Goal: Use online tool/utility: Utilize a website feature to perform a specific function

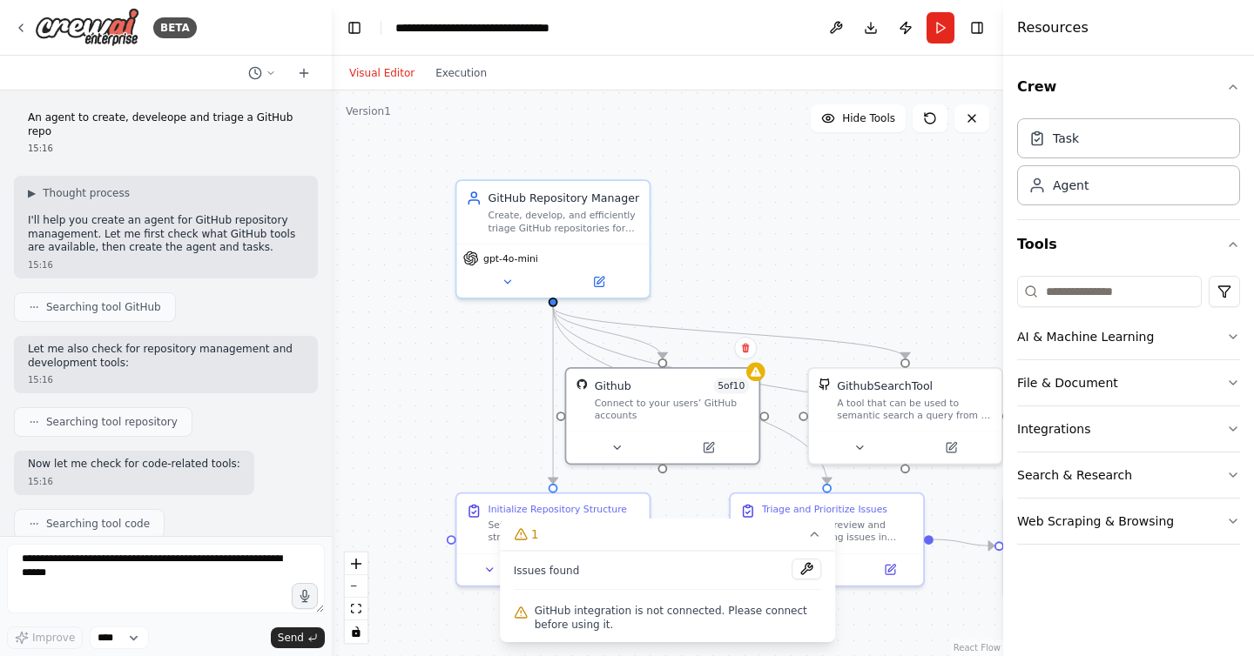
scroll to position [1526, 0]
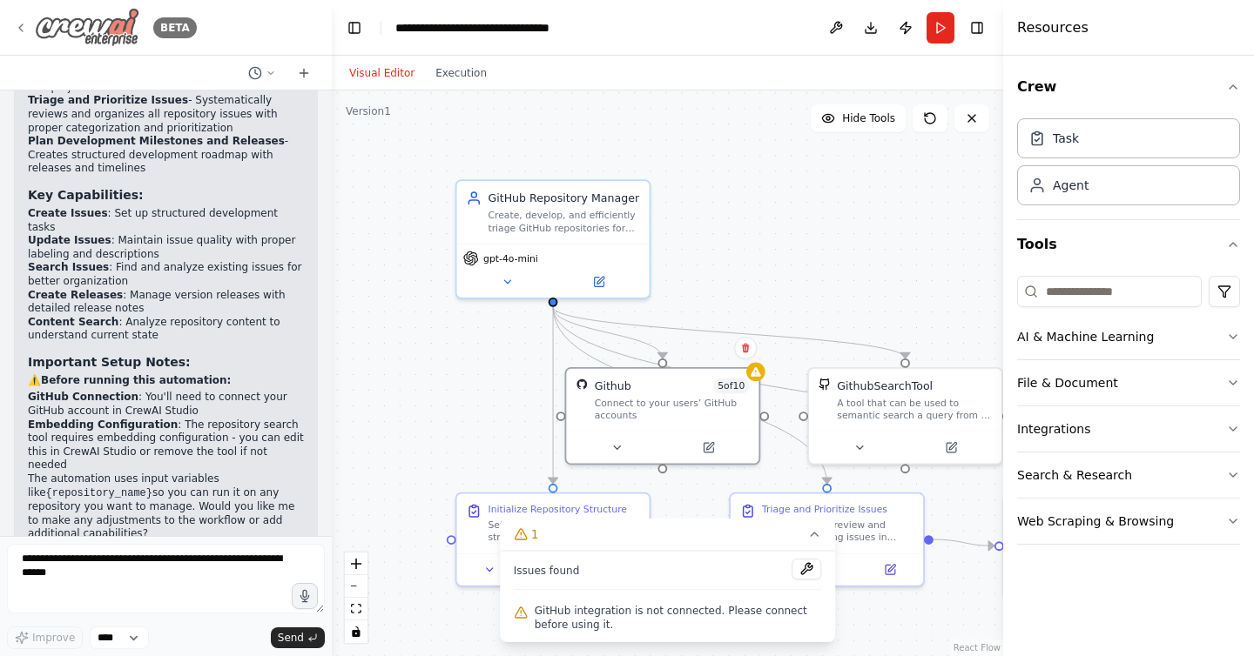
click at [110, 33] on img at bounding box center [87, 27] width 104 height 39
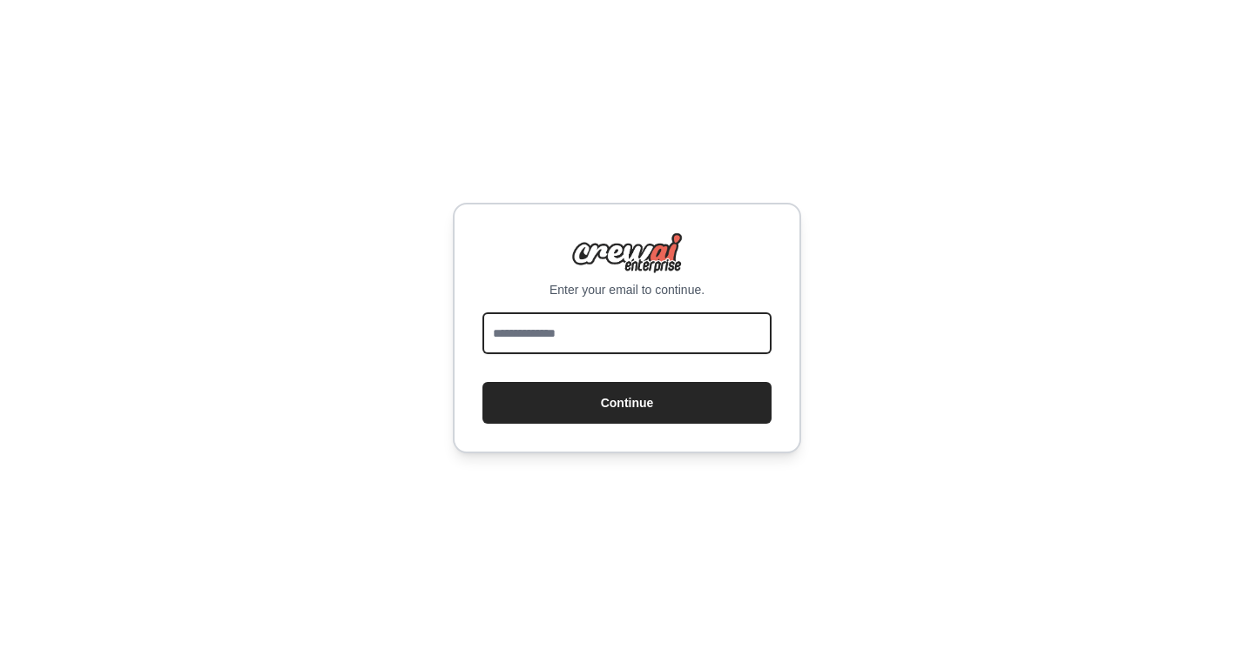
click at [601, 329] on input "email" at bounding box center [626, 334] width 289 height 42
type input "**********"
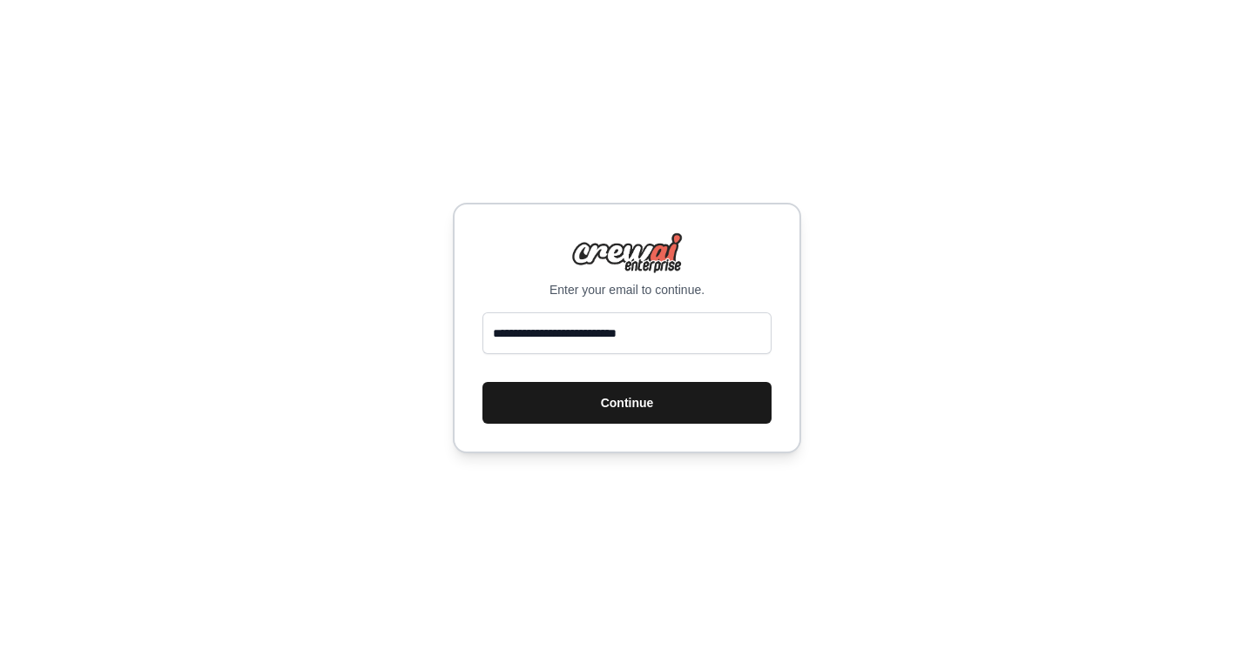
click at [623, 402] on button "Continue" at bounding box center [626, 403] width 289 height 42
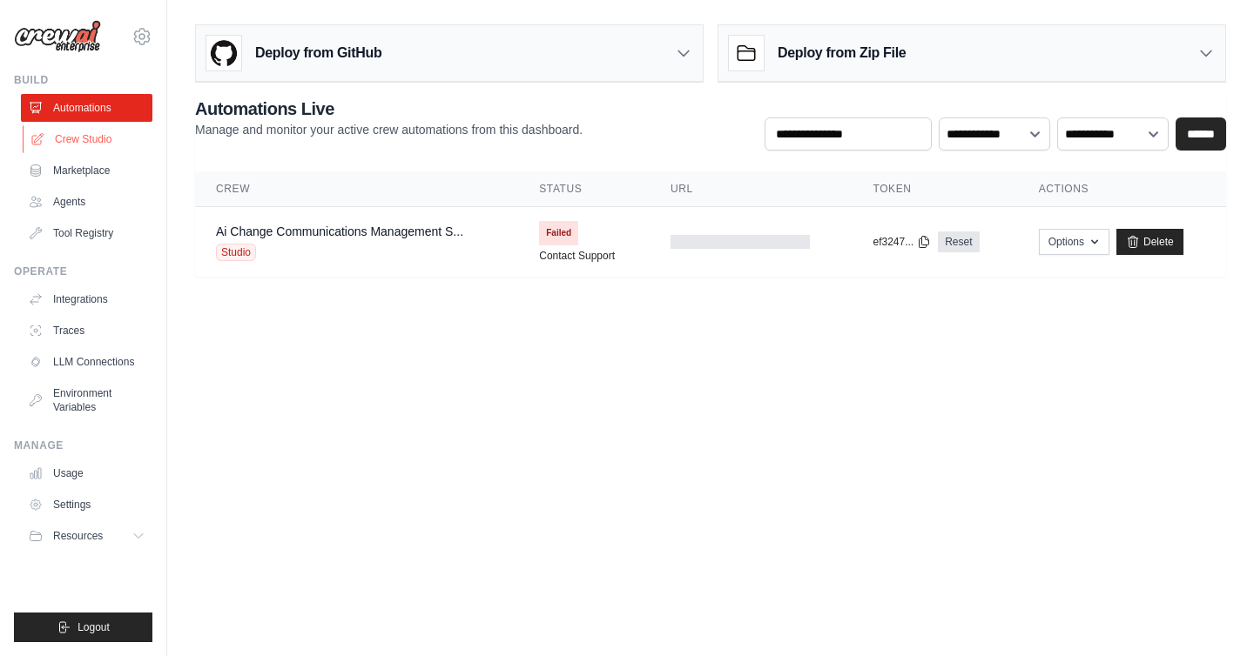
click at [76, 144] on link "Crew Studio" at bounding box center [88, 139] width 131 height 28
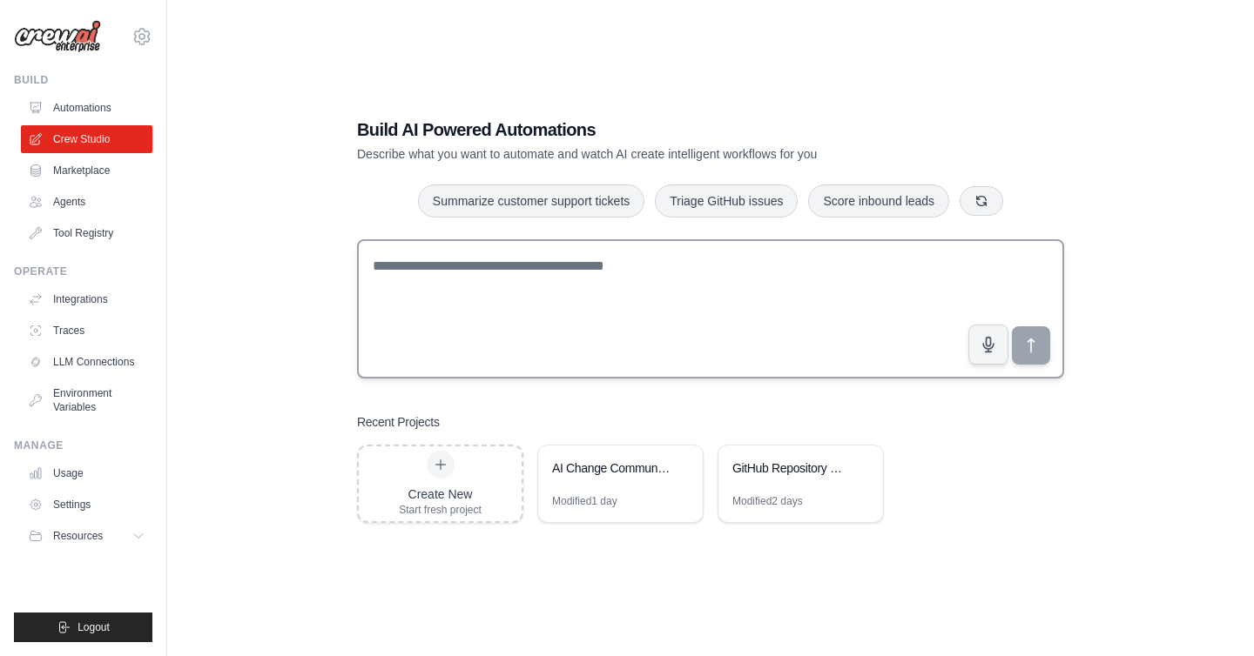
scroll to position [35, 0]
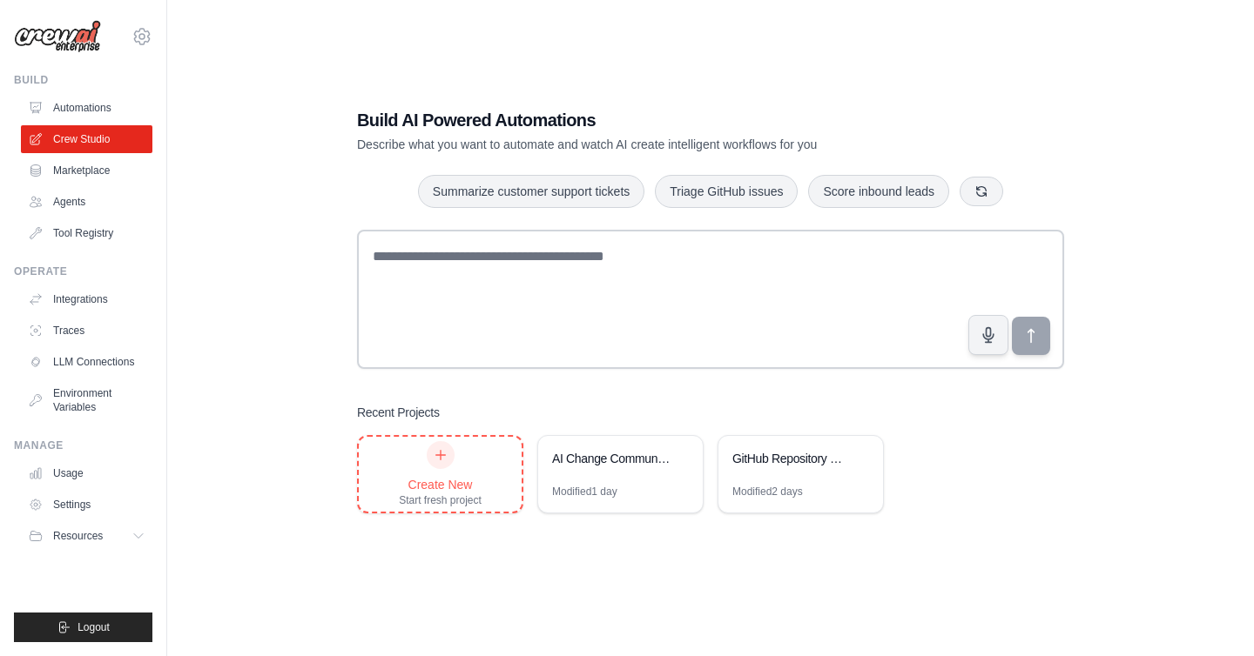
click at [432, 477] on div "Create New" at bounding box center [440, 484] width 83 height 17
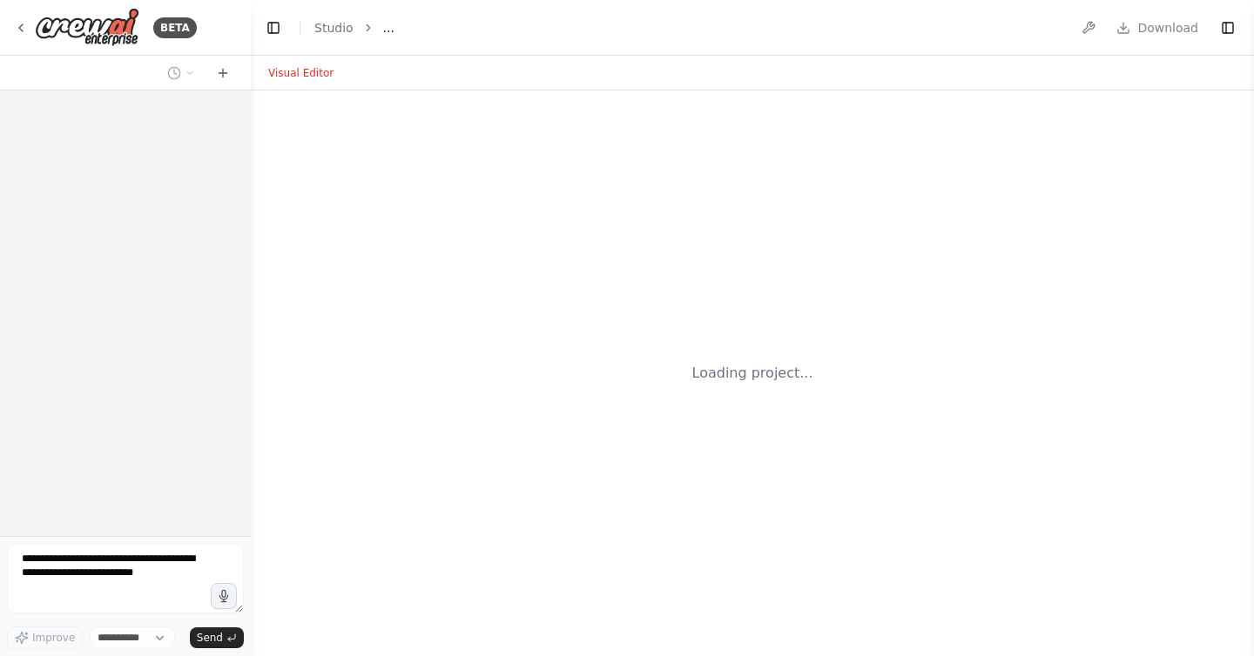
select select "****"
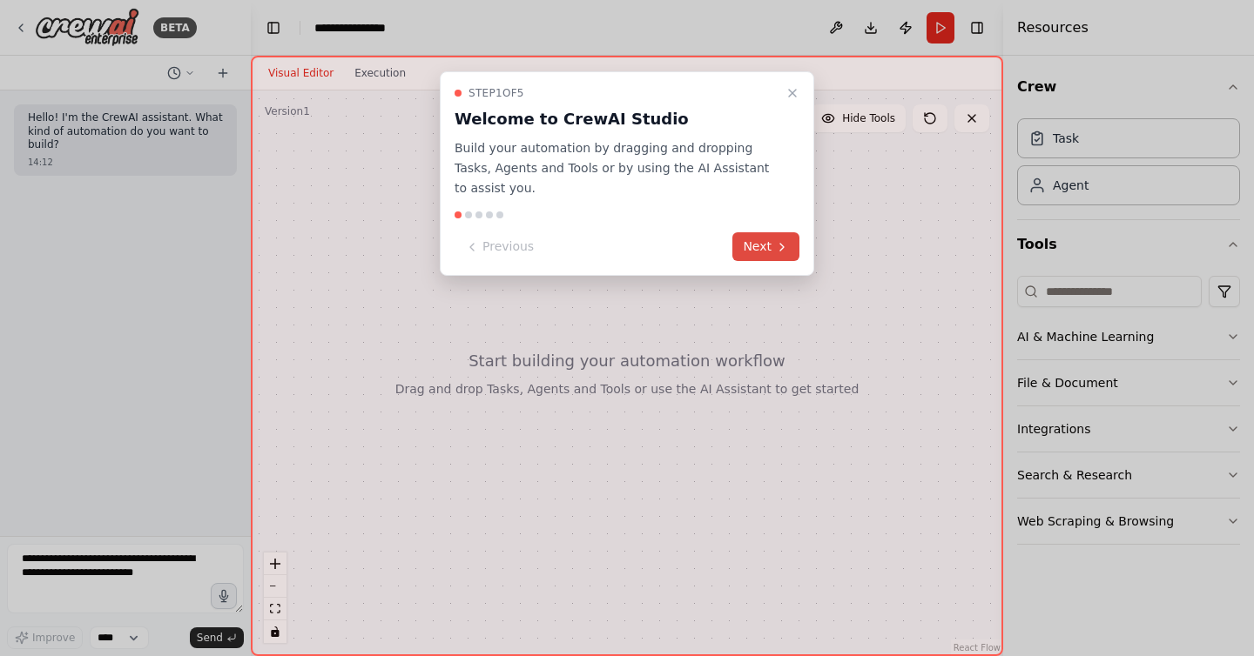
click at [762, 253] on button "Next" at bounding box center [765, 246] width 67 height 29
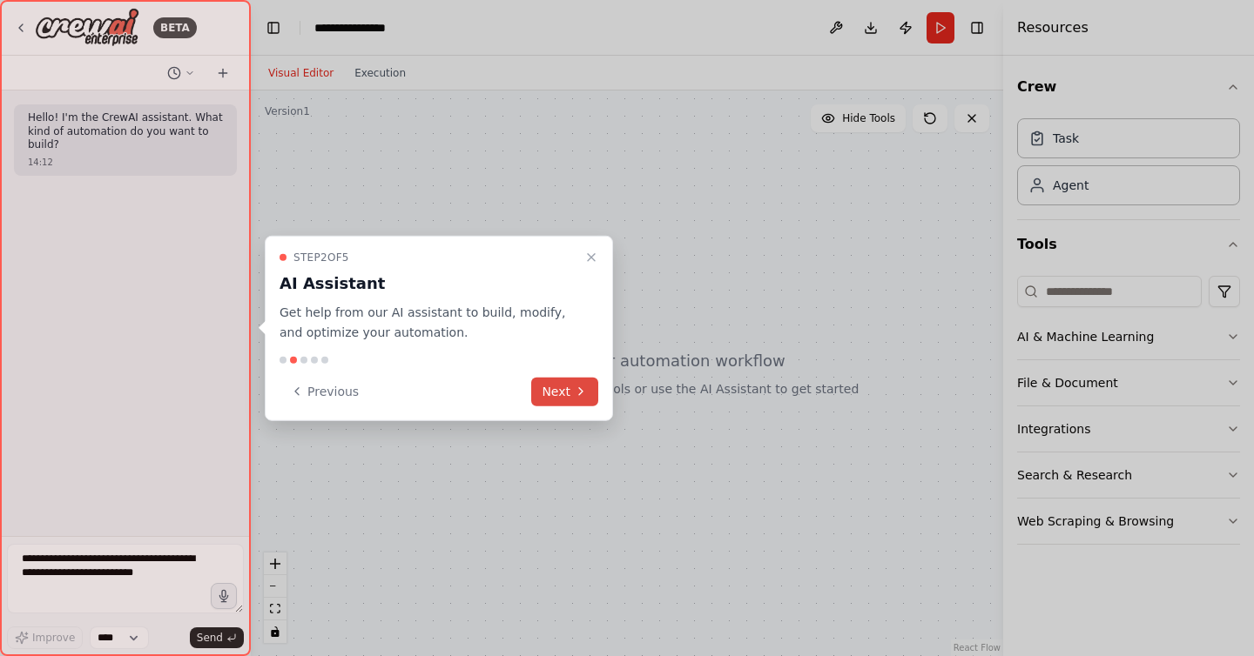
click at [579, 380] on button "Next" at bounding box center [564, 391] width 67 height 29
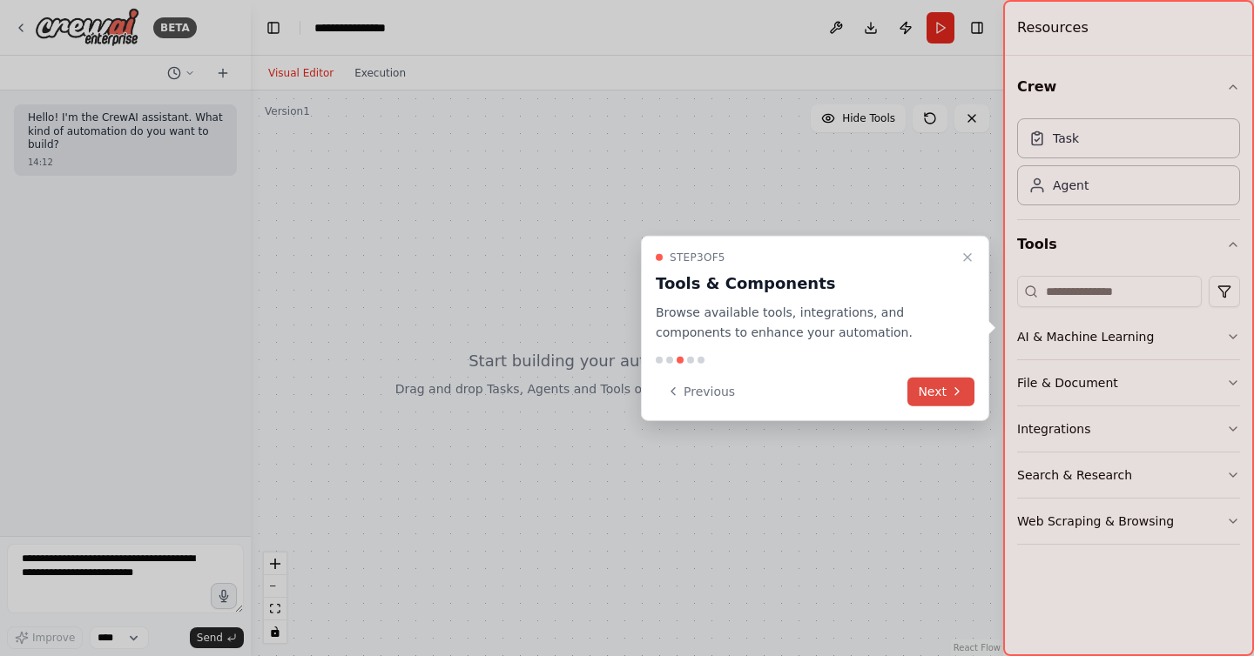
click at [930, 402] on button "Next" at bounding box center [940, 391] width 67 height 29
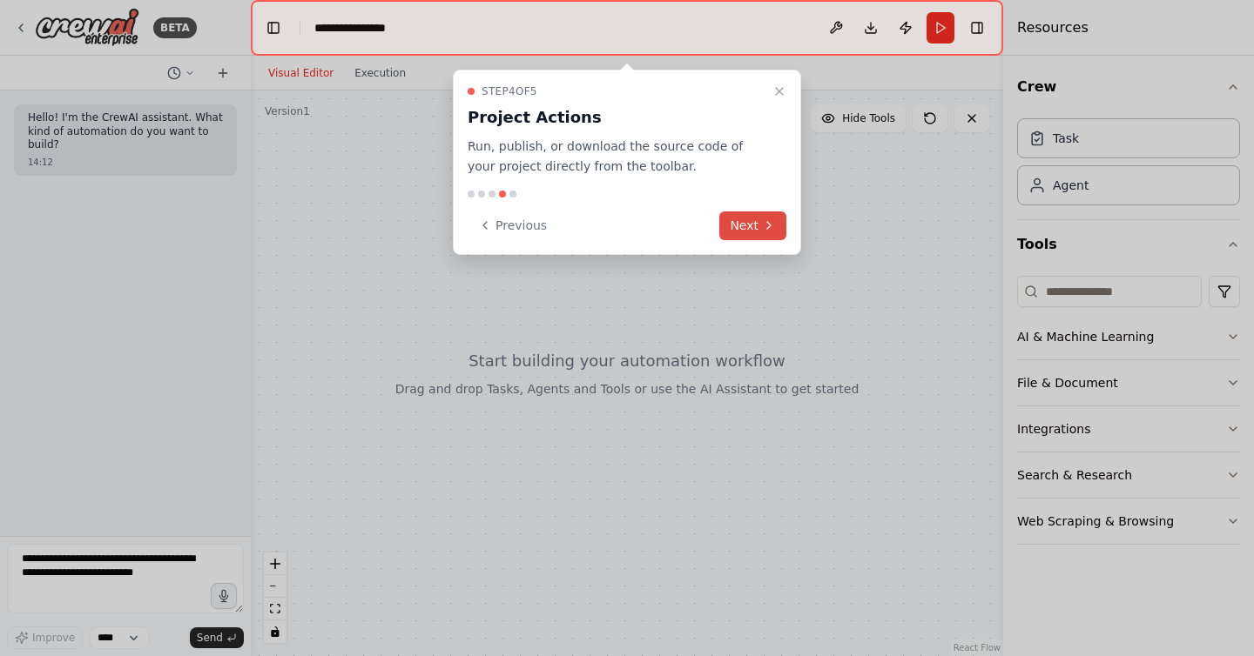
click at [733, 219] on button "Next" at bounding box center [752, 226] width 67 height 29
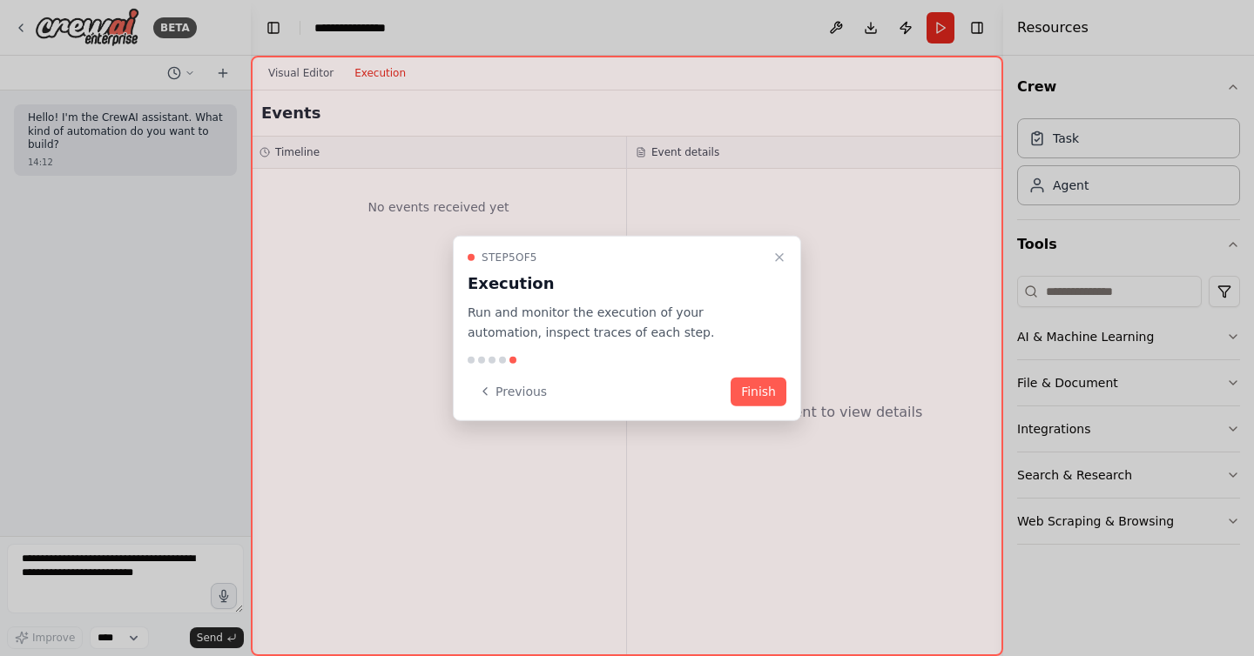
click at [365, 32] on div at bounding box center [627, 328] width 1254 height 656
click at [372, 24] on div at bounding box center [627, 328] width 1254 height 656
click at [756, 387] on button "Finish" at bounding box center [758, 391] width 56 height 29
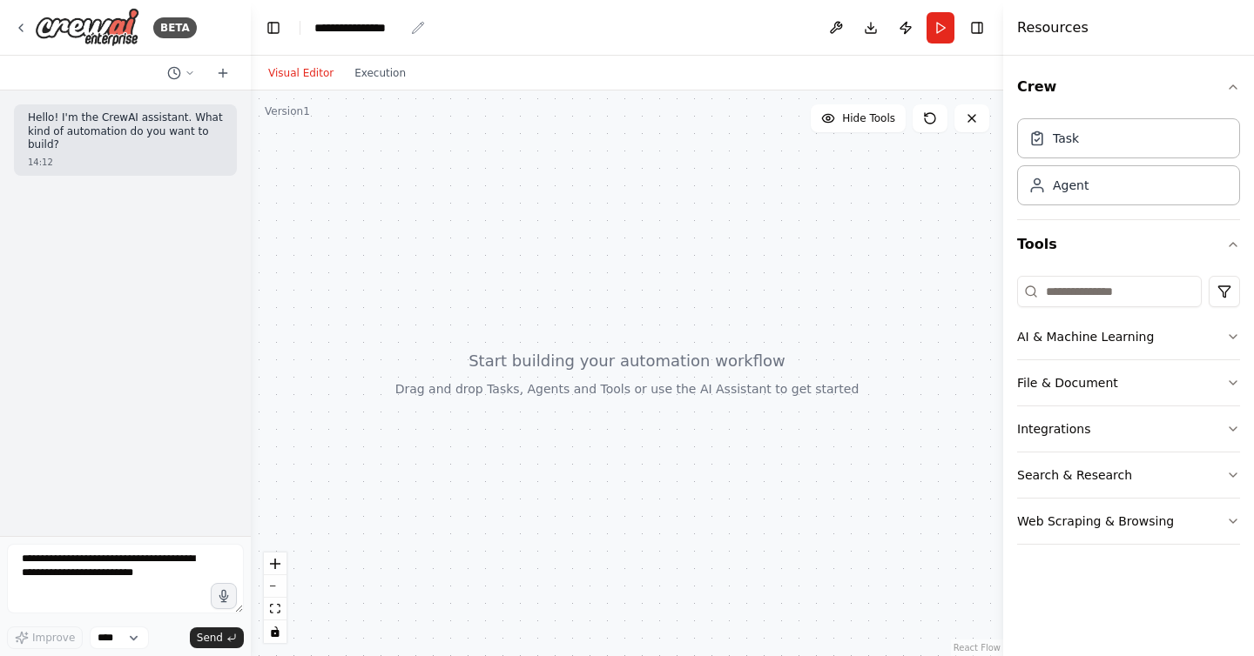
click at [361, 21] on div "**********" at bounding box center [359, 27] width 90 height 17
click at [361, 21] on div "**********" at bounding box center [379, 27] width 131 height 17
click at [387, 155] on div at bounding box center [627, 374] width 752 height 566
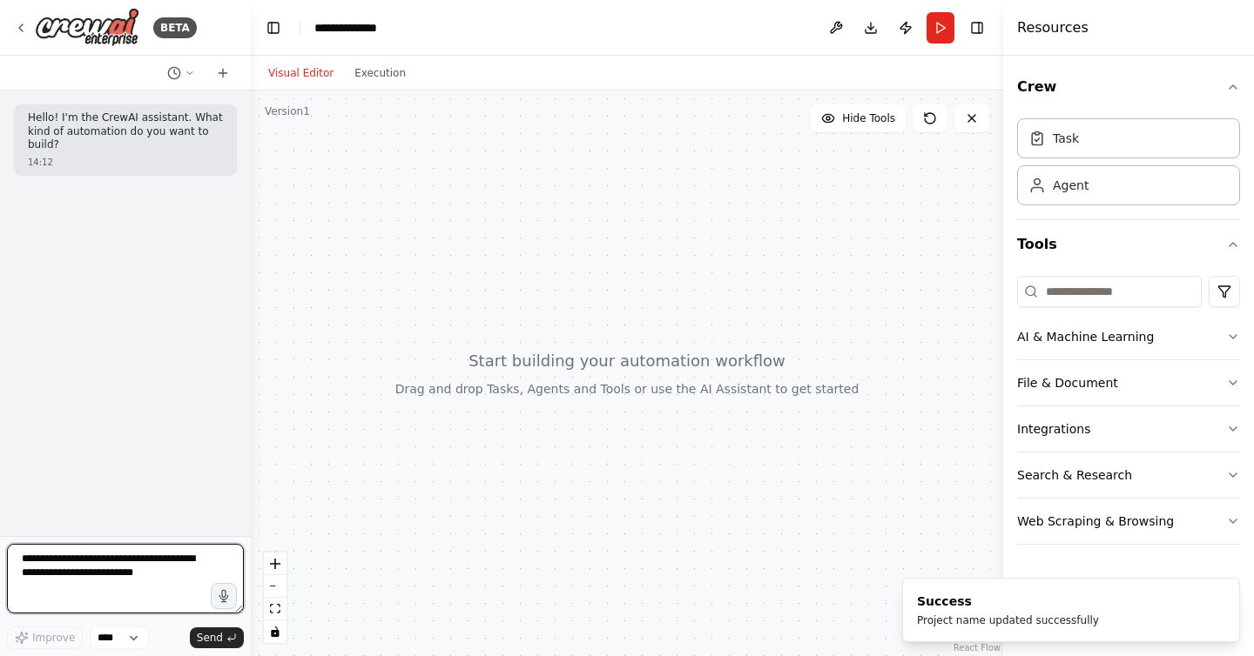
click at [132, 566] on textarea at bounding box center [125, 579] width 237 height 70
click at [89, 573] on textarea at bounding box center [125, 579] width 237 height 70
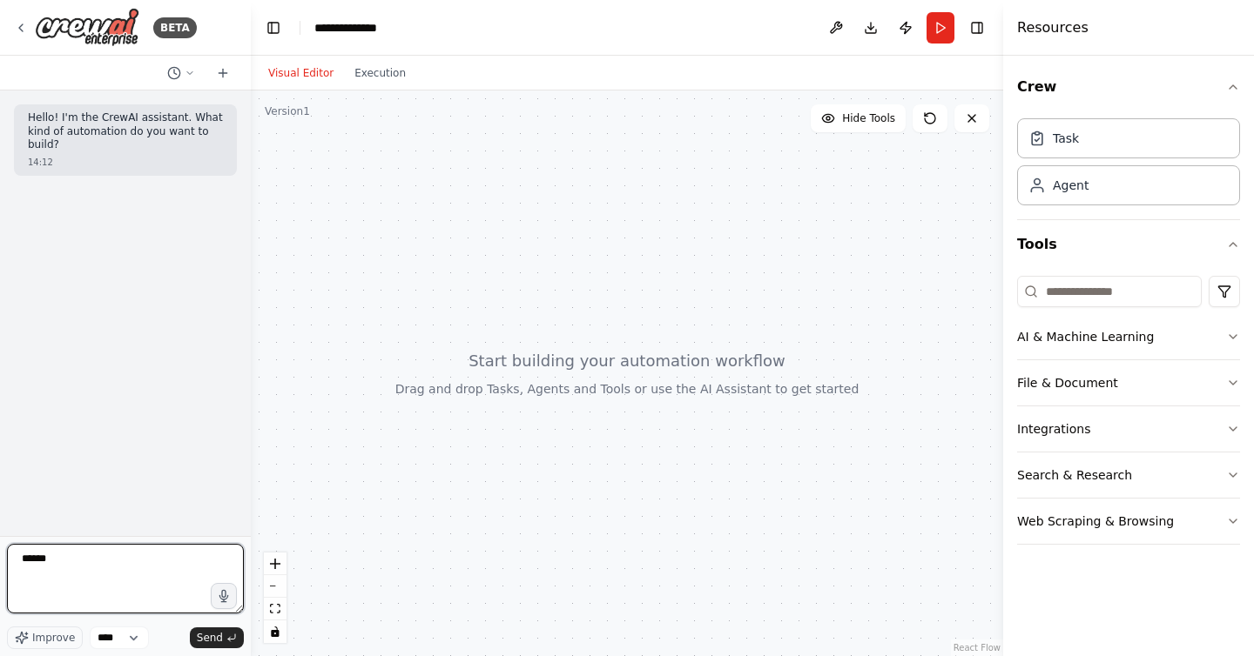
paste textarea "**********"
click at [71, 555] on textarea at bounding box center [125, 579] width 237 height 70
click at [64, 556] on textarea at bounding box center [125, 579] width 237 height 70
drag, startPoint x: 57, startPoint y: 555, endPoint x: 64, endPoint y: 656, distance: 100.3
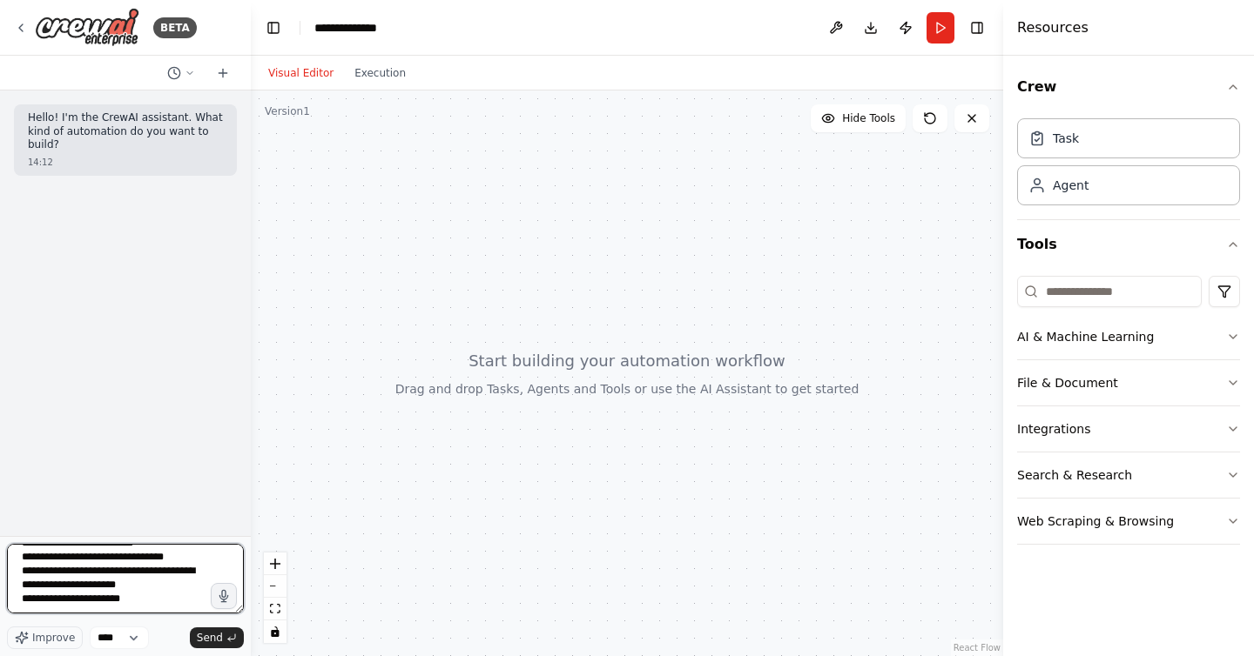
click at [64, 656] on form "Improve **** Send" at bounding box center [125, 596] width 251 height 120
paste textarea "**********"
click at [17, 568] on textarea at bounding box center [125, 579] width 237 height 70
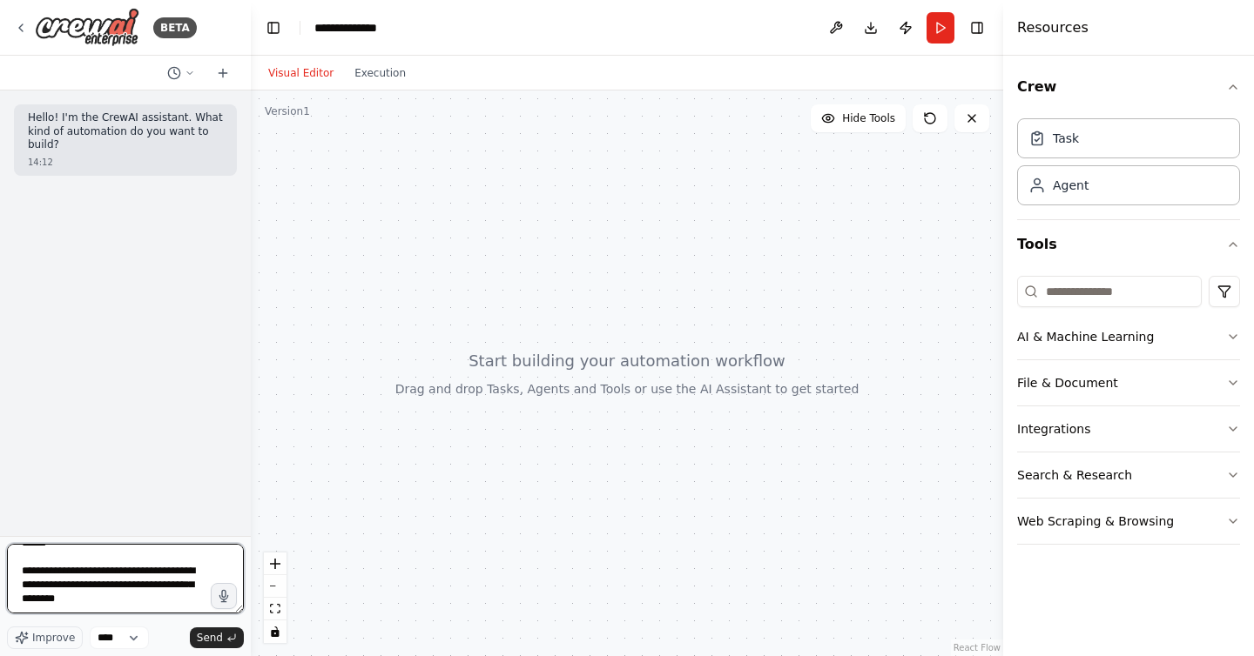
drag, startPoint x: 20, startPoint y: 562, endPoint x: 28, endPoint y: 655, distance: 93.5
click at [28, 655] on form "Improve **** Send" at bounding box center [125, 596] width 251 height 120
drag, startPoint x: 199, startPoint y: 574, endPoint x: 60, endPoint y: 555, distance: 140.5
click at [60, 555] on textarea at bounding box center [125, 579] width 237 height 70
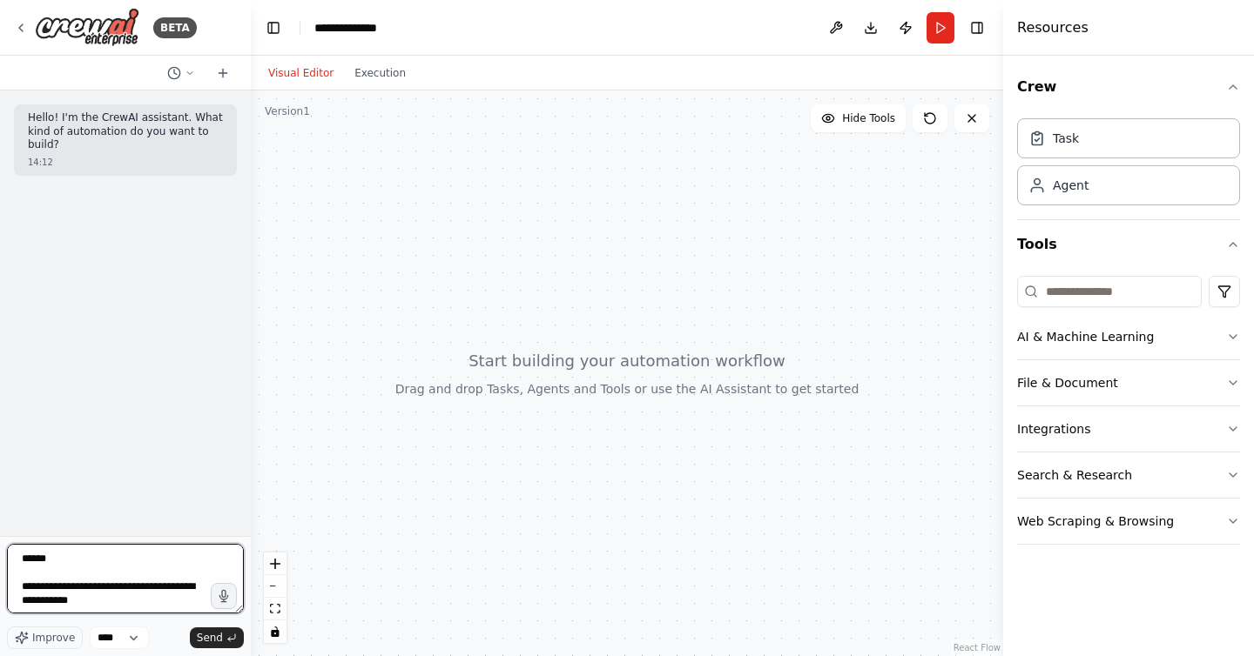
click at [40, 587] on textarea at bounding box center [125, 579] width 237 height 70
click at [67, 591] on textarea at bounding box center [125, 579] width 237 height 70
type textarea "**********"
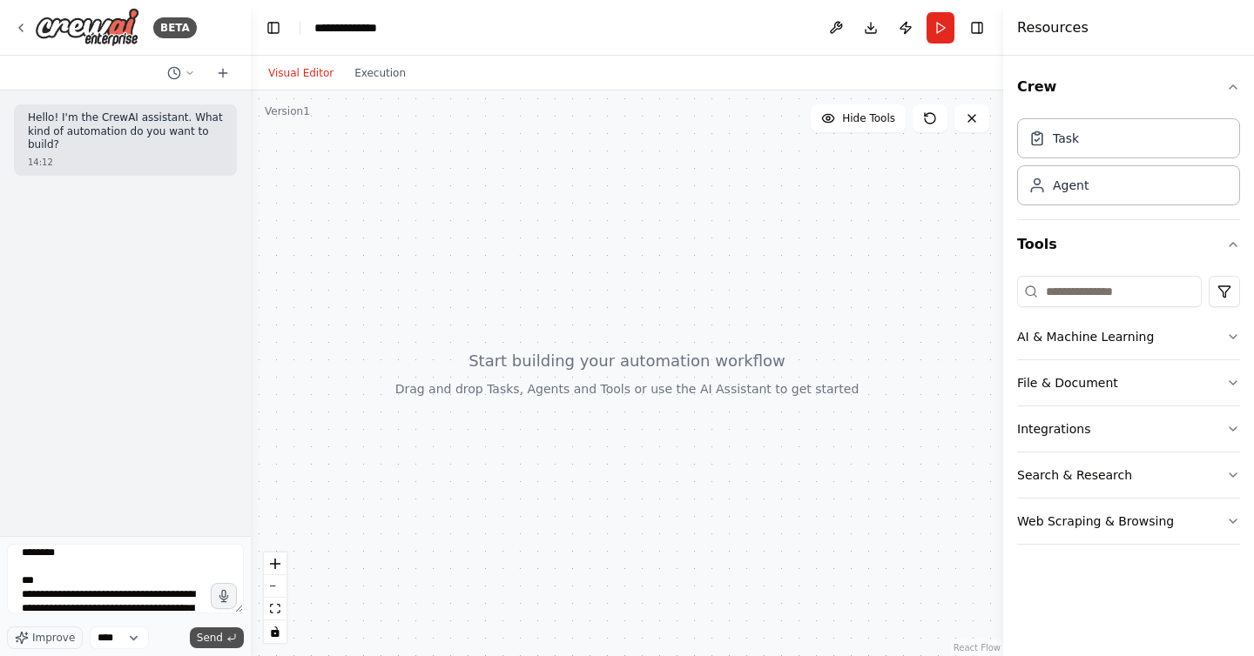
click at [211, 637] on span "Send" at bounding box center [210, 638] width 26 height 14
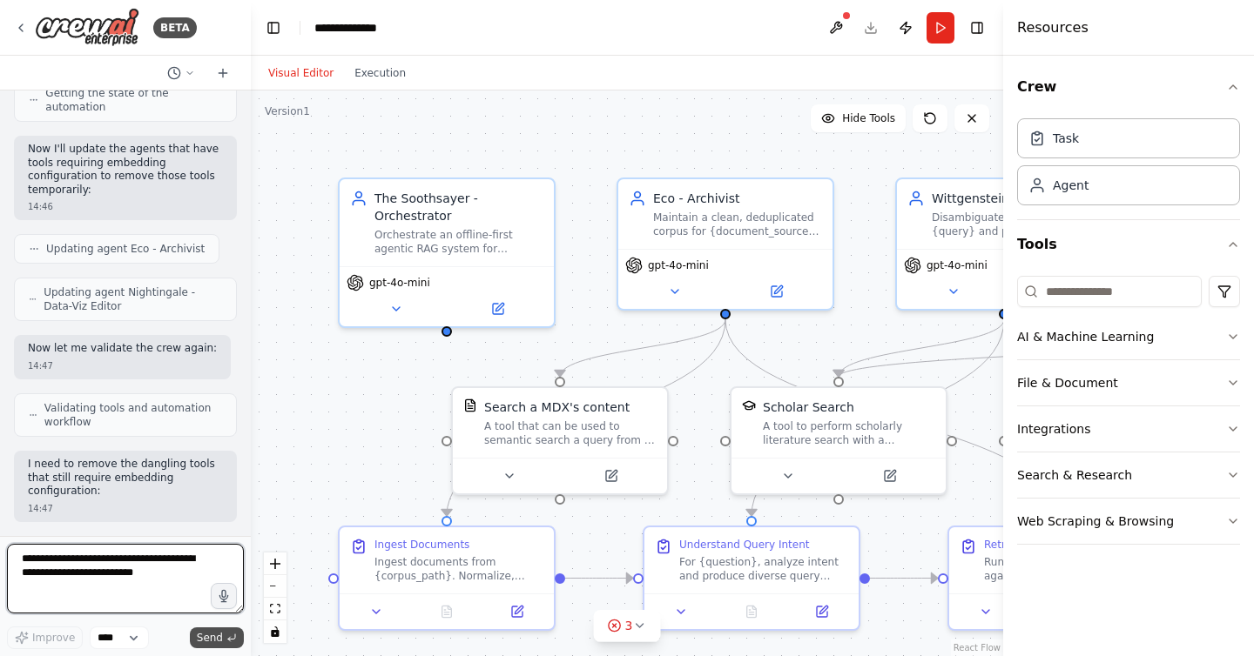
scroll to position [8385, 0]
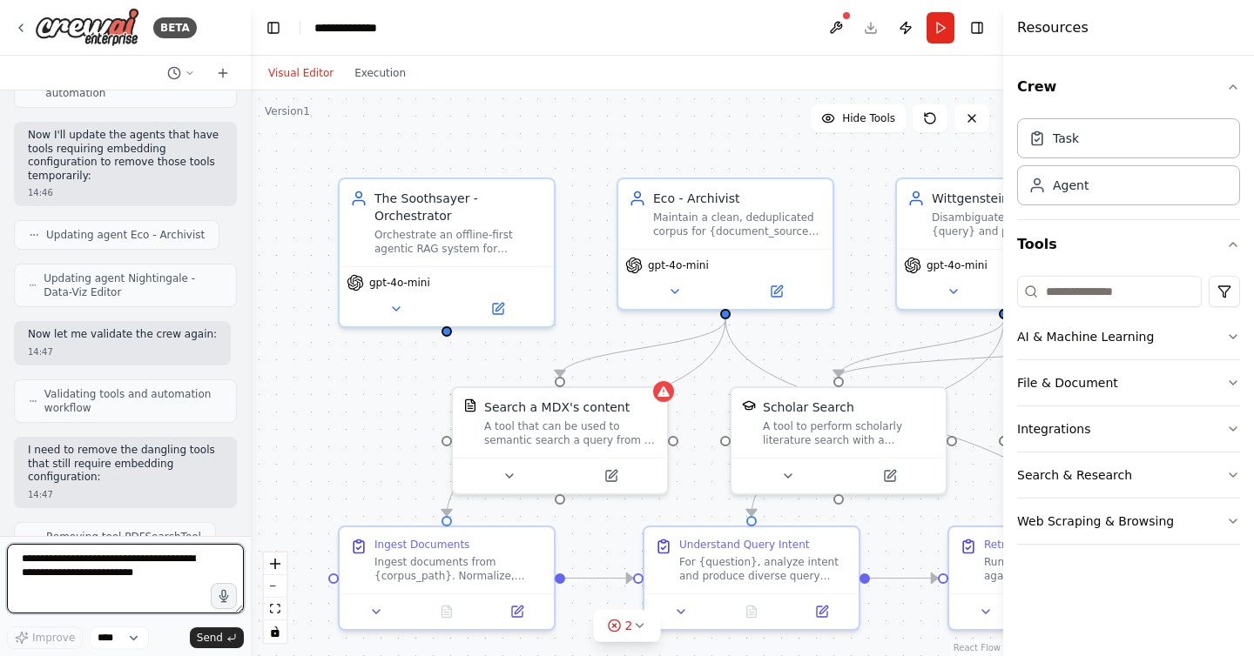
click at [170, 564] on textarea at bounding box center [125, 579] width 237 height 70
type textarea "**********"
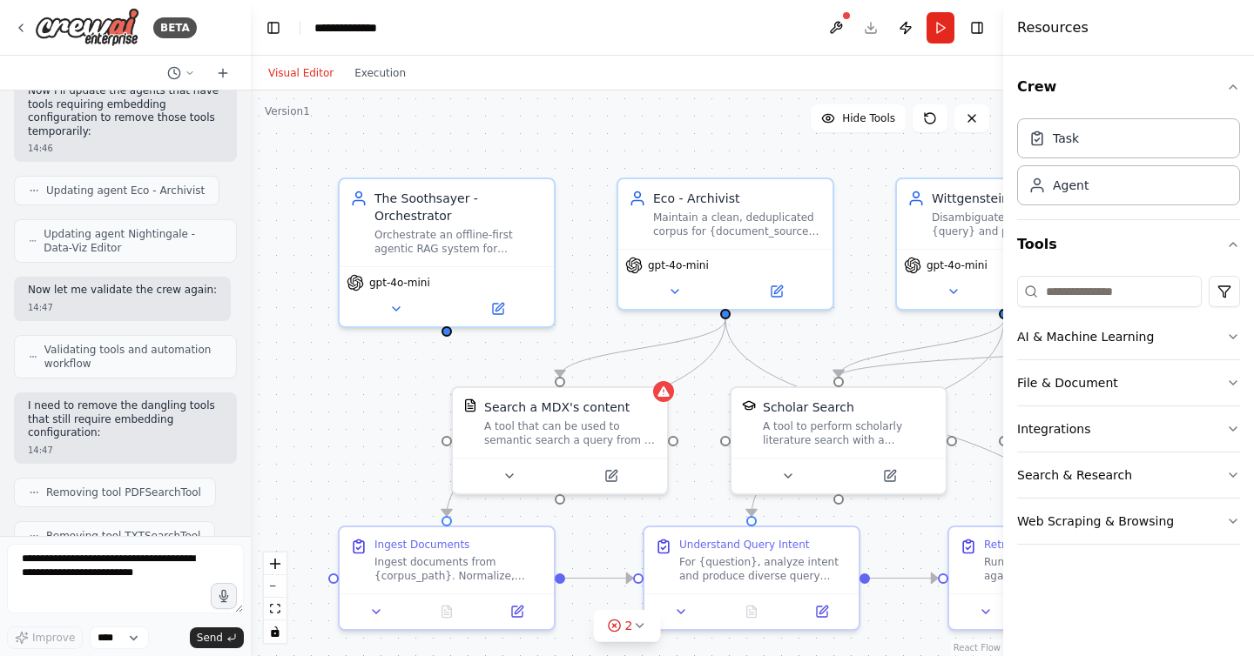
scroll to position [8487, 0]
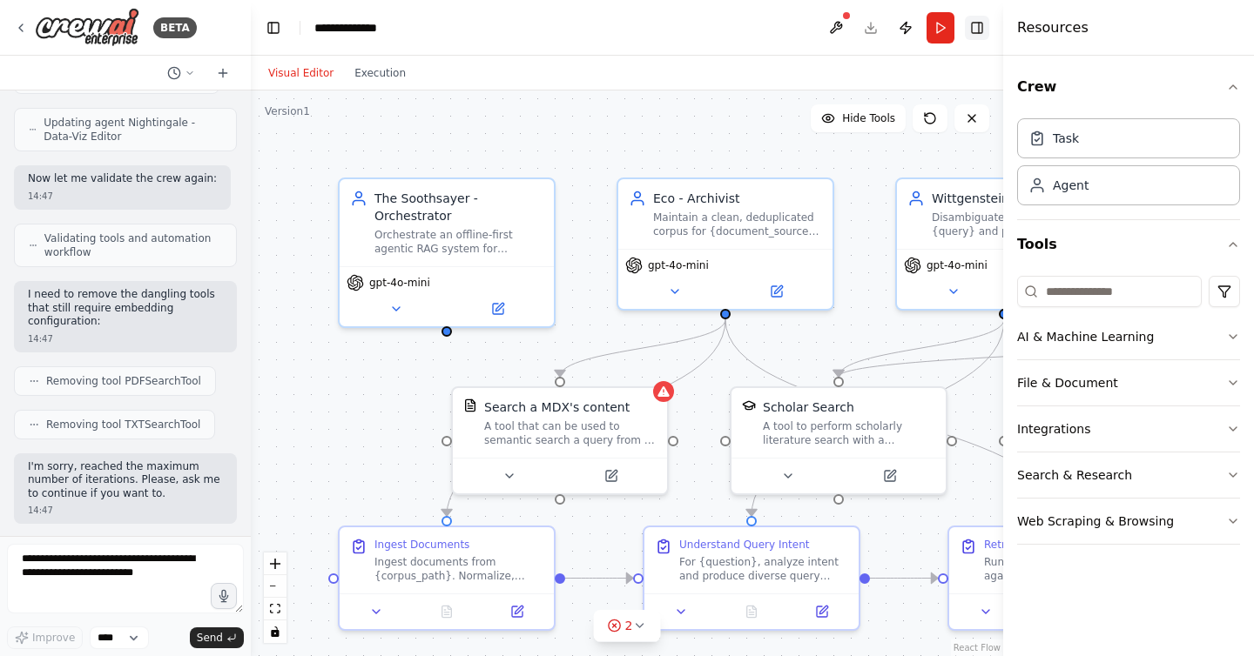
click at [976, 25] on button "Toggle Right Sidebar" at bounding box center [977, 28] width 24 height 24
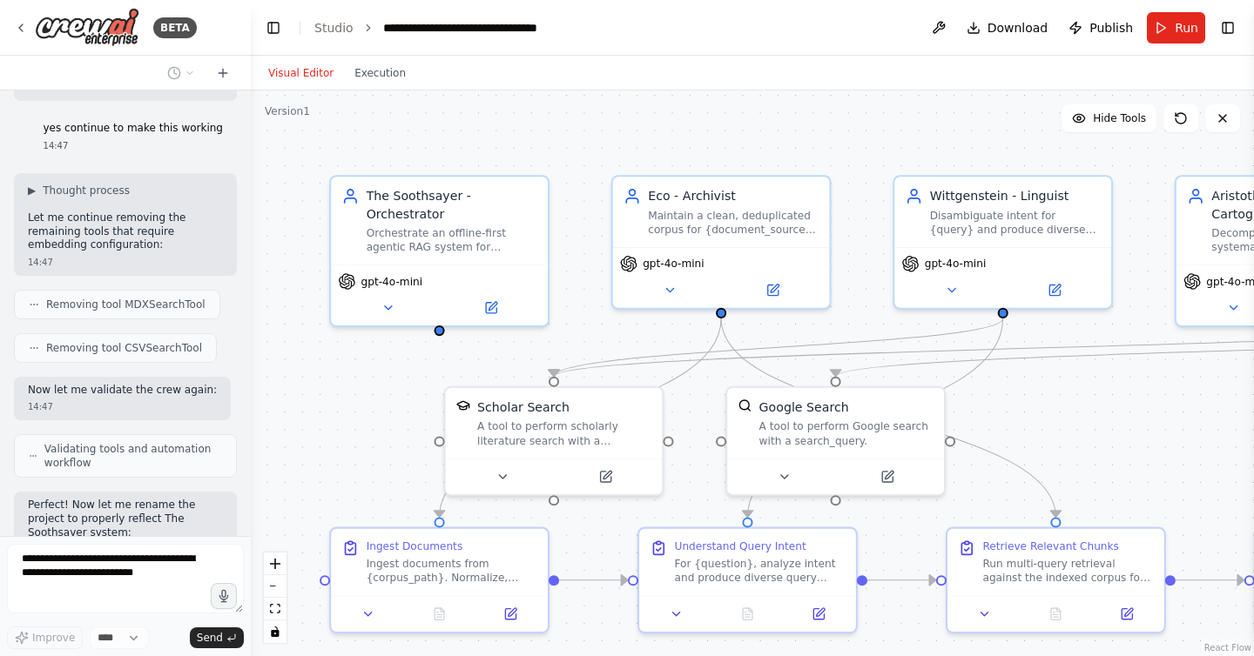
scroll to position [8950, 0]
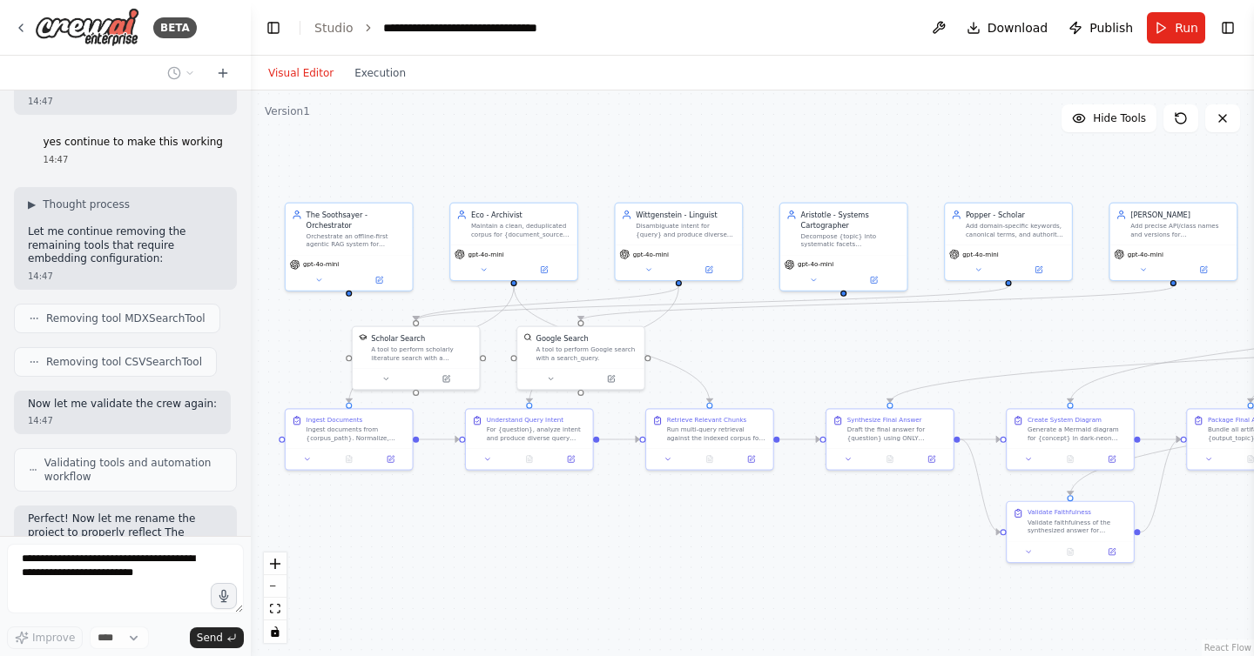
drag, startPoint x: 1035, startPoint y: 209, endPoint x: 671, endPoint y: 143, distance: 369.9
click at [671, 143] on div ".deletable-edge-delete-btn { width: 20px; height: 20px; border: 0px solid #ffff…" at bounding box center [752, 374] width 1003 height 566
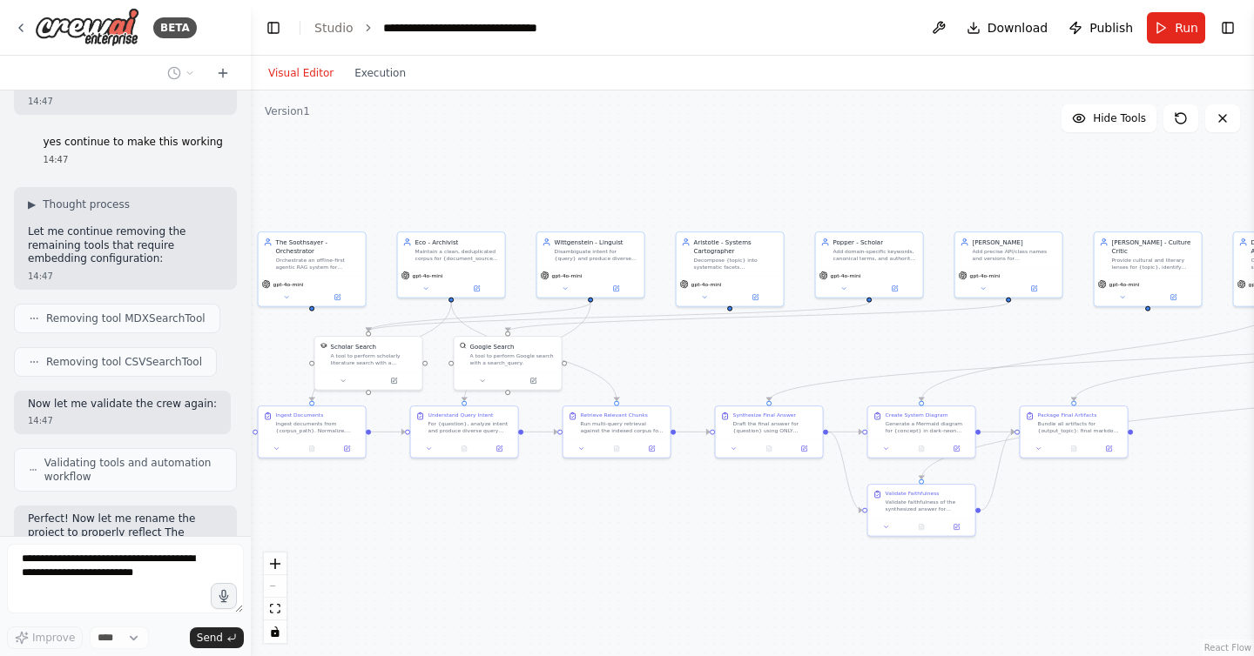
drag, startPoint x: 834, startPoint y: 142, endPoint x: 331, endPoint y: 200, distance: 506.6
click at [333, 200] on div ".deletable-edge-delete-btn { width: 20px; height: 20px; border: 0px solid #ffff…" at bounding box center [752, 374] width 1003 height 566
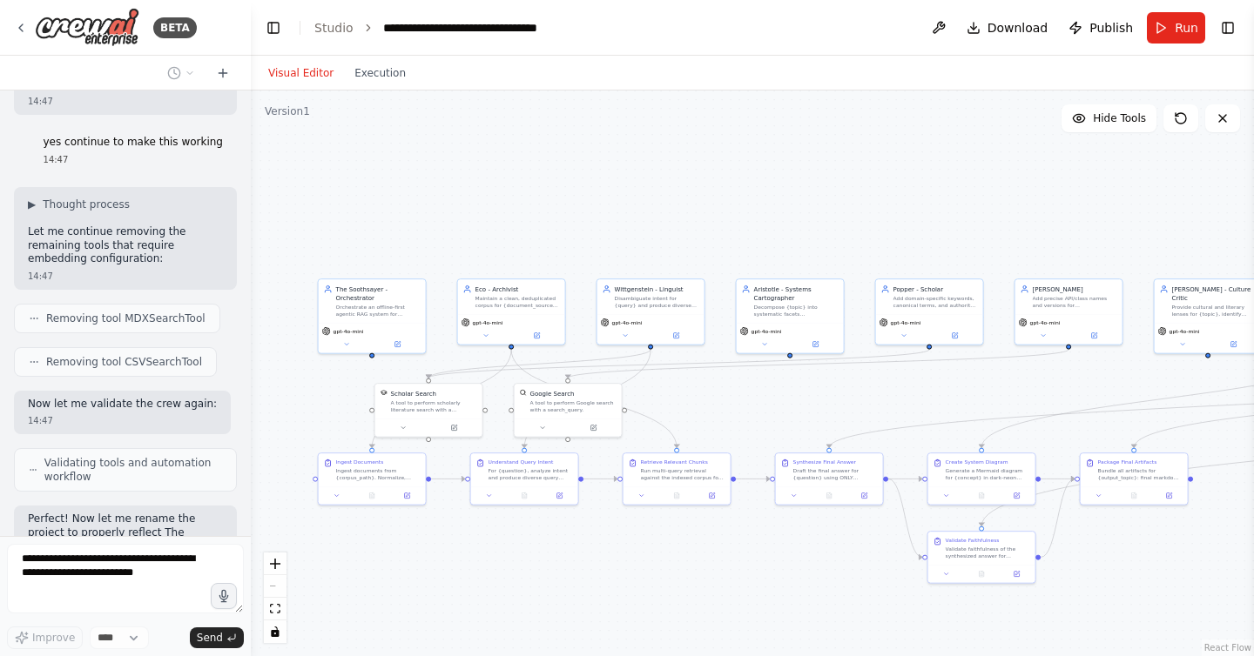
drag, startPoint x: 699, startPoint y: 163, endPoint x: 1168, endPoint y: 191, distance: 469.3
click at [1168, 191] on div ".deletable-edge-delete-btn { width: 20px; height: 20px; border: 0px solid #ffff…" at bounding box center [752, 374] width 1003 height 566
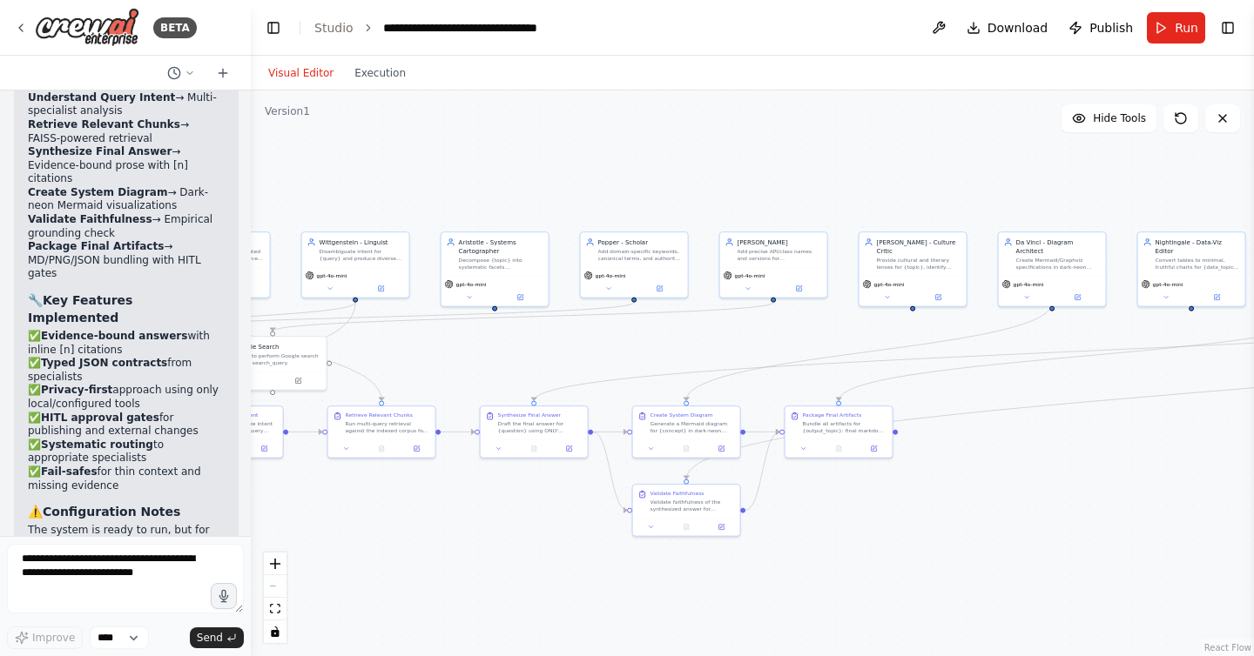
scroll to position [10335, 0]
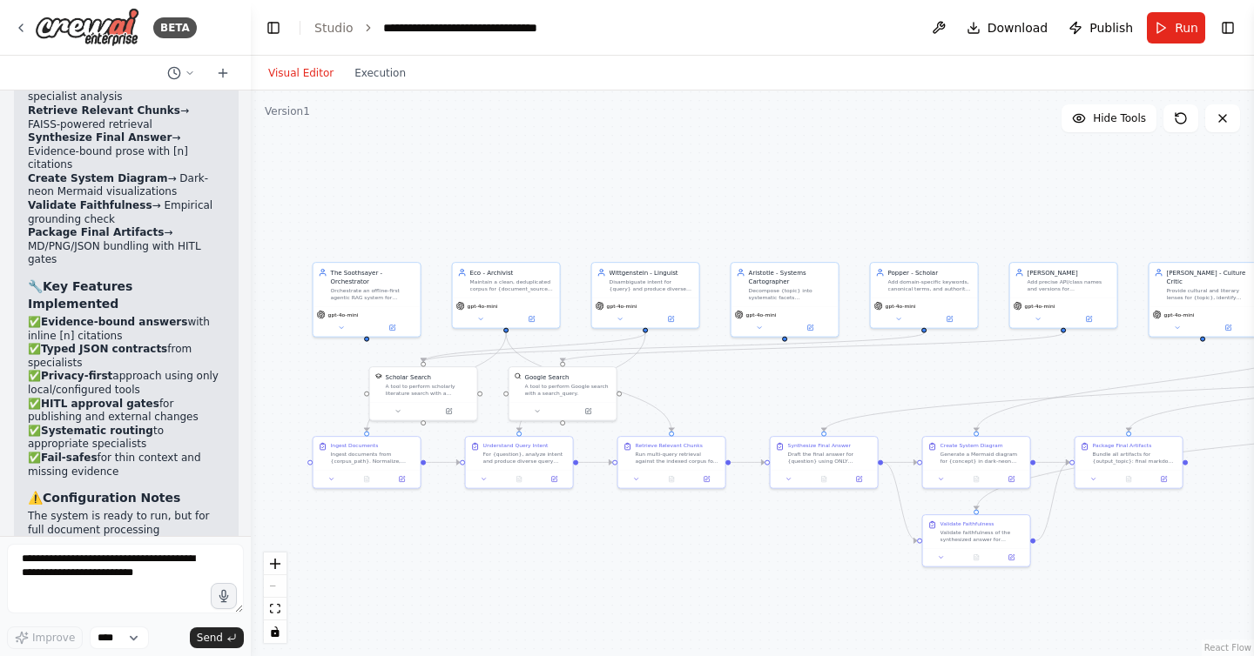
drag, startPoint x: 778, startPoint y: 223, endPoint x: 773, endPoint y: 206, distance: 17.3
click at [773, 206] on div ".deletable-edge-delete-btn { width: 20px; height: 20px; border: 0px solid #ffff…" at bounding box center [752, 374] width 1003 height 566
click at [1170, 24] on button "Run" at bounding box center [1176, 27] width 58 height 31
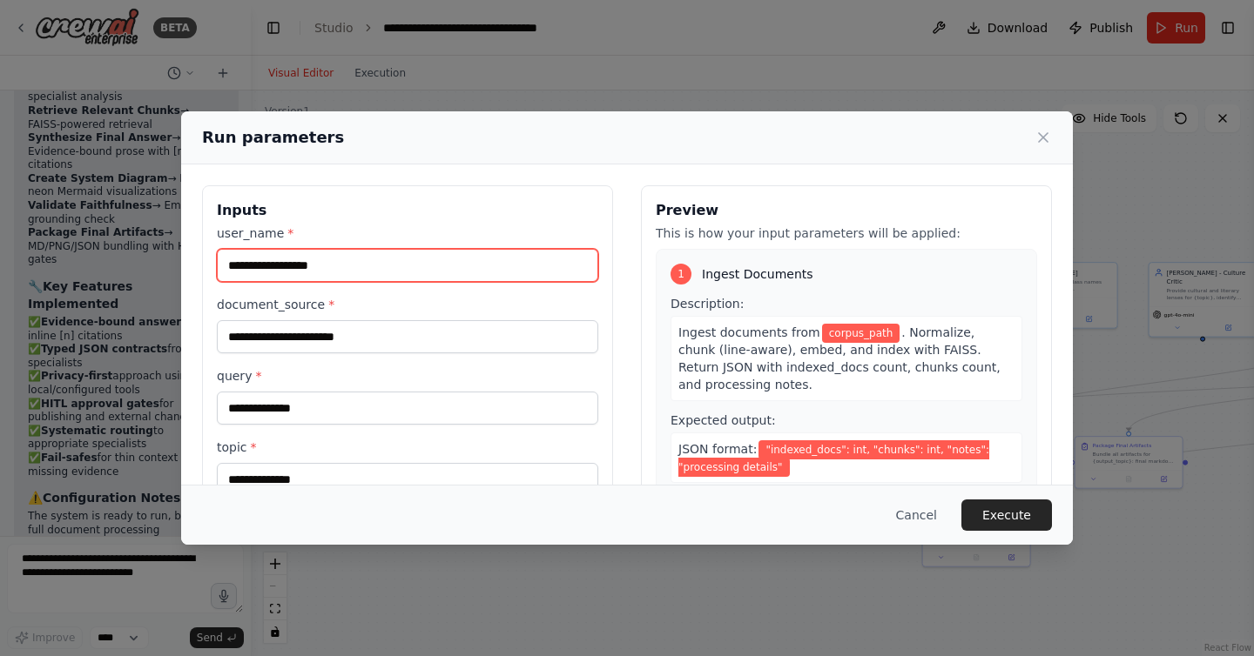
click at [295, 261] on input "user_name *" at bounding box center [407, 265] width 381 height 33
type input "**********"
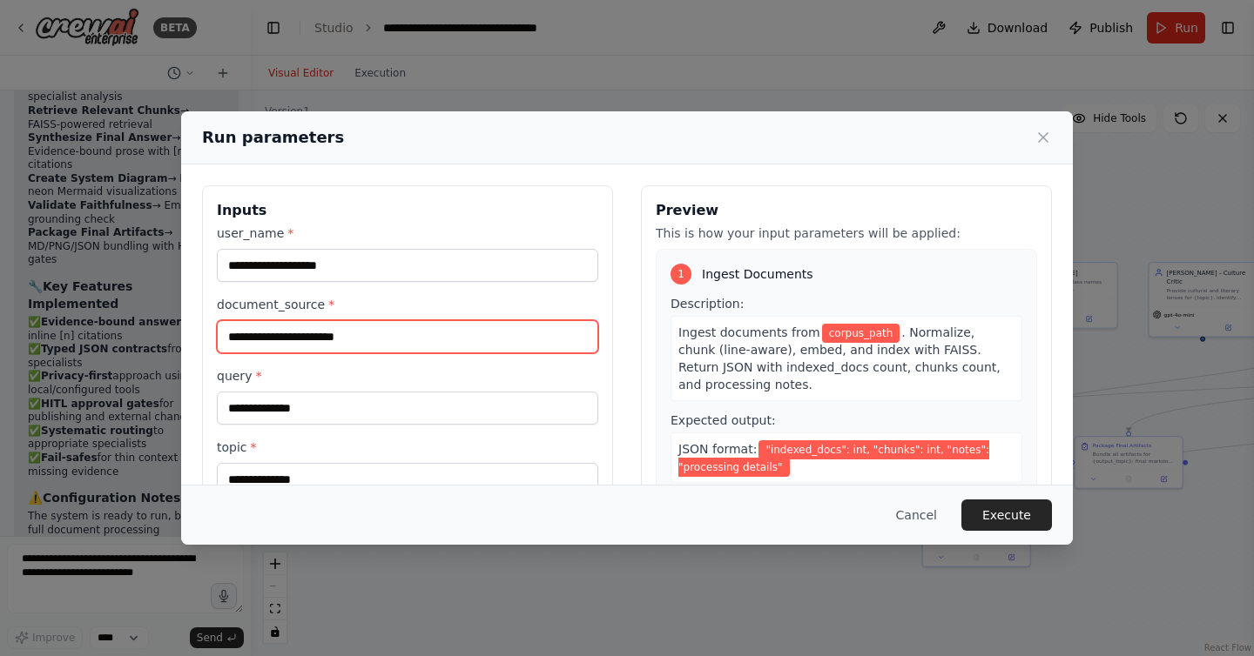
click at [322, 335] on input "document_source *" at bounding box center [407, 336] width 381 height 33
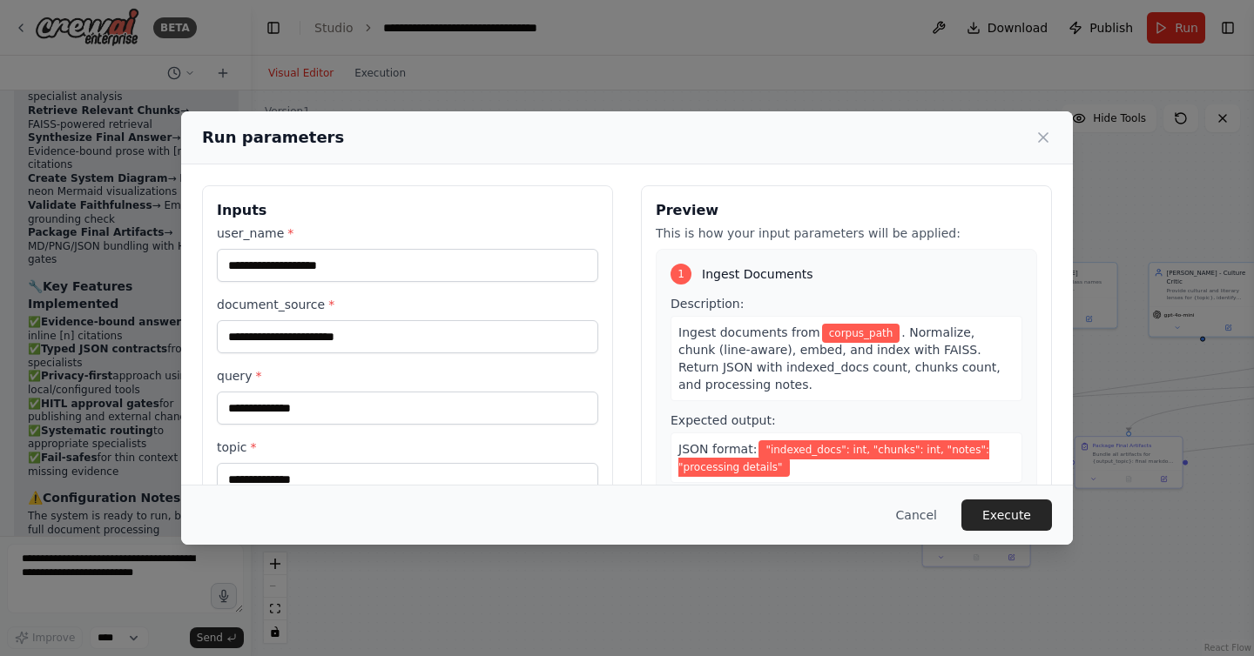
click at [116, 373] on div "**********" at bounding box center [627, 328] width 1254 height 656
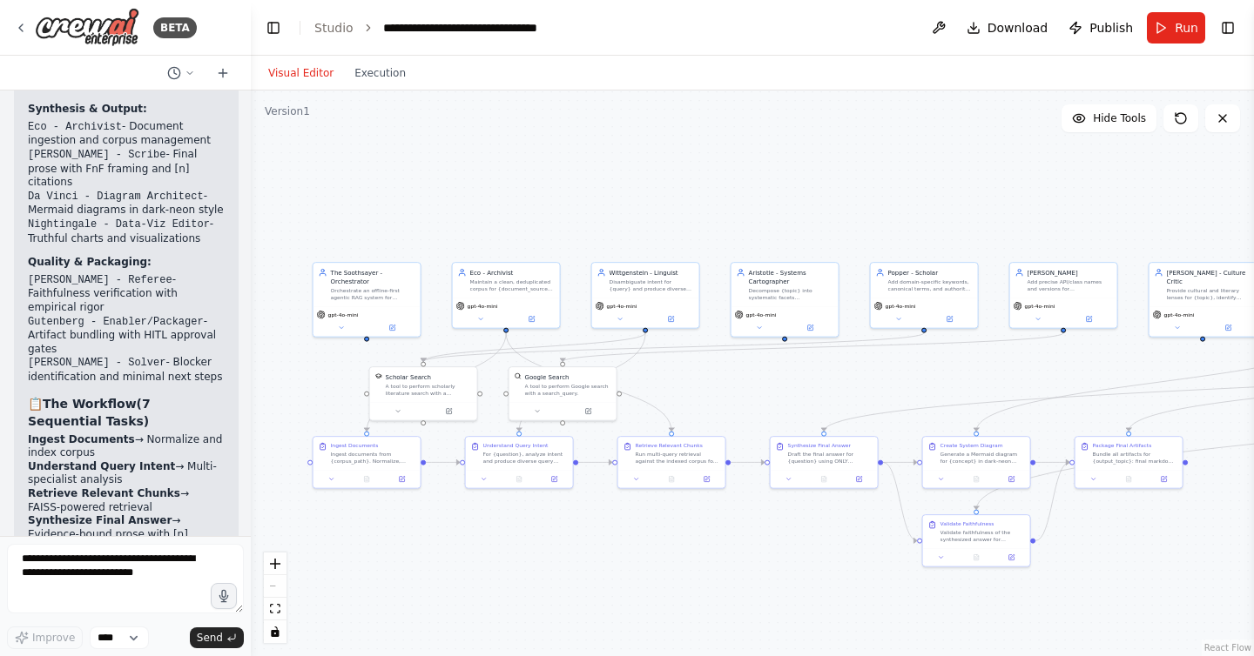
scroll to position [9975, 0]
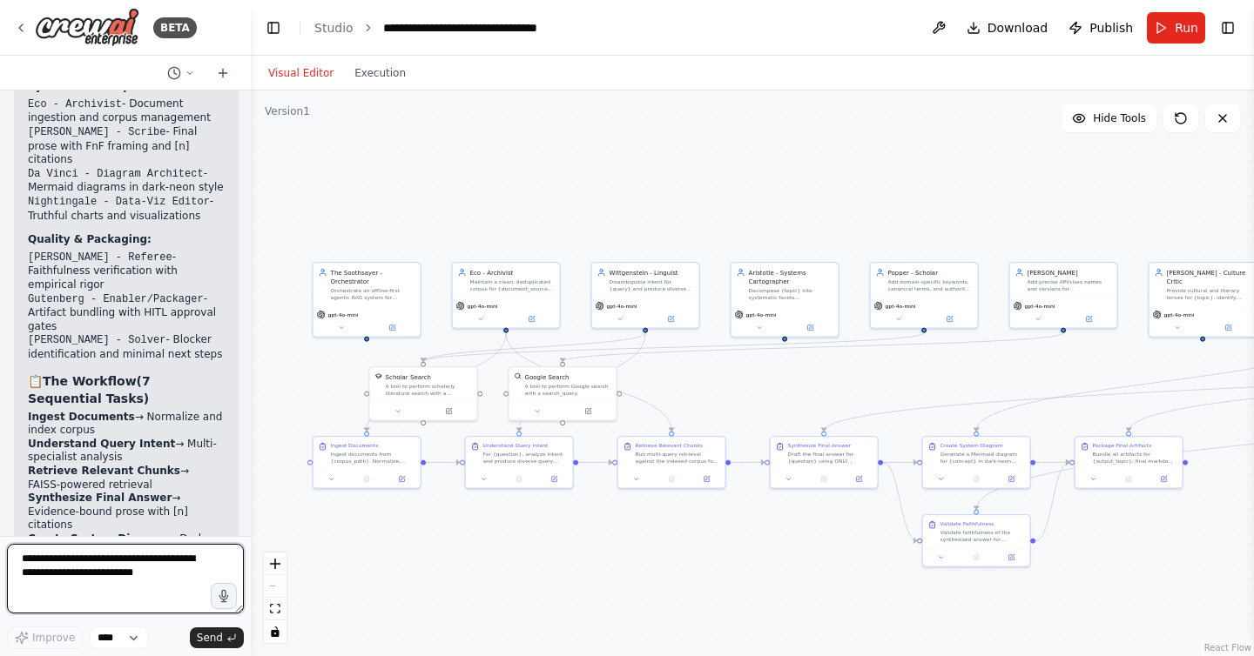
click at [115, 562] on textarea at bounding box center [125, 579] width 237 height 70
type textarea "**********"
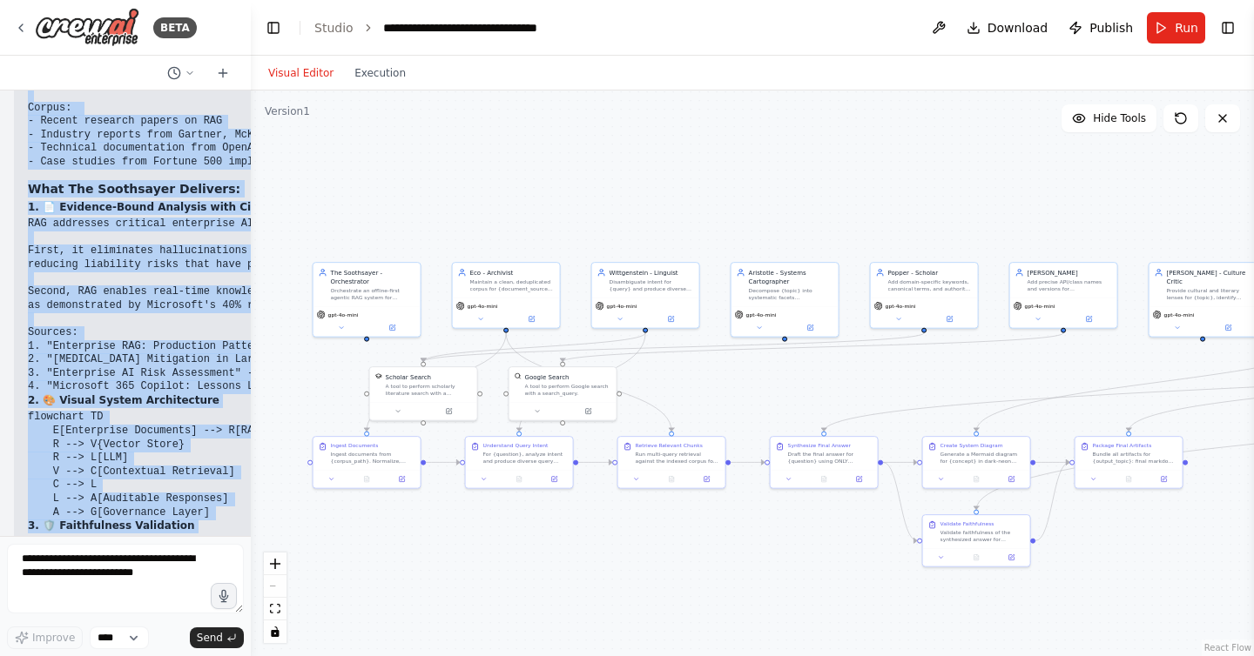
scroll to position [11317, 0]
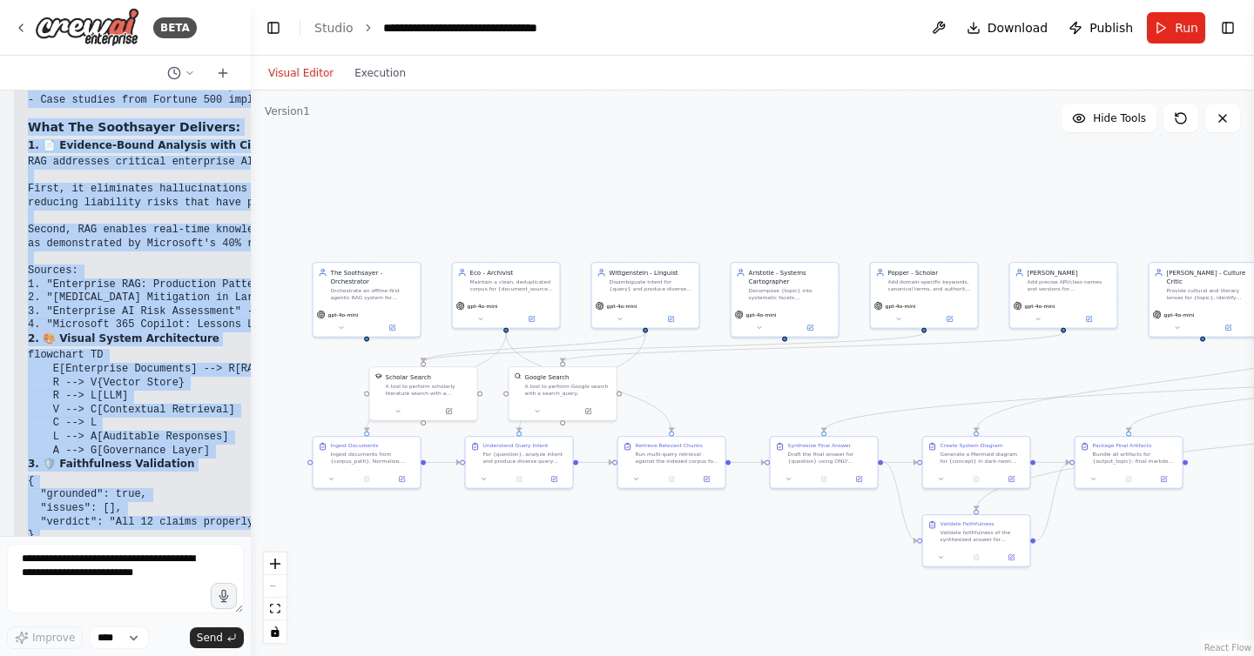
drag, startPoint x: 30, startPoint y: 294, endPoint x: 75, endPoint y: 518, distance: 228.1
click at [75, 518] on div "▶ Thought process 🔮 Use Case: "Why is Retrieval-Augmented Generation (RAG) beco…" at bounding box center [419, 351] width 811 height 924
copy div "🔮 Use Case: "Why is Retrieval-Augmented Generation (RAG) becoming essential for…"
click at [1171, 30] on button "Run" at bounding box center [1176, 27] width 58 height 31
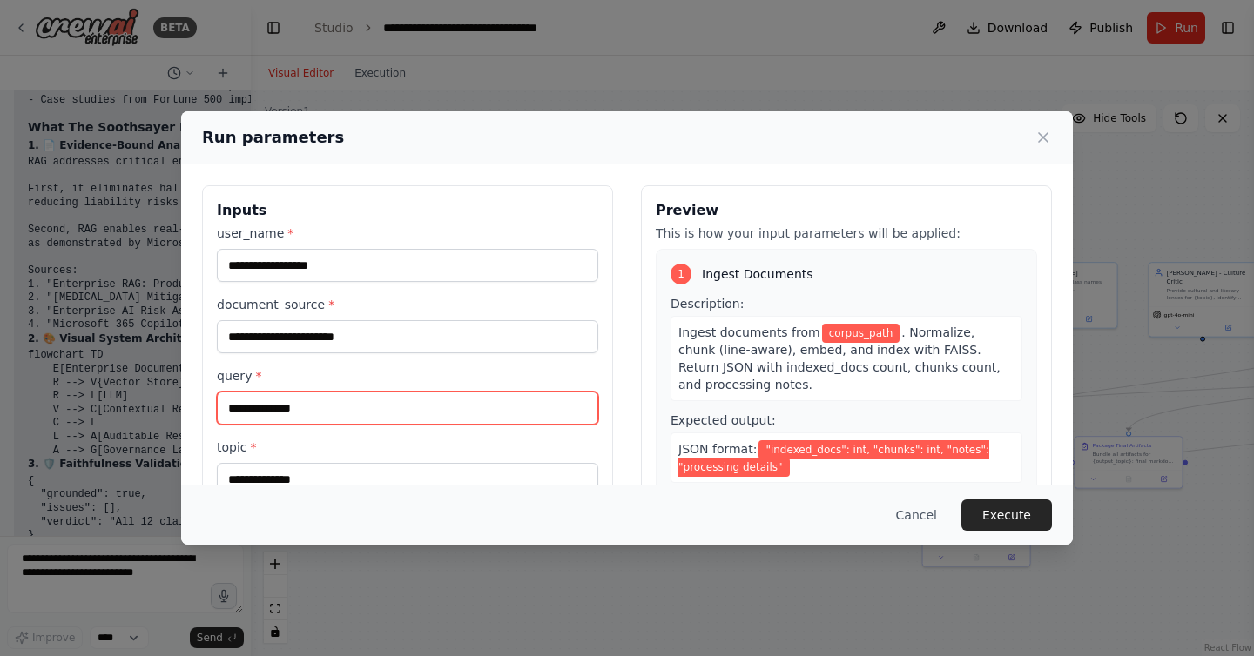
click at [408, 414] on input "query *" at bounding box center [407, 408] width 381 height 33
paste input "**********"
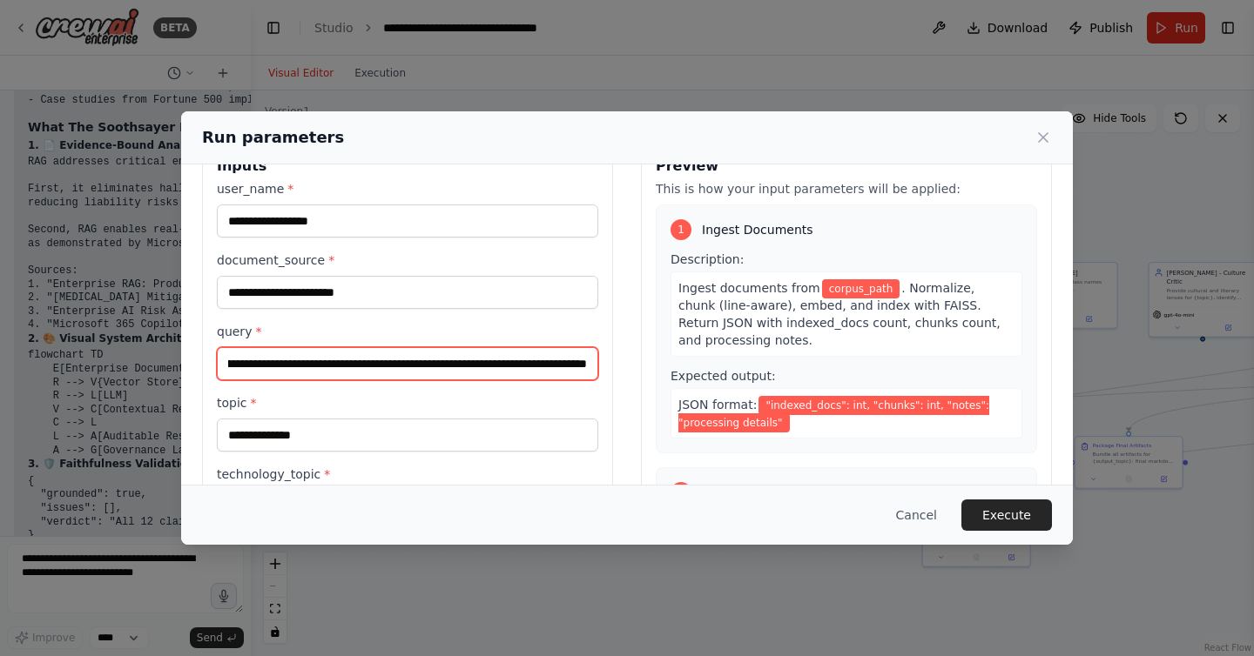
scroll to position [49, 0]
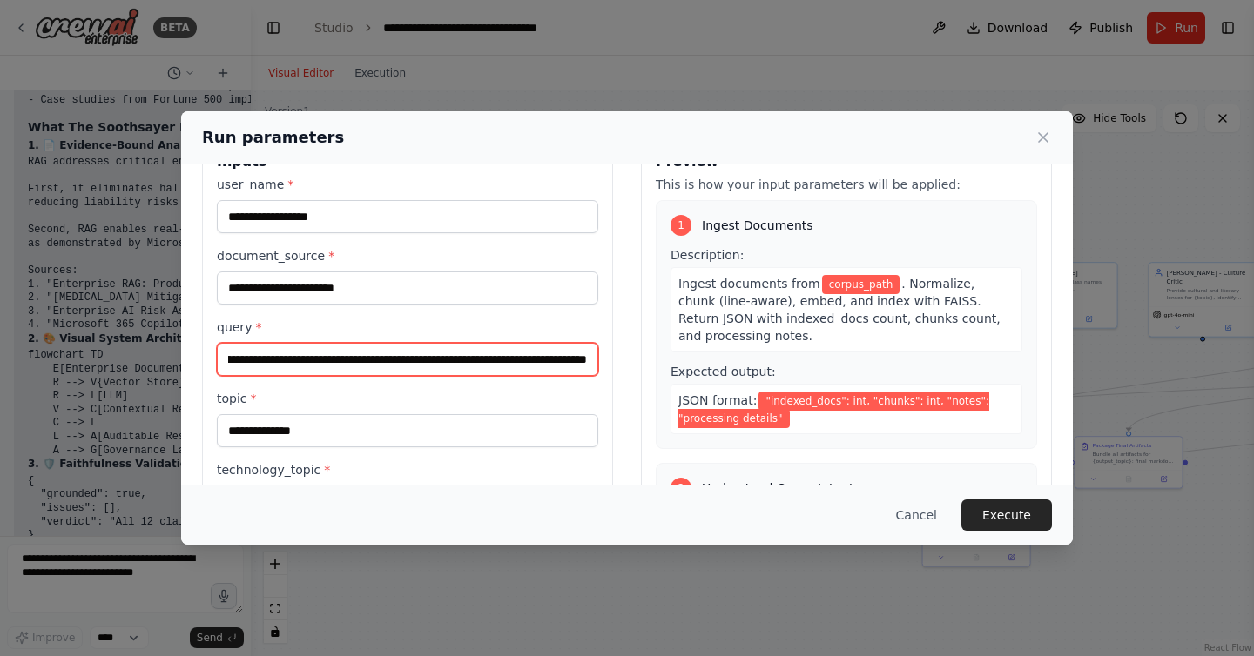
type input "**********"
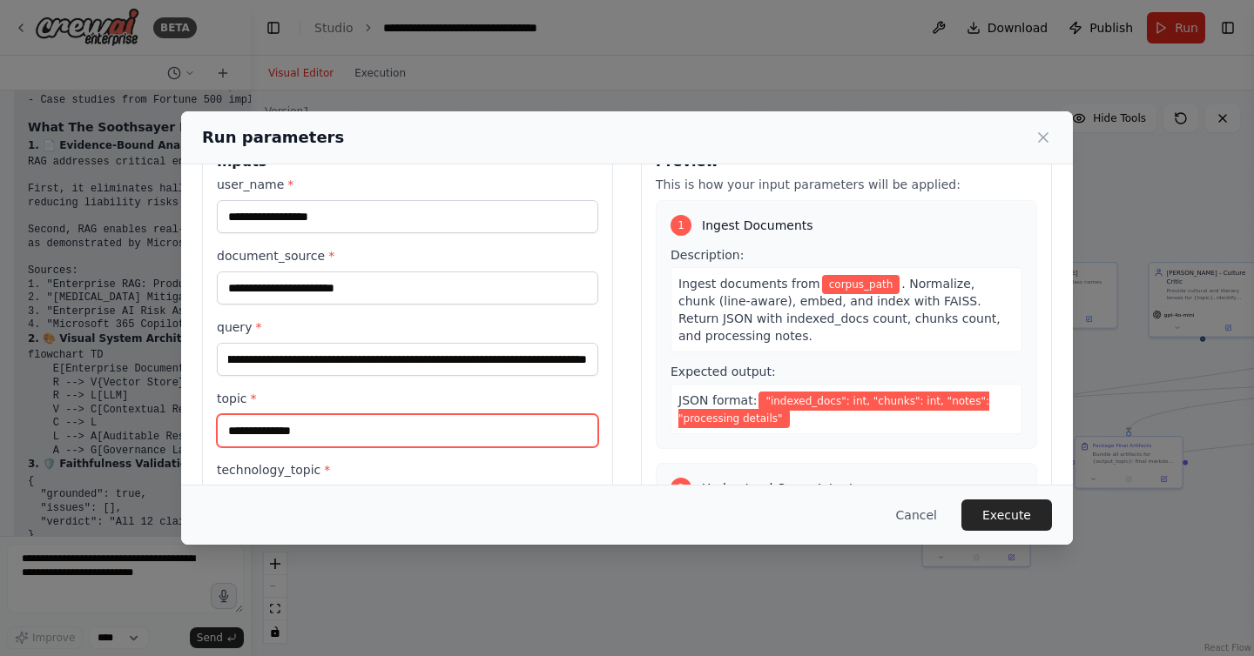
scroll to position [0, 0]
click at [367, 425] on input "topic *" at bounding box center [407, 430] width 381 height 33
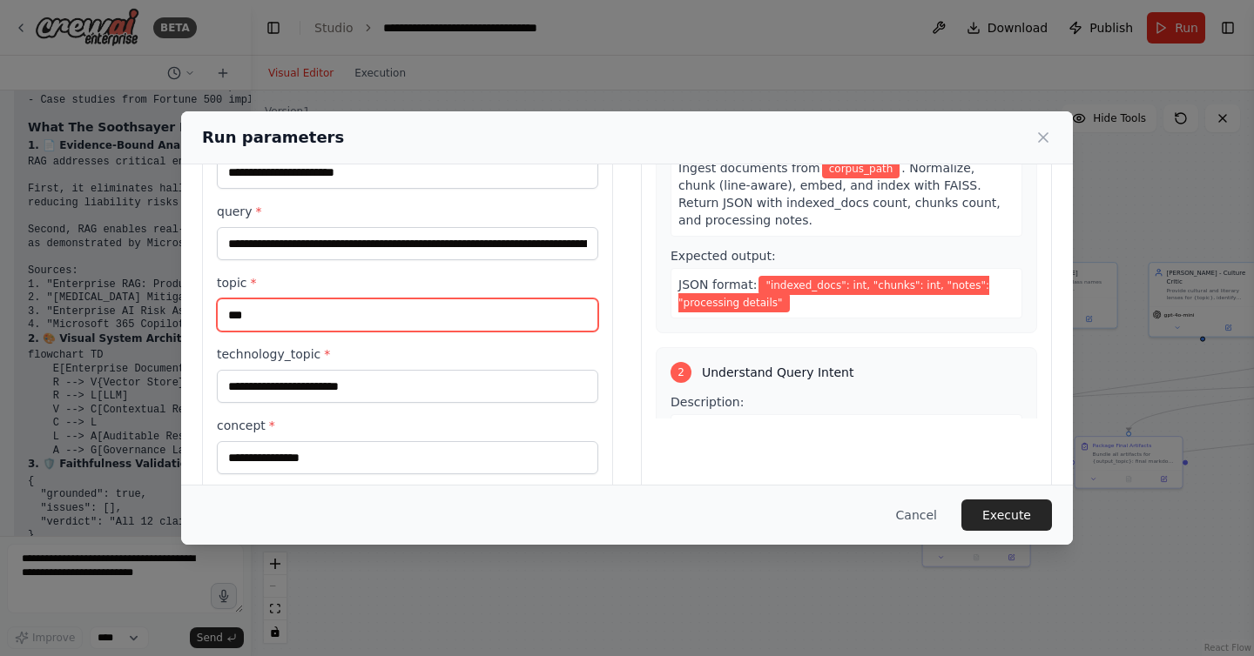
scroll to position [188, 0]
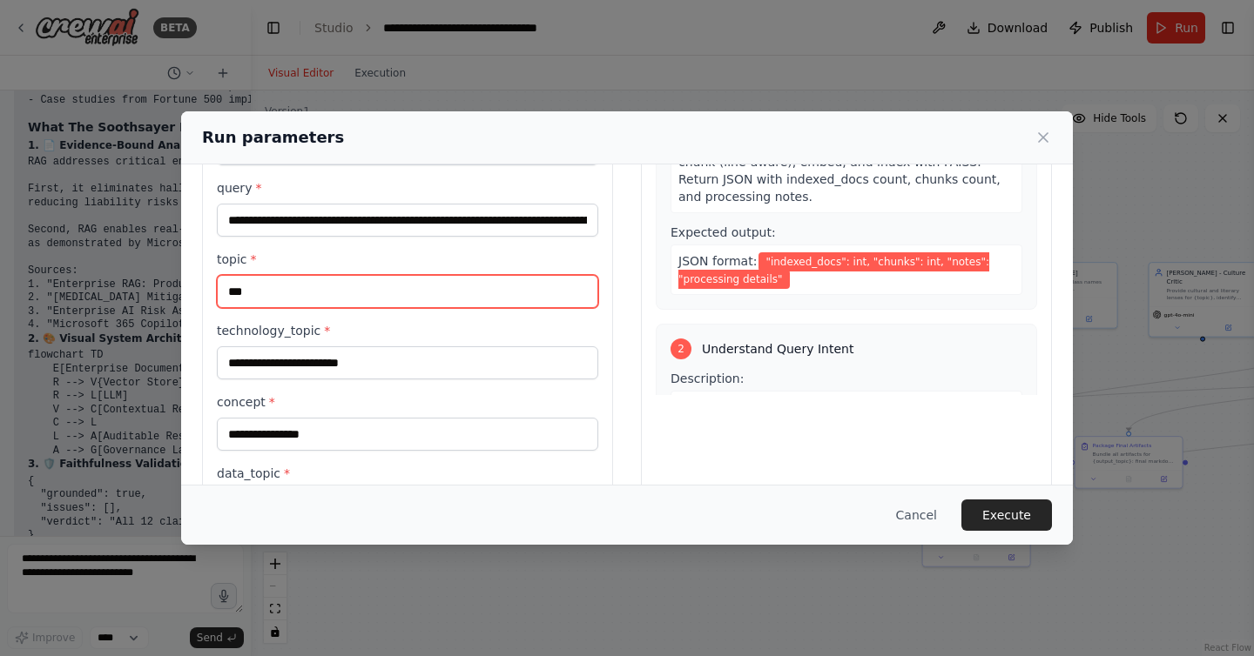
type input "***"
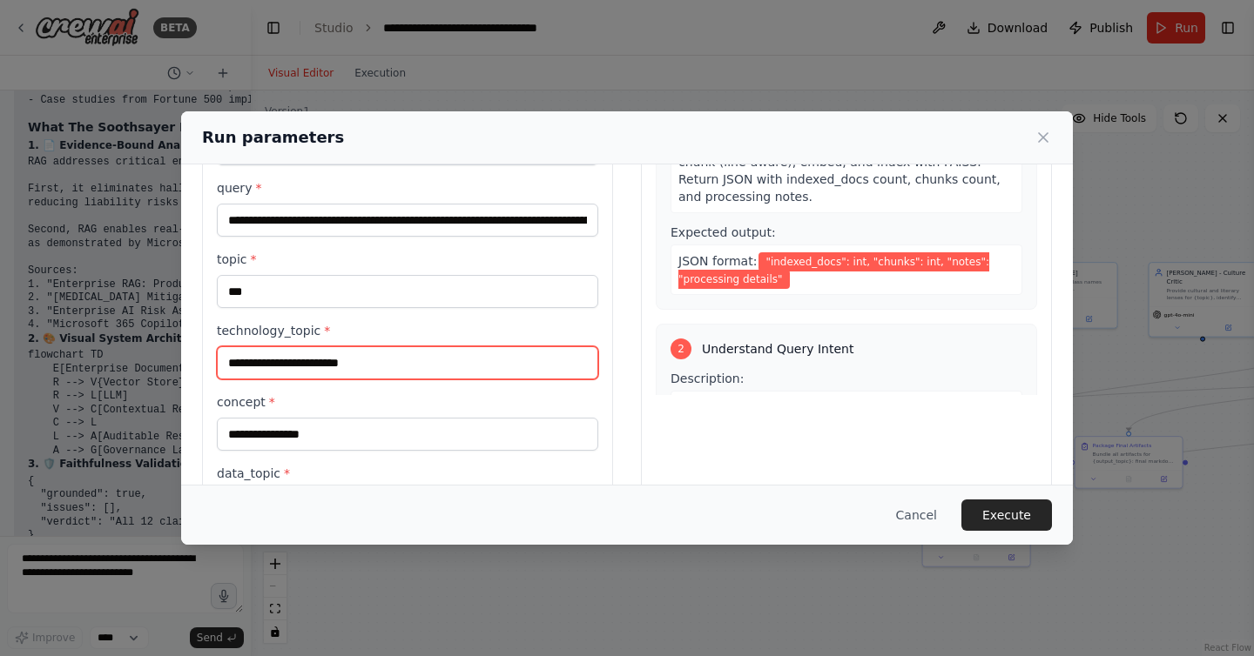
click at [316, 363] on input "technology_topic *" at bounding box center [407, 363] width 381 height 33
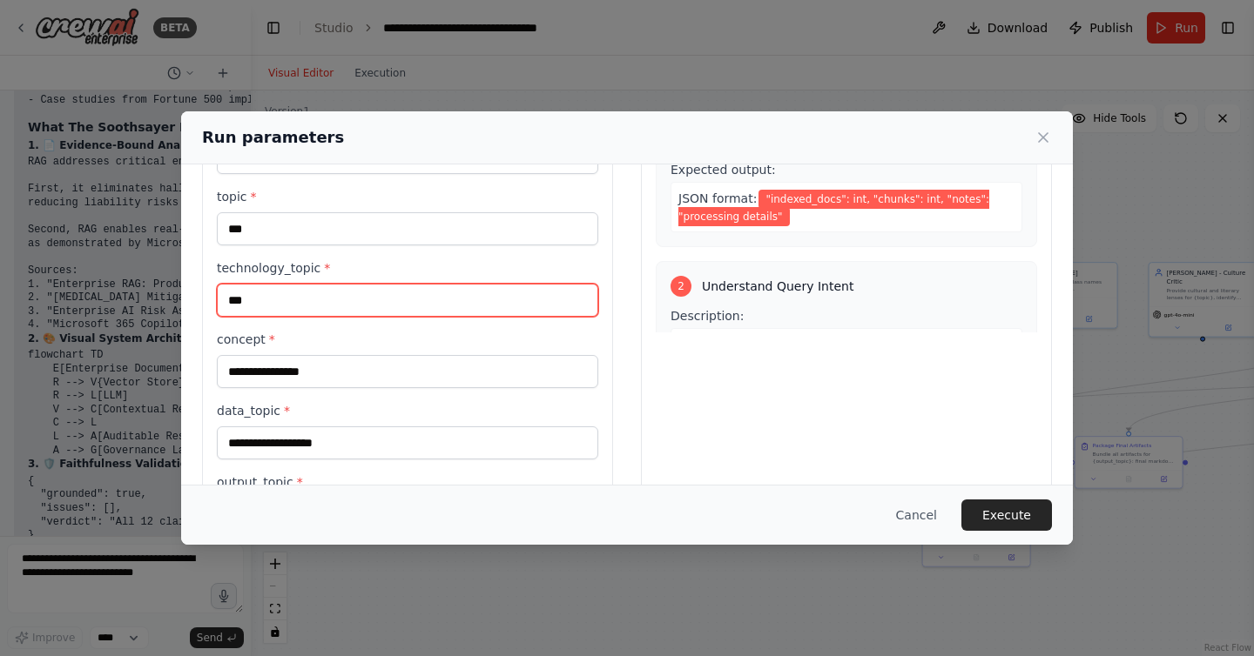
type input "***"
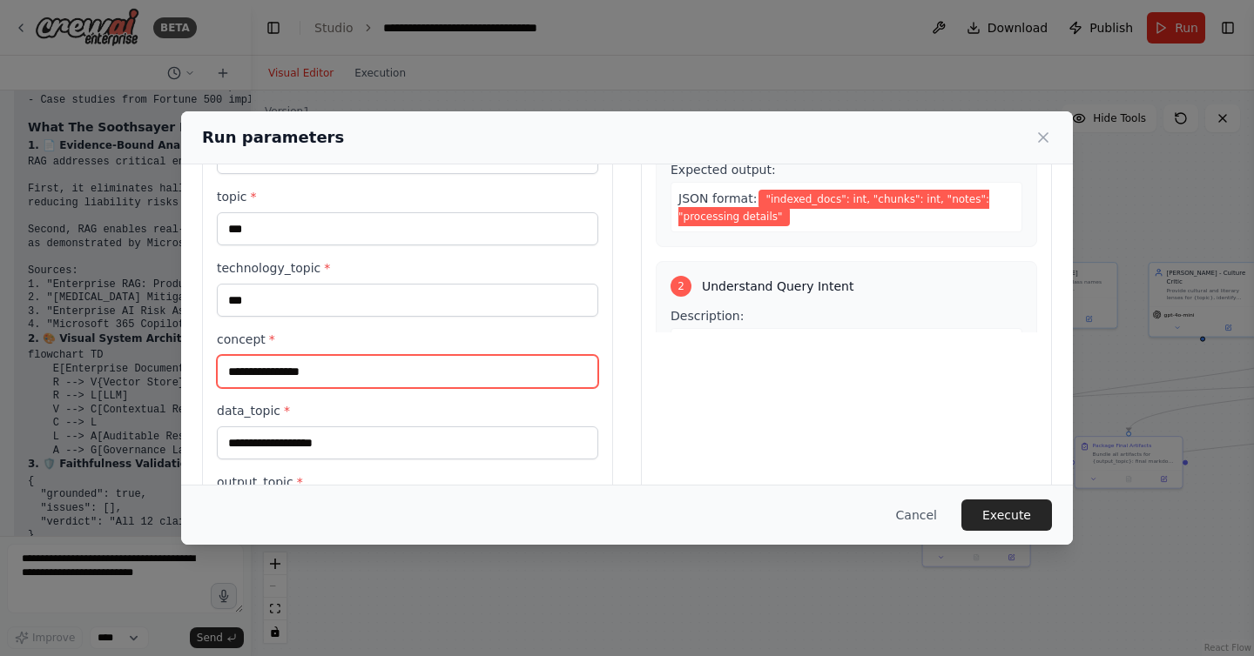
click at [272, 374] on input "concept *" at bounding box center [407, 371] width 381 height 33
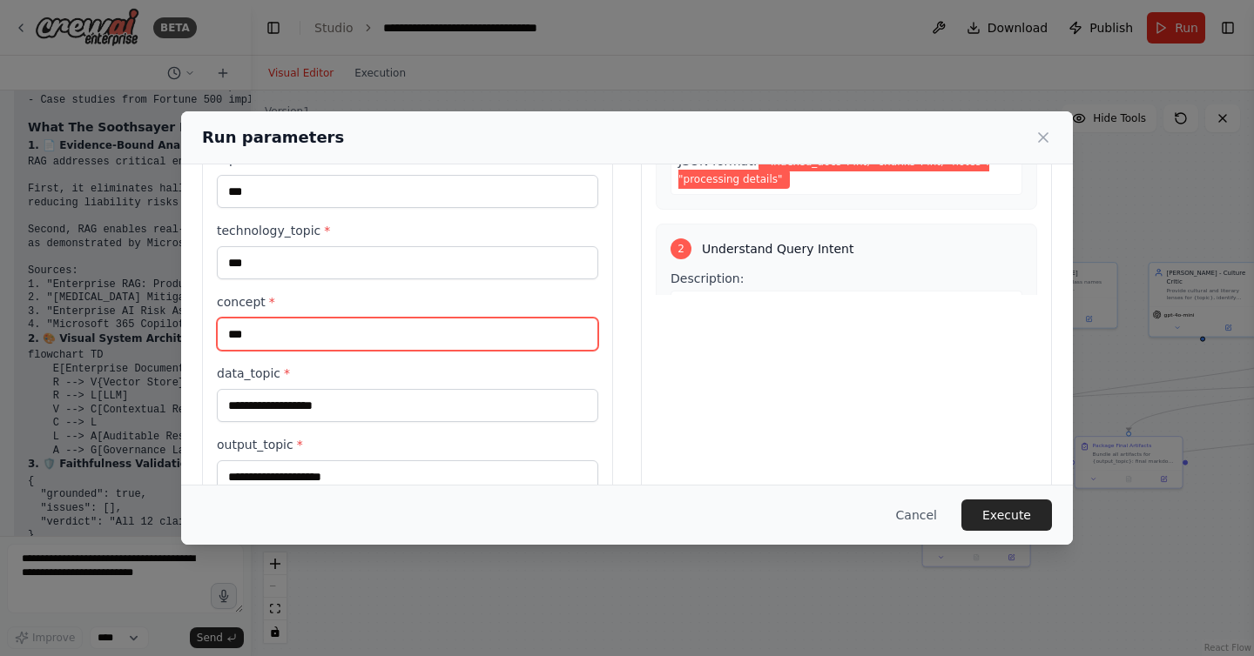
type input "***"
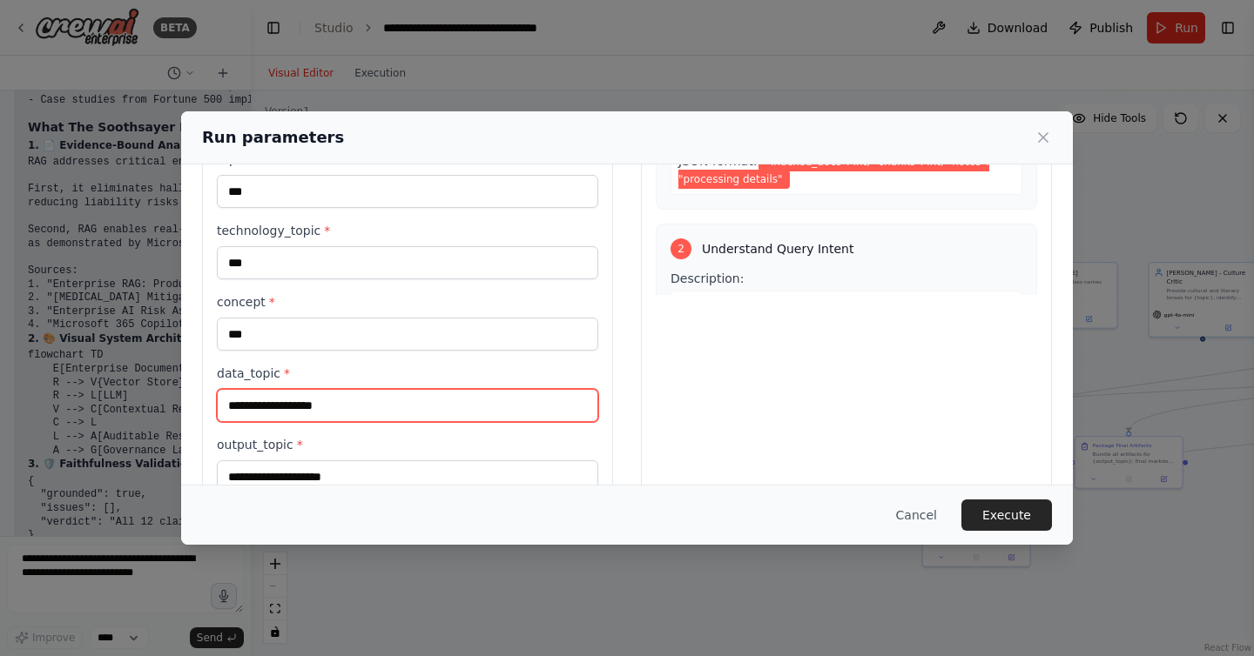
click at [276, 403] on input "data_topic *" at bounding box center [407, 405] width 381 height 33
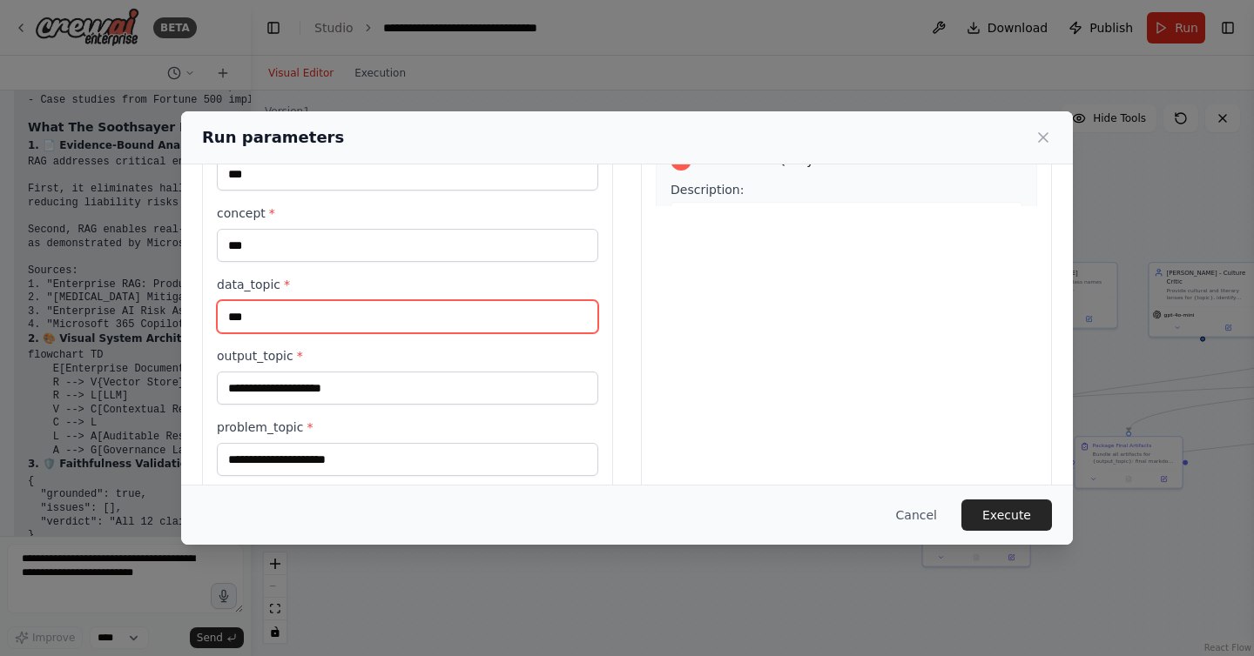
type input "***"
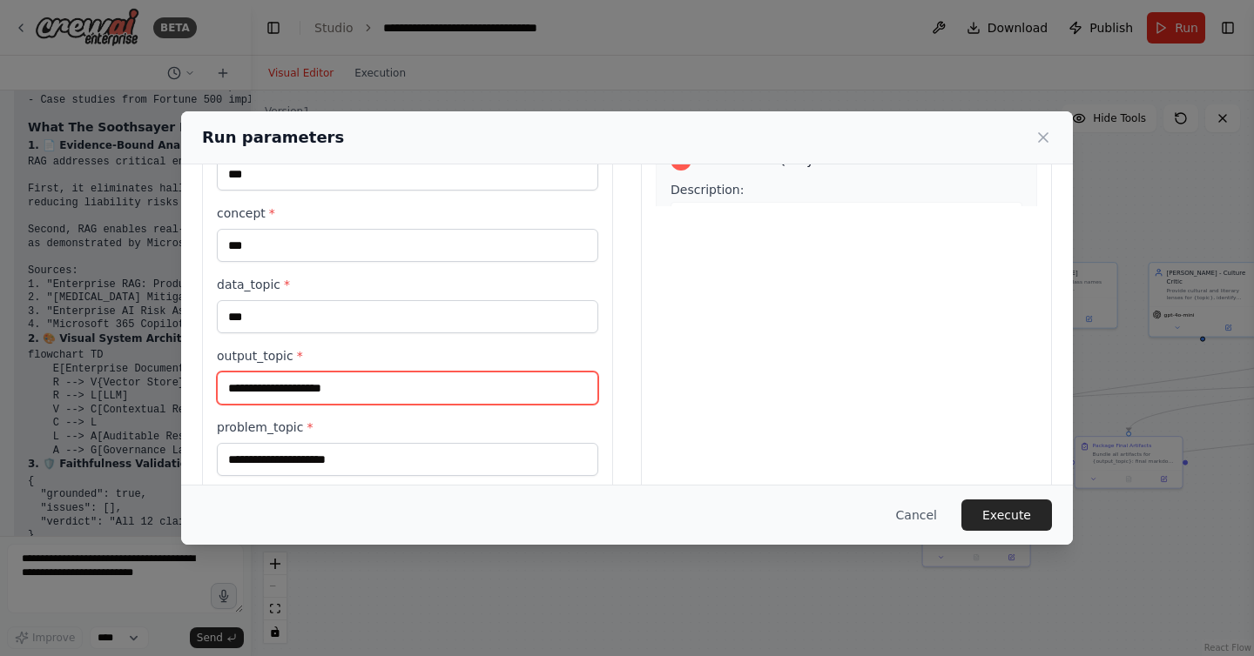
click at [332, 384] on input "output_topic *" at bounding box center [407, 388] width 381 height 33
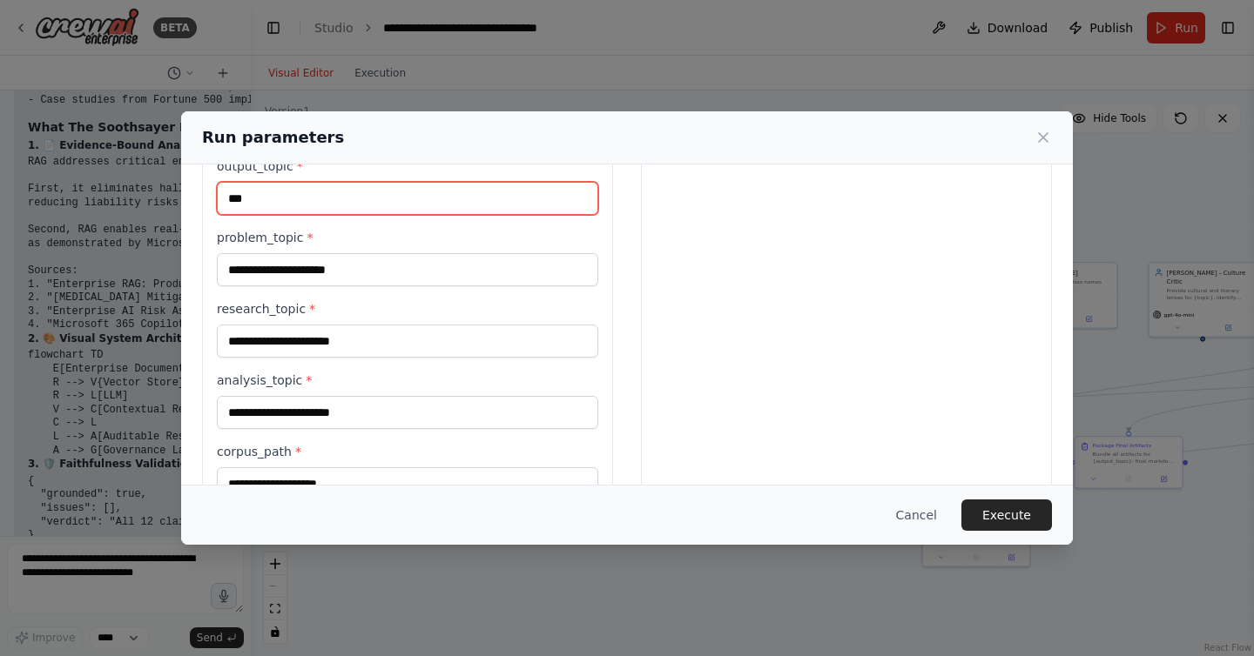
scroll to position [690, 0]
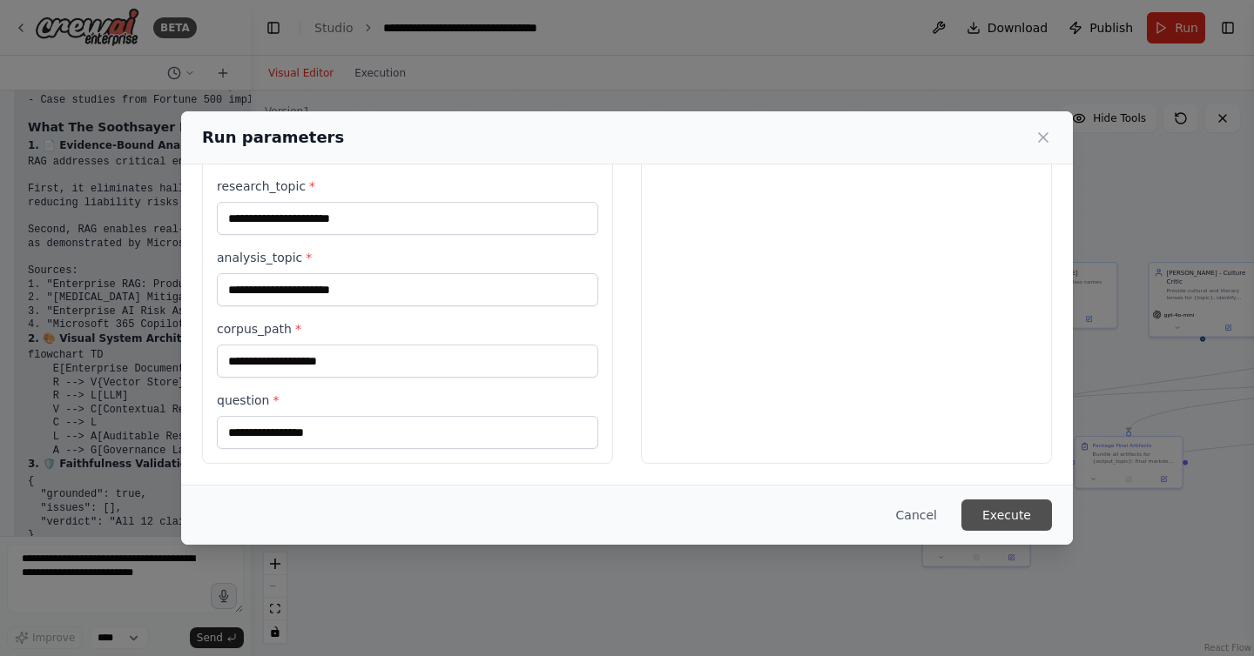
type input "***"
click at [986, 505] on button "Execute" at bounding box center [1006, 515] width 91 height 31
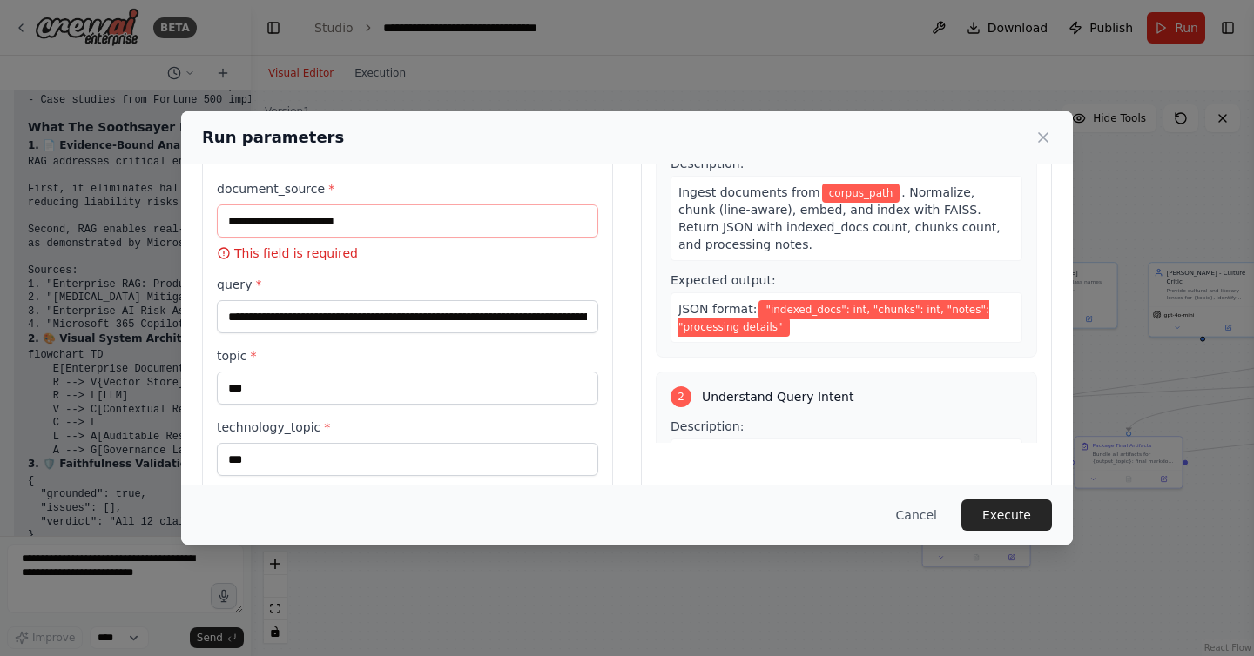
scroll to position [0, 0]
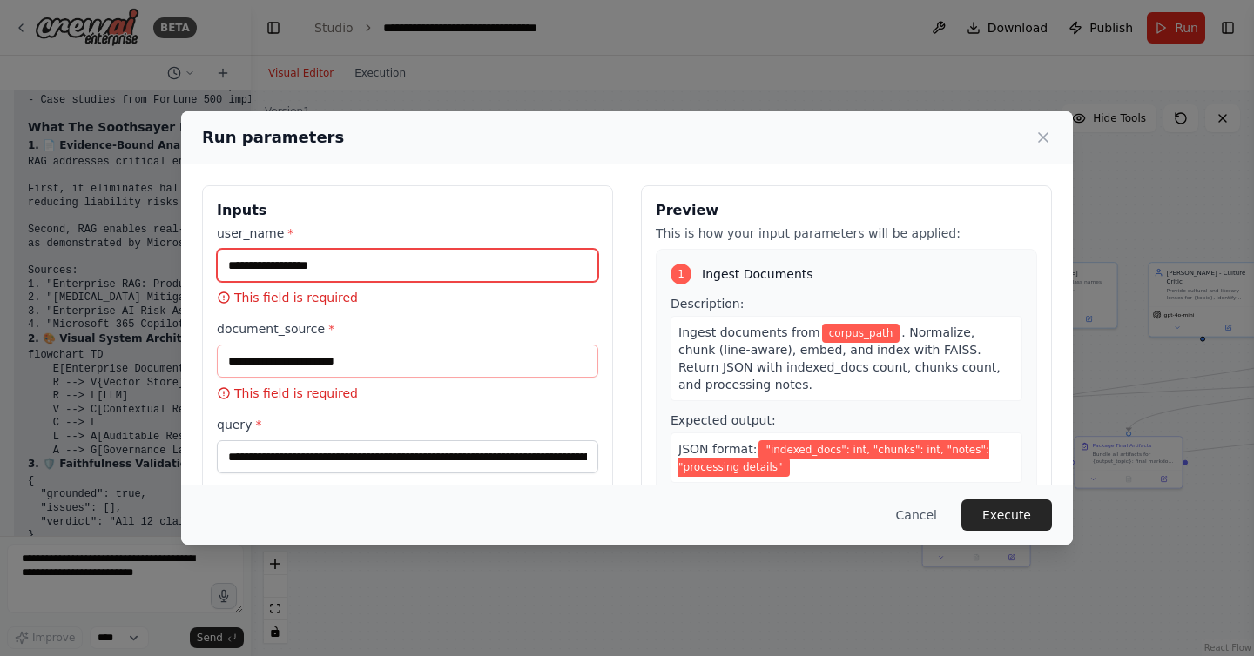
click at [369, 267] on input "user_name *" at bounding box center [407, 265] width 381 height 33
type input "**********"
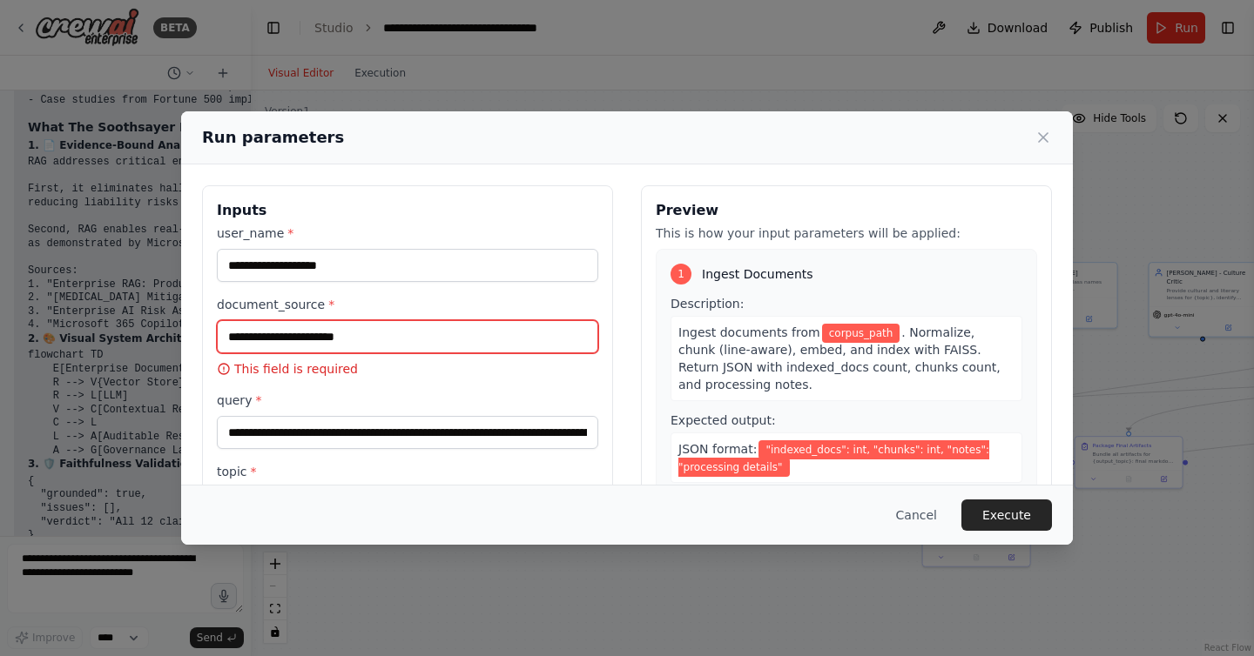
click at [343, 339] on input "document_source *" at bounding box center [407, 336] width 381 height 33
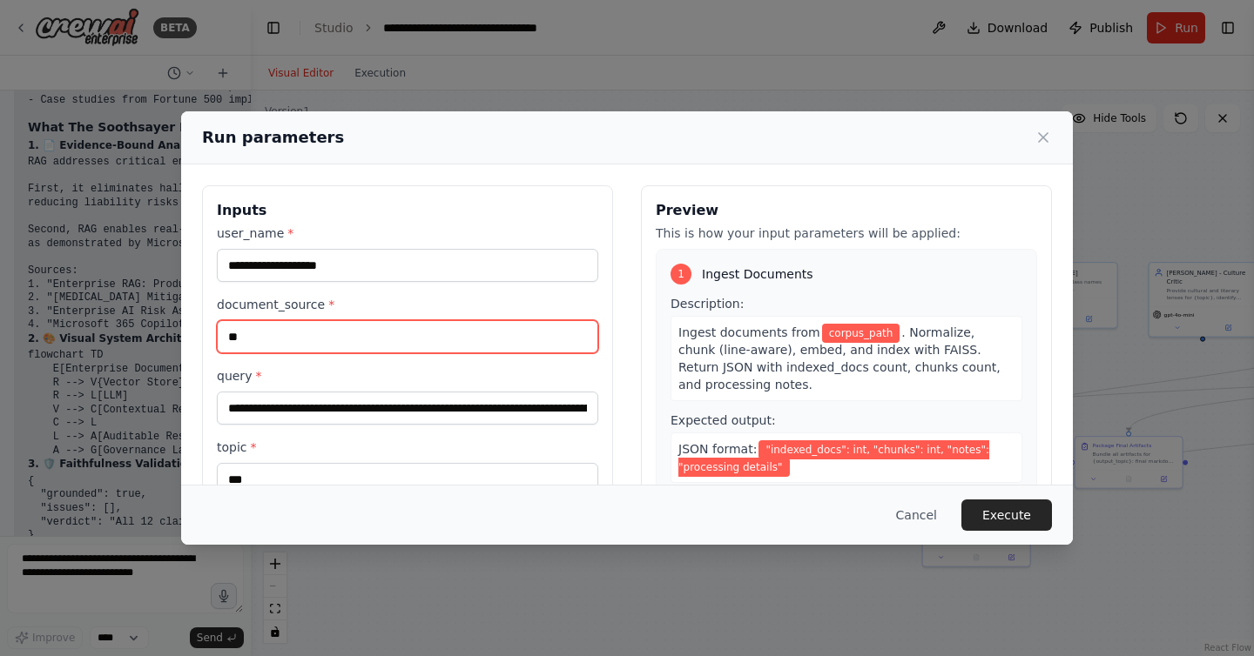
type input "*"
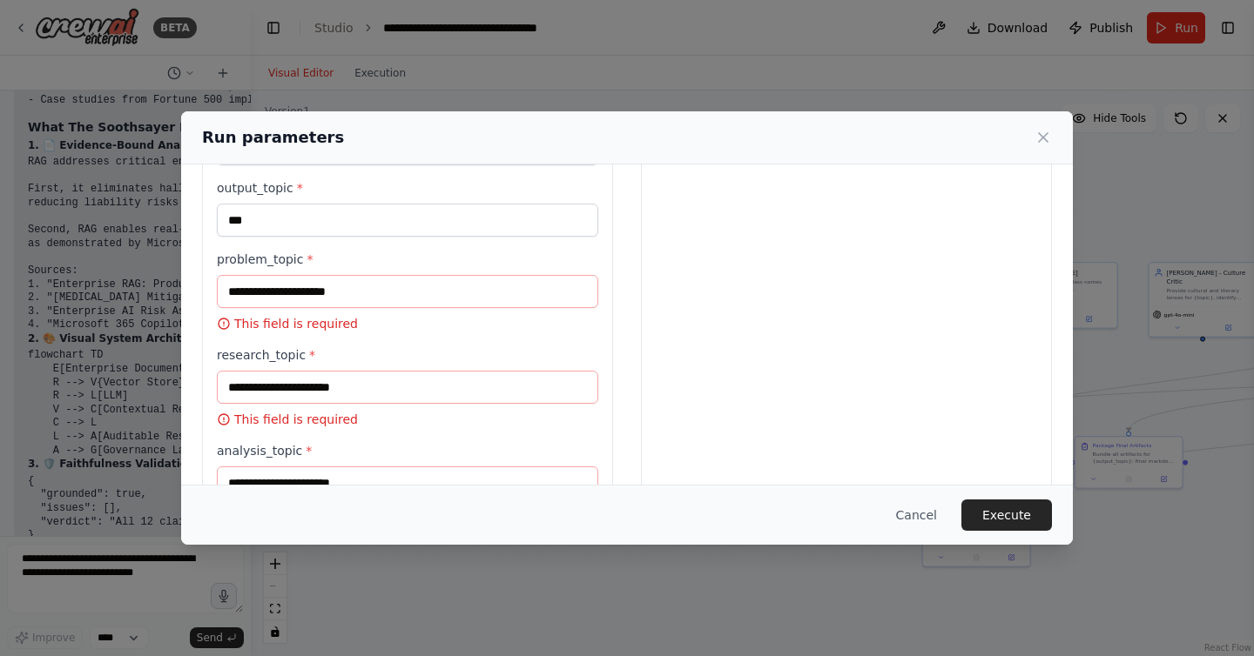
scroll to position [549, 0]
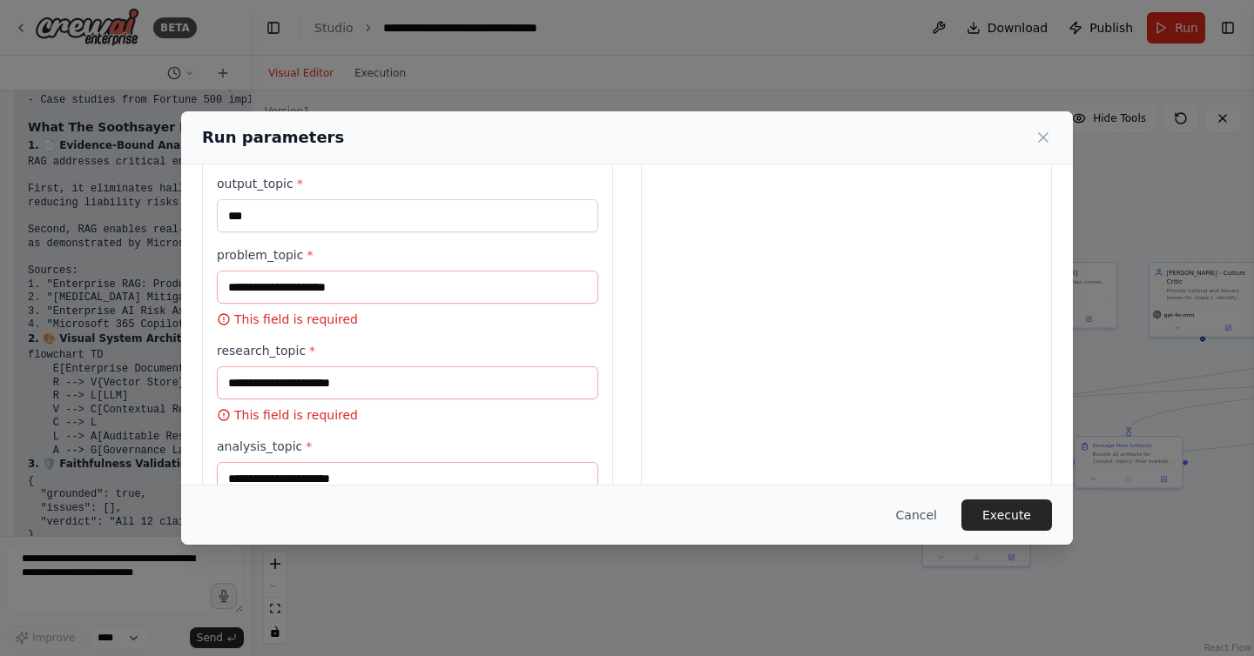
type input "********"
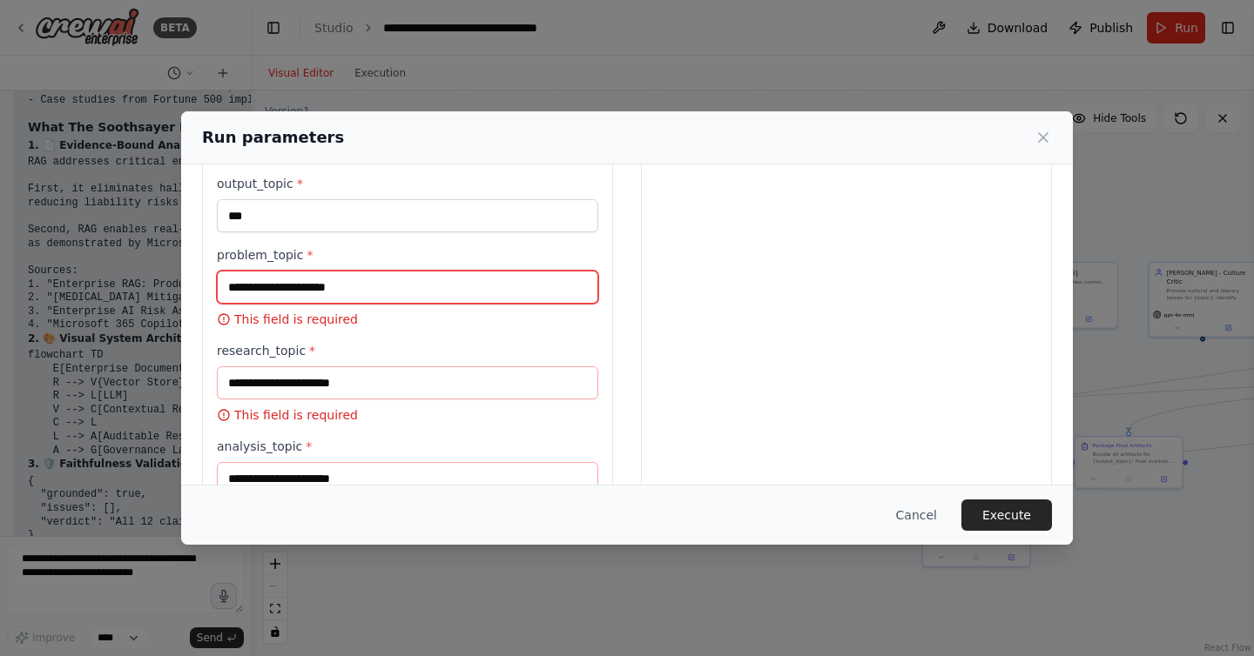
click at [344, 286] on input "problem_topic *" at bounding box center [407, 287] width 381 height 33
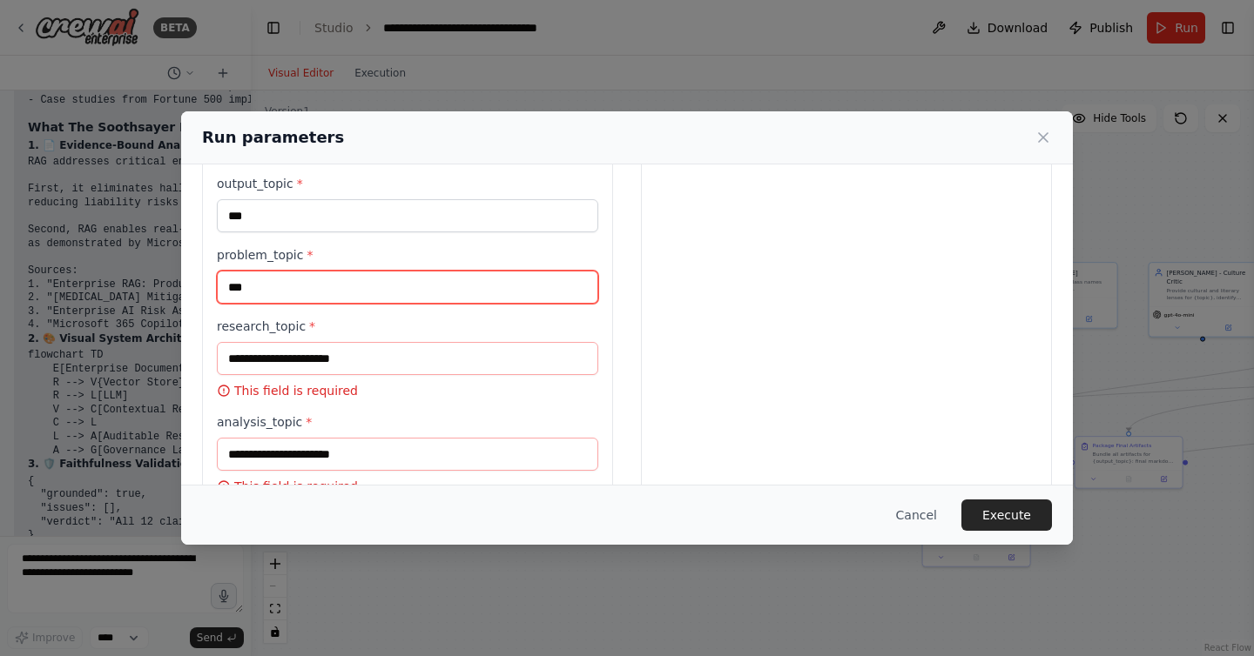
type input "***"
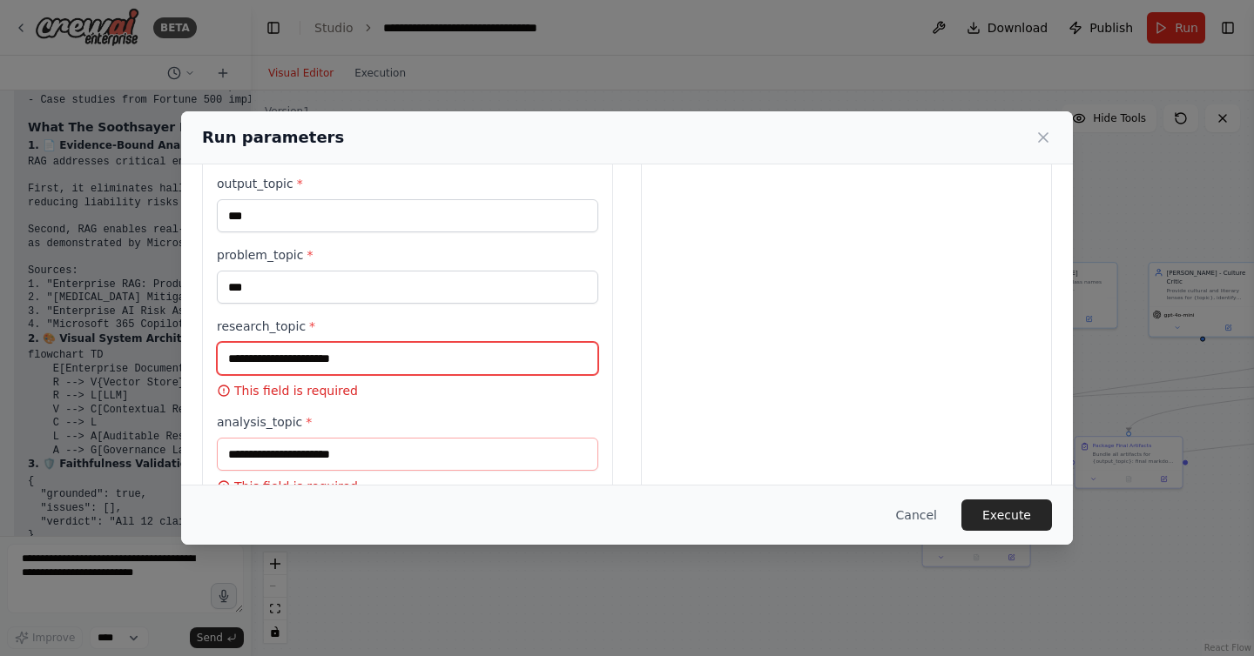
click at [325, 368] on input "research_topic *" at bounding box center [407, 358] width 381 height 33
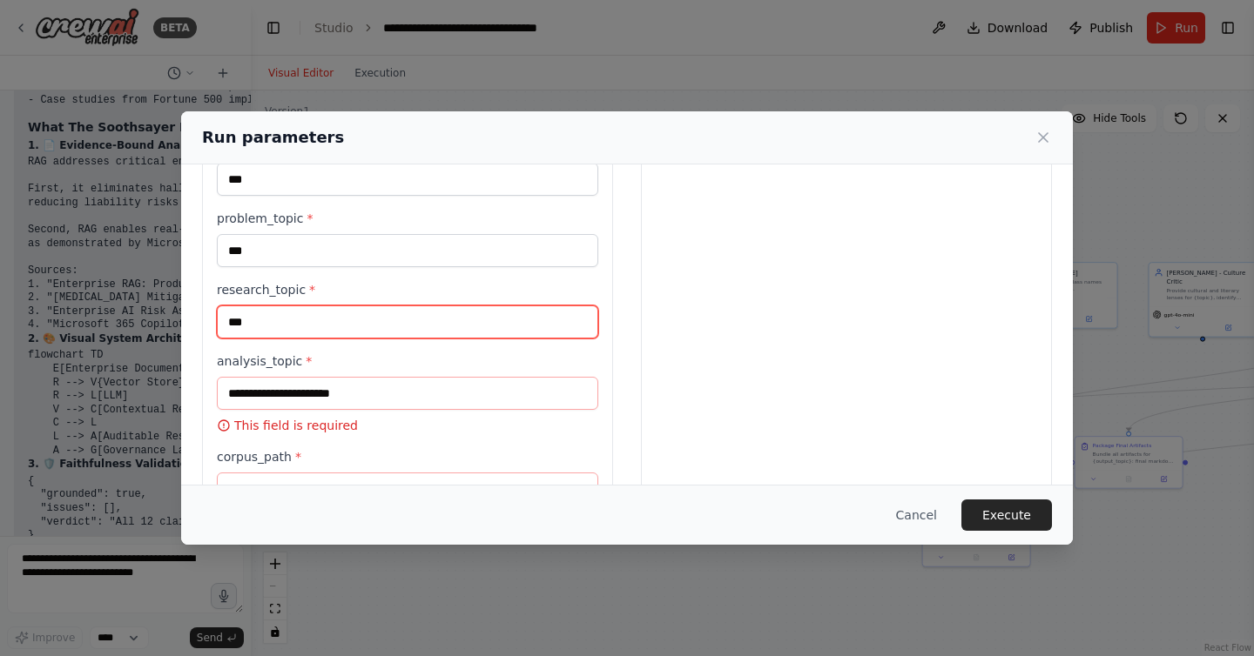
scroll to position [587, 0]
type input "***"
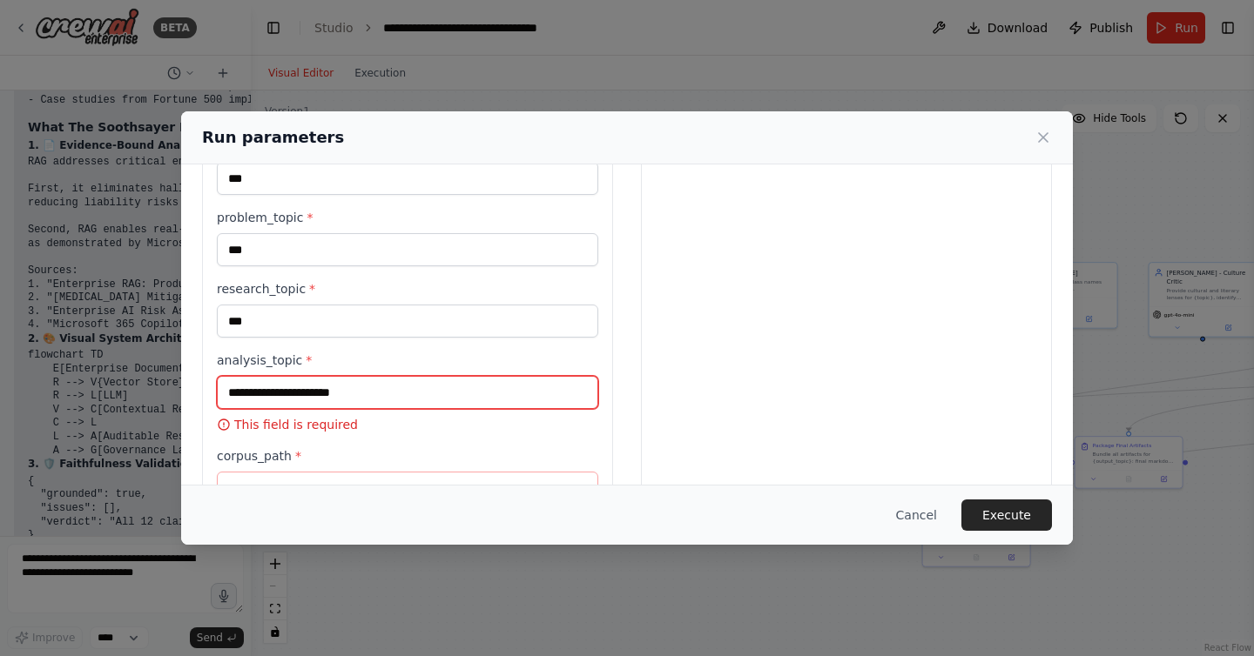
click at [299, 379] on input "analysis_topic *" at bounding box center [407, 392] width 381 height 33
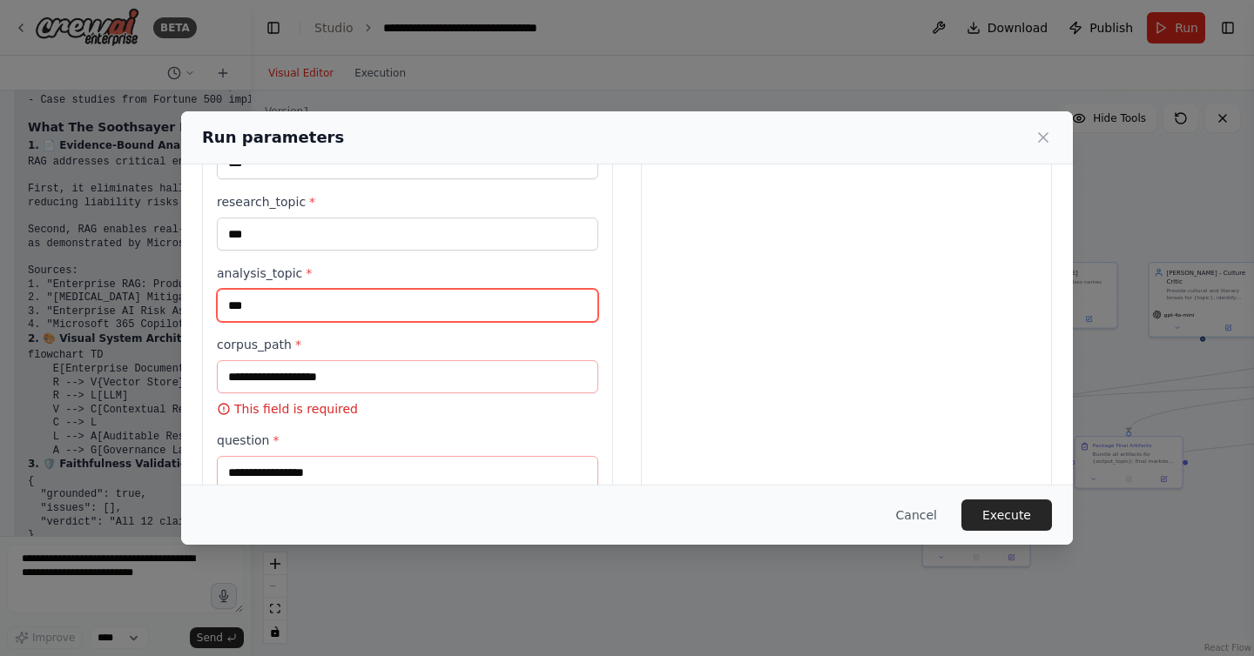
scroll to position [675, 0]
type input "***"
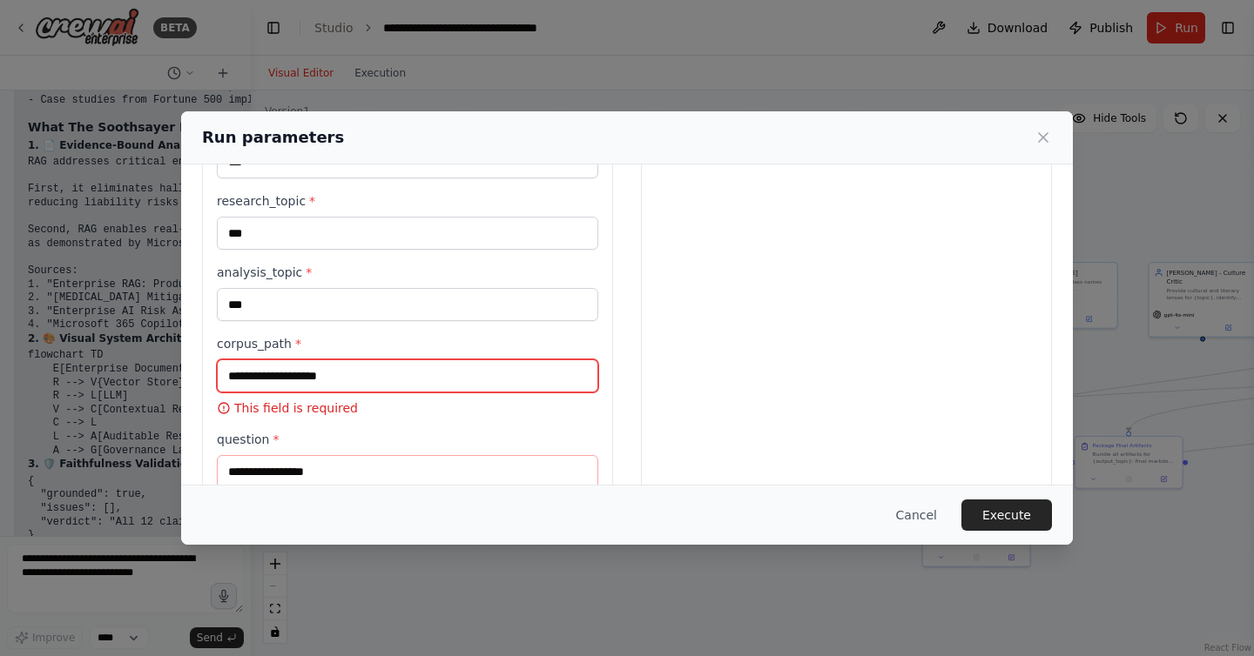
click at [327, 381] on input "corpus_path *" at bounding box center [407, 376] width 381 height 33
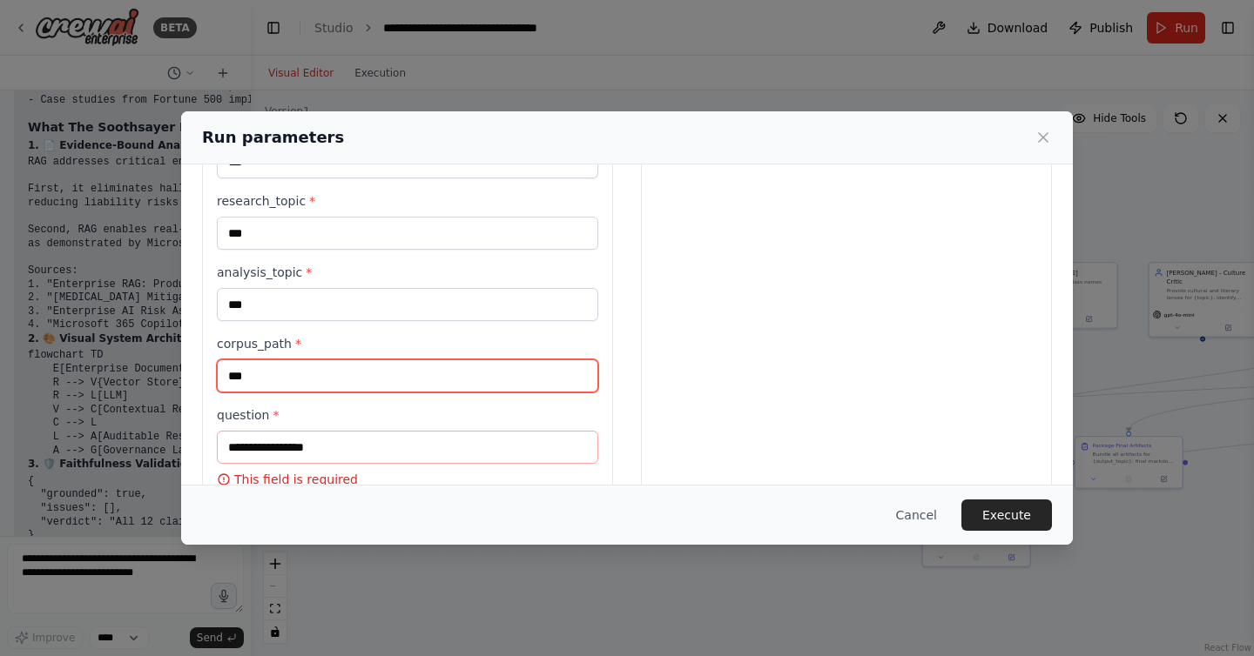
scroll to position [714, 0]
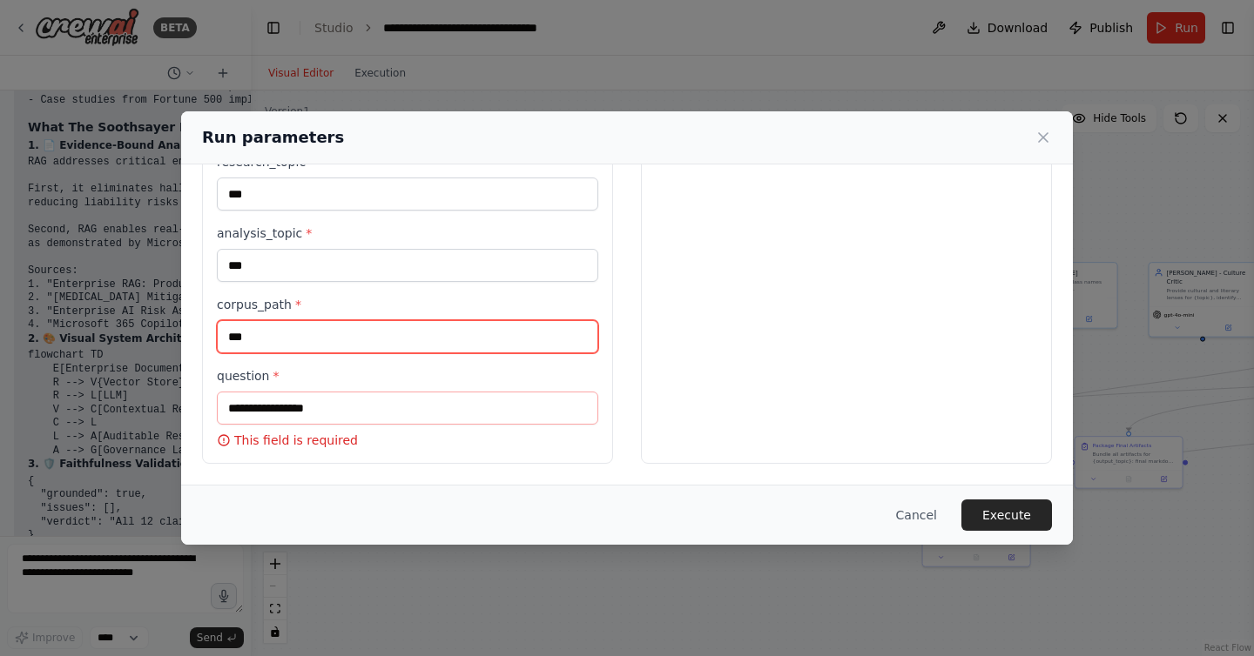
type input "***"
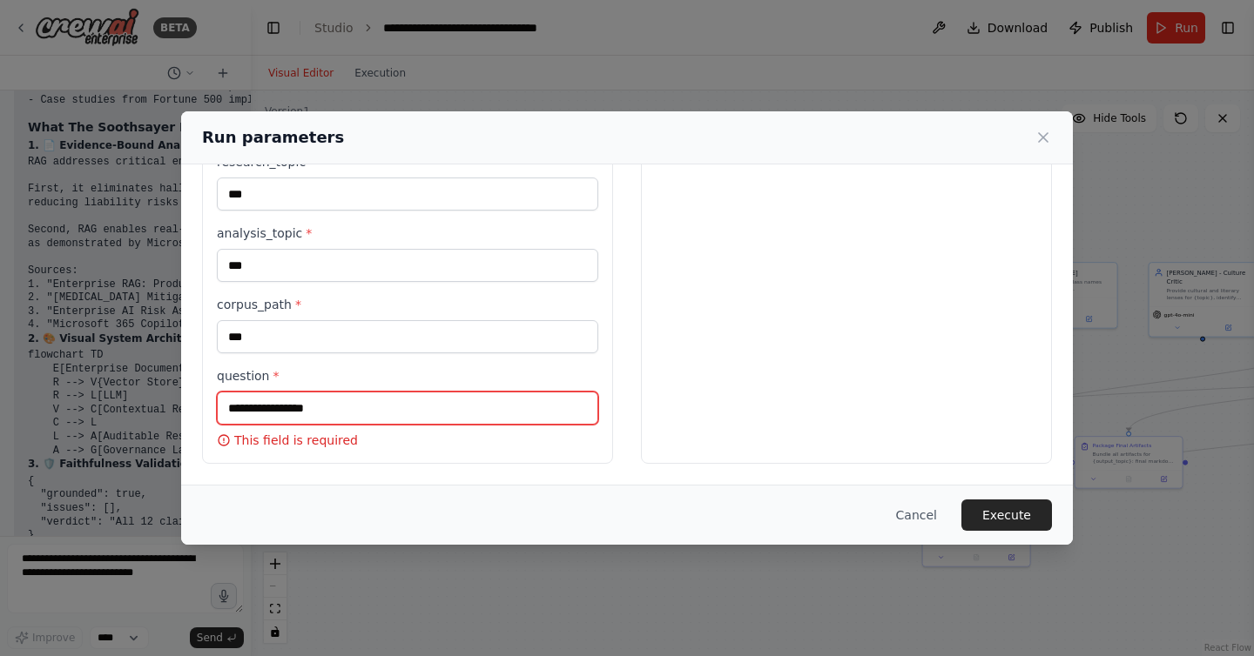
click at [304, 407] on input "question *" at bounding box center [407, 408] width 381 height 33
paste input "**********"
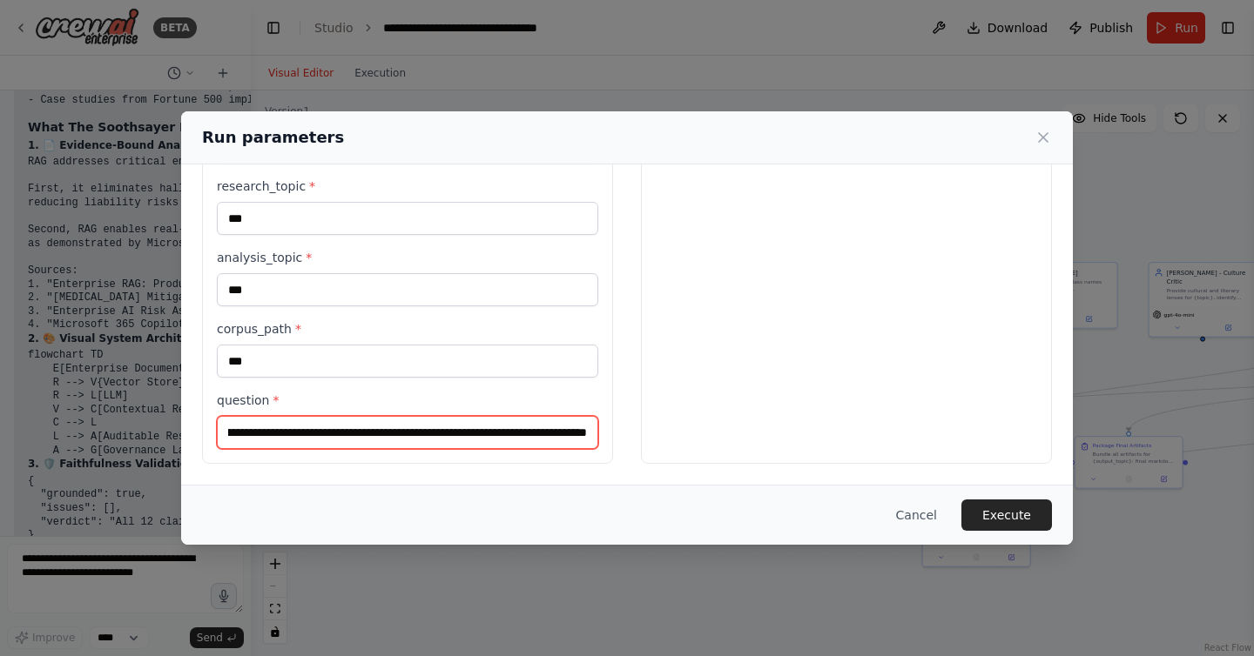
scroll to position [690, 0]
type input "**********"
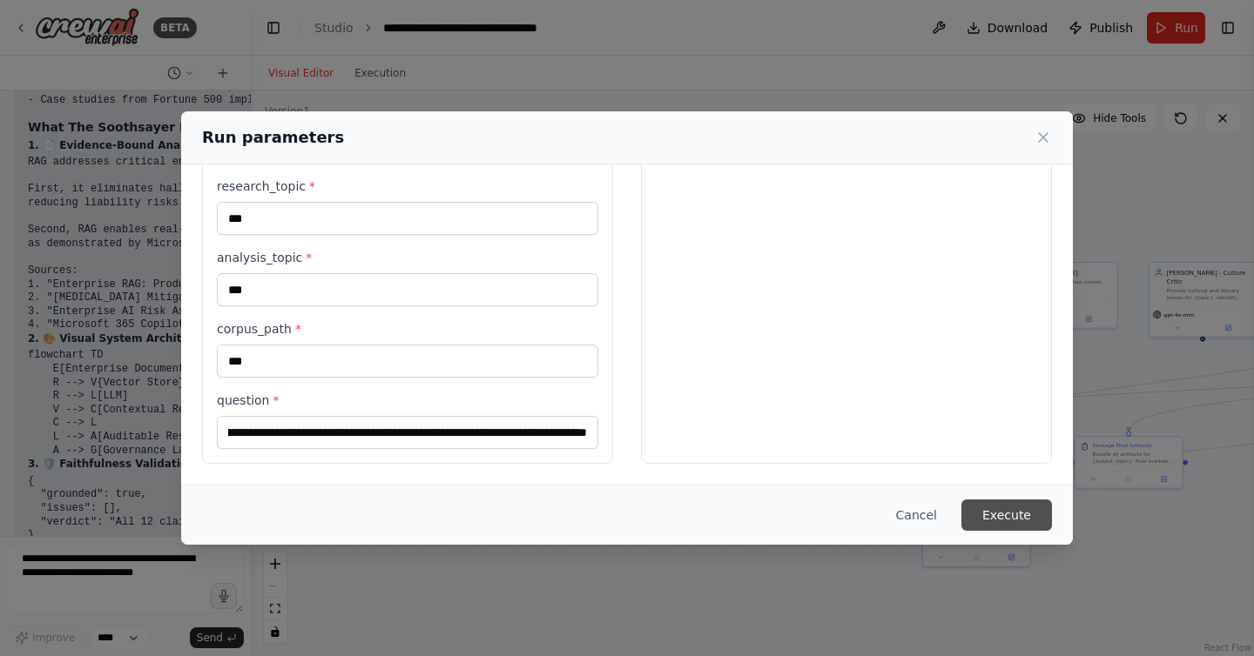
scroll to position [0, 0]
click at [977, 526] on button "Execute" at bounding box center [1006, 515] width 91 height 31
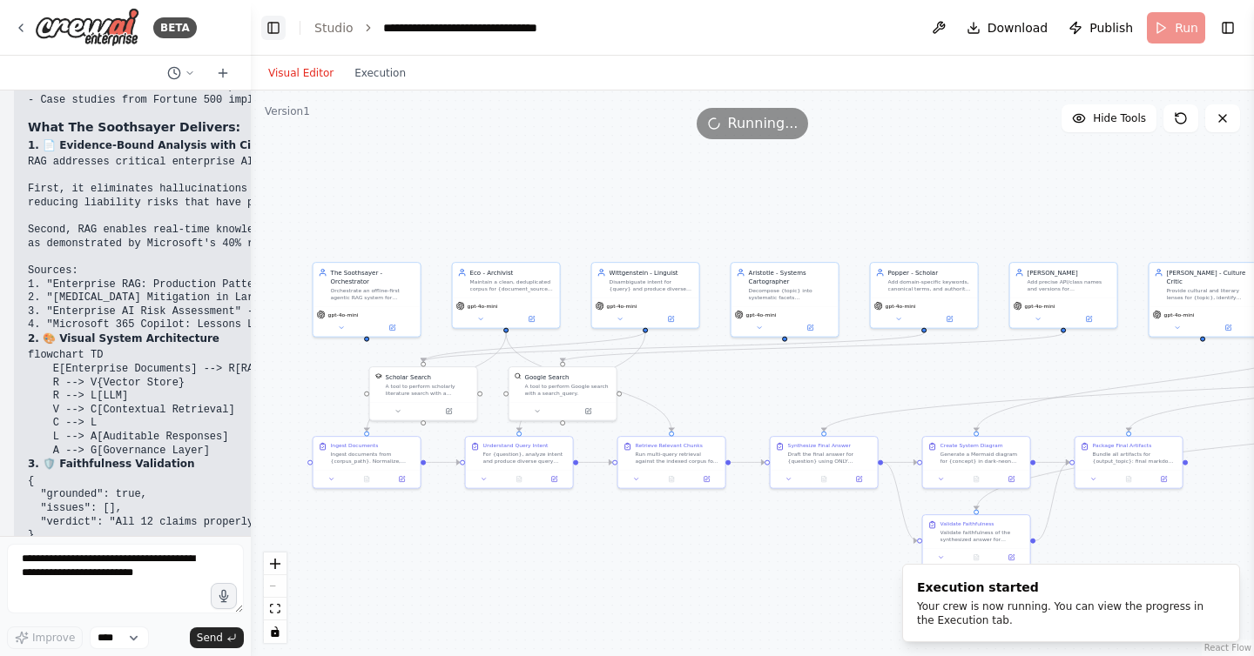
click at [276, 27] on button "Toggle Left Sidebar" at bounding box center [273, 28] width 24 height 24
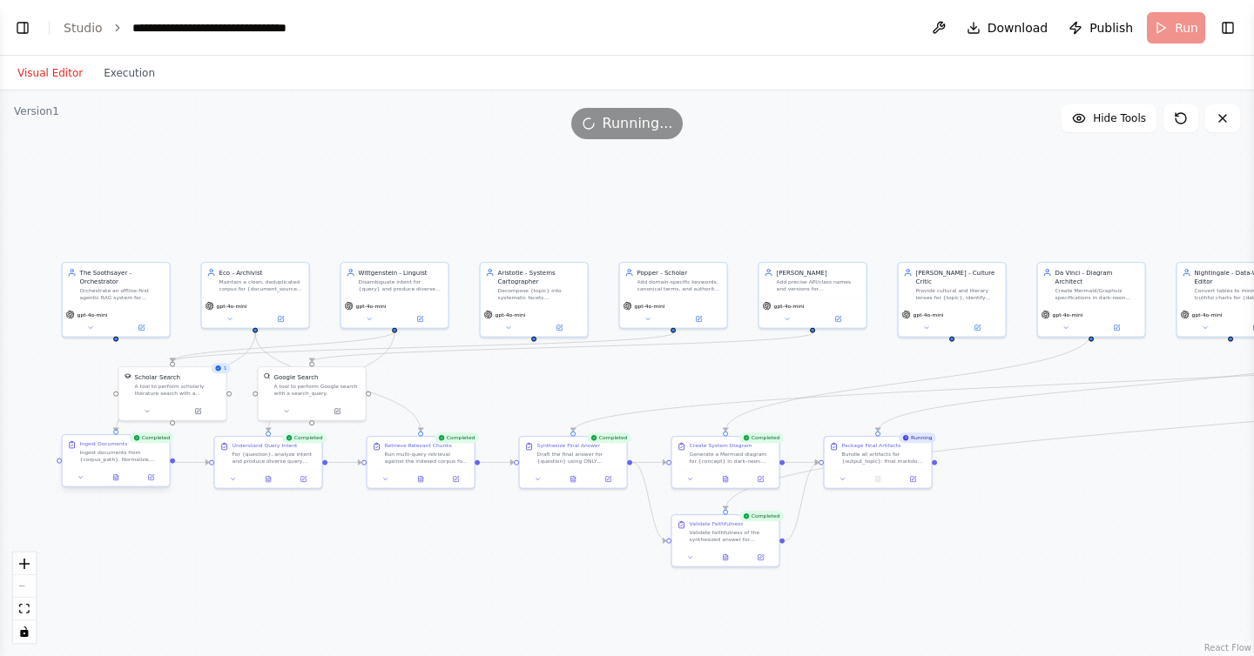
click at [119, 484] on div at bounding box center [116, 477] width 107 height 18
click at [118, 481] on icon at bounding box center [115, 478] width 7 height 7
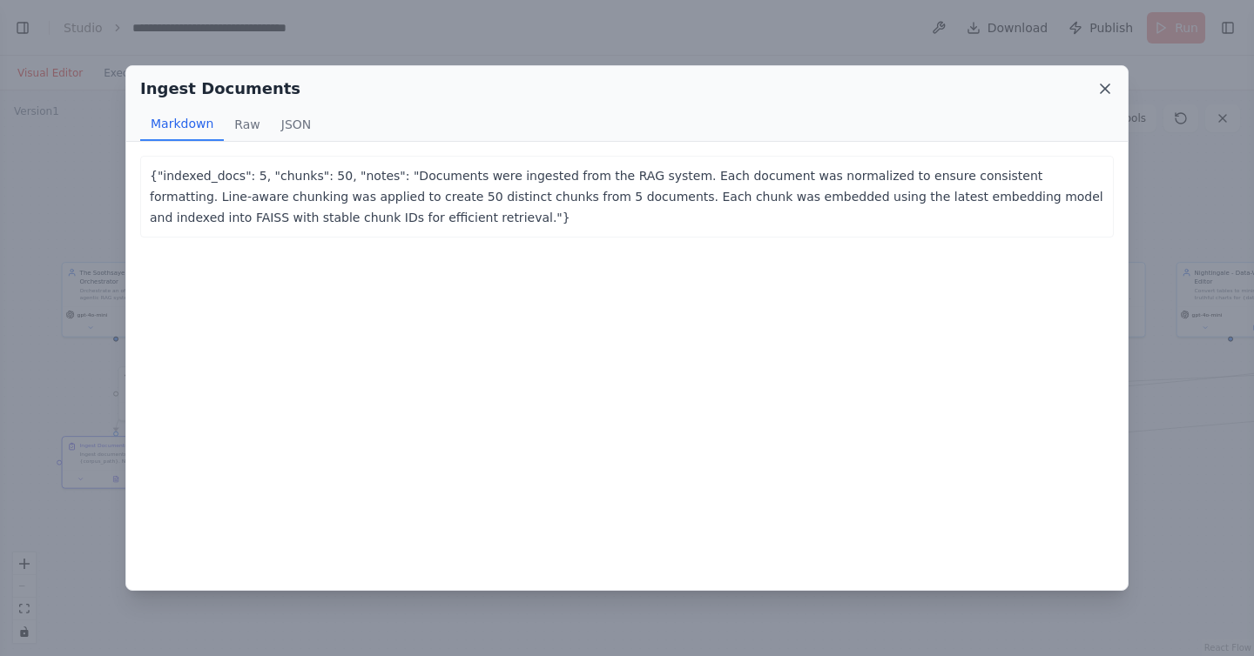
click at [1100, 87] on icon at bounding box center [1104, 88] width 17 height 17
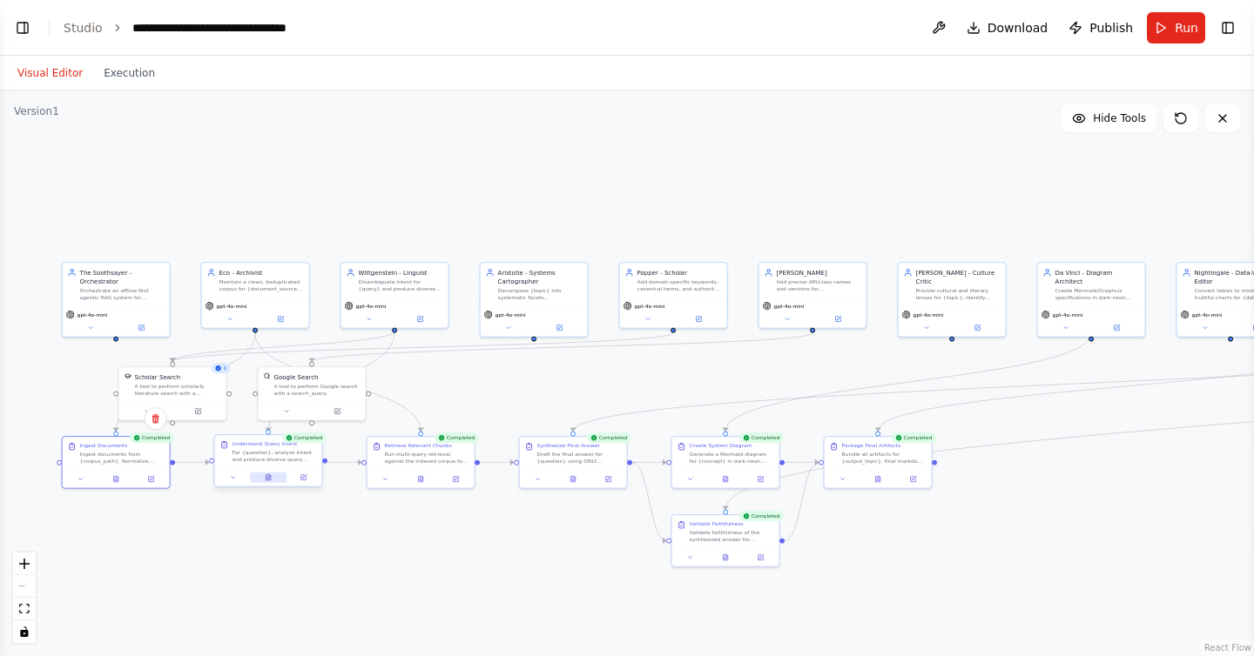
click at [271, 477] on icon at bounding box center [268, 478] width 7 height 7
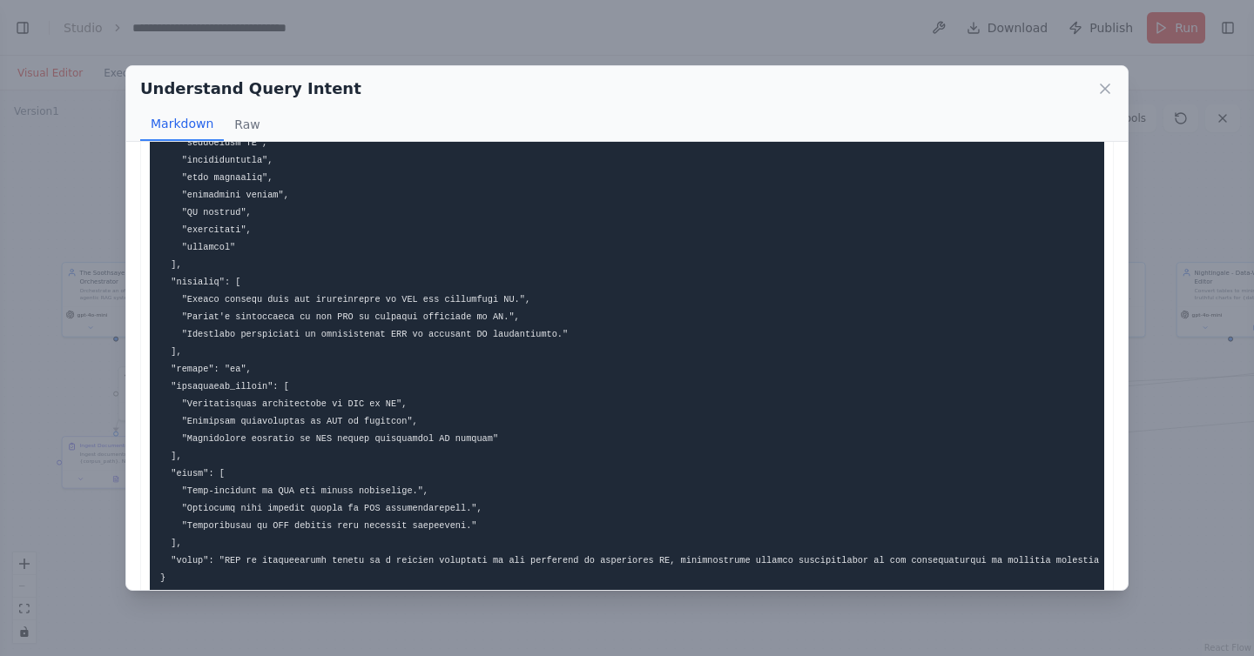
scroll to position [519, 0]
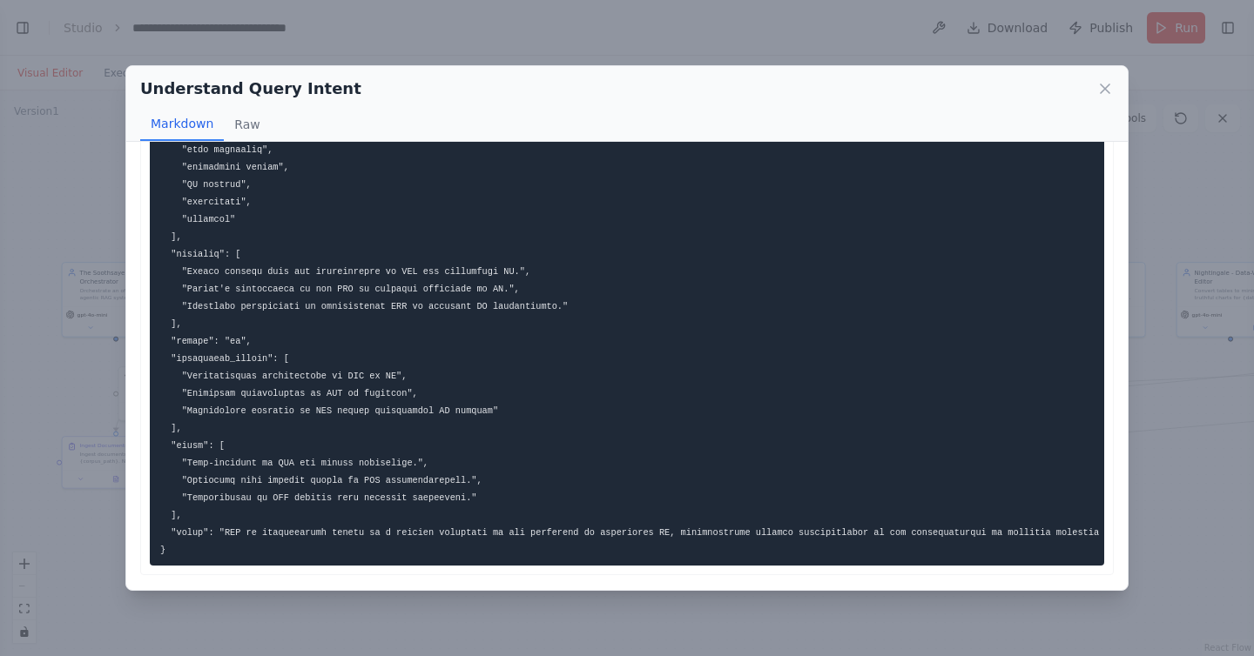
click at [92, 189] on div "Understand Query Intent Markdown Raw ... Show more Not valid JSON" at bounding box center [627, 328] width 1254 height 656
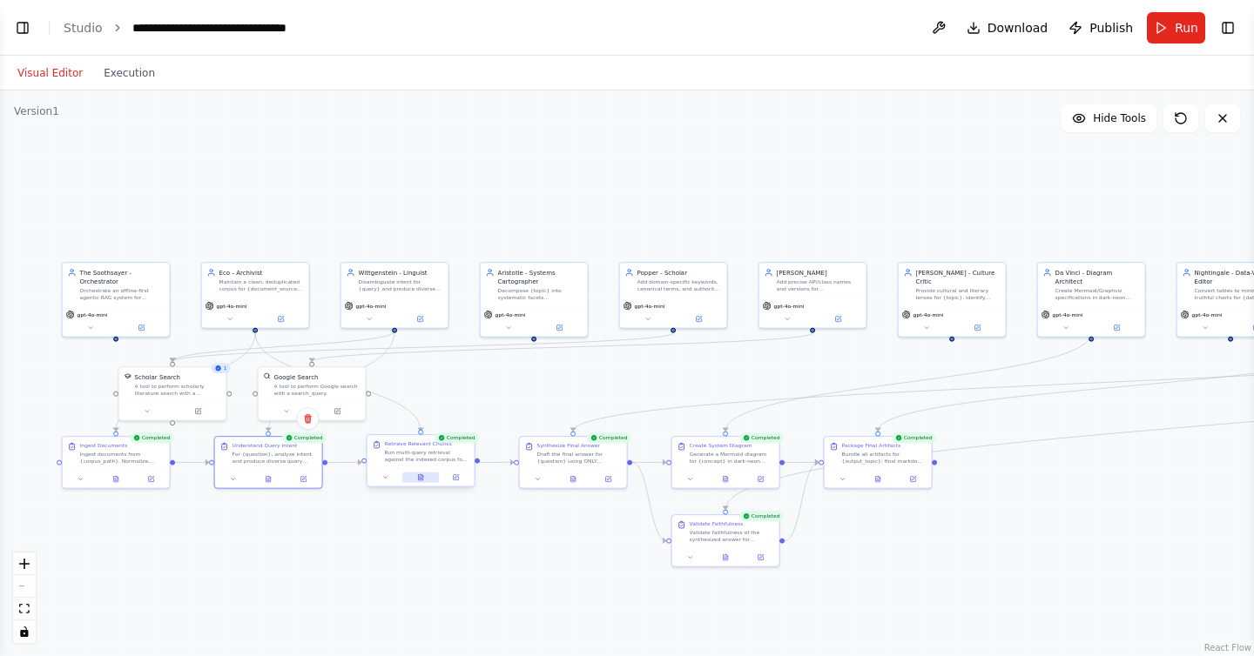
click at [422, 477] on icon at bounding box center [420, 478] width 4 height 6
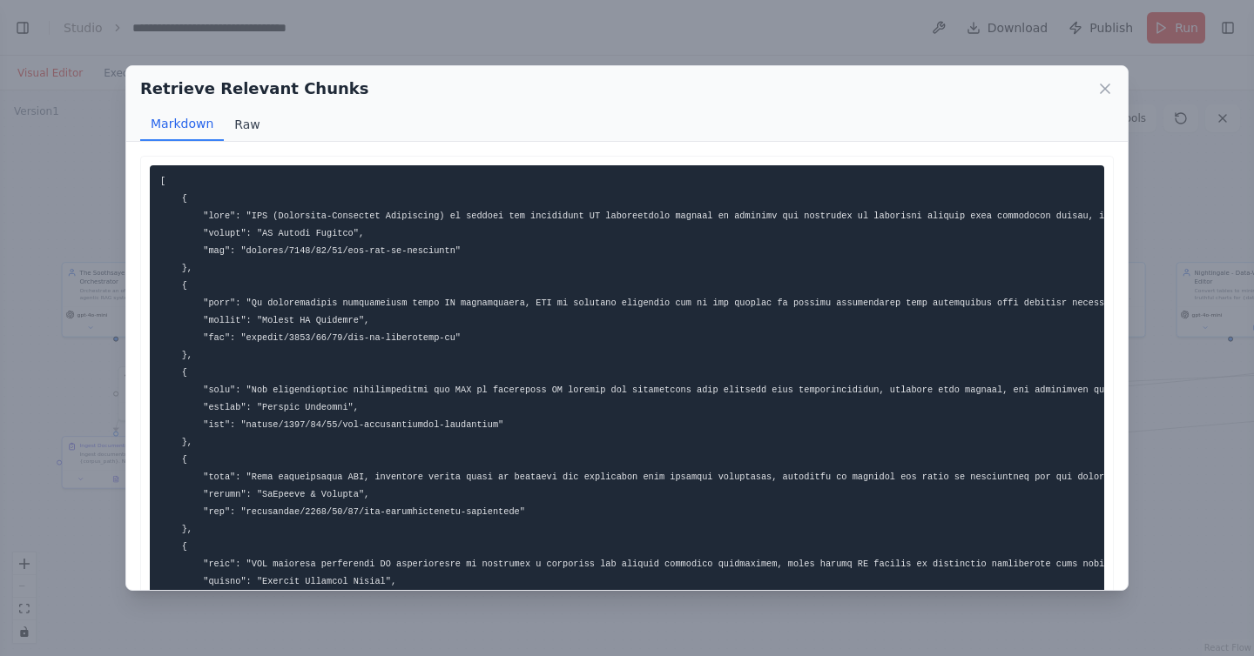
click at [244, 133] on button "Raw" at bounding box center [247, 124] width 46 height 33
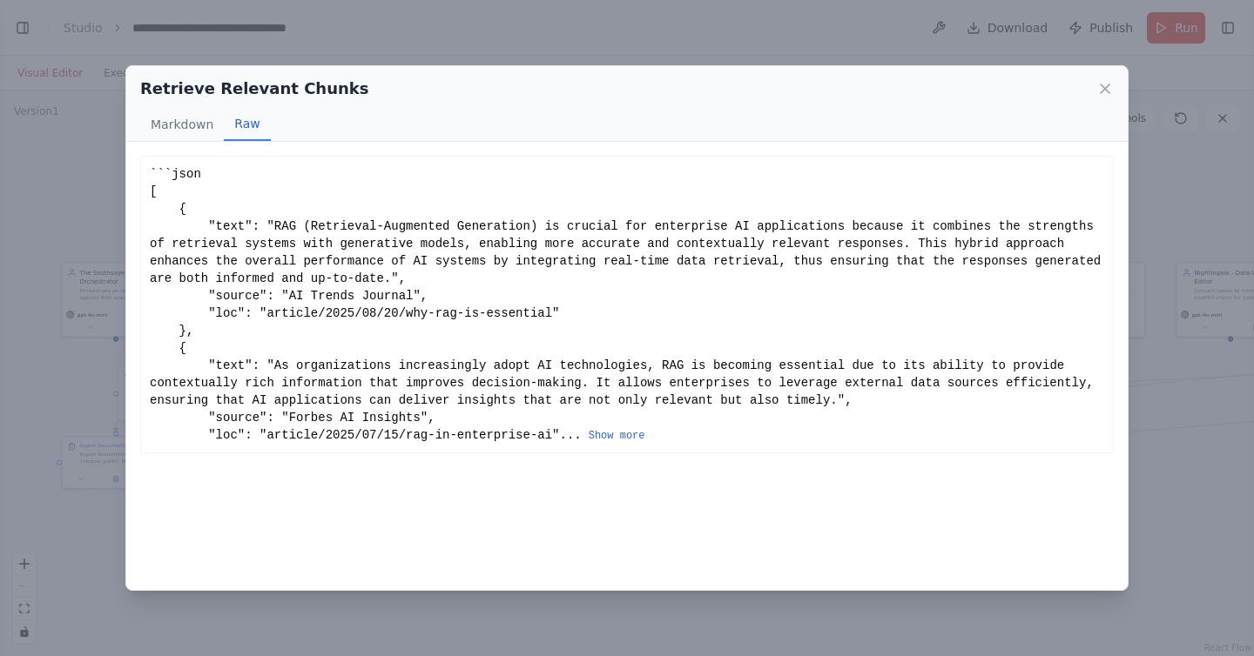
click at [69, 318] on div "Retrieve Relevant Chunks Markdown Raw ... Show more Not valid JSON" at bounding box center [627, 328] width 1254 height 656
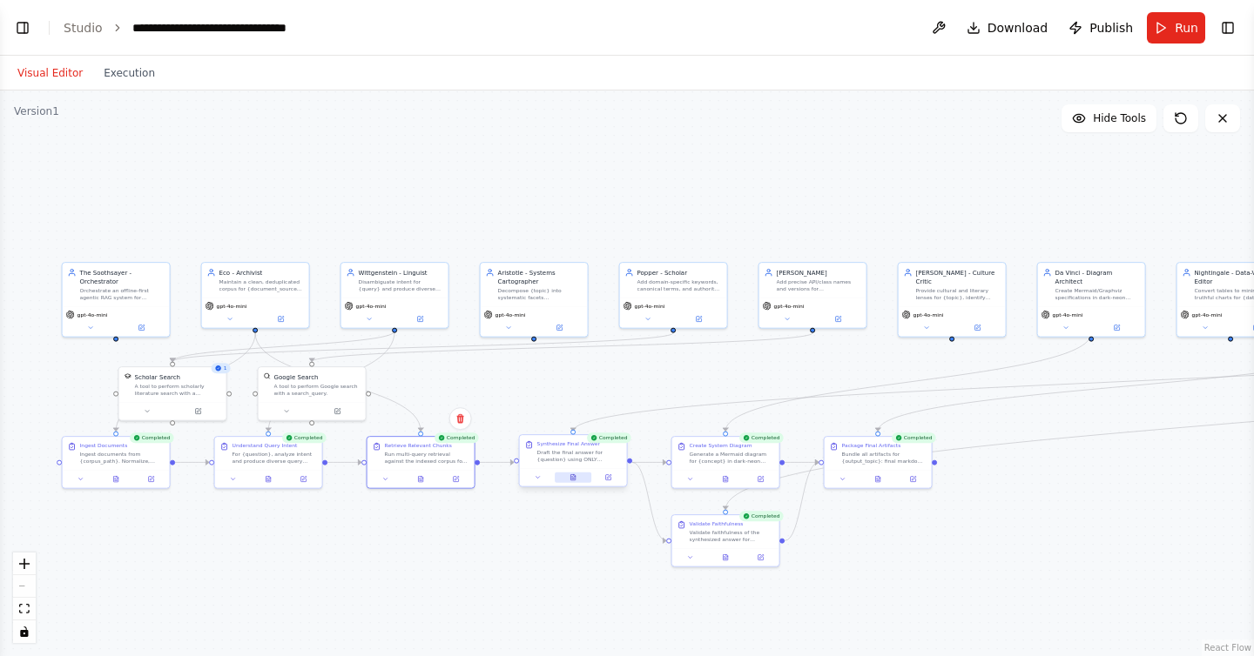
click at [573, 481] on icon at bounding box center [572, 478] width 7 height 7
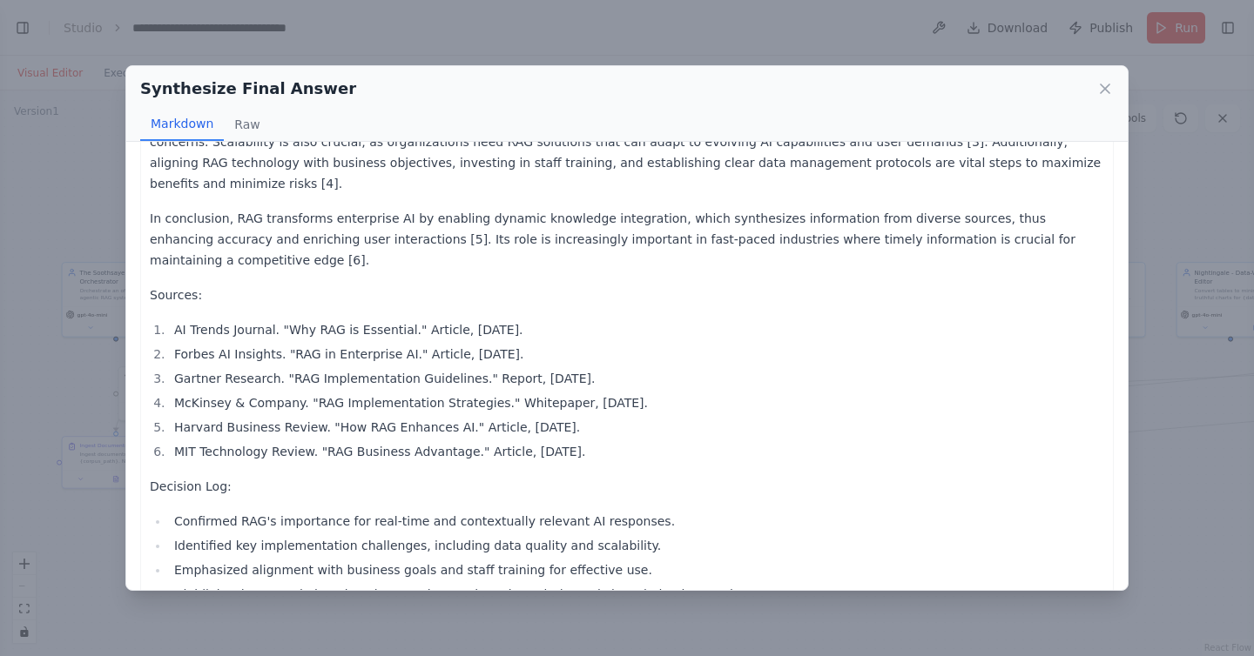
scroll to position [178, 0]
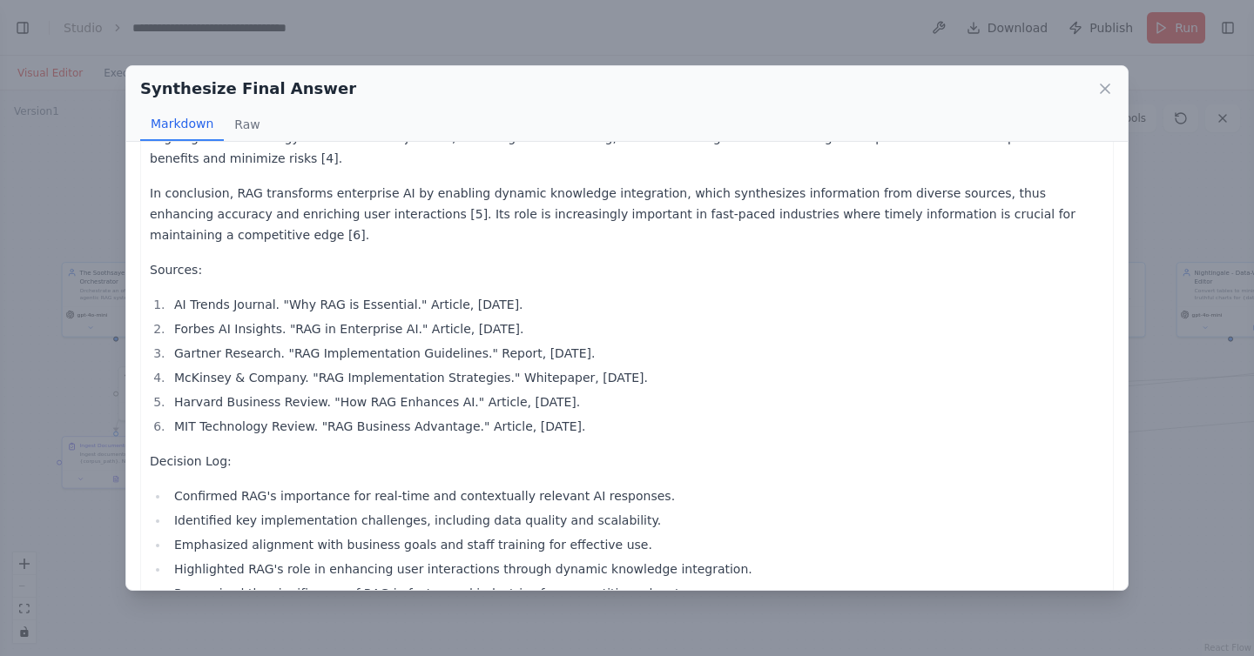
click at [108, 422] on div "Synthesize Final Answer Markdown Raw RAG (Retrieval-Augmented Generation) is be…" at bounding box center [627, 328] width 1254 height 656
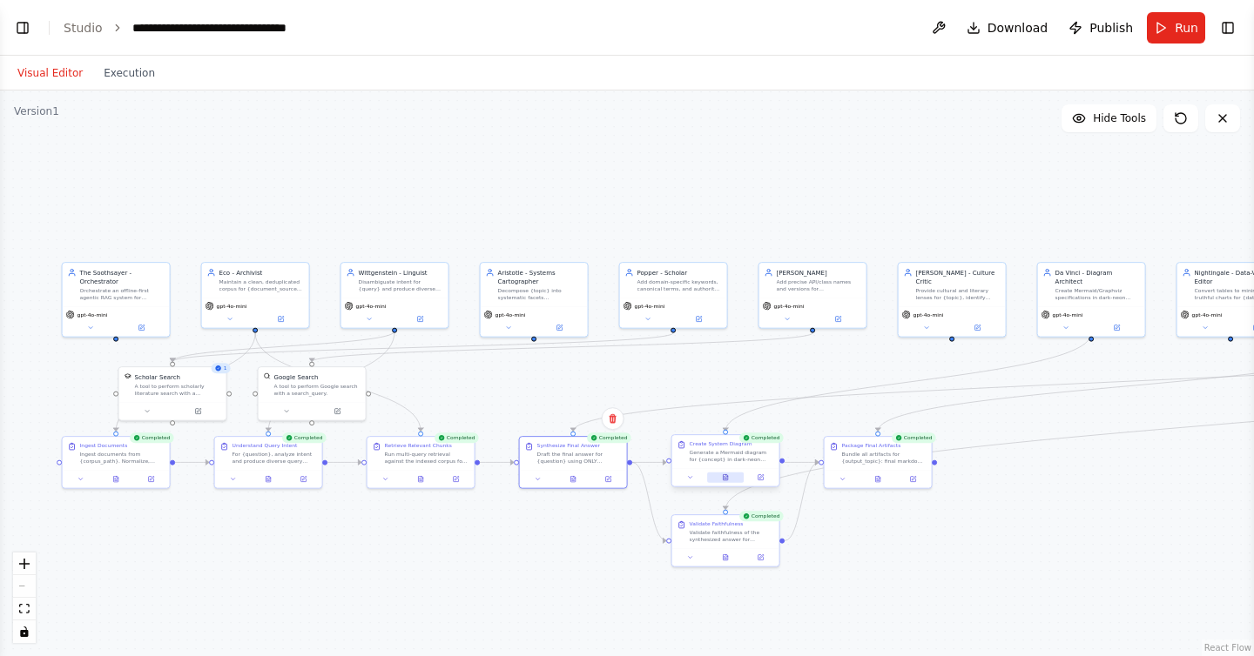
click at [725, 481] on button at bounding box center [725, 478] width 37 height 10
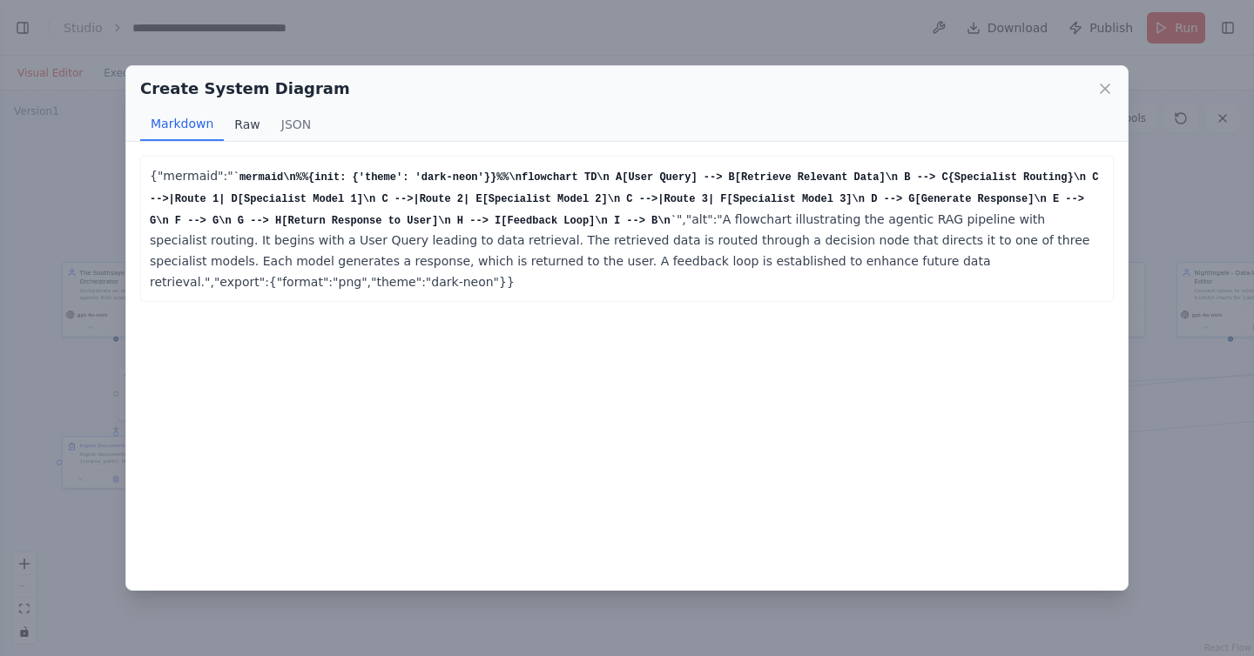
click at [244, 123] on button "Raw" at bounding box center [247, 124] width 46 height 33
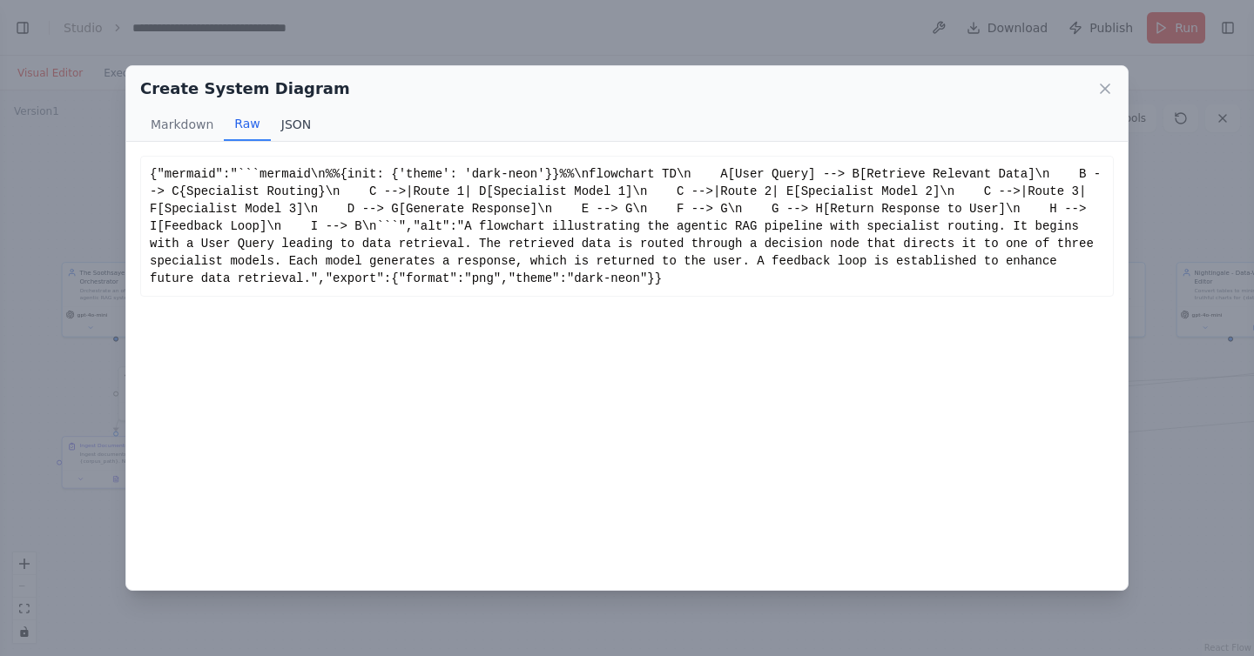
click at [285, 122] on button "JSON" at bounding box center [296, 124] width 51 height 33
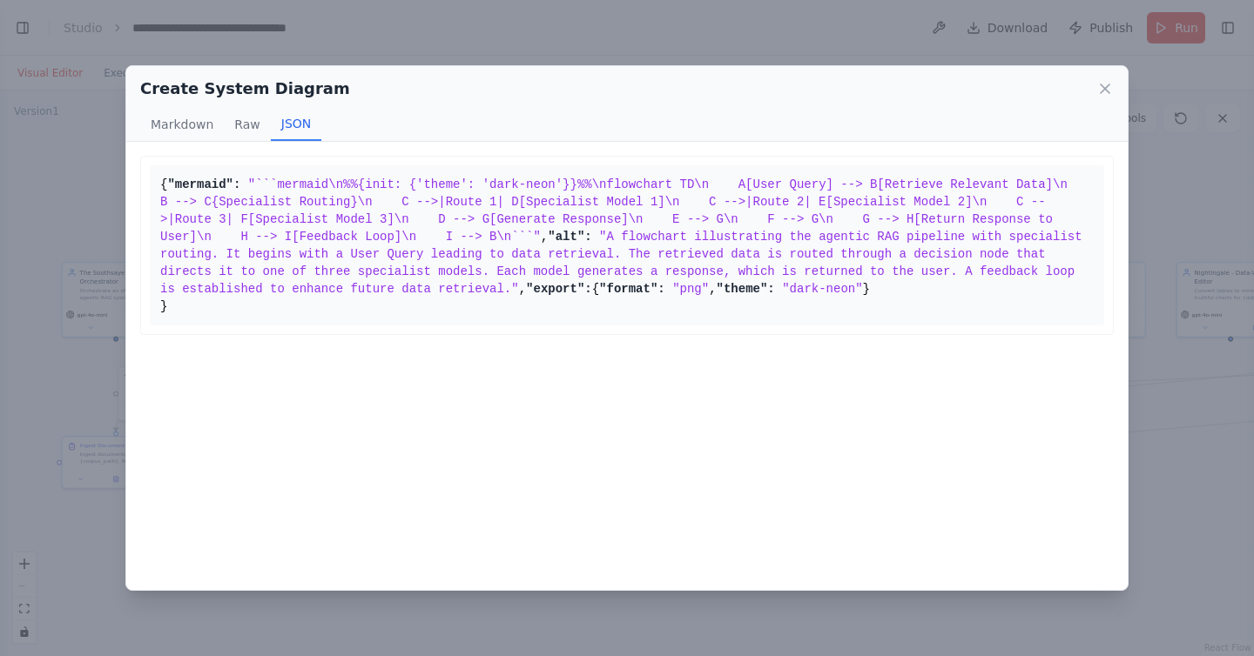
click at [304, 211] on pre "{ "mermaid": "```mermaid\n%%{init: {'theme': 'dark-neon'}}%%\nflowchart TD\n A[…" at bounding box center [627, 245] width 954 height 160
click at [177, 120] on button "Markdown" at bounding box center [182, 124] width 84 height 33
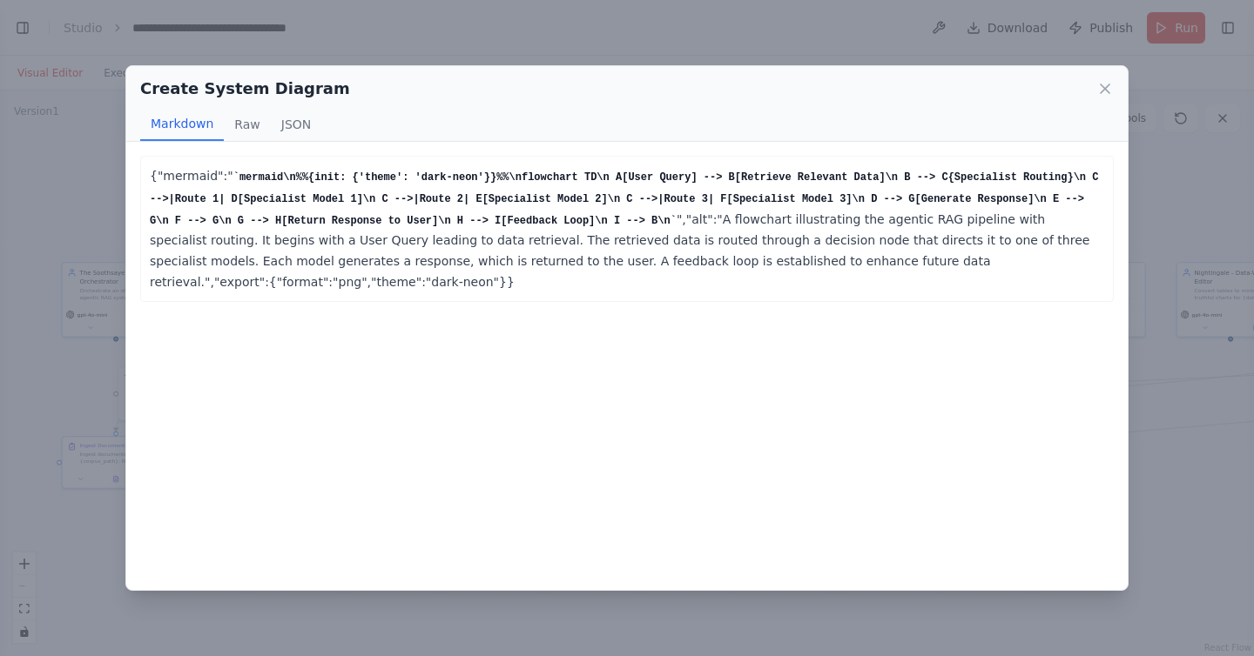
click at [62, 164] on div "Create System Diagram Markdown Raw JSON {"mermaid":" mermaid\n%%{init: {'theme'…" at bounding box center [627, 328] width 1254 height 656
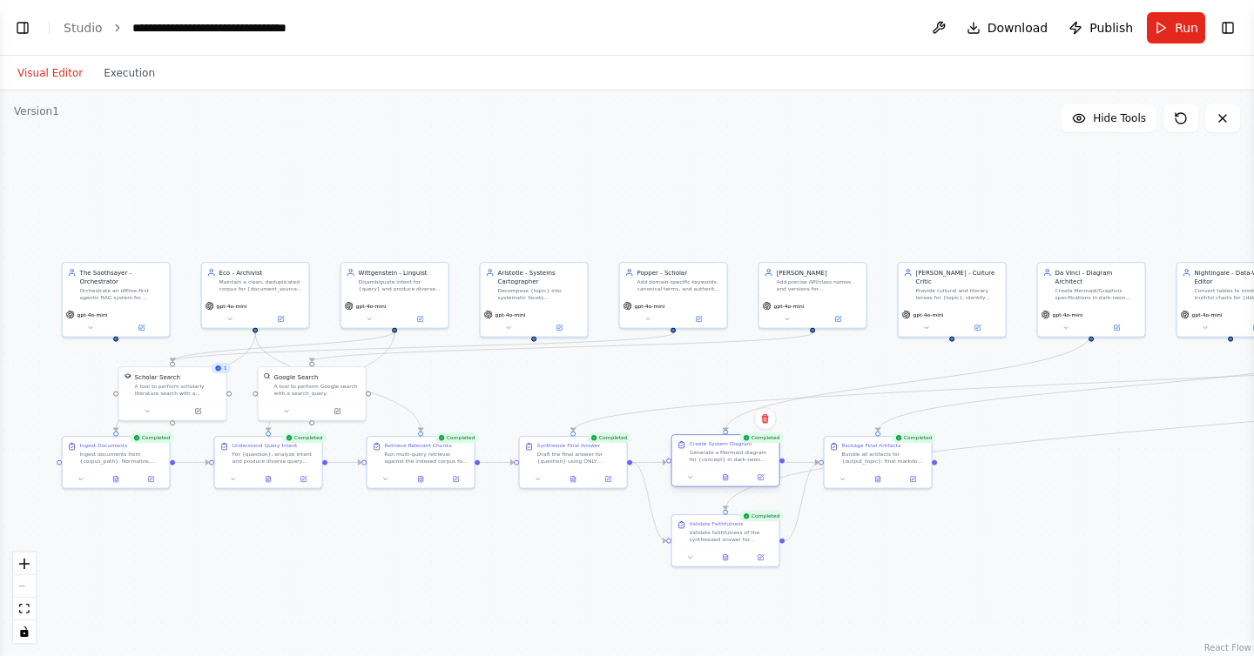
click at [724, 483] on div at bounding box center [725, 477] width 107 height 18
click at [730, 482] on button at bounding box center [725, 478] width 37 height 10
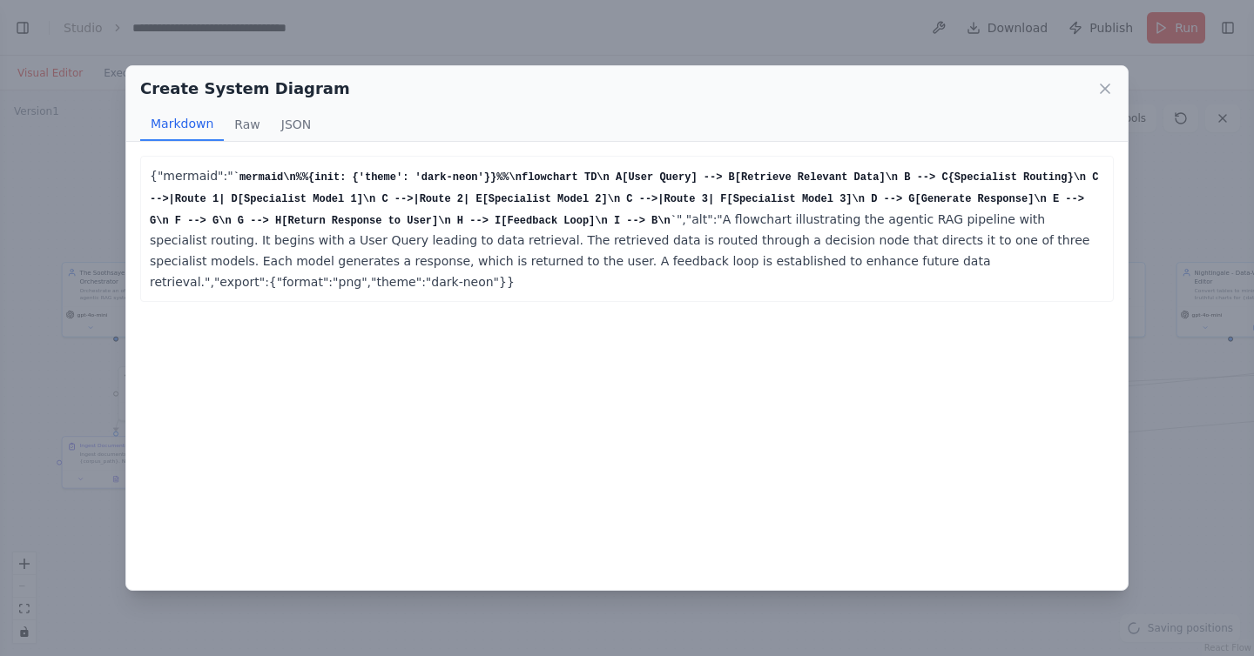
click at [1180, 362] on div "Create System Diagram Markdown Raw JSON {"mermaid":" mermaid\n%%{init: {'theme'…" at bounding box center [627, 328] width 1254 height 656
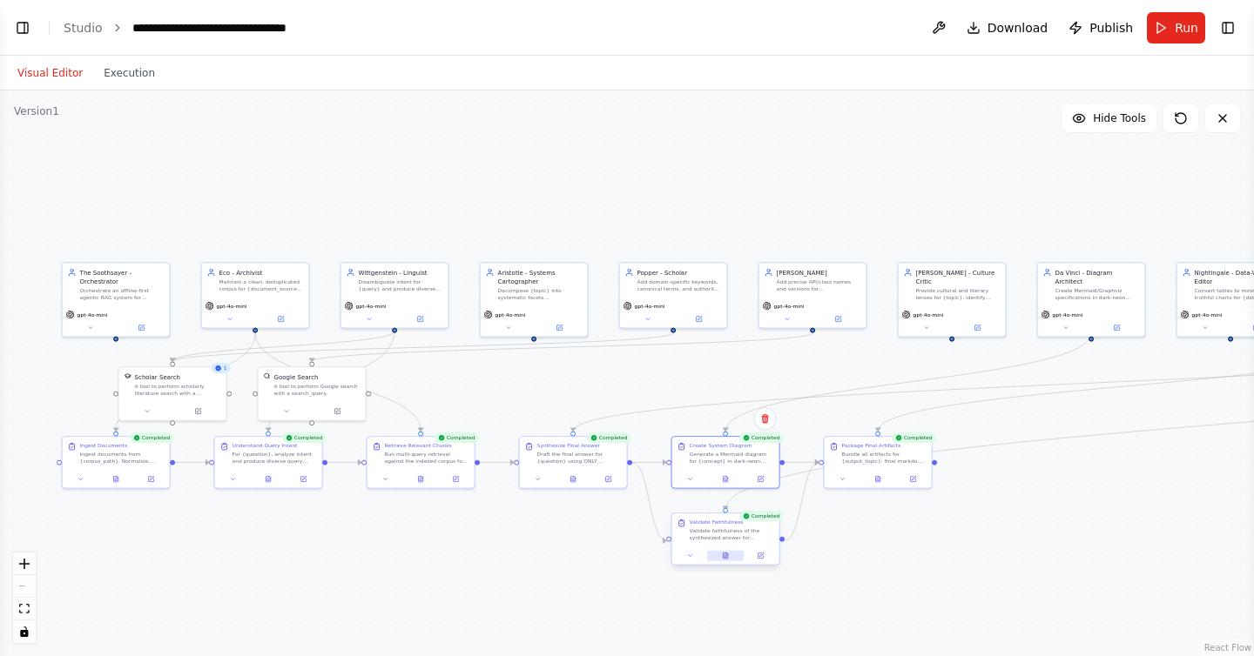
click at [726, 558] on icon at bounding box center [725, 556] width 4 height 6
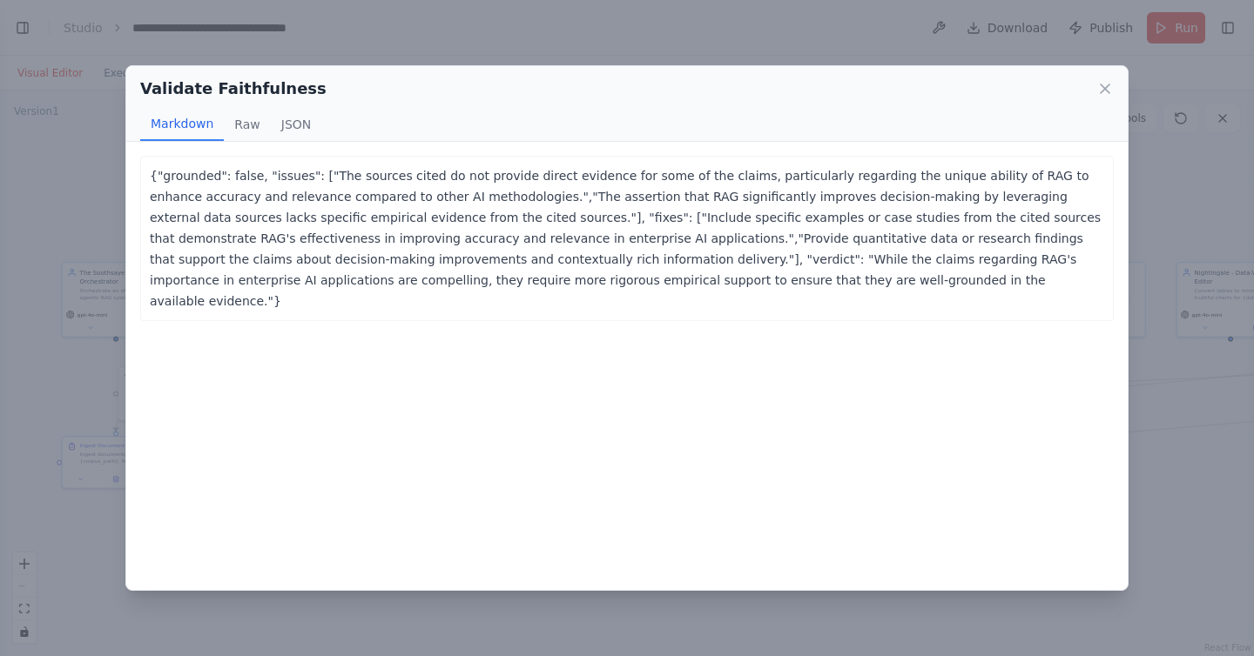
click at [1093, 92] on div "Validate Faithfulness" at bounding box center [626, 89] width 973 height 24
click at [1096, 92] on icon at bounding box center [1104, 88] width 17 height 17
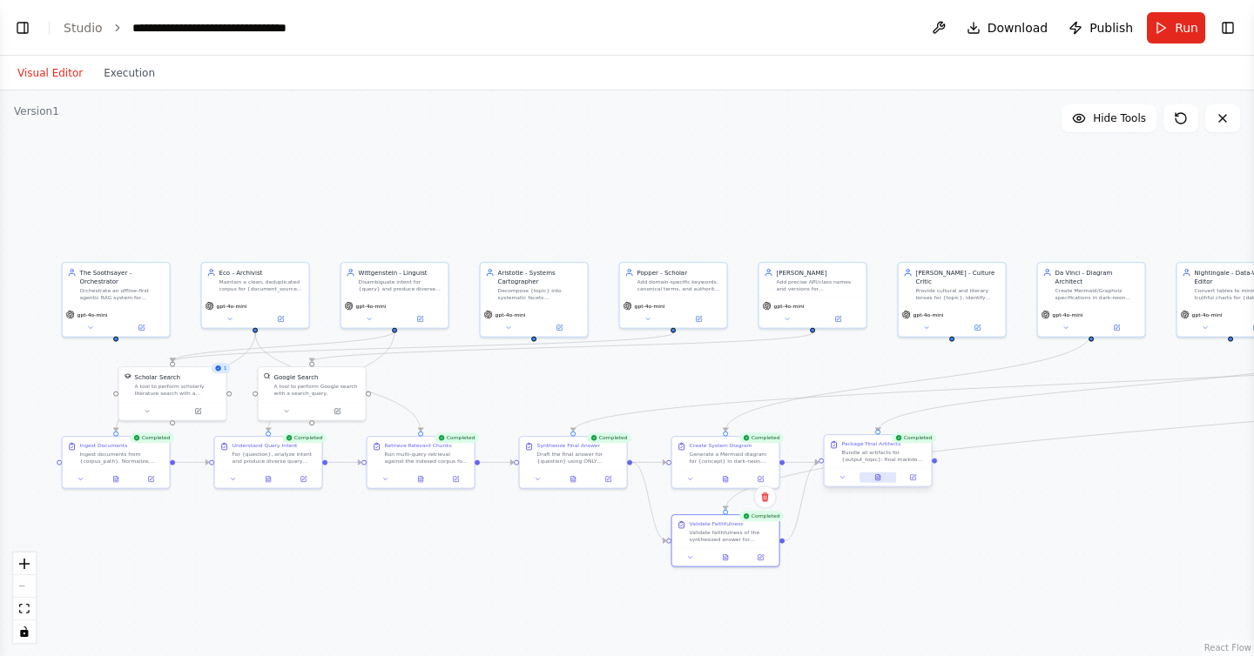
click at [880, 482] on button at bounding box center [877, 478] width 37 height 10
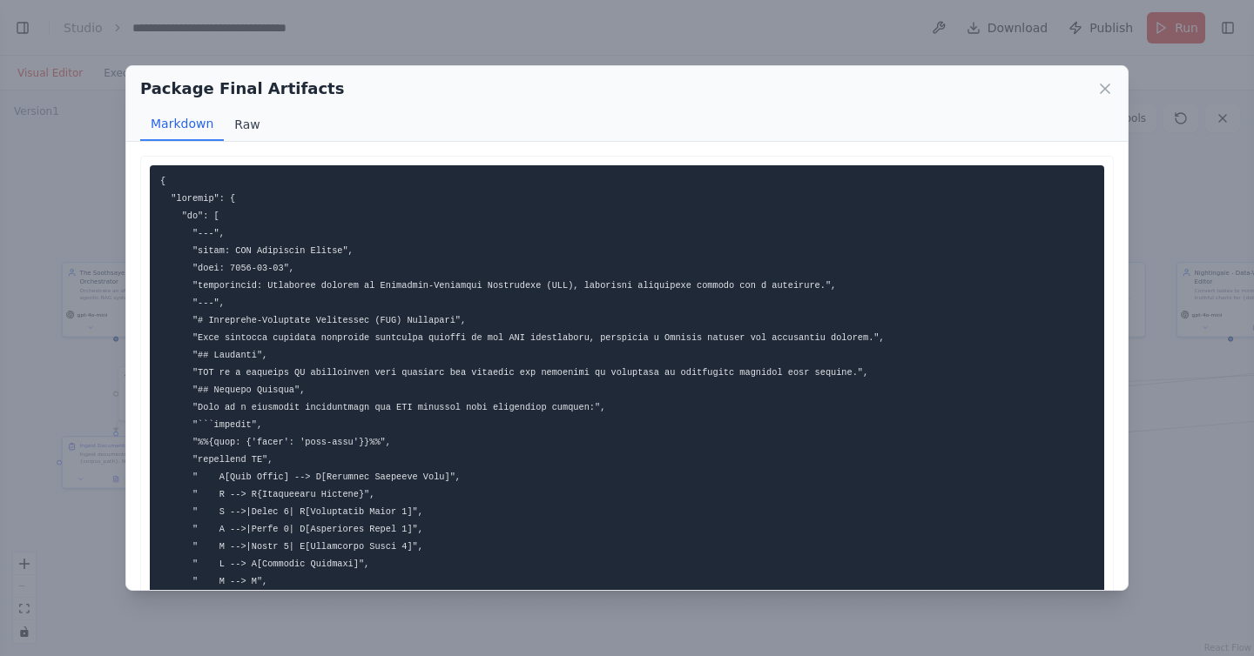
click at [240, 117] on button "Raw" at bounding box center [247, 124] width 46 height 33
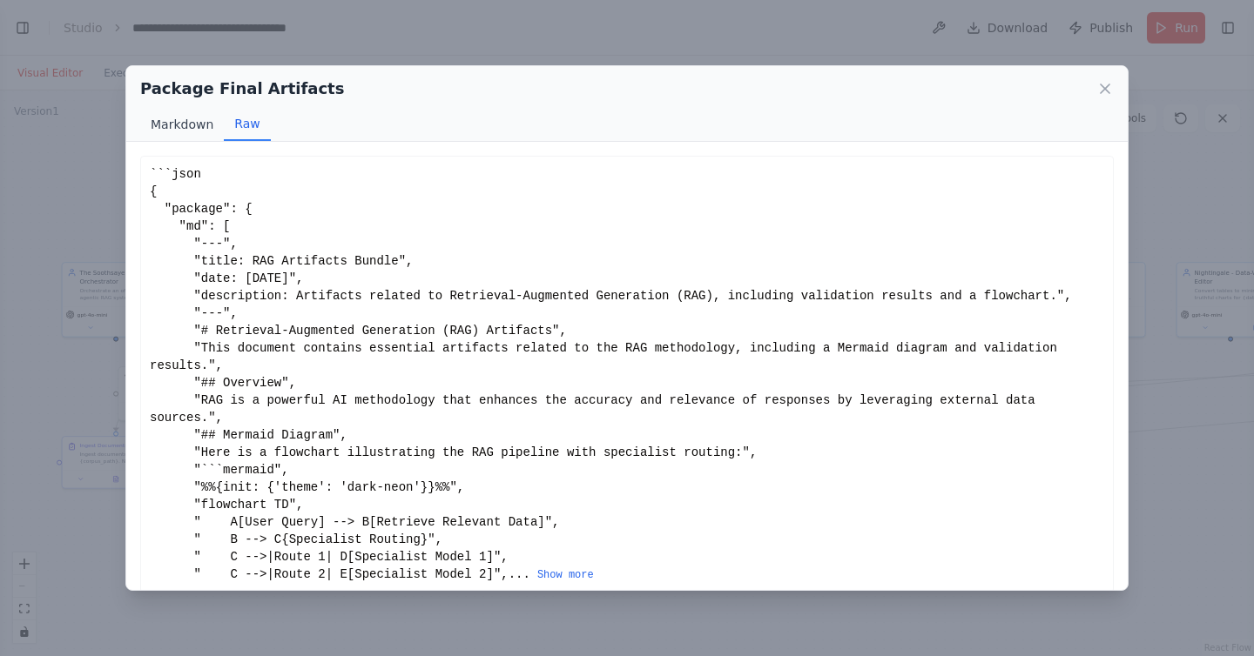
click at [173, 118] on button "Markdown" at bounding box center [182, 124] width 84 height 33
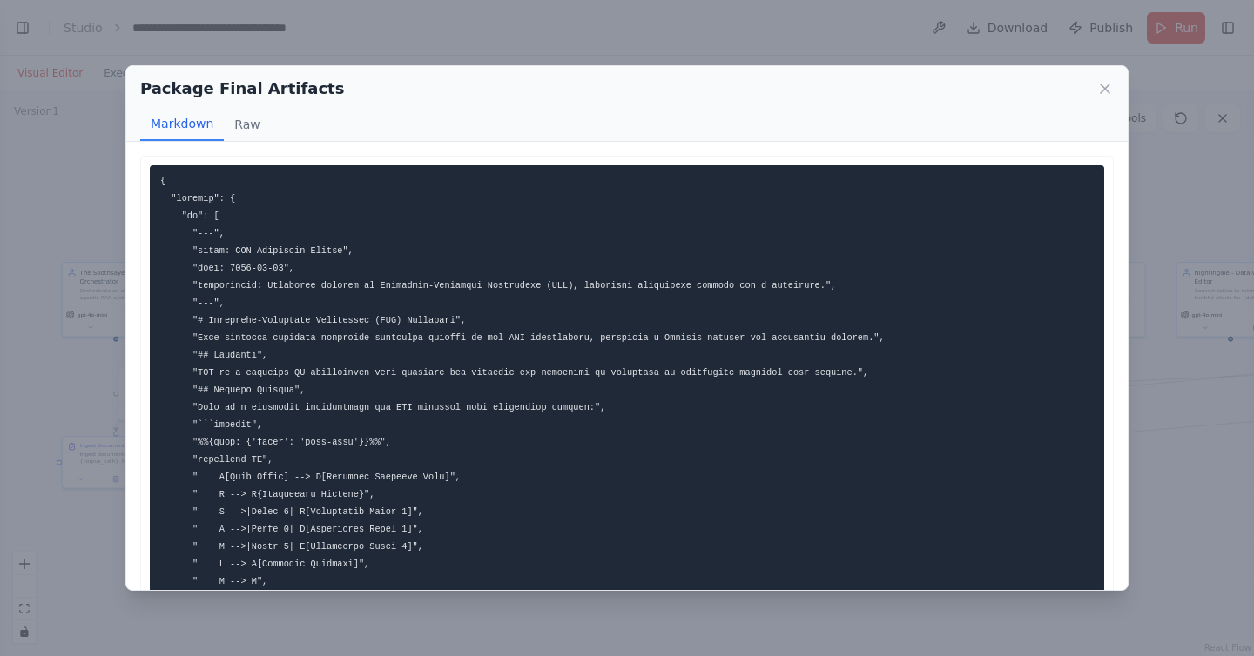
click at [1094, 91] on div "Package Final Artifacts" at bounding box center [626, 89] width 973 height 24
click at [1098, 91] on icon at bounding box center [1104, 88] width 17 height 17
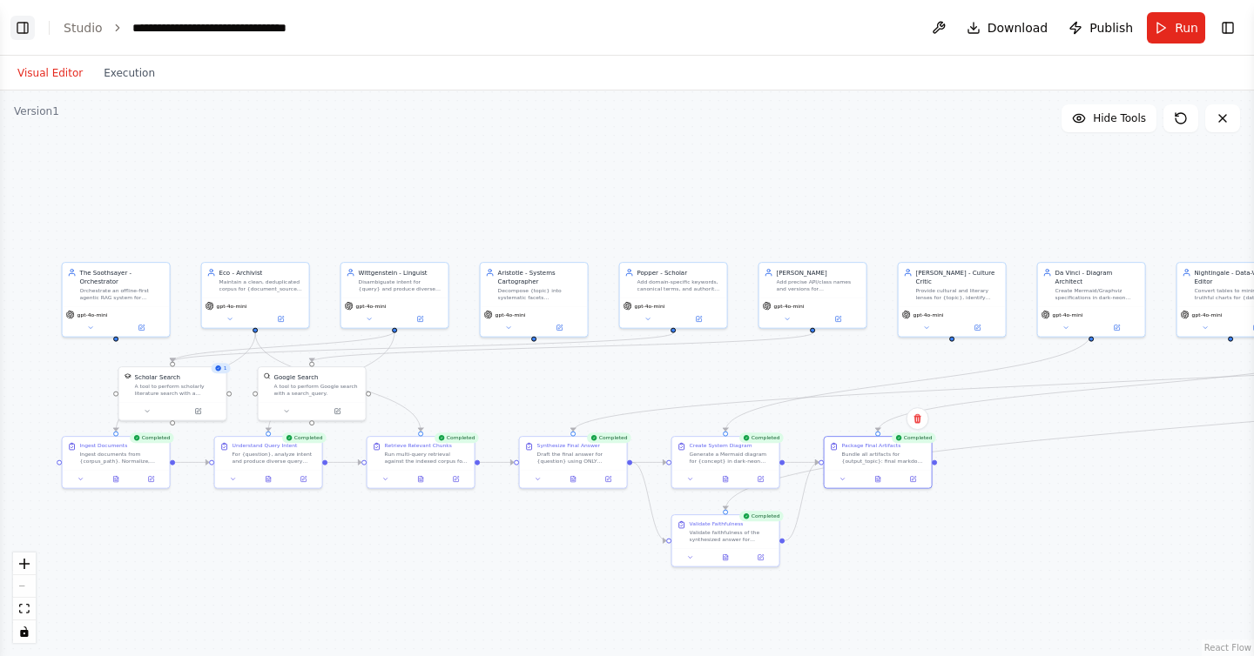
click at [25, 32] on button "Toggle Left Sidebar" at bounding box center [22, 28] width 24 height 24
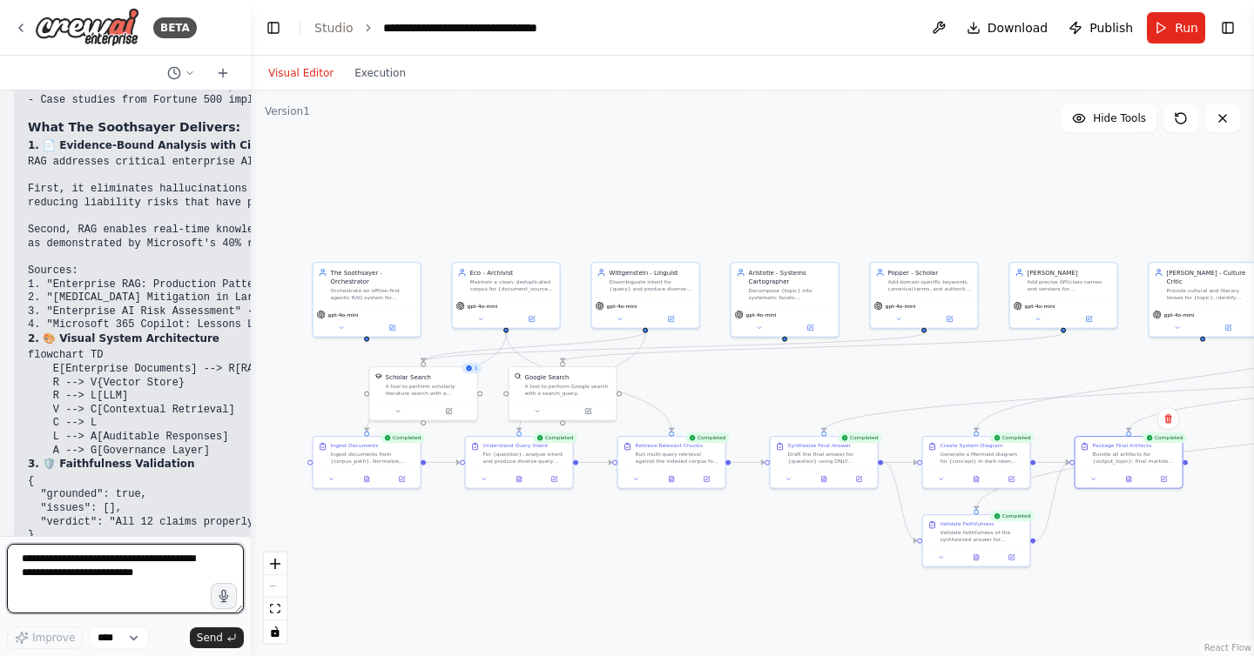
click at [153, 572] on textarea at bounding box center [125, 579] width 237 height 70
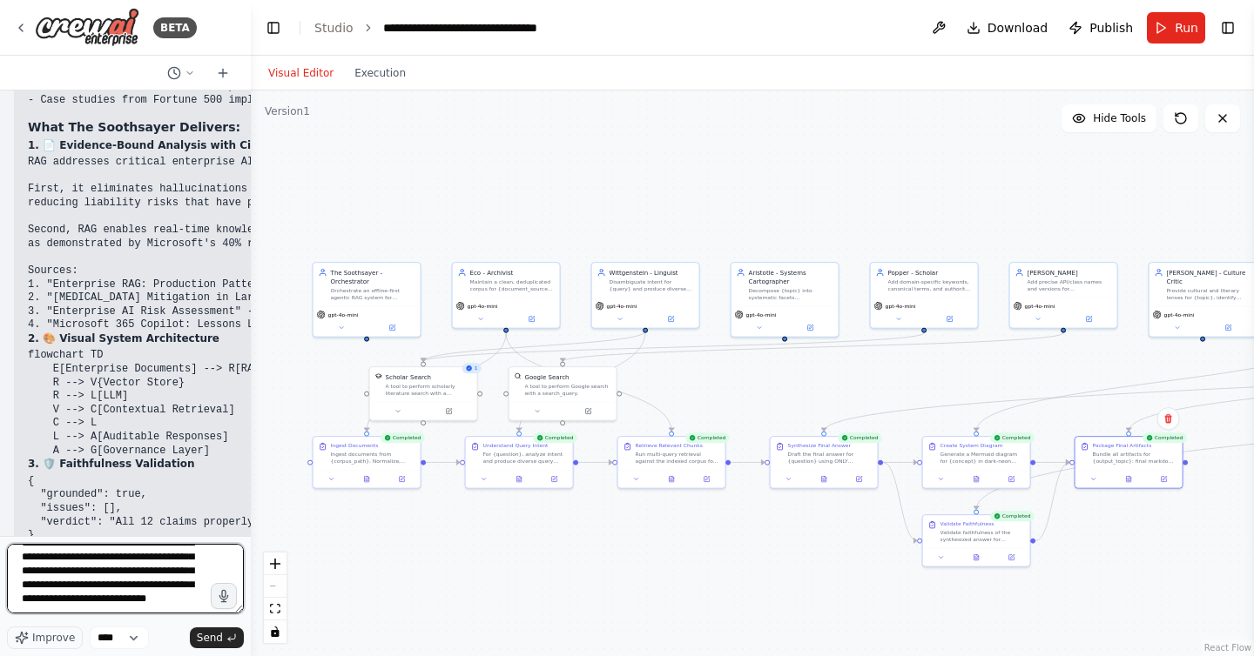
click at [57, 606] on textarea "**********" at bounding box center [125, 579] width 237 height 70
drag, startPoint x: 52, startPoint y: 592, endPoint x: 84, endPoint y: 611, distance: 37.5
click at [84, 611] on textarea "**********" at bounding box center [125, 579] width 237 height 70
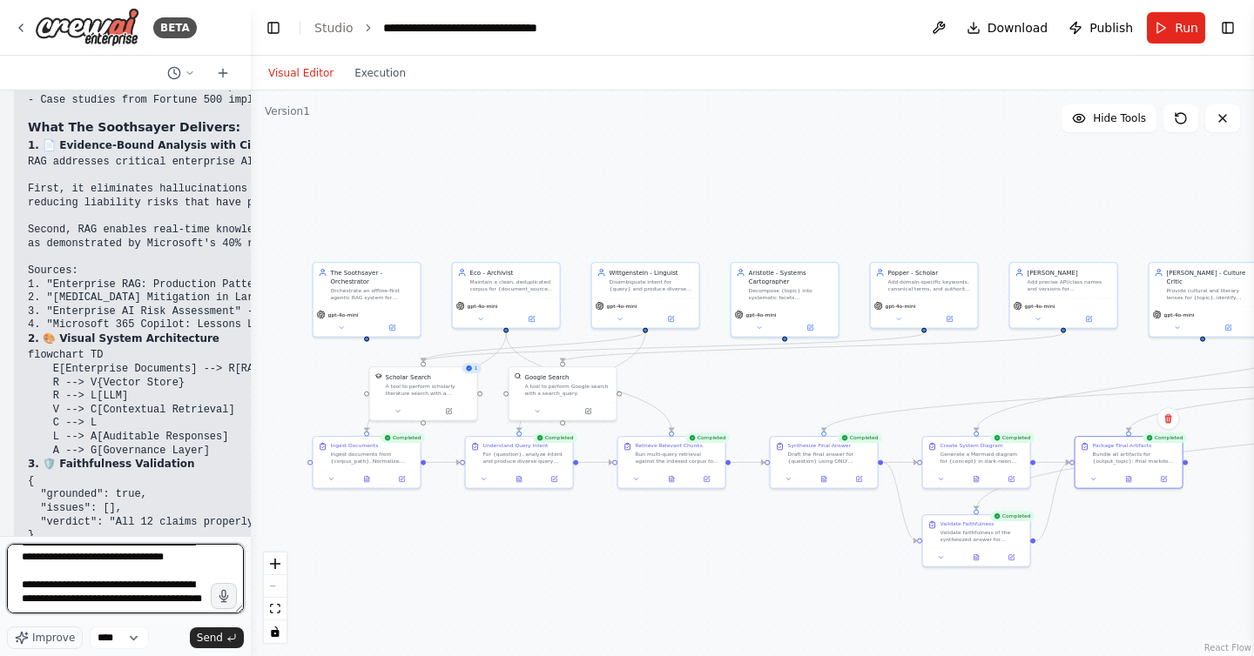
click at [112, 589] on textarea "**********" at bounding box center [125, 579] width 237 height 70
click at [113, 576] on textarea "**********" at bounding box center [125, 579] width 237 height 70
click at [111, 571] on textarea "**********" at bounding box center [125, 579] width 237 height 70
click at [123, 577] on textarea "**********" at bounding box center [125, 579] width 237 height 70
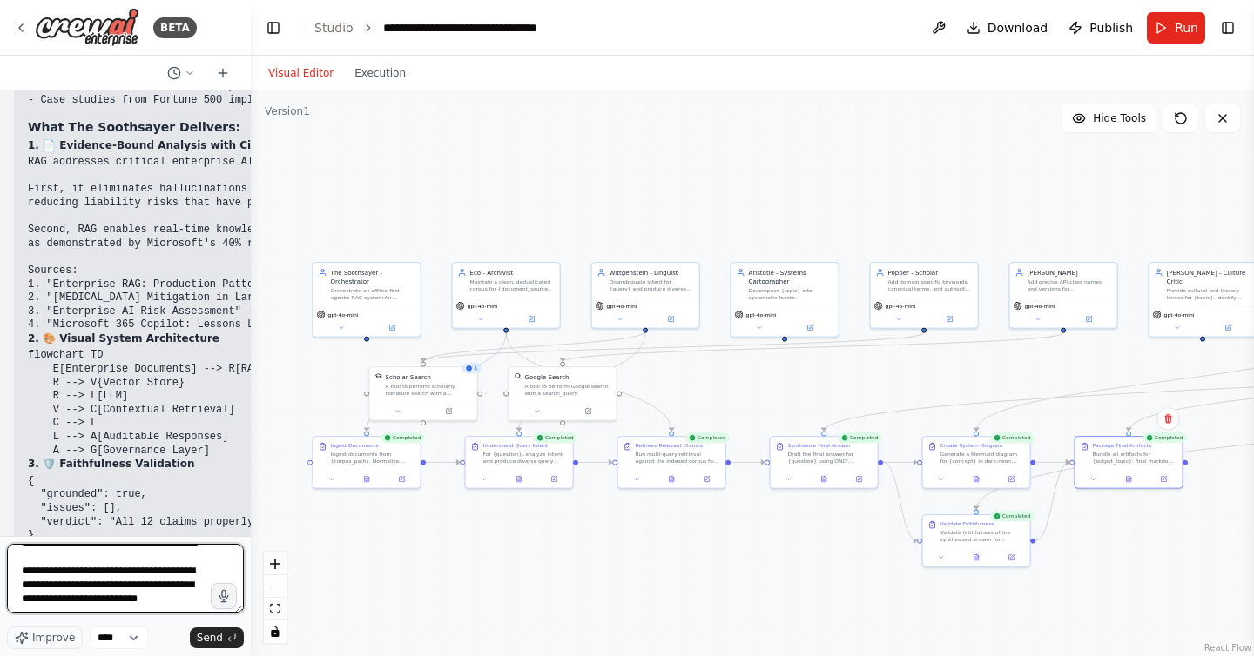
scroll to position [259, 0]
type textarea "**********"
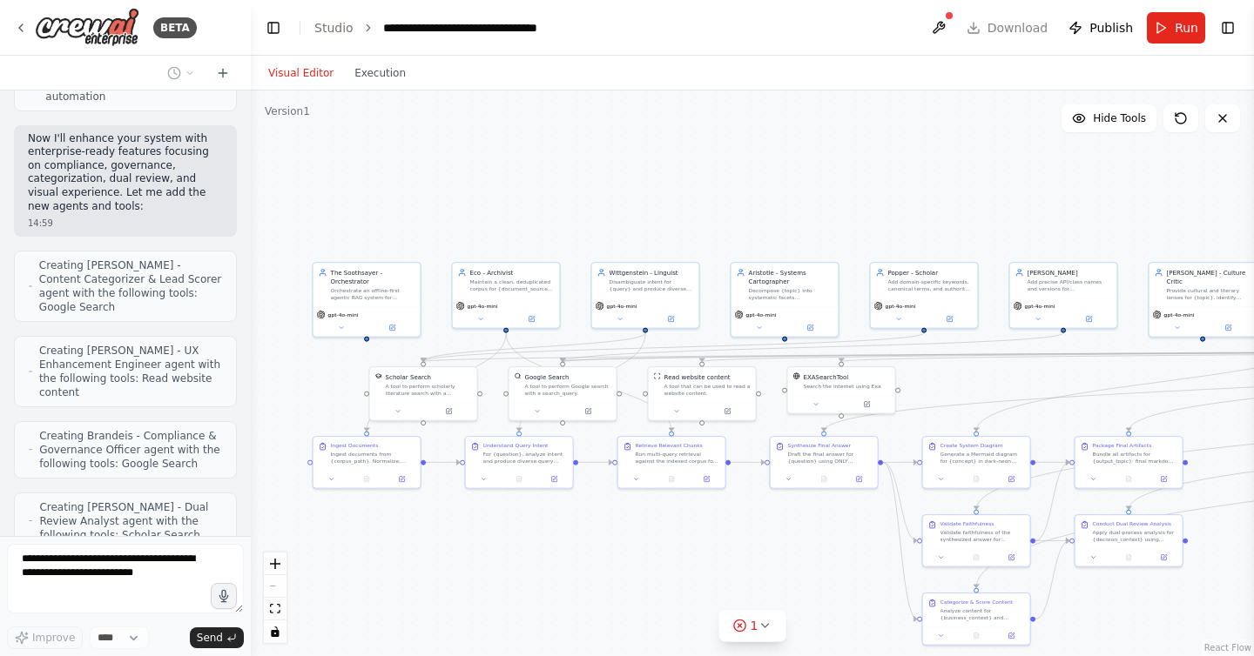
scroll to position [12674, 0]
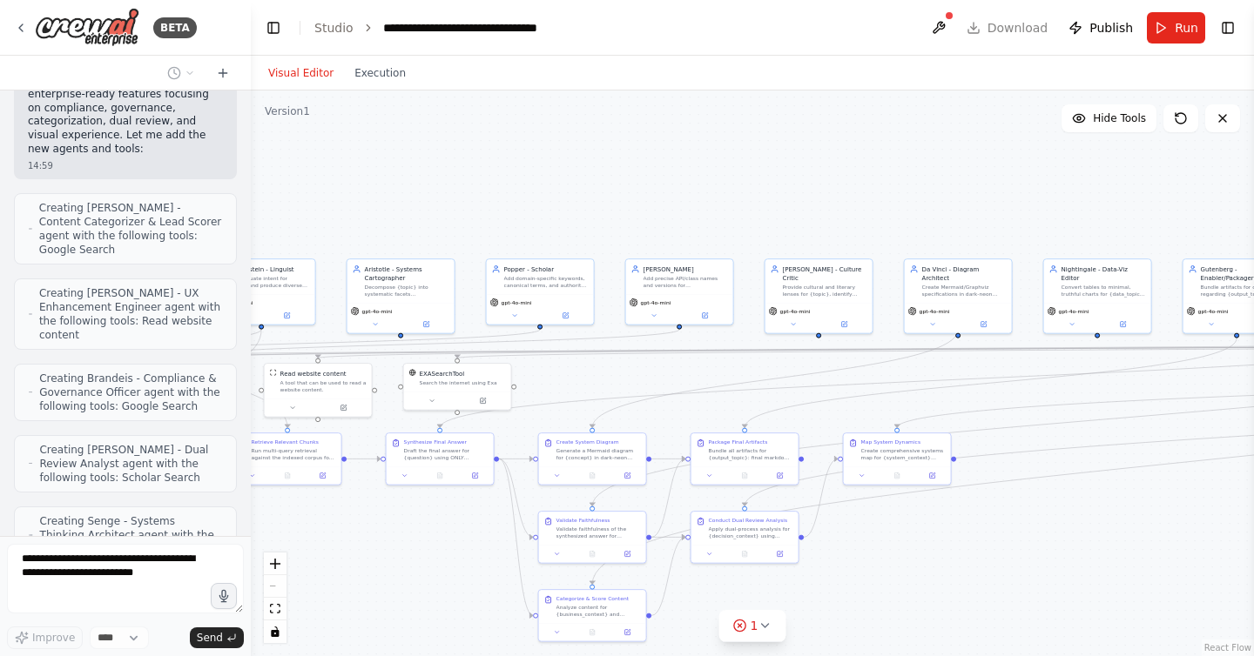
drag, startPoint x: 973, startPoint y: 167, endPoint x: 589, endPoint y: 164, distance: 384.9
click at [589, 164] on div ".deletable-edge-delete-btn { width: 20px; height: 20px; border: 0px solid #ffff…" at bounding box center [752, 374] width 1003 height 566
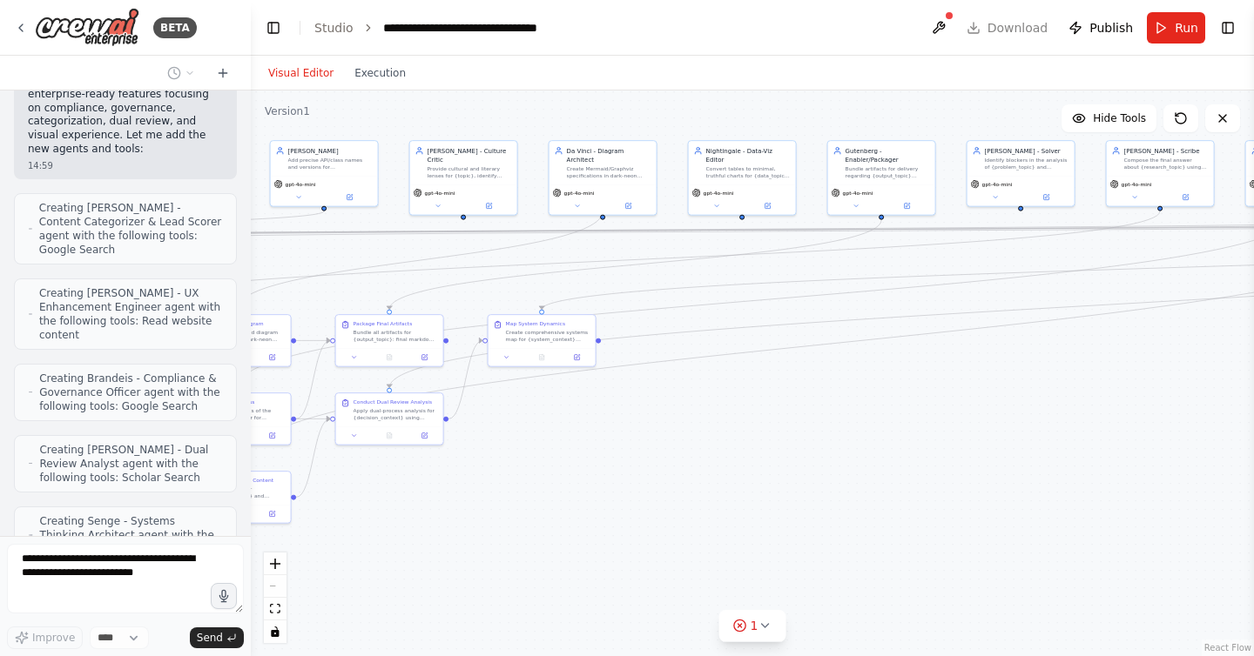
scroll to position [12732, 0]
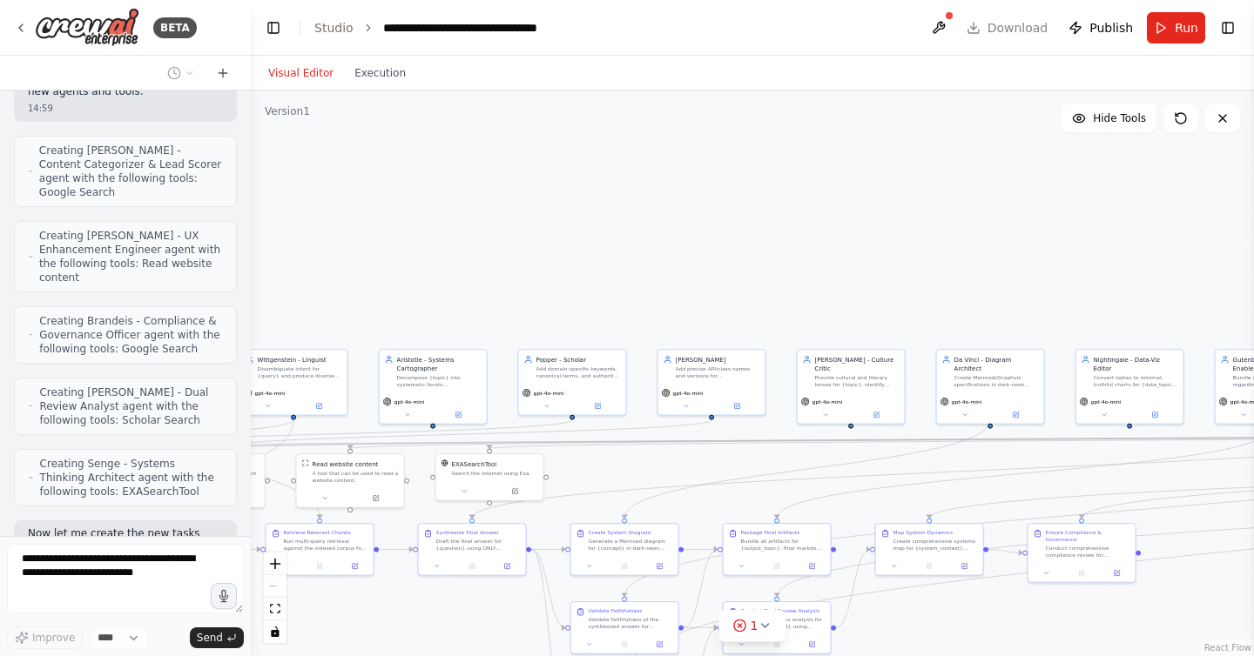
drag, startPoint x: 1055, startPoint y: 209, endPoint x: 1088, endPoint y: 300, distance: 96.4
click at [1088, 300] on div ".deletable-edge-delete-btn { width: 20px; height: 20px; border: 0px solid #ffff…" at bounding box center [752, 374] width 1003 height 566
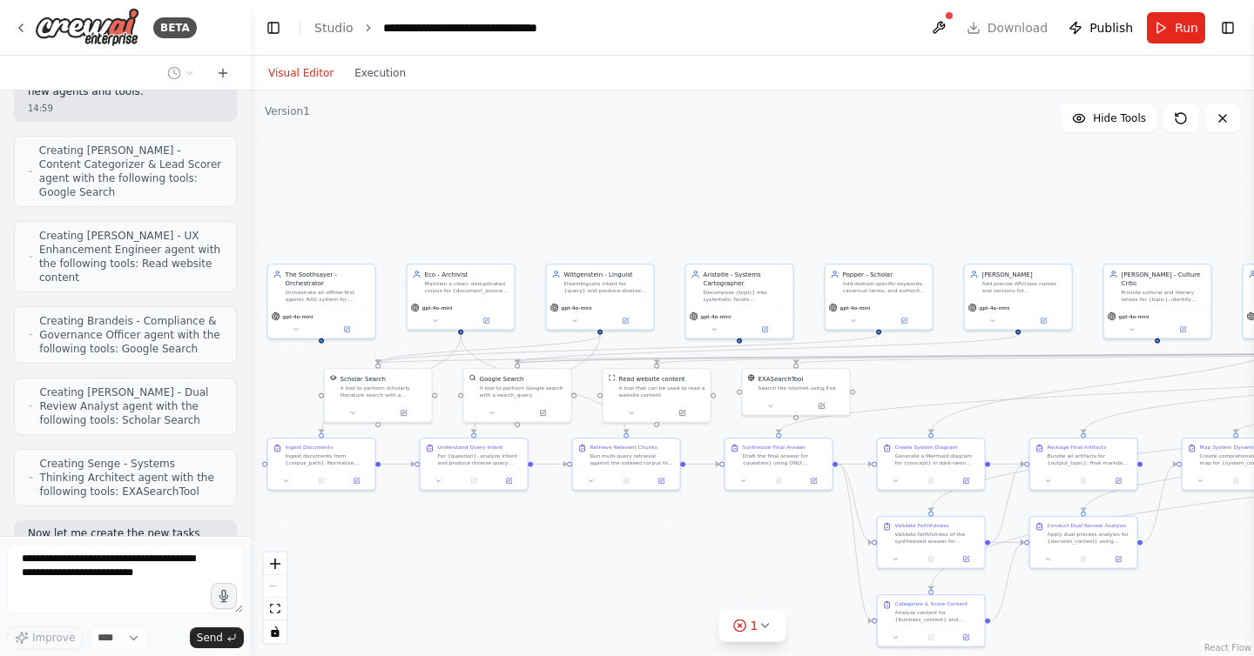
drag, startPoint x: 603, startPoint y: 152, endPoint x: 909, endPoint y: 67, distance: 318.1
click at [909, 67] on div "Visual Editor Execution Version 1 Hide Tools .deletable-edge-delete-btn { width…" at bounding box center [752, 356] width 1003 height 601
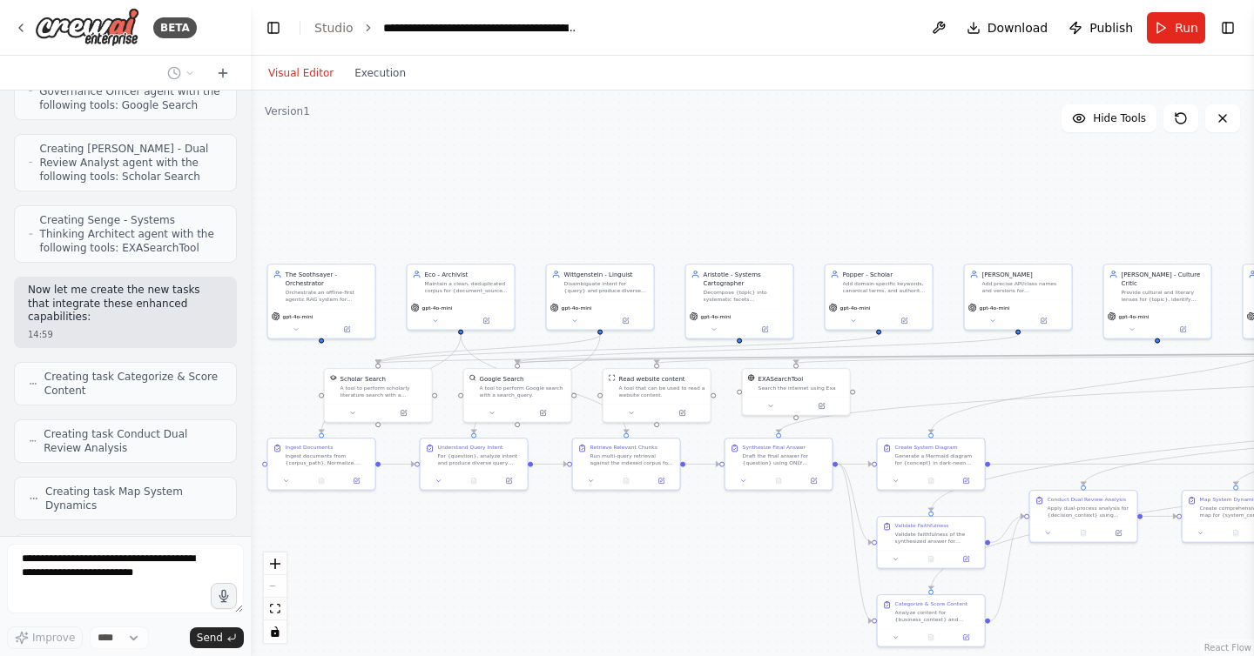
scroll to position [13047, 0]
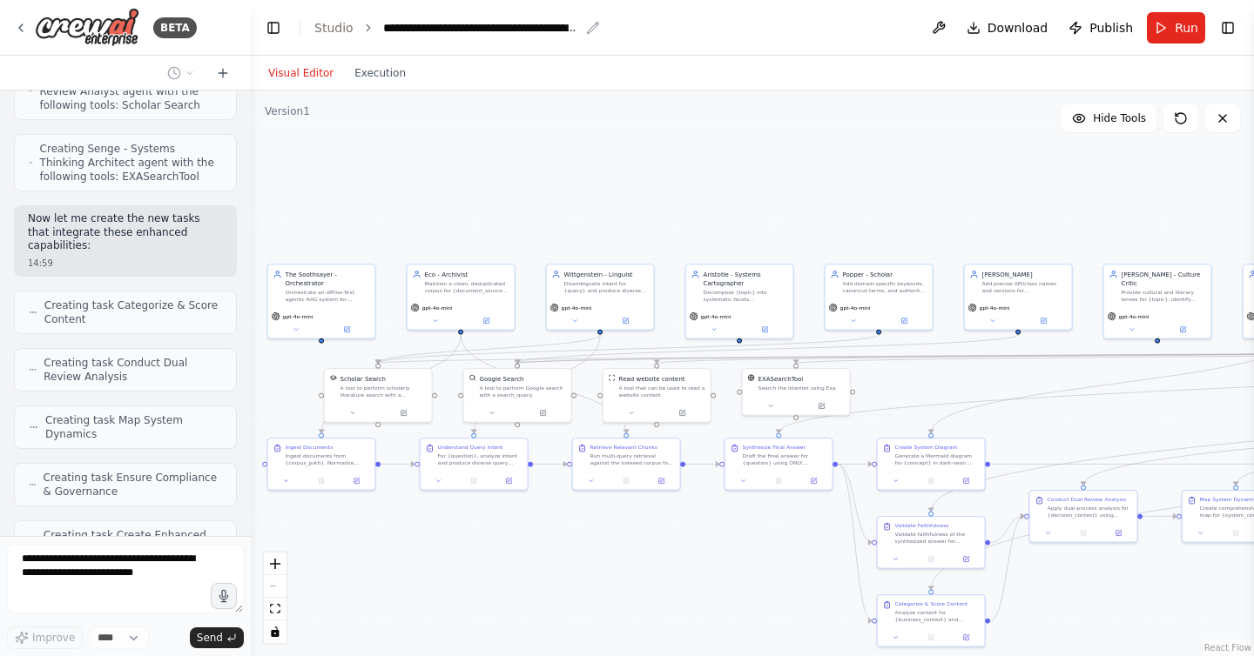
click at [457, 25] on div "**********" at bounding box center [481, 27] width 196 height 17
click at [403, 32] on div "**********" at bounding box center [573, 27] width 381 height 17
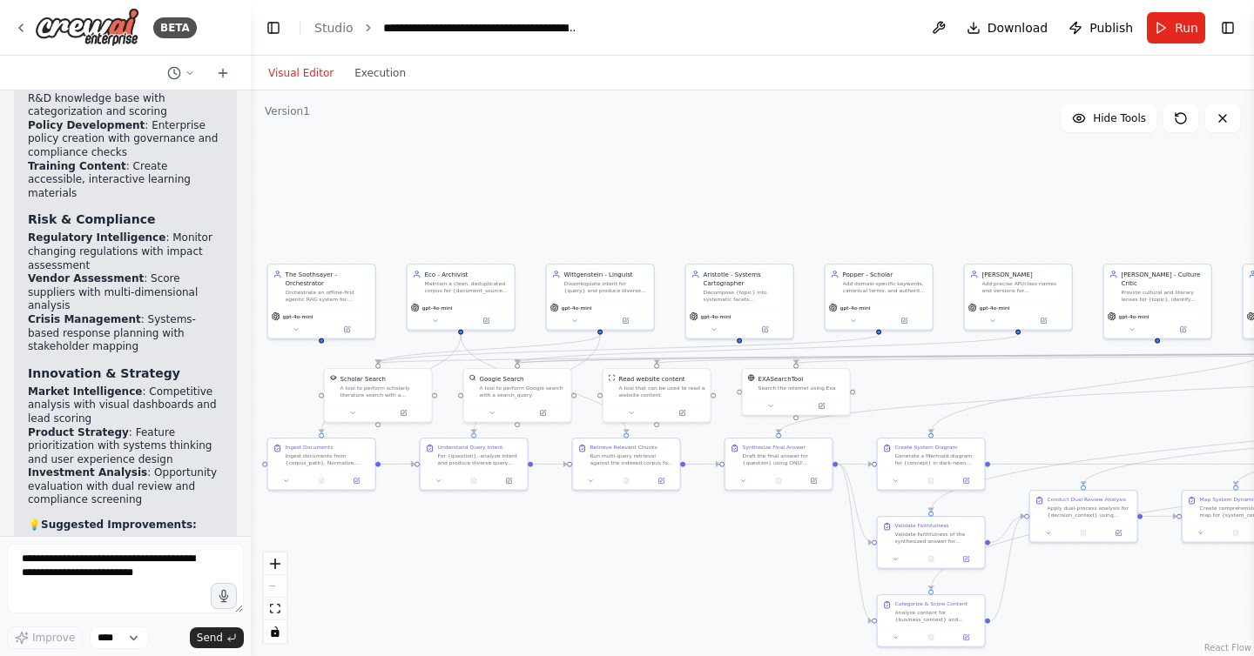
scroll to position [15035, 0]
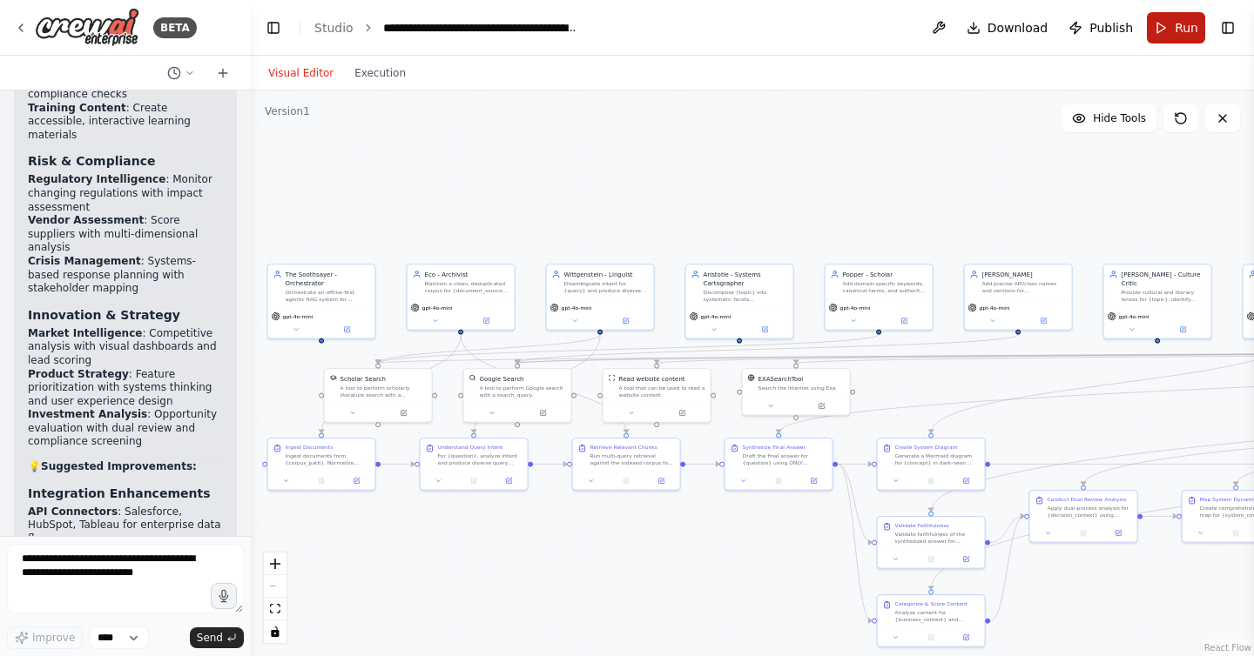
click at [1186, 27] on span "Run" at bounding box center [1187, 27] width 24 height 17
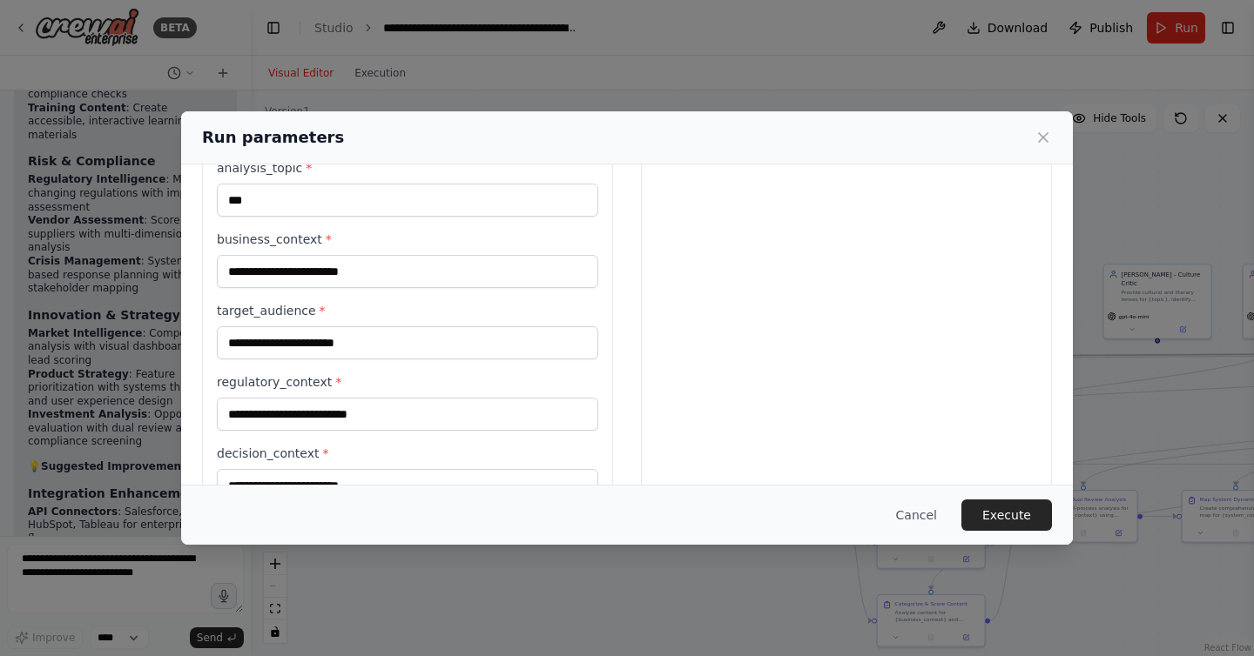
scroll to position [773, 0]
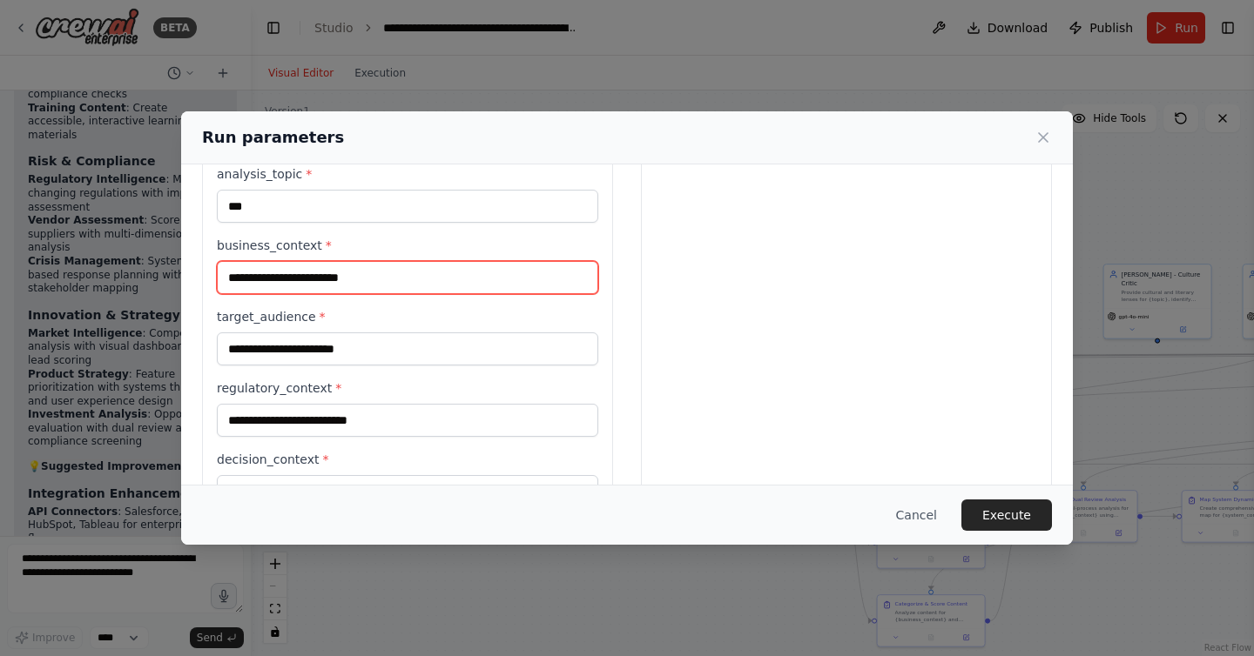
click at [379, 277] on input "business_context *" at bounding box center [407, 277] width 381 height 33
type input "**********"
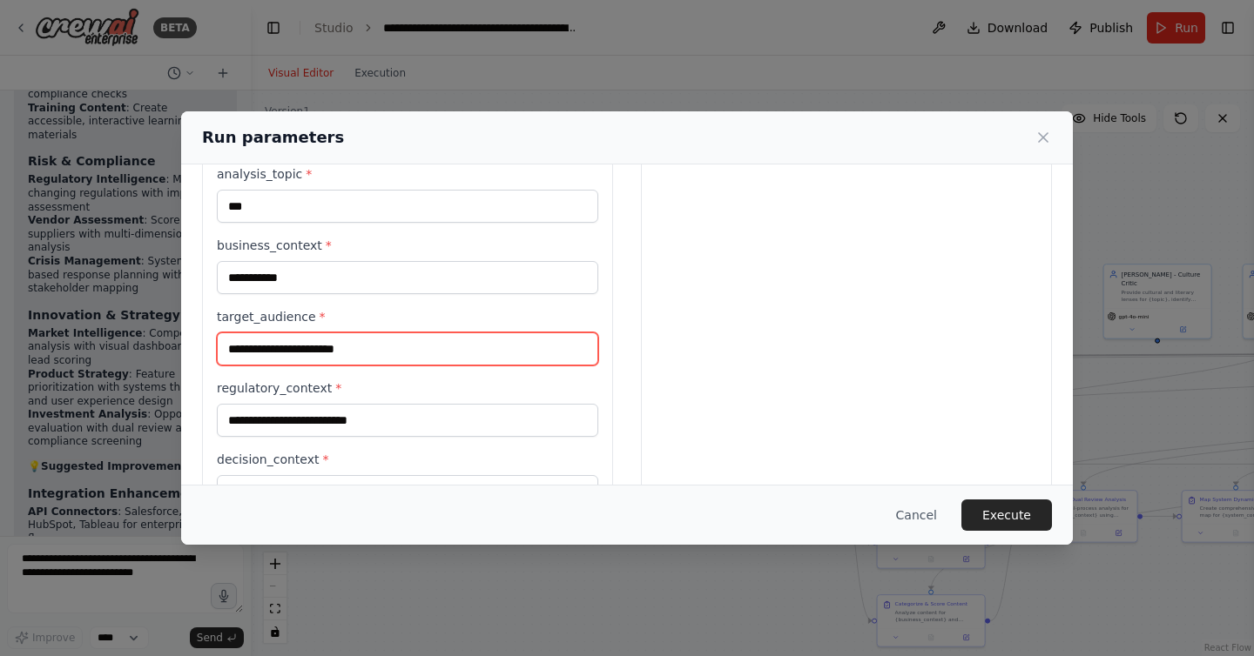
click at [348, 353] on input "target_audience *" at bounding box center [407, 349] width 381 height 33
type input "*"
type input "**********"
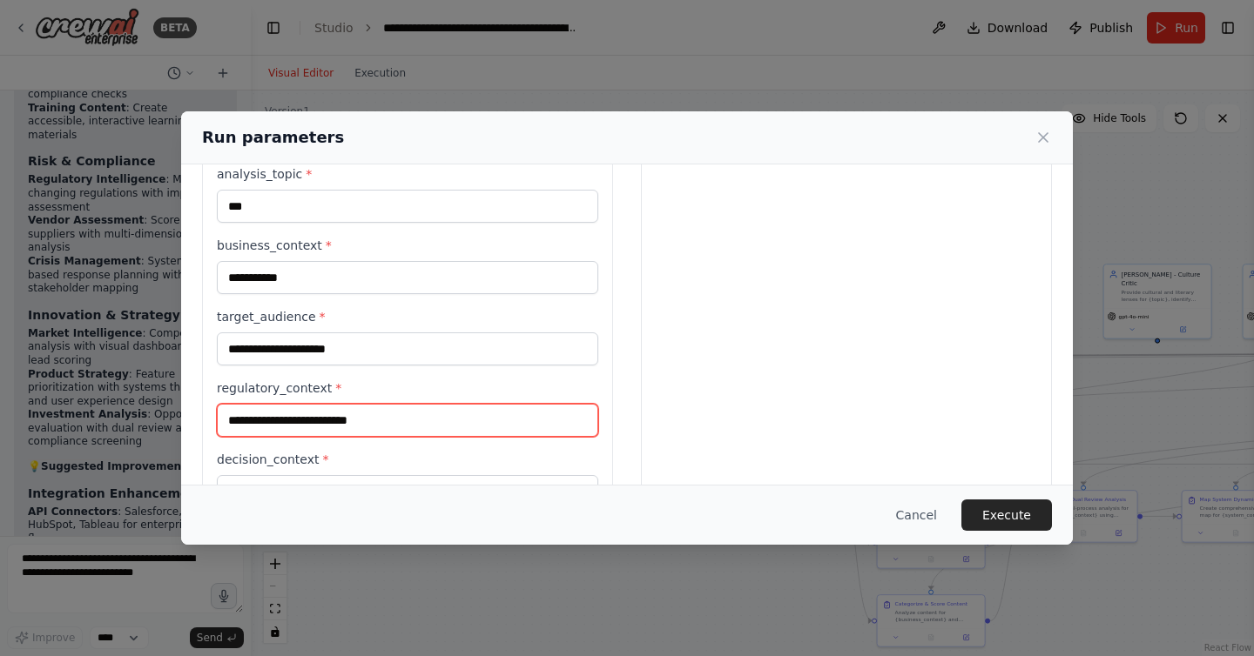
click at [387, 415] on input "regulatory_context *" at bounding box center [407, 420] width 381 height 33
click at [435, 421] on input "**********" at bounding box center [407, 420] width 381 height 33
paste input "**********"
click at [558, 414] on input "**********" at bounding box center [407, 420] width 381 height 33
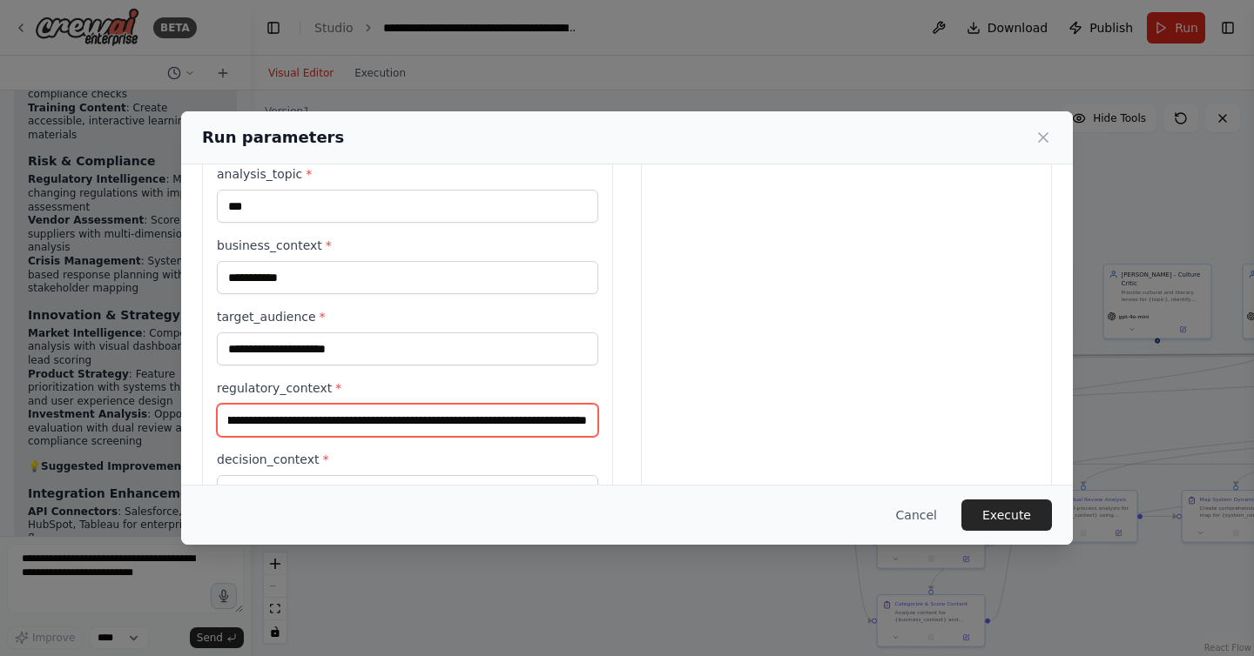
scroll to position [0, 271]
click at [585, 421] on input "**********" at bounding box center [407, 420] width 381 height 33
paste input "**********"
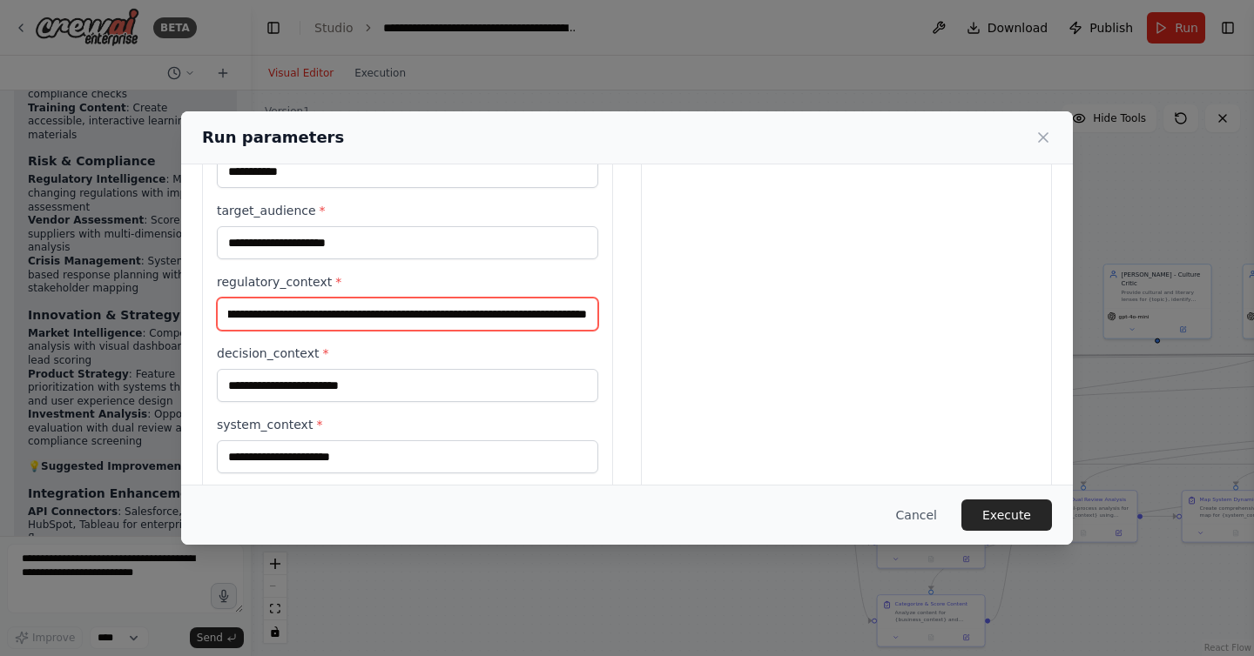
scroll to position [880, 0]
type input "**********"
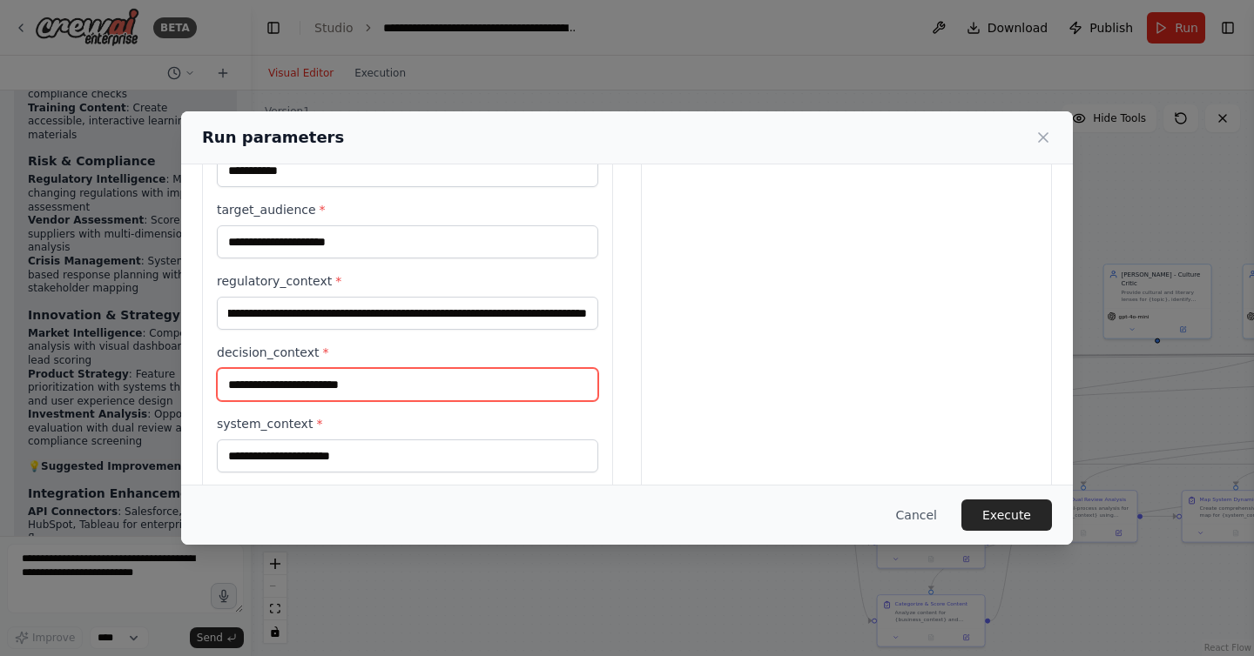
click at [385, 383] on input "decision_context *" at bounding box center [407, 384] width 381 height 33
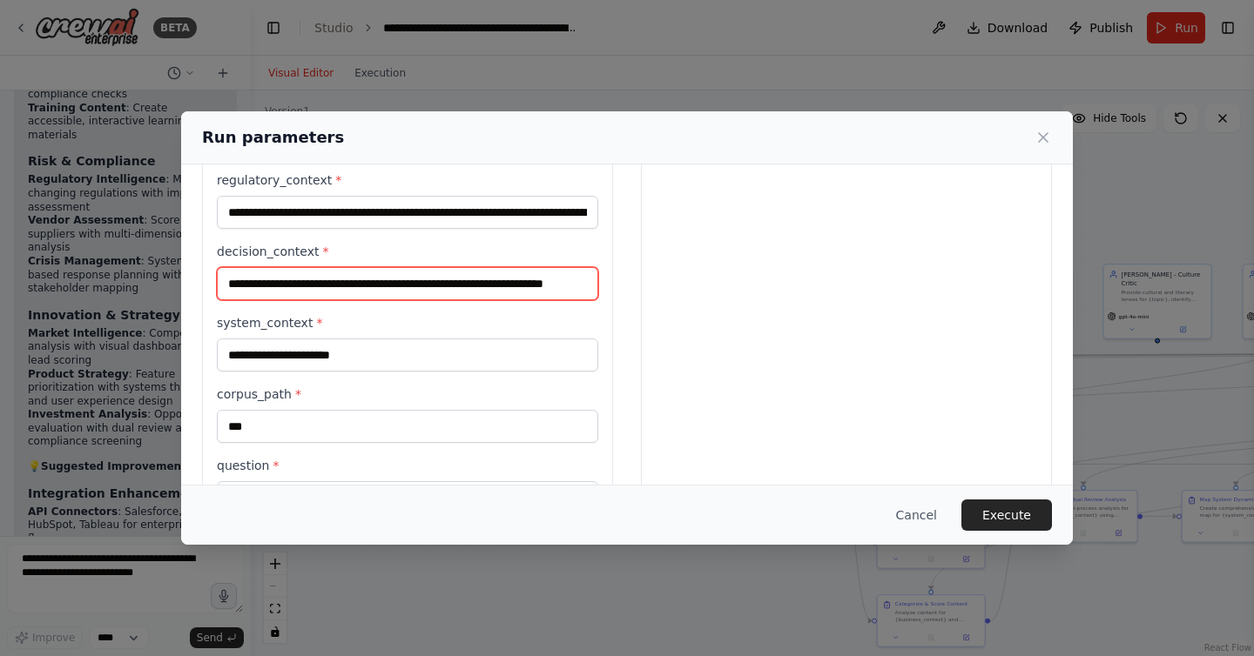
scroll to position [991, 0]
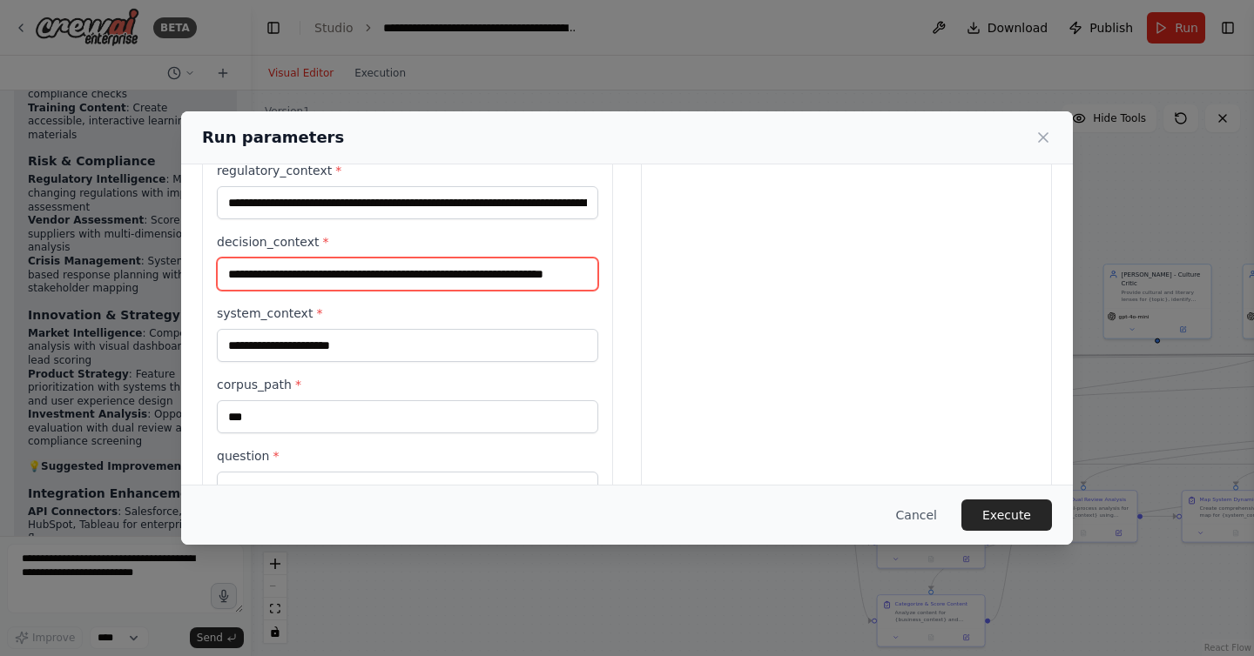
type input "**********"
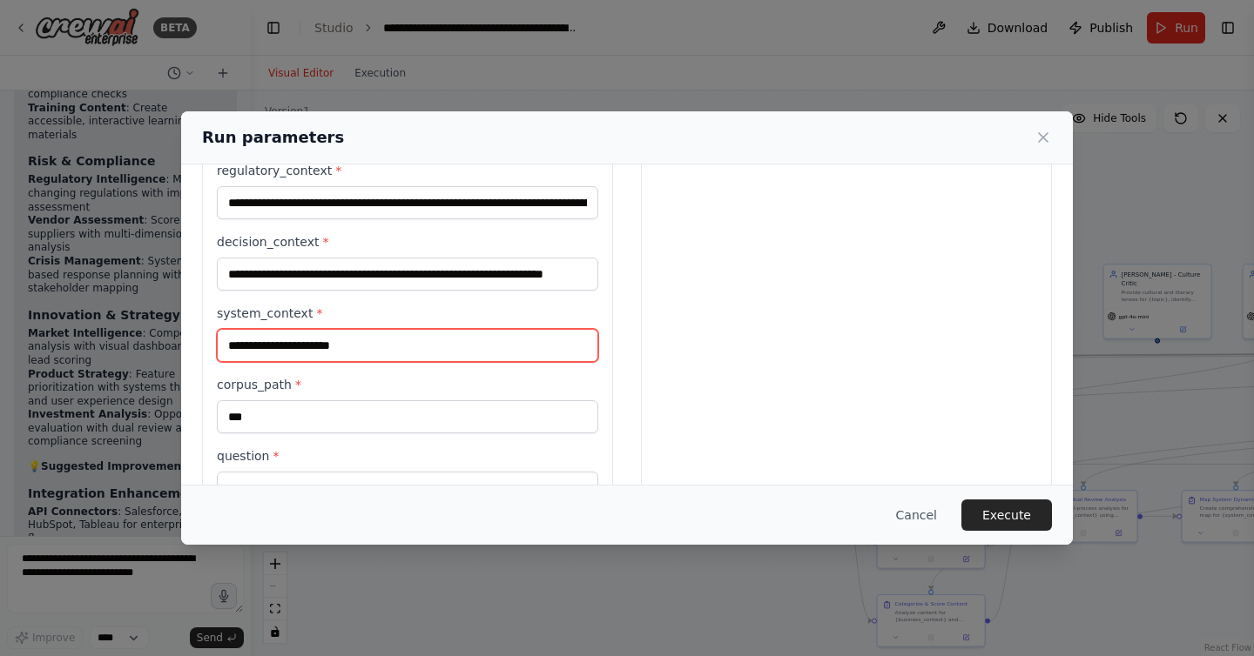
click at [320, 347] on input "system_context *" at bounding box center [407, 345] width 381 height 33
click at [364, 351] on input "**********" at bounding box center [407, 345] width 381 height 33
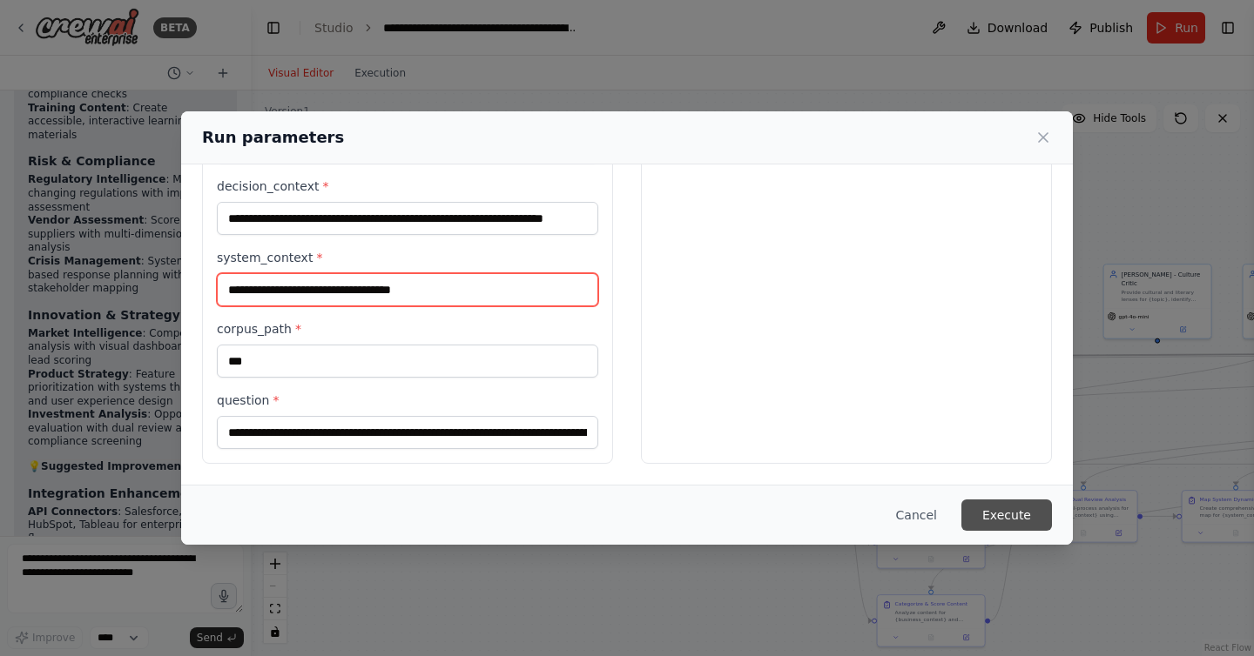
type input "**********"
click at [996, 515] on button "Execute" at bounding box center [1006, 515] width 91 height 31
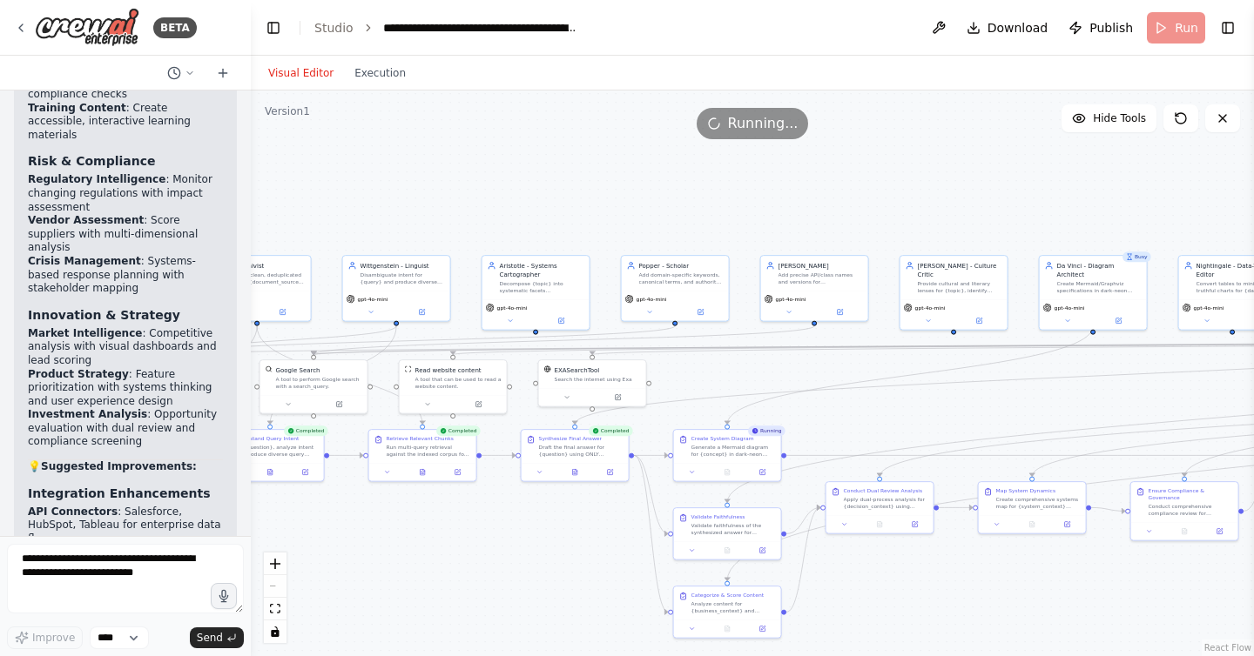
drag, startPoint x: 1004, startPoint y: 181, endPoint x: 800, endPoint y: 172, distance: 203.9
click at [800, 172] on div ".deletable-edge-delete-btn { width: 20px; height: 20px; border: 0px solid #ffff…" at bounding box center [752, 374] width 1003 height 566
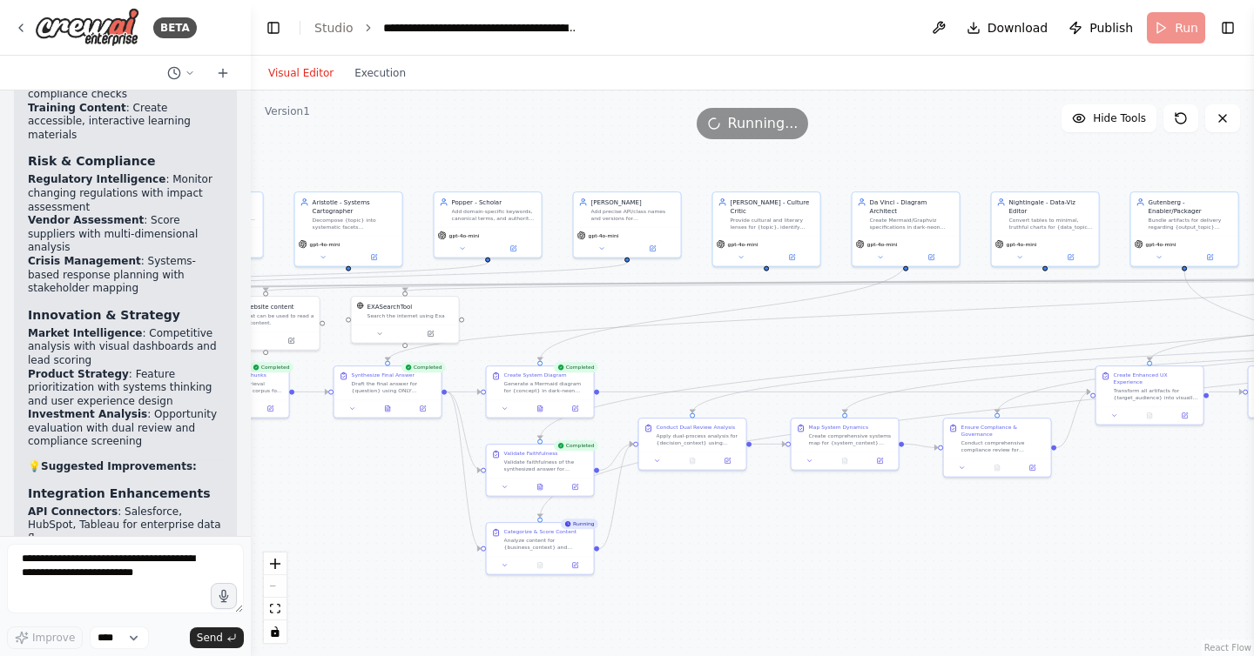
drag, startPoint x: 988, startPoint y: 199, endPoint x: 801, endPoint y: 136, distance: 197.4
click at [801, 136] on div "Version 1 Hide Tools .deletable-edge-delete-btn { width: 20px; height: 20px; bo…" at bounding box center [752, 374] width 1003 height 566
click at [276, 24] on button "Toggle Left Sidebar" at bounding box center [273, 28] width 24 height 24
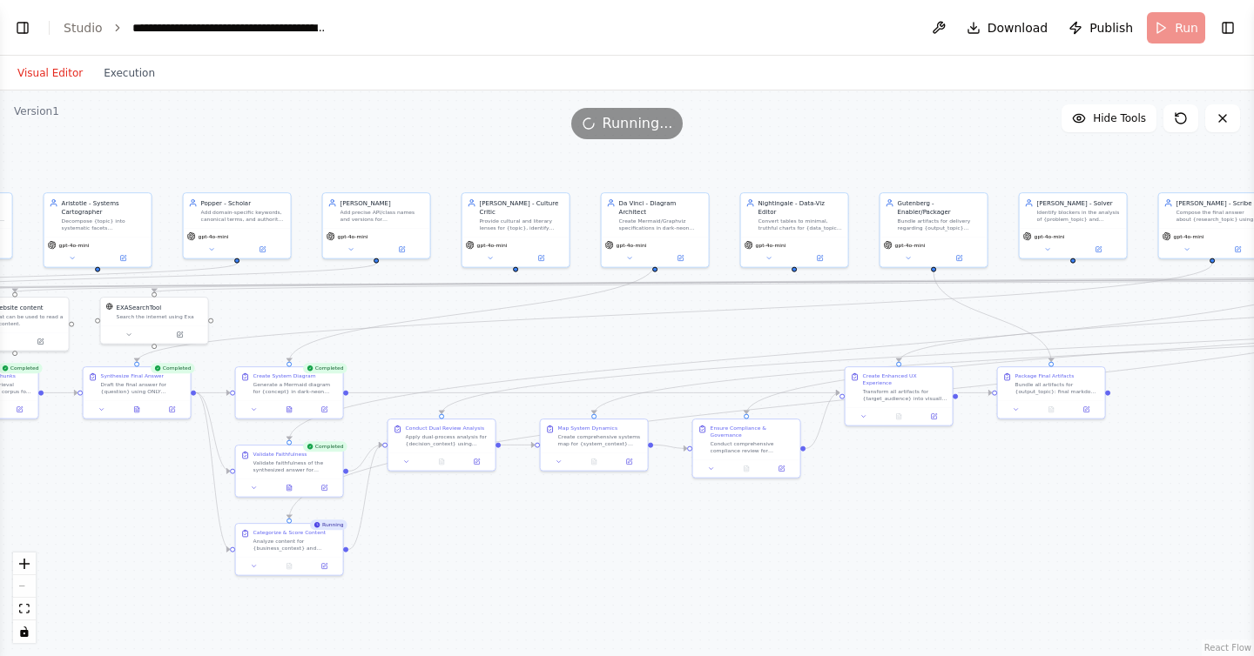
click at [25, 583] on div "React Flow controls" at bounding box center [24, 598] width 23 height 91
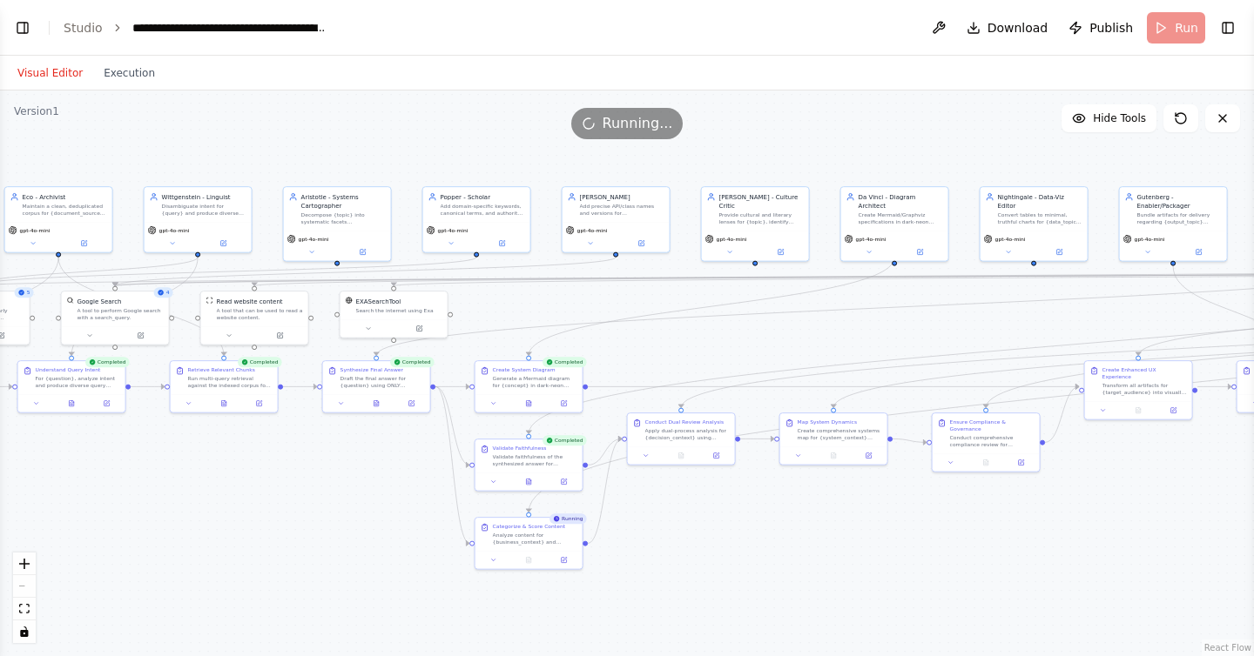
drag, startPoint x: 98, startPoint y: 519, endPoint x: 356, endPoint y: 508, distance: 258.8
click at [350, 509] on div ".deletable-edge-delete-btn { width: 20px; height: 20px; border: 0px solid #ffff…" at bounding box center [627, 374] width 1254 height 566
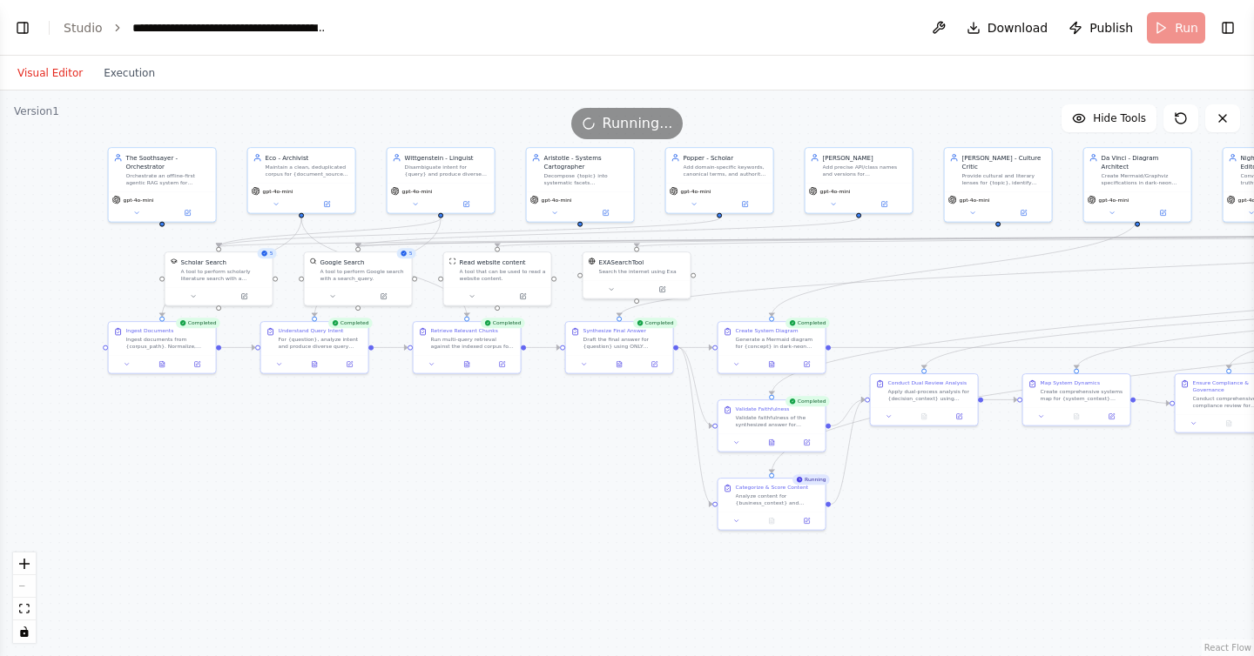
drag, startPoint x: 356, startPoint y: 508, endPoint x: 586, endPoint y: 473, distance: 232.6
click at [586, 473] on div ".deletable-edge-delete-btn { width: 20px; height: 20px; border: 0px solid #ffff…" at bounding box center [627, 374] width 1254 height 566
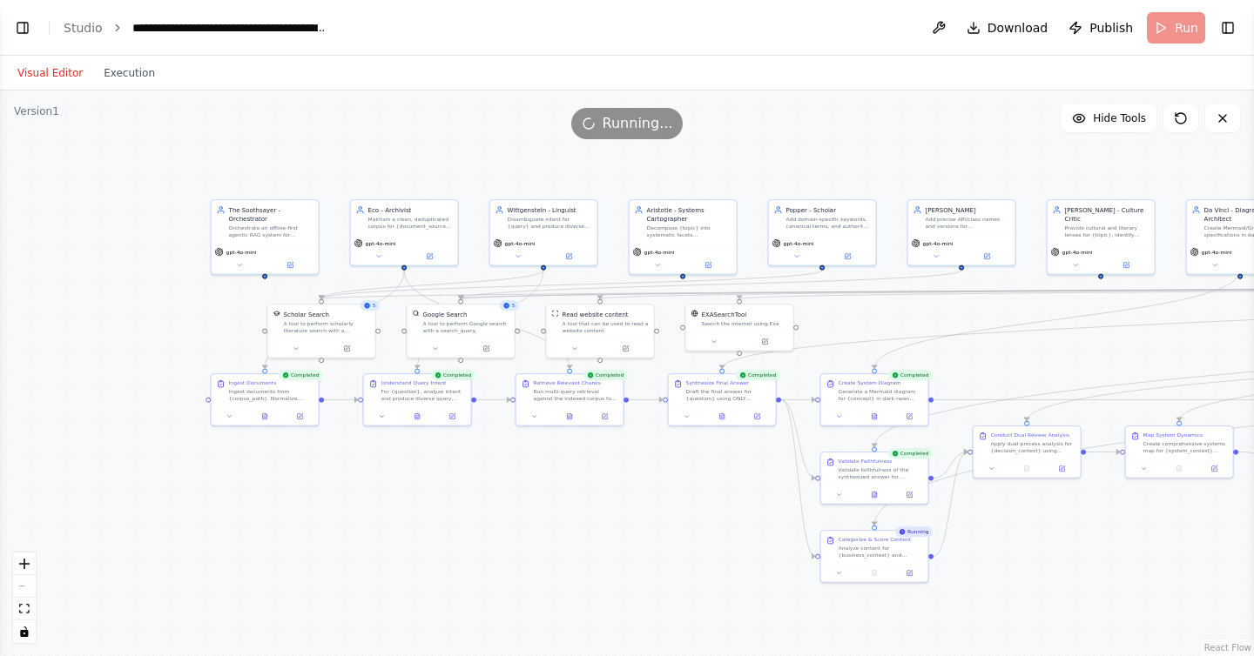
drag, startPoint x: 589, startPoint y: 473, endPoint x: 691, endPoint y: 525, distance: 115.3
click at [691, 525] on div ".deletable-edge-delete-btn { width: 20px; height: 20px; border: 0px solid #ffff…" at bounding box center [627, 374] width 1254 height 566
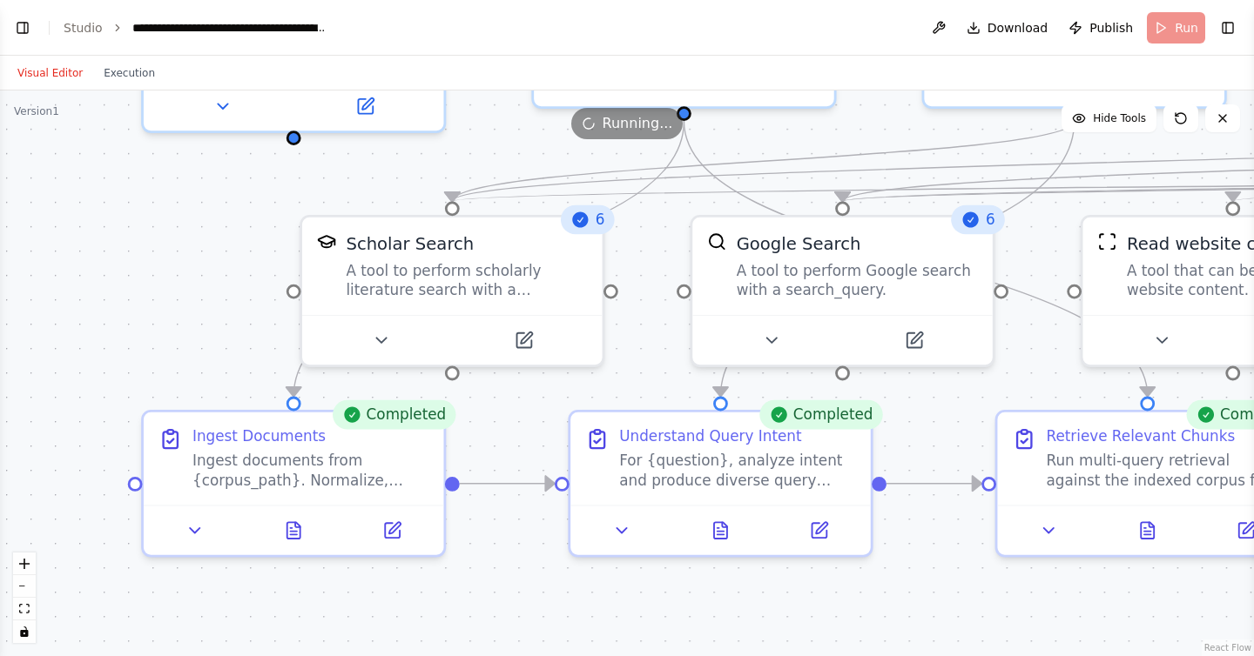
drag, startPoint x: 360, startPoint y: 378, endPoint x: 474, endPoint y: 650, distance: 294.6
click at [475, 654] on div ".deletable-edge-delete-btn { width: 20px; height: 20px; border: 0px solid #ffff…" at bounding box center [627, 374] width 1254 height 566
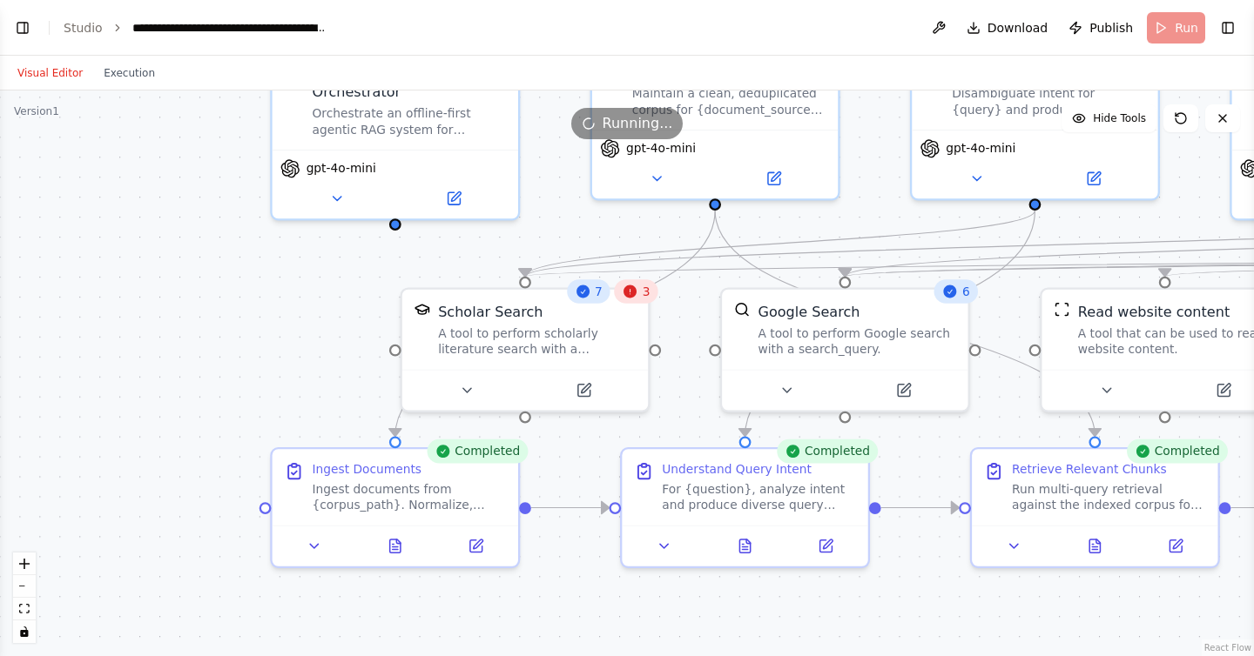
drag, startPoint x: 552, startPoint y: 627, endPoint x: 593, endPoint y: 628, distance: 40.9
click at [603, 628] on div ".deletable-edge-delete-btn { width: 20px; height: 20px; border: 0px solid #ffff…" at bounding box center [627, 374] width 1254 height 566
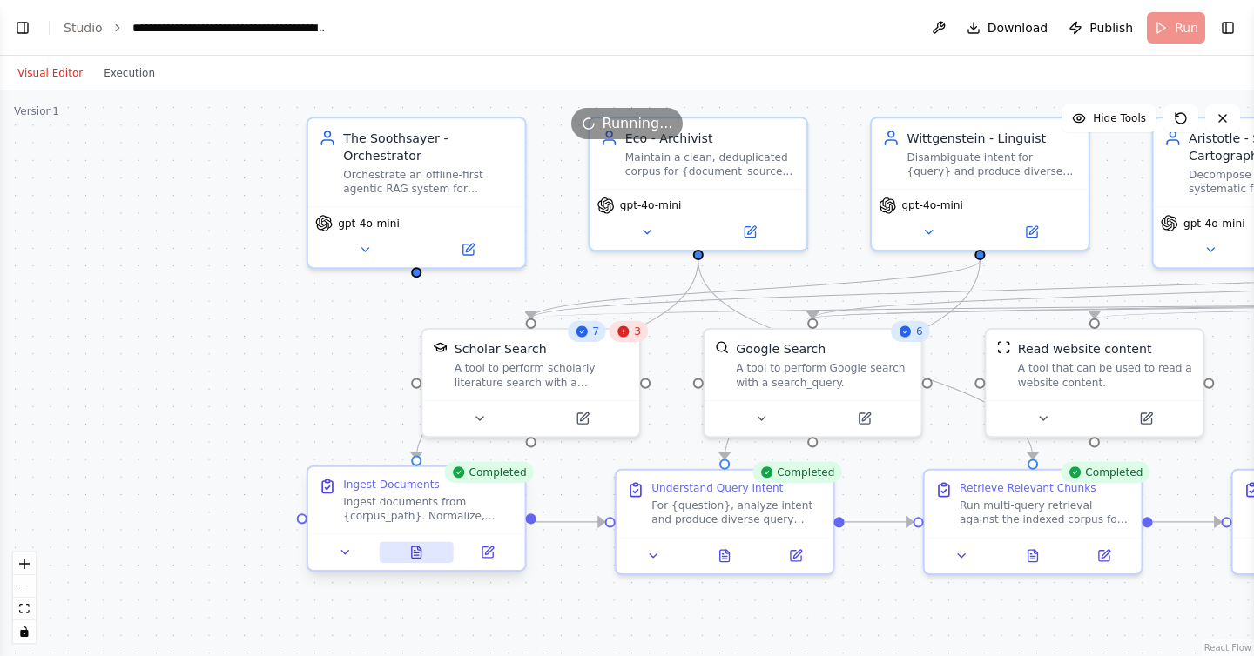
click at [419, 562] on button at bounding box center [416, 552] width 75 height 21
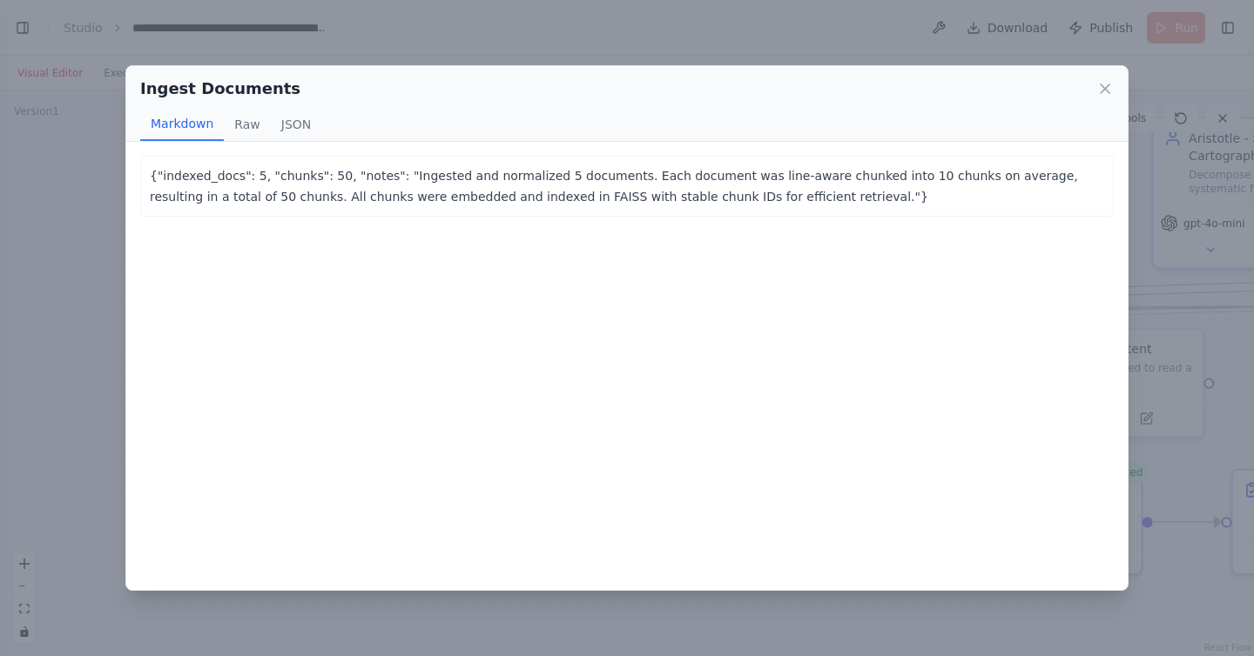
click at [67, 219] on div "Ingest Documents Markdown Raw JSON {"indexed_docs": 5, "chunks": 50, "notes": "…" at bounding box center [627, 328] width 1254 height 656
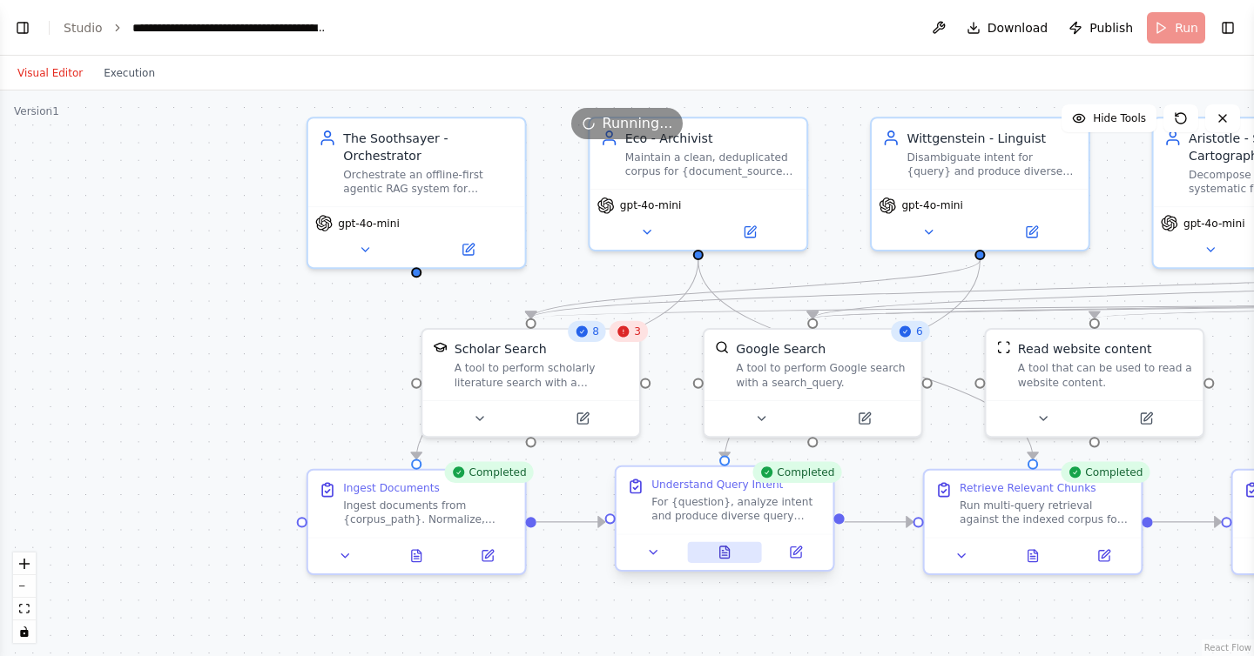
click at [721, 547] on icon at bounding box center [725, 552] width 10 height 11
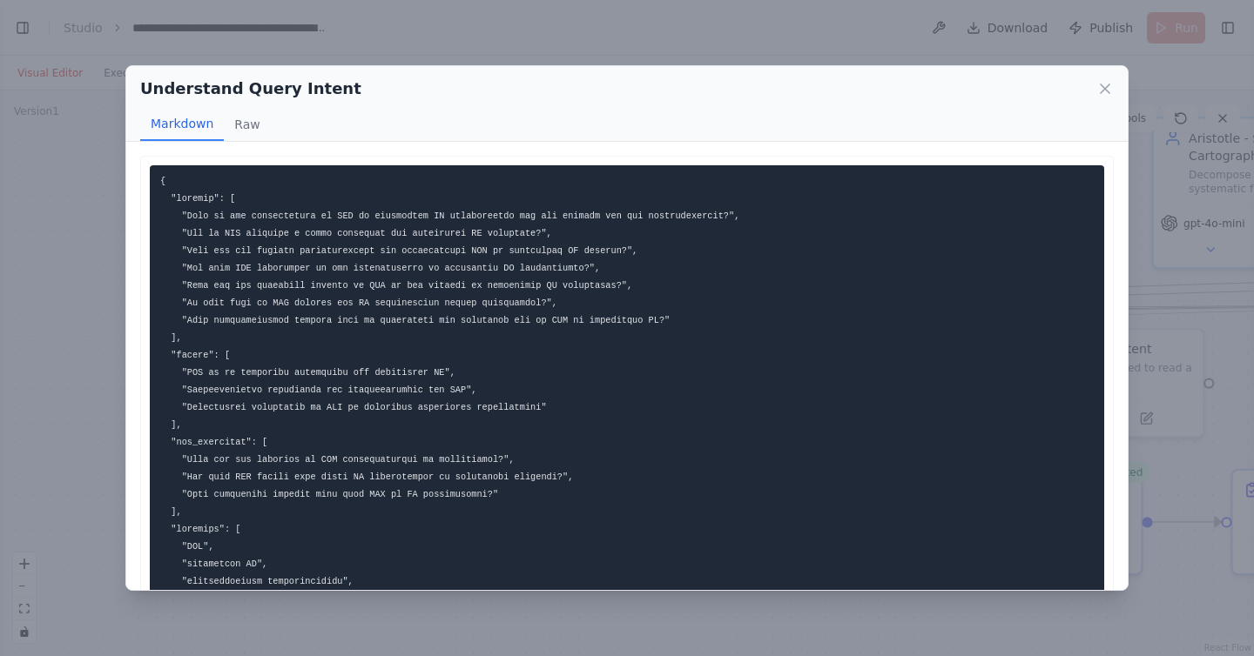
click at [45, 255] on div "Understand Query Intent Markdown Raw ... Show more Not valid JSON" at bounding box center [627, 328] width 1254 height 656
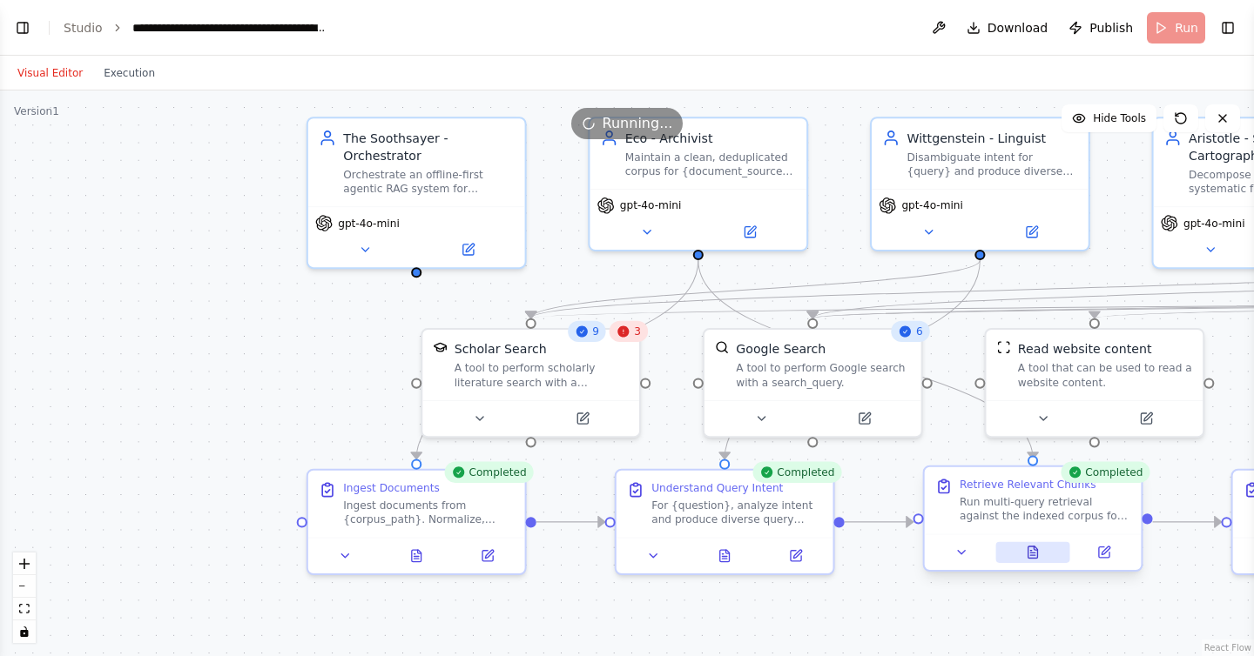
click at [1032, 550] on icon at bounding box center [1033, 552] width 10 height 11
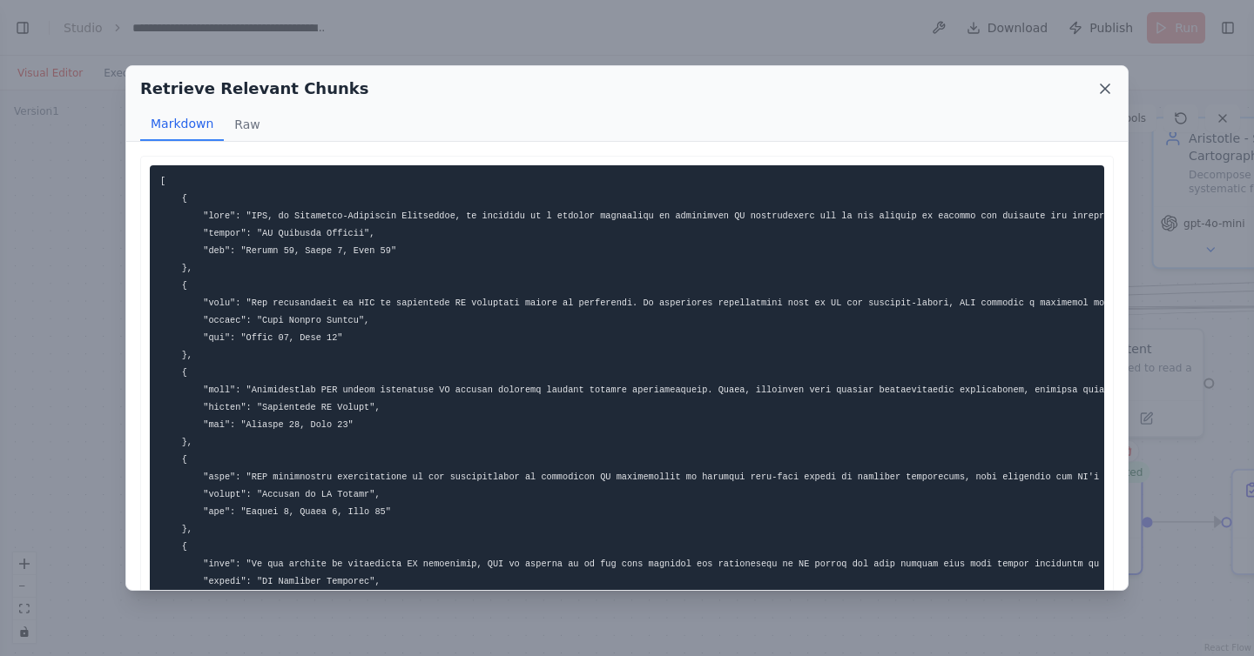
click at [1108, 88] on icon at bounding box center [1104, 88] width 17 height 17
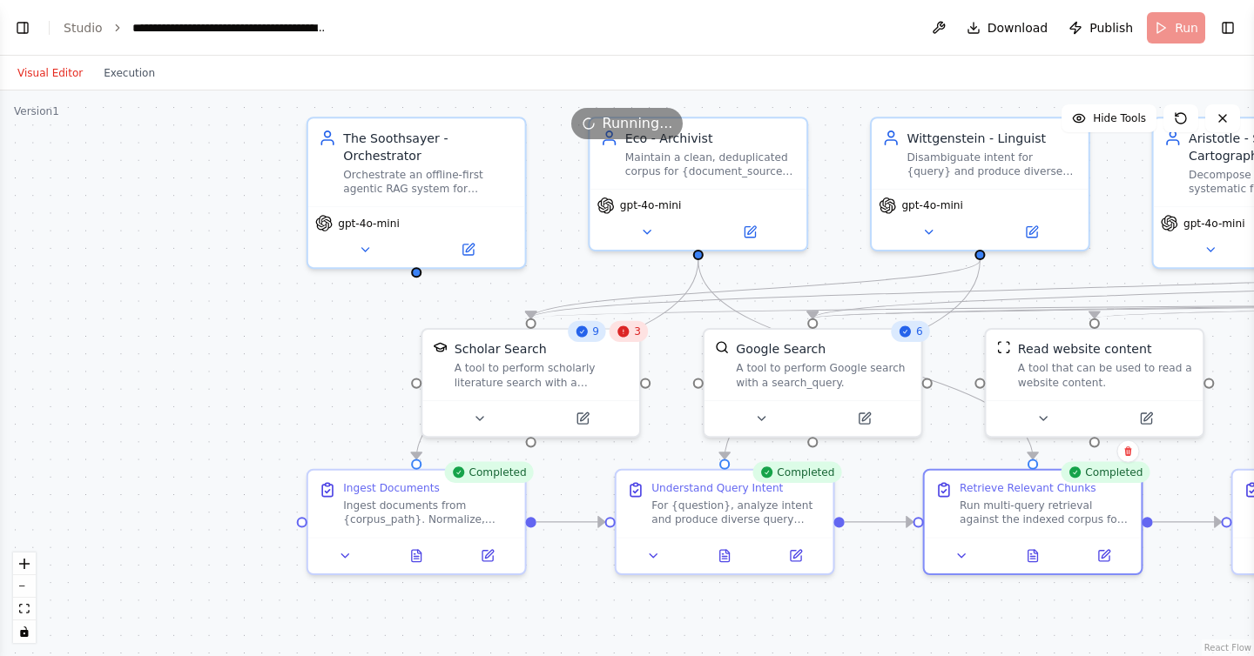
click at [837, 199] on div ".deletable-edge-delete-btn { width: 20px; height: 20px; border: 0px solid #ffff…" at bounding box center [627, 374] width 1254 height 566
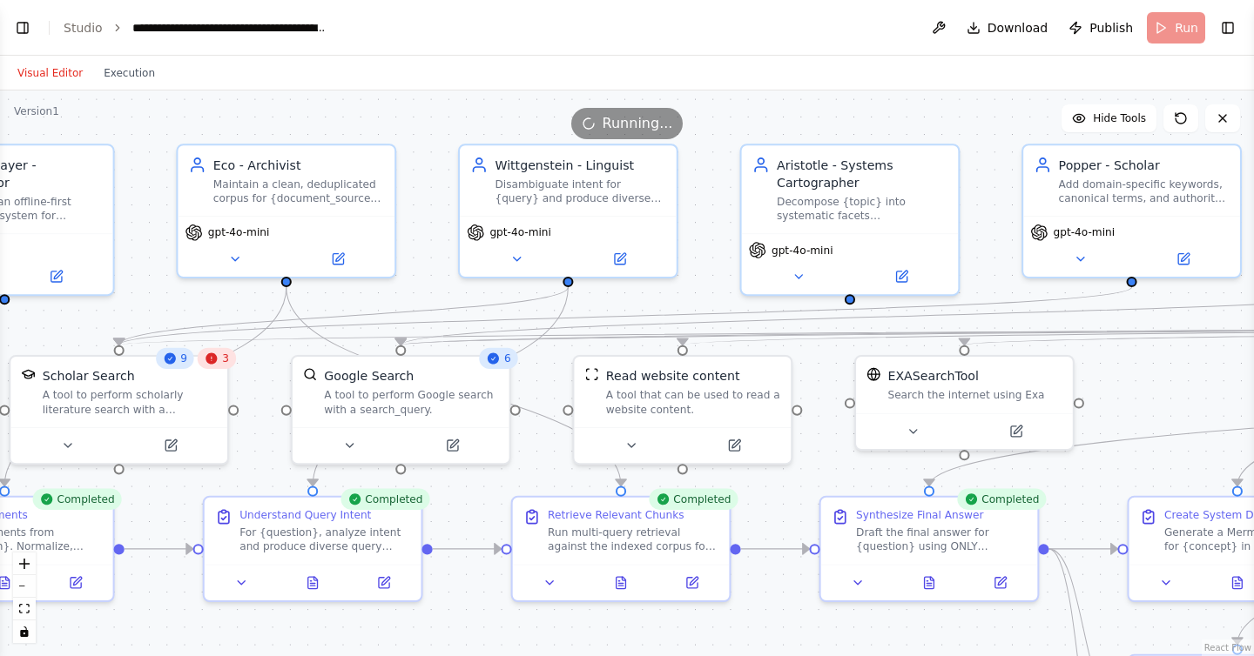
drag, startPoint x: 837, startPoint y: 199, endPoint x: 426, endPoint y: 226, distance: 411.9
click at [426, 226] on div ".deletable-edge-delete-btn { width: 20px; height: 20px; border: 0px solid #ffff…" at bounding box center [627, 374] width 1254 height 566
click at [70, 439] on icon at bounding box center [68, 442] width 14 height 14
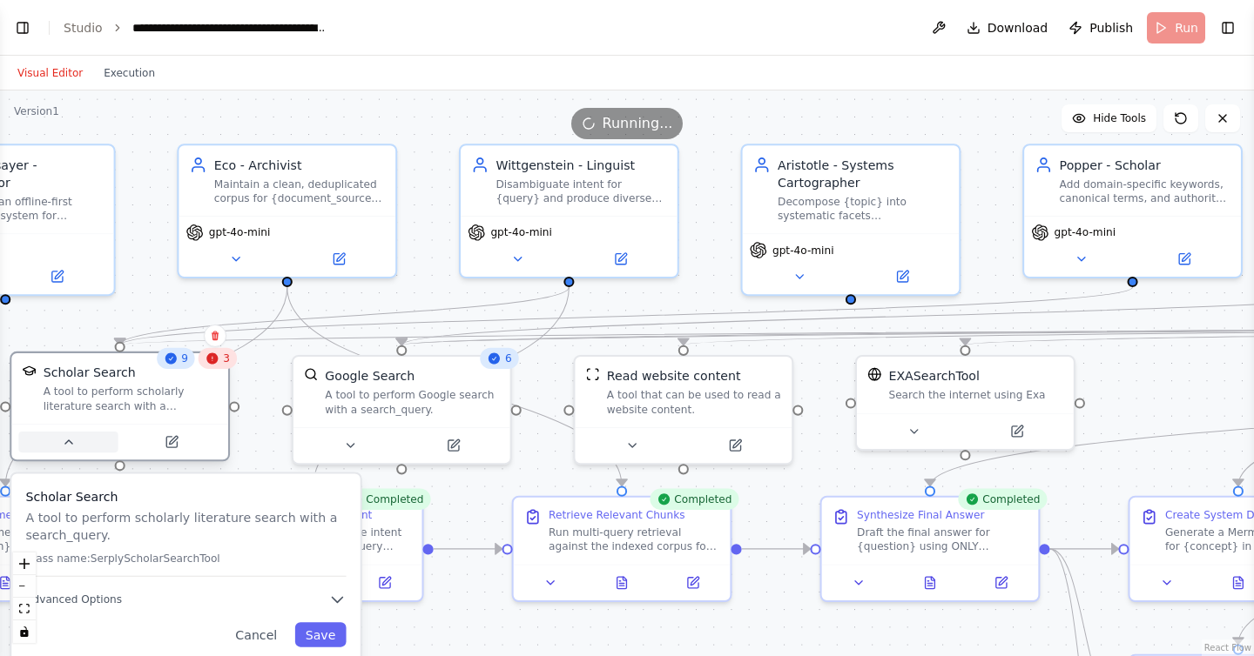
click at [71, 439] on icon at bounding box center [68, 442] width 14 height 14
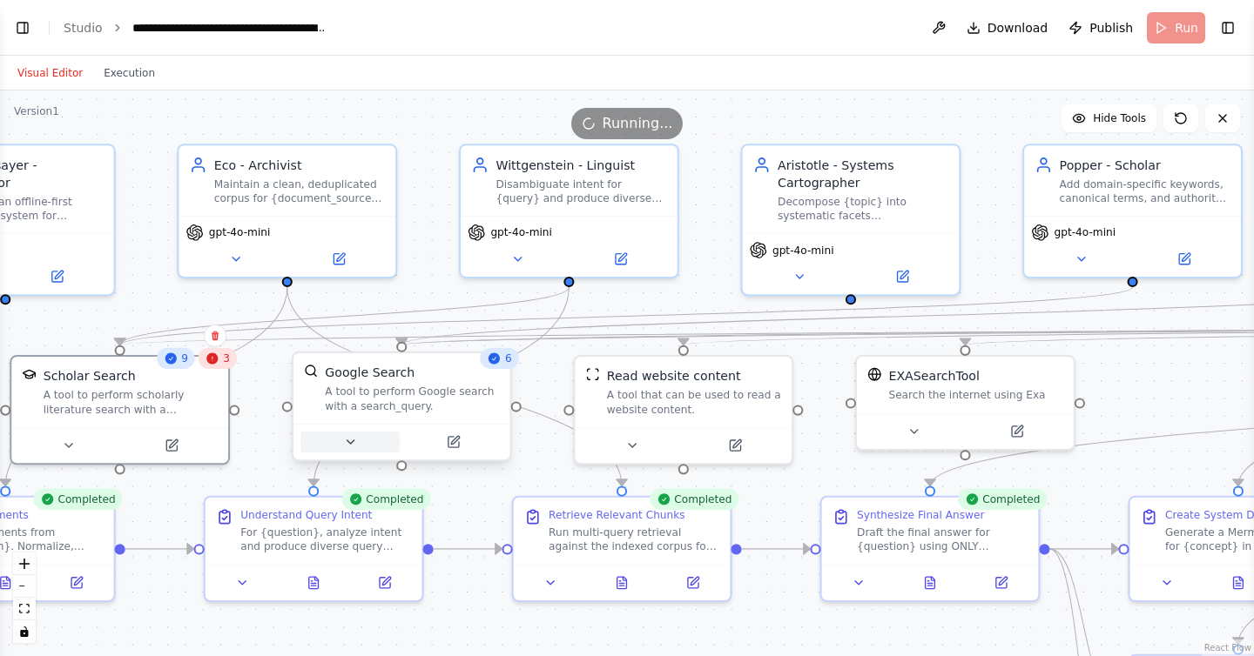
click at [343, 445] on icon at bounding box center [350, 442] width 14 height 14
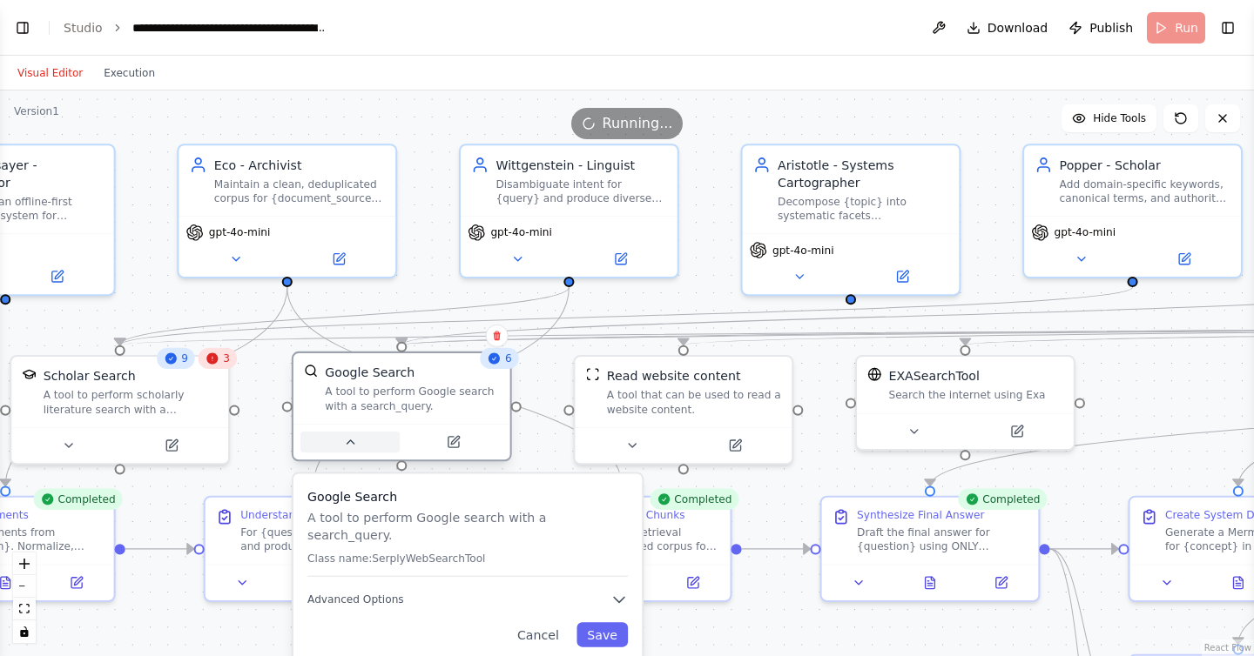
click at [343, 445] on icon at bounding box center [350, 442] width 14 height 14
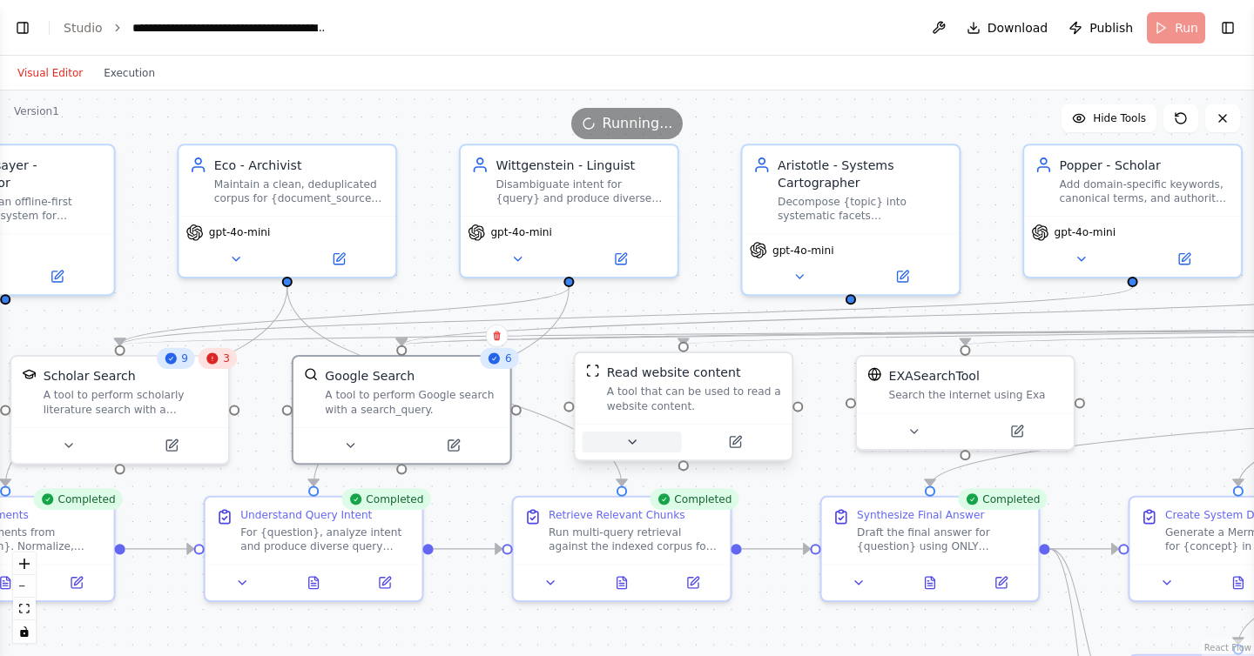
click at [614, 433] on button at bounding box center [631, 442] width 99 height 21
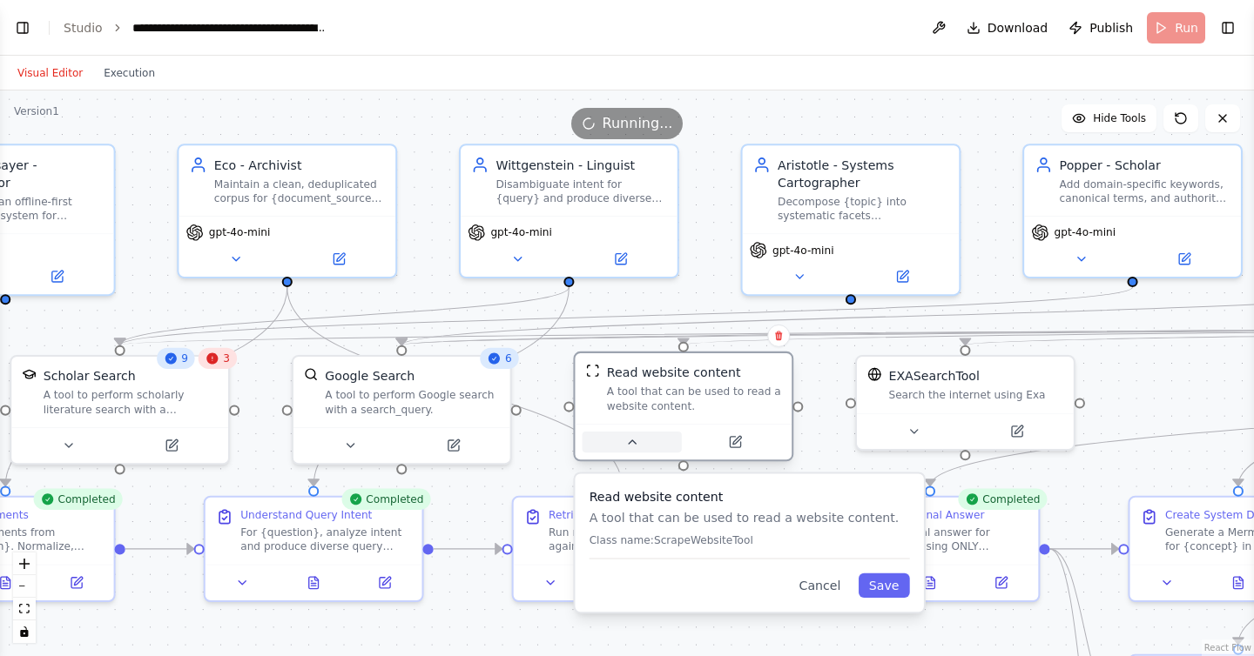
click at [625, 438] on icon at bounding box center [632, 442] width 14 height 14
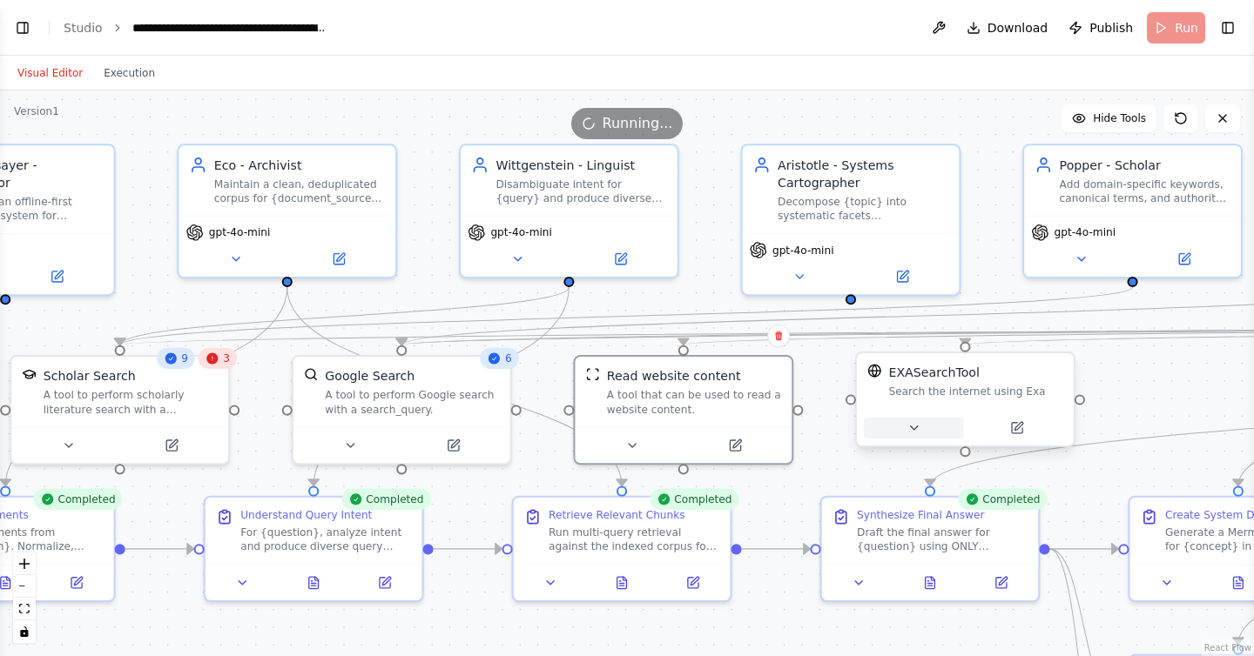
click at [926, 430] on button at bounding box center [913, 428] width 99 height 21
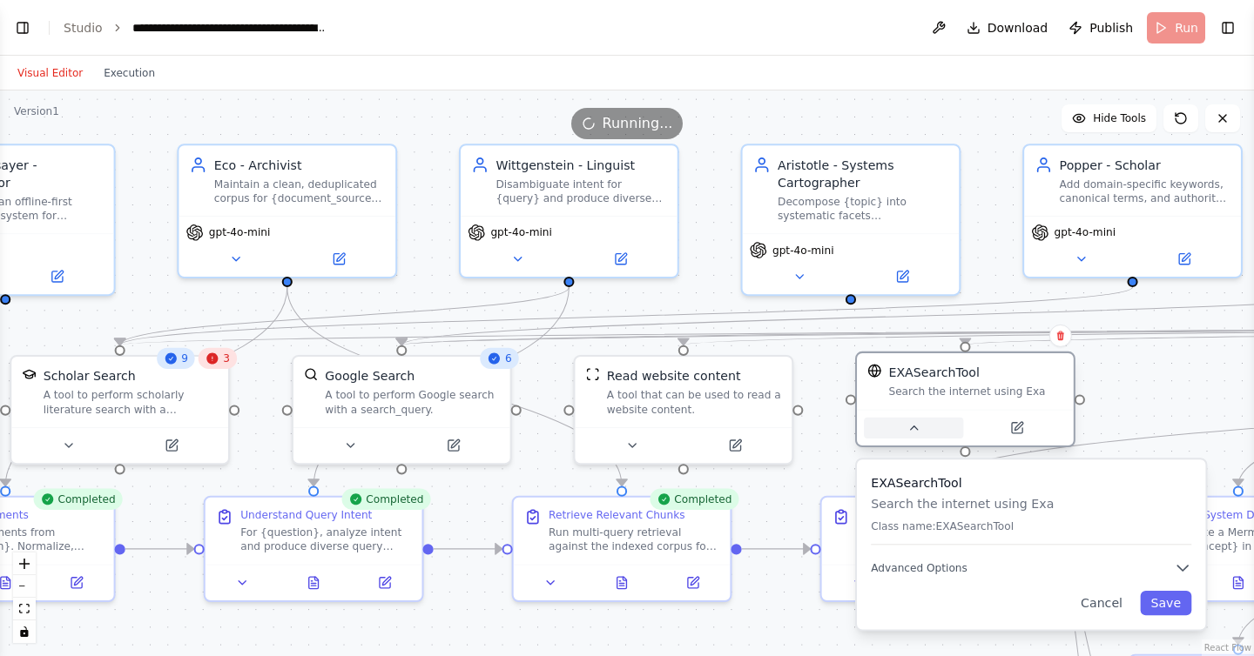
click at [926, 429] on button at bounding box center [913, 428] width 99 height 21
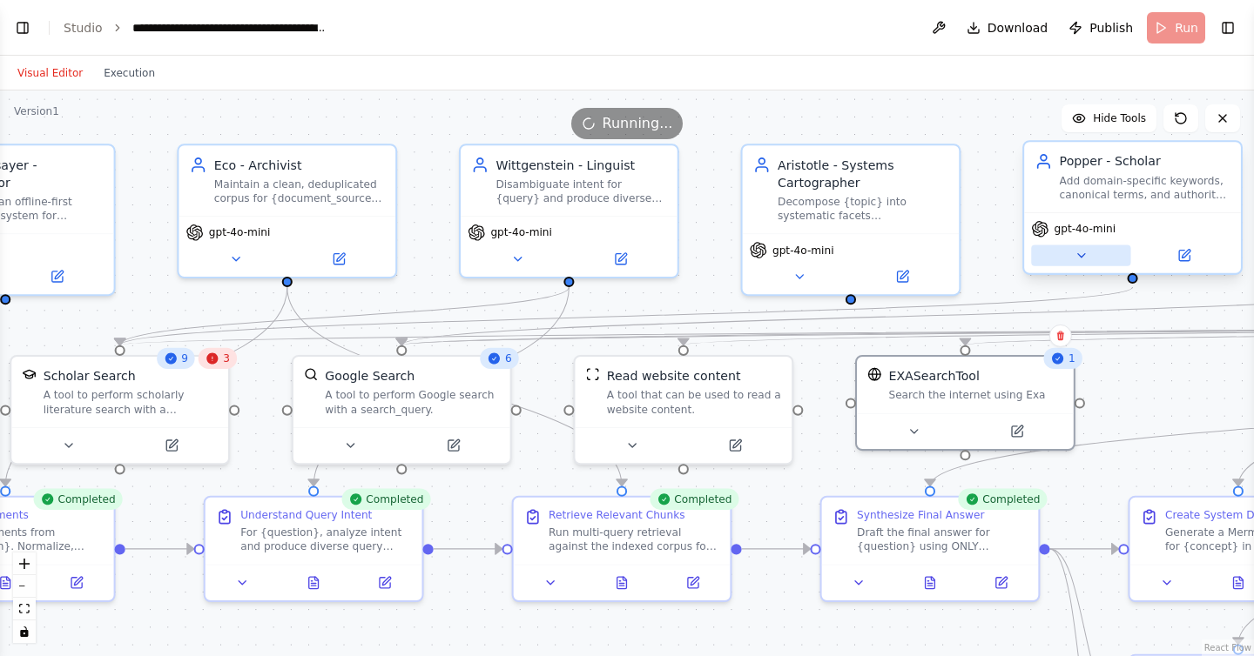
click at [1089, 261] on button at bounding box center [1080, 256] width 99 height 21
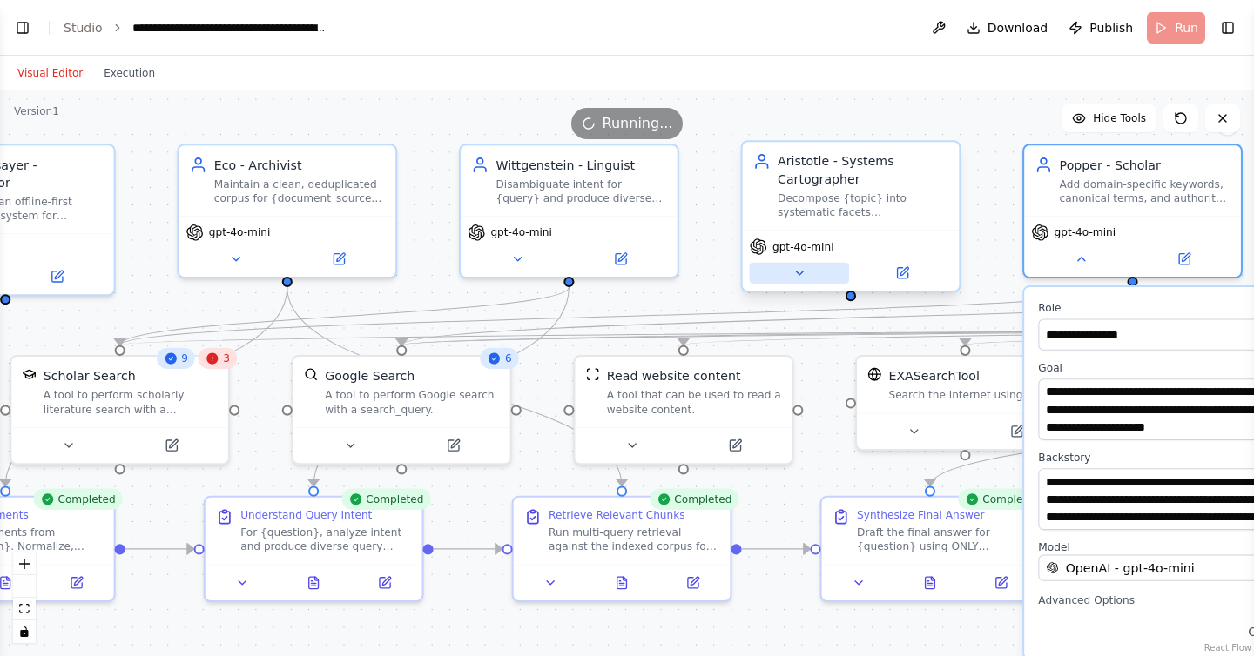
click at [800, 270] on icon at bounding box center [799, 273] width 14 height 14
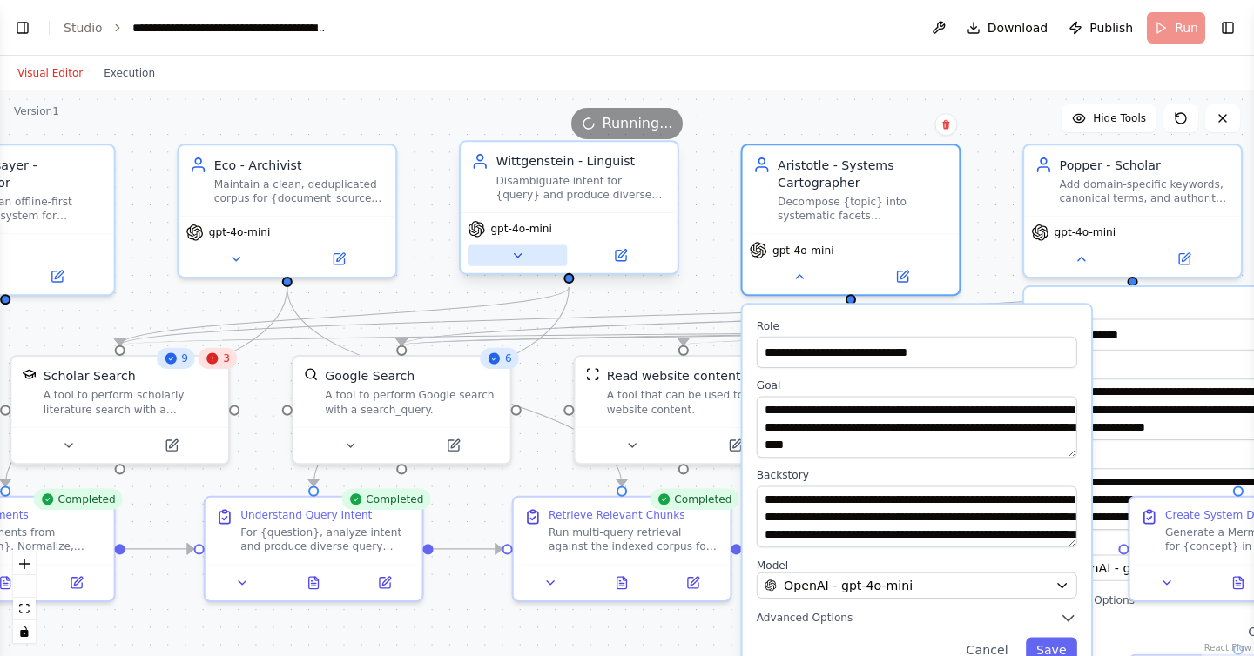
click at [523, 260] on icon at bounding box center [517, 256] width 14 height 14
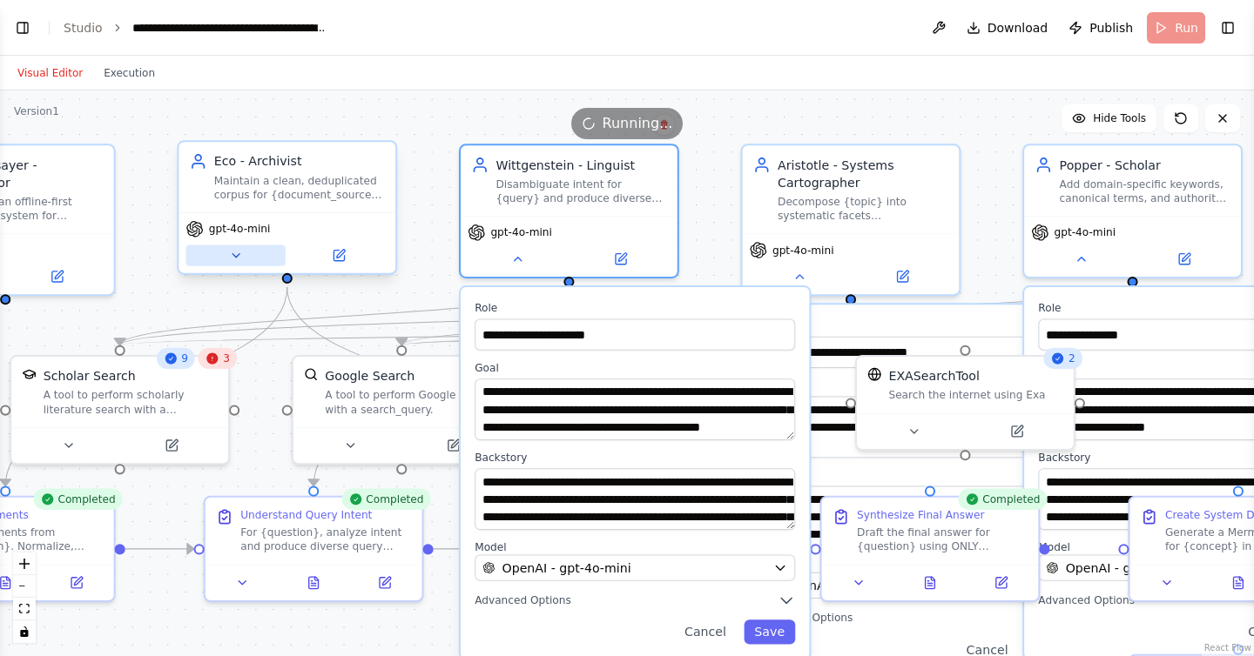
click at [232, 249] on icon at bounding box center [236, 256] width 14 height 14
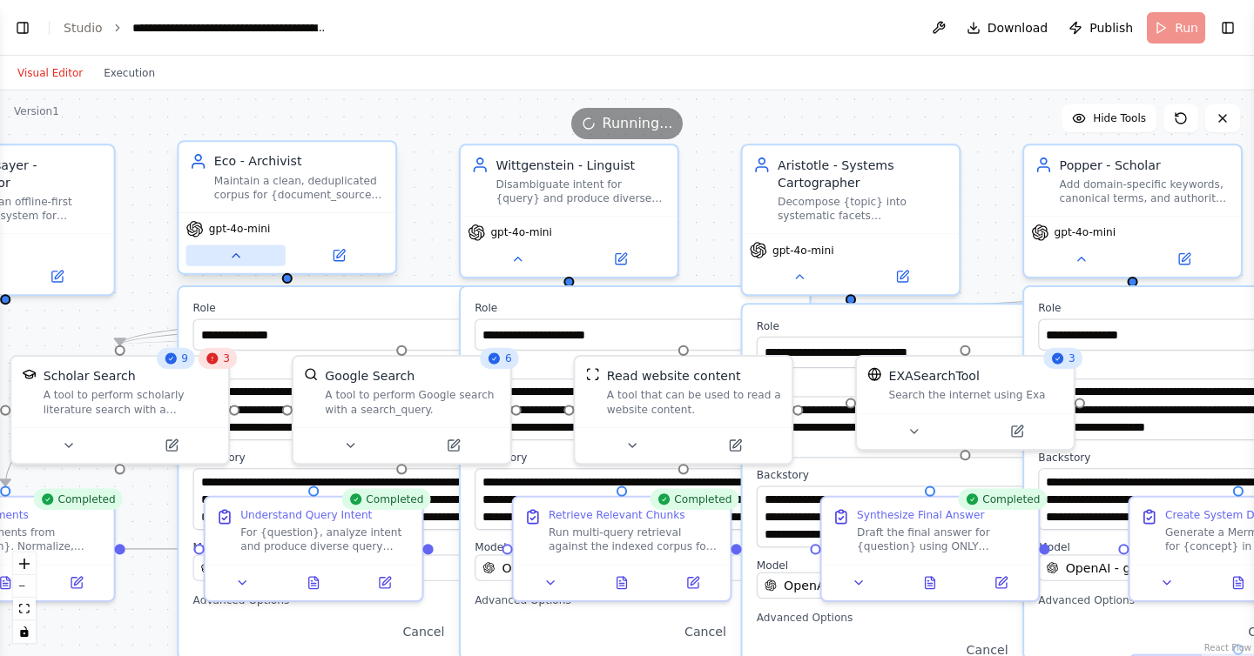
click at [235, 246] on button at bounding box center [234, 256] width 99 height 21
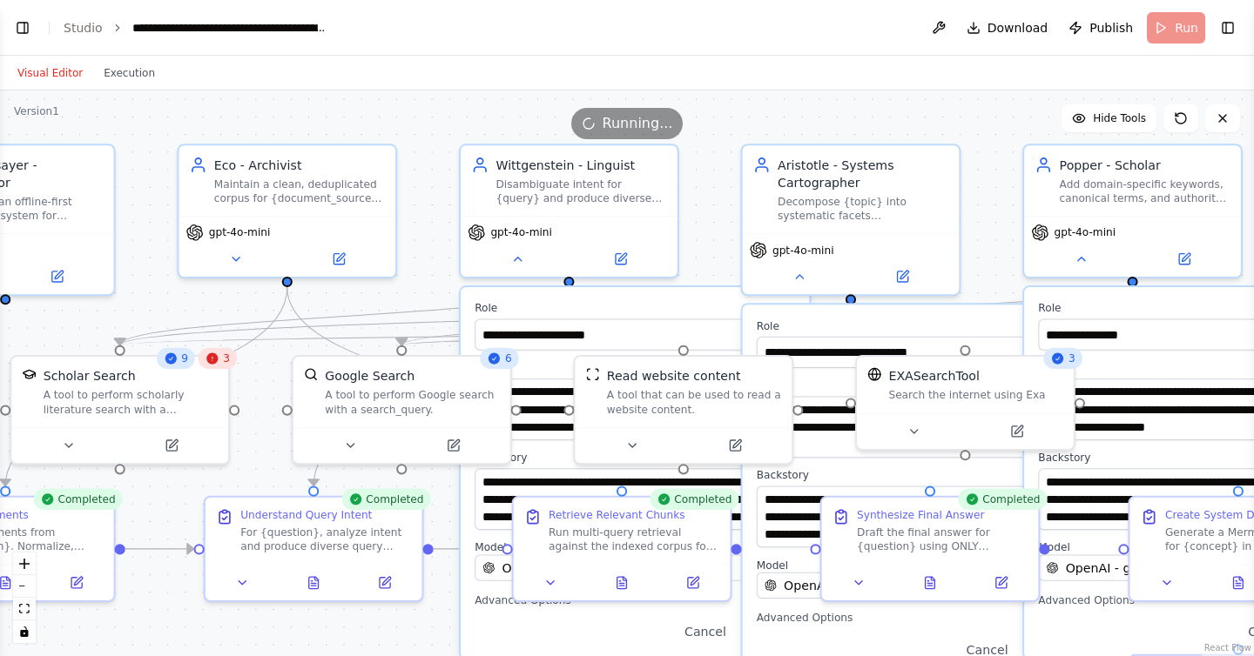
click at [287, 641] on div ".deletable-edge-delete-btn { width: 20px; height: 20px; border: 0px solid #ffff…" at bounding box center [627, 374] width 1254 height 566
click at [663, 79] on div "Visual Editor Execution" at bounding box center [627, 73] width 1254 height 35
click at [519, 256] on icon at bounding box center [517, 255] width 7 height 3
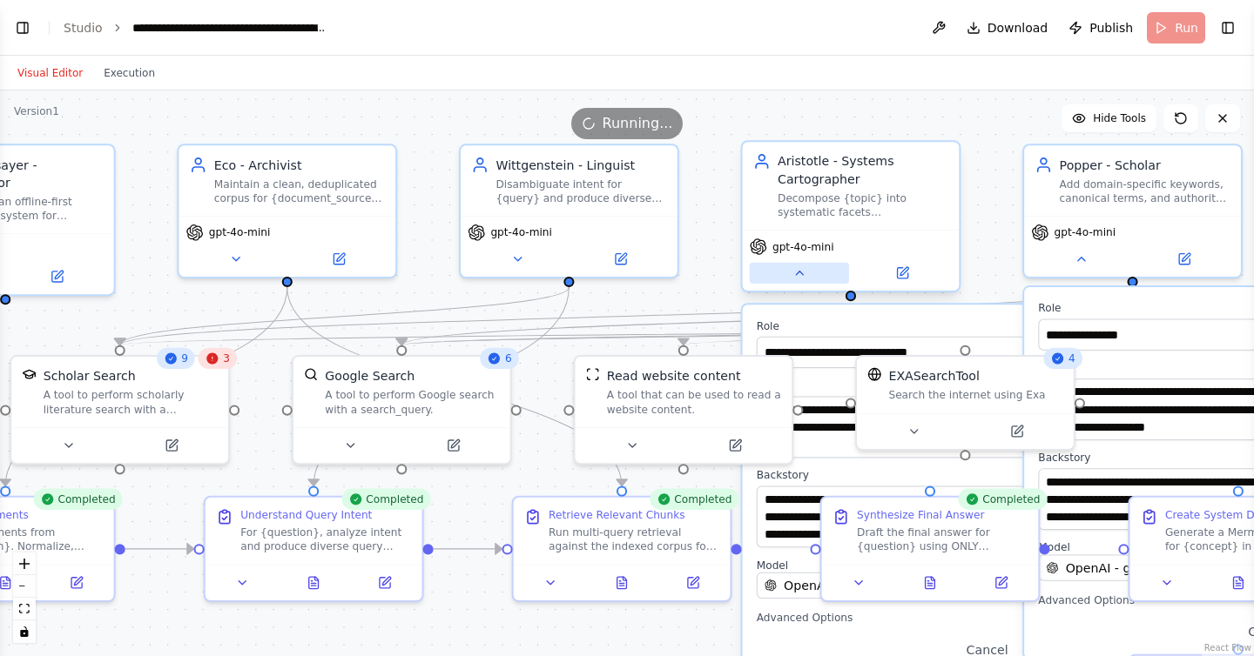
click at [796, 276] on icon at bounding box center [799, 273] width 14 height 14
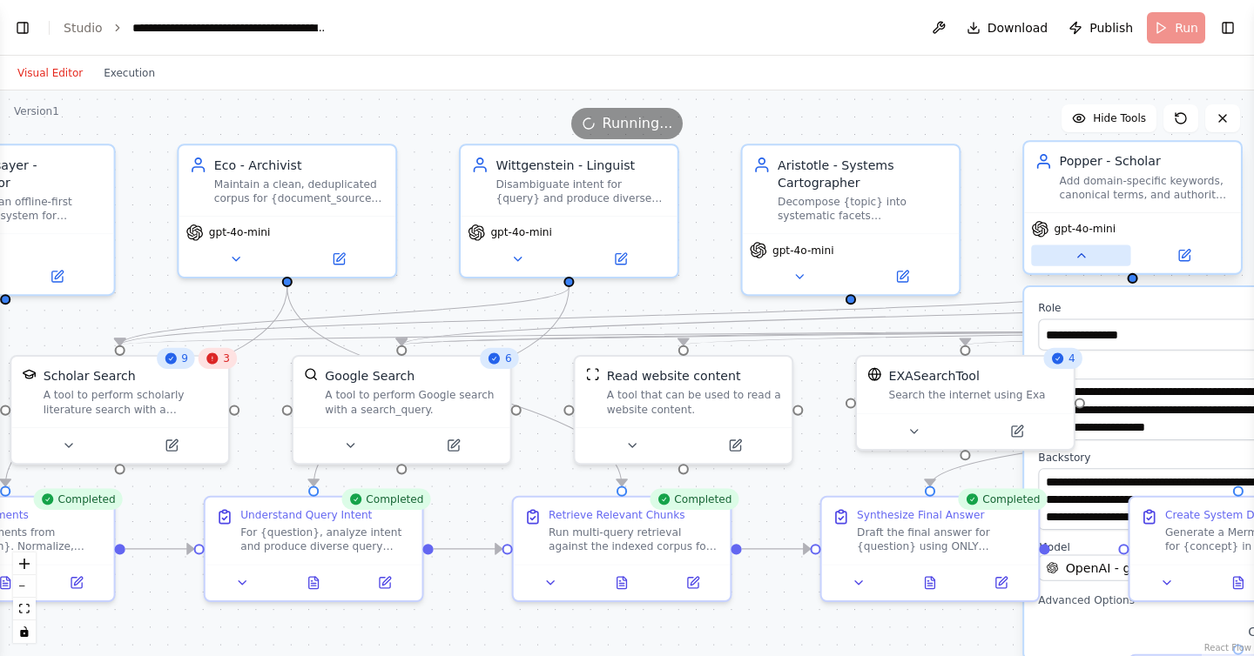
click at [1086, 263] on button at bounding box center [1080, 256] width 99 height 21
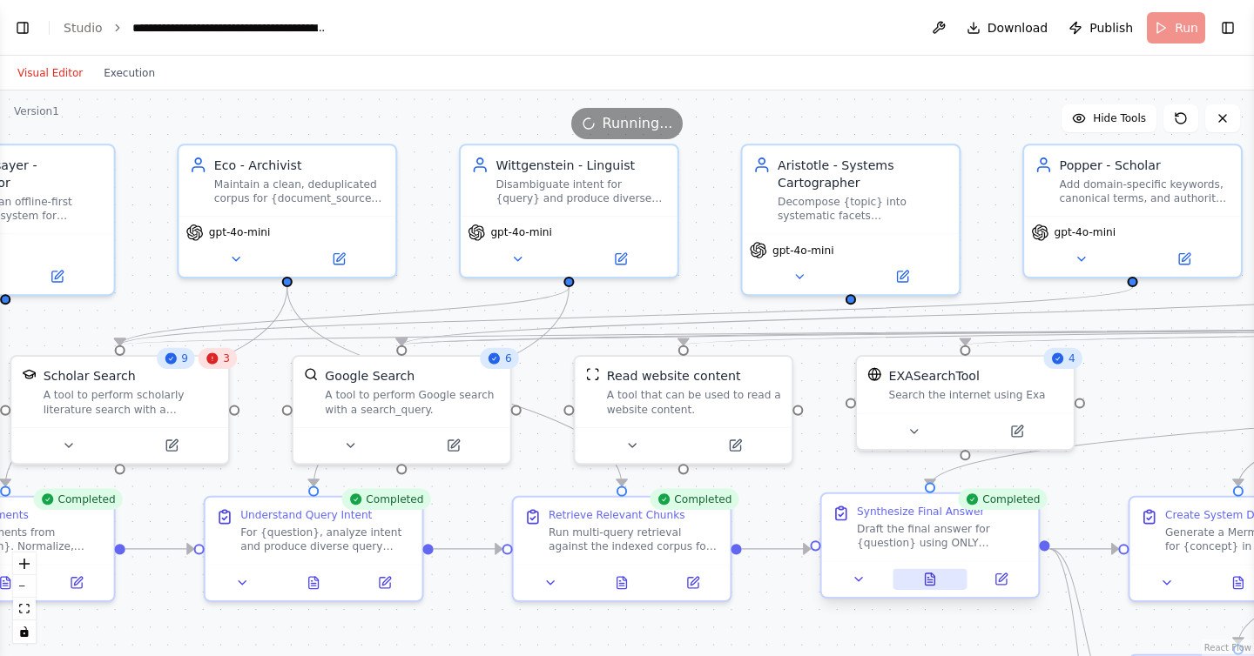
click at [936, 578] on icon at bounding box center [930, 580] width 14 height 14
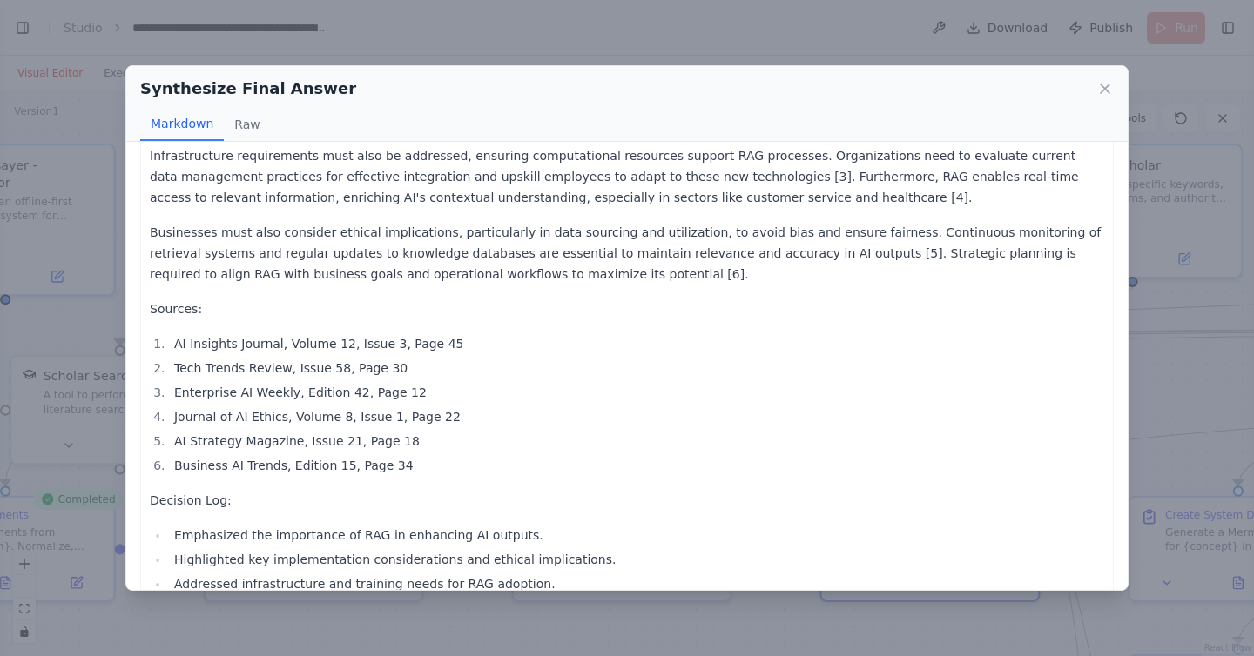
scroll to position [254, 0]
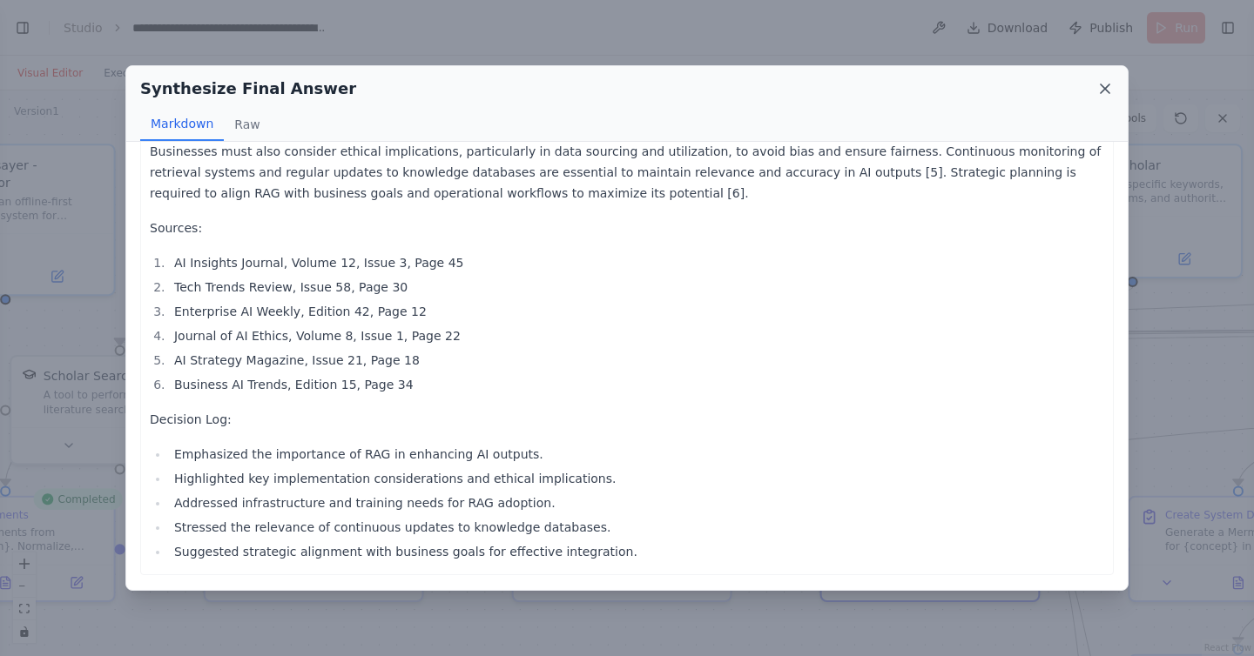
click at [1099, 92] on icon at bounding box center [1104, 88] width 17 height 17
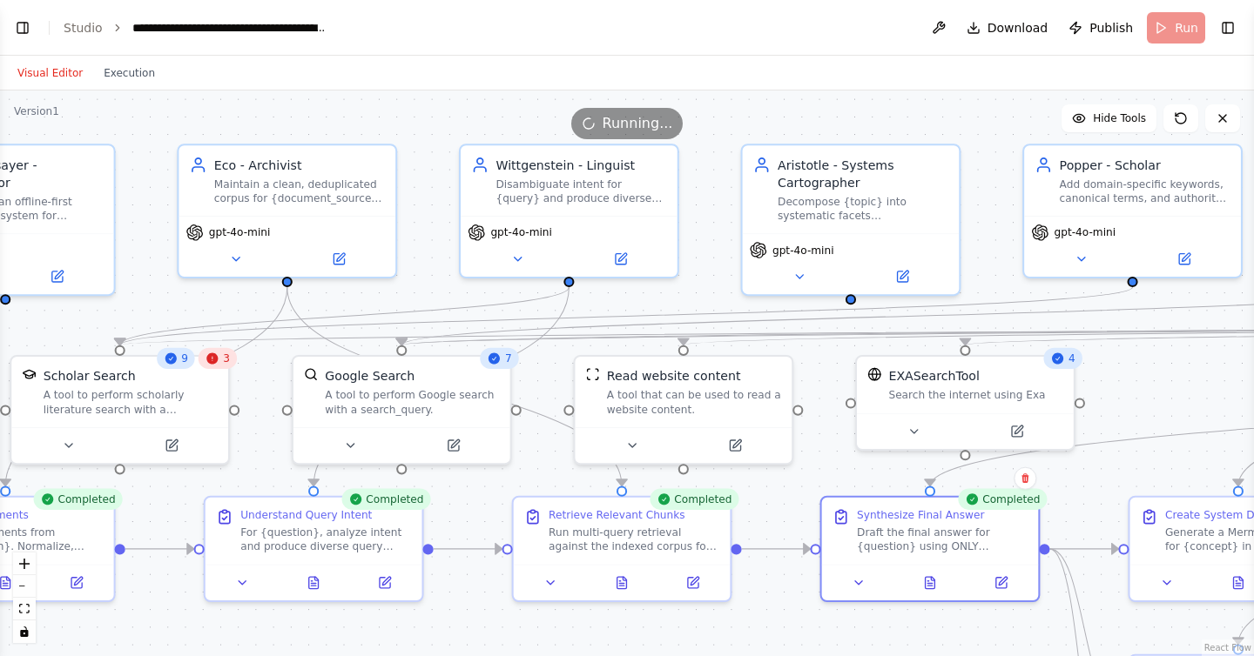
click at [1135, 407] on div ".deletable-edge-delete-btn { width: 20px; height: 20px; border: 0px solid #ffff…" at bounding box center [627, 374] width 1254 height 566
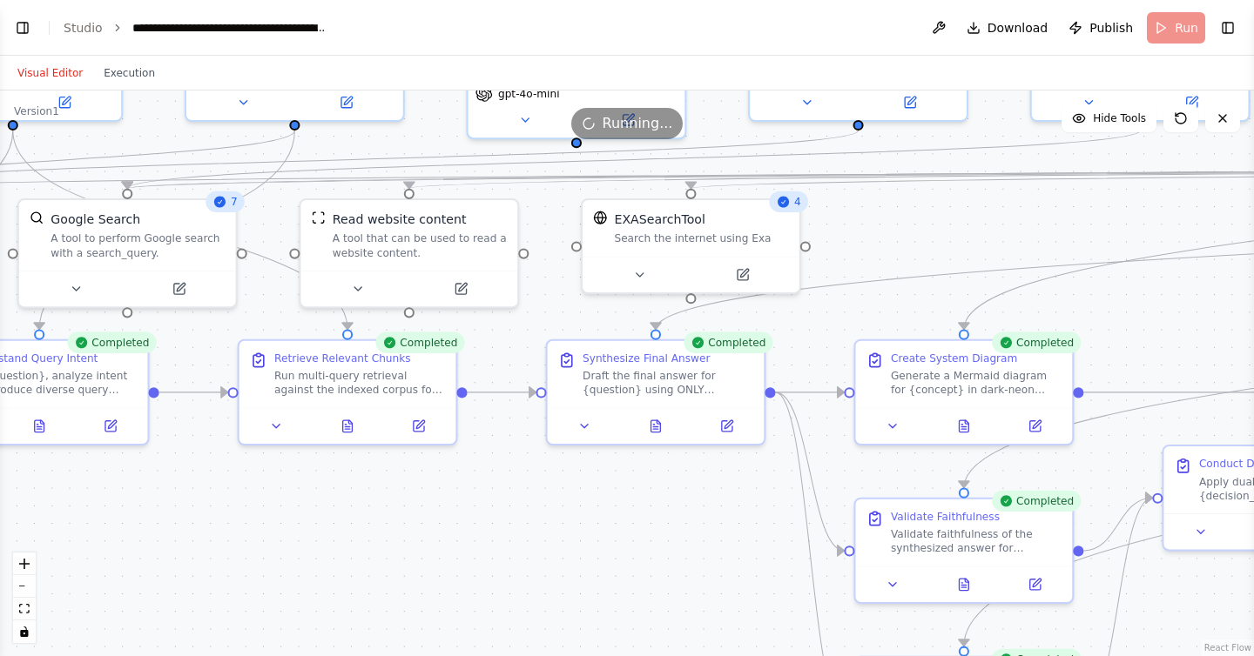
drag, startPoint x: 1135, startPoint y: 407, endPoint x: 852, endPoint y: 240, distance: 329.4
click at [852, 240] on div ".deletable-edge-delete-btn { width: 20px; height: 20px; border: 0px solid #ffff…" at bounding box center [627, 374] width 1254 height 566
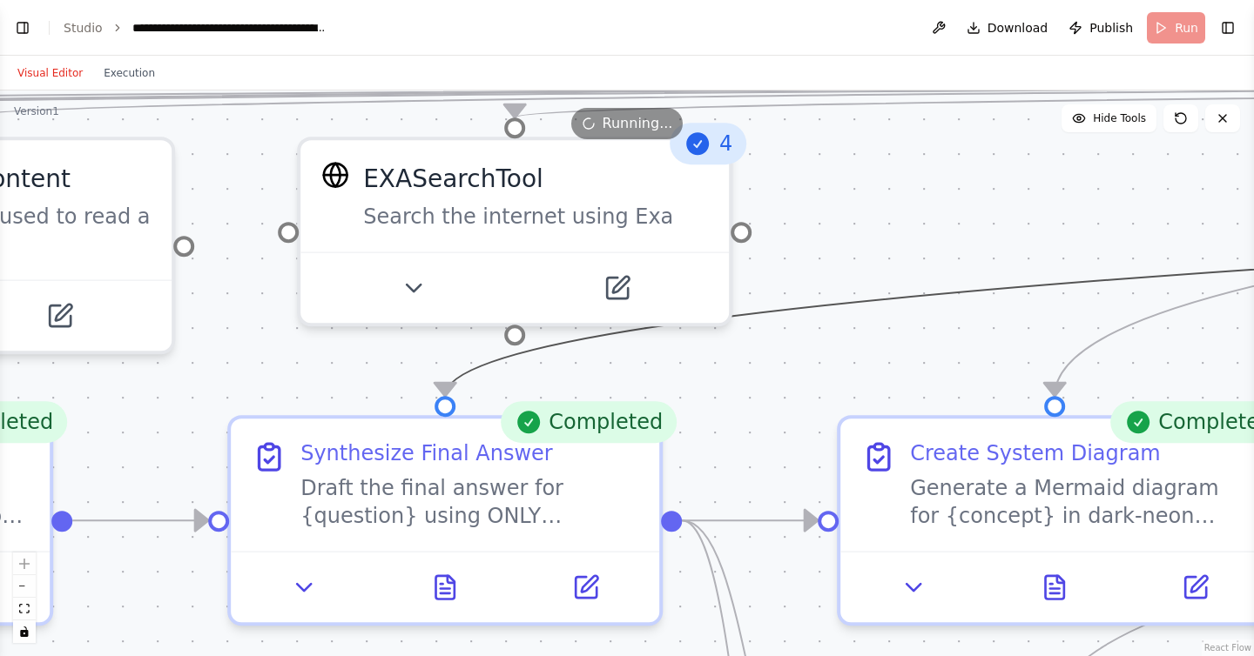
click at [953, 237] on div ".deletable-edge-delete-btn { width: 20px; height: 20px; border: 0px solid #ffff…" at bounding box center [627, 374] width 1254 height 566
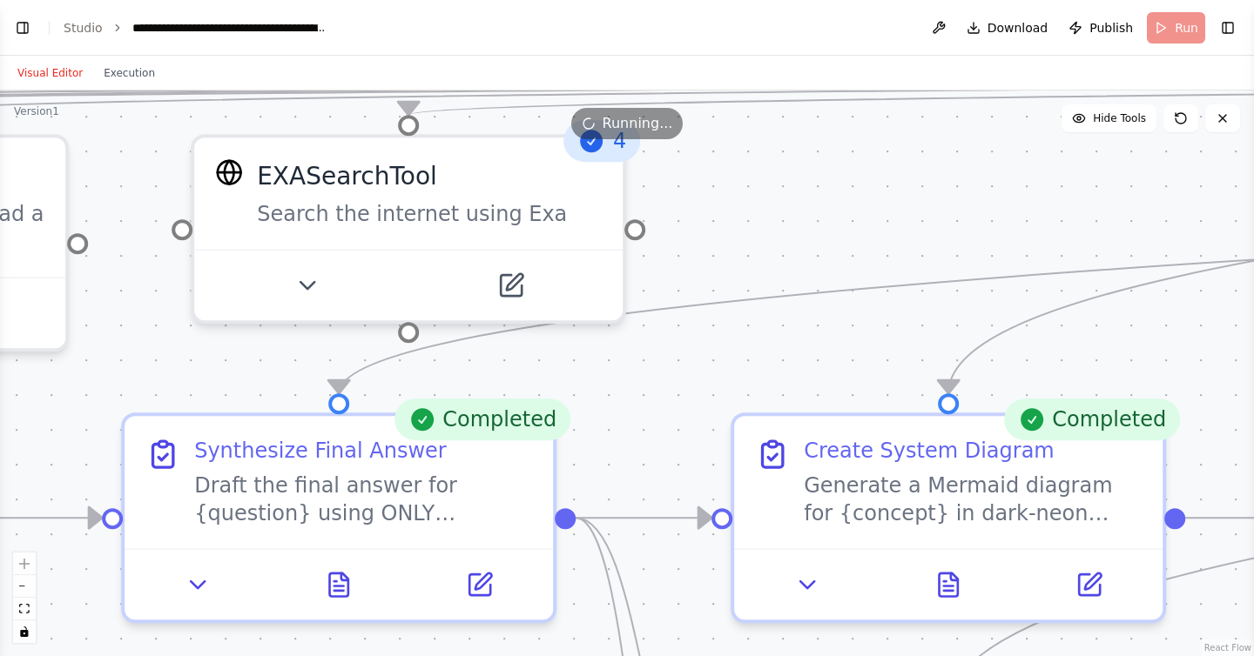
drag, startPoint x: 953, startPoint y: 237, endPoint x: 824, endPoint y: 231, distance: 129.0
click at [825, 232] on div ".deletable-edge-delete-btn { width: 20px; height: 20px; border: 0px solid #ffff…" at bounding box center [627, 374] width 1254 height 566
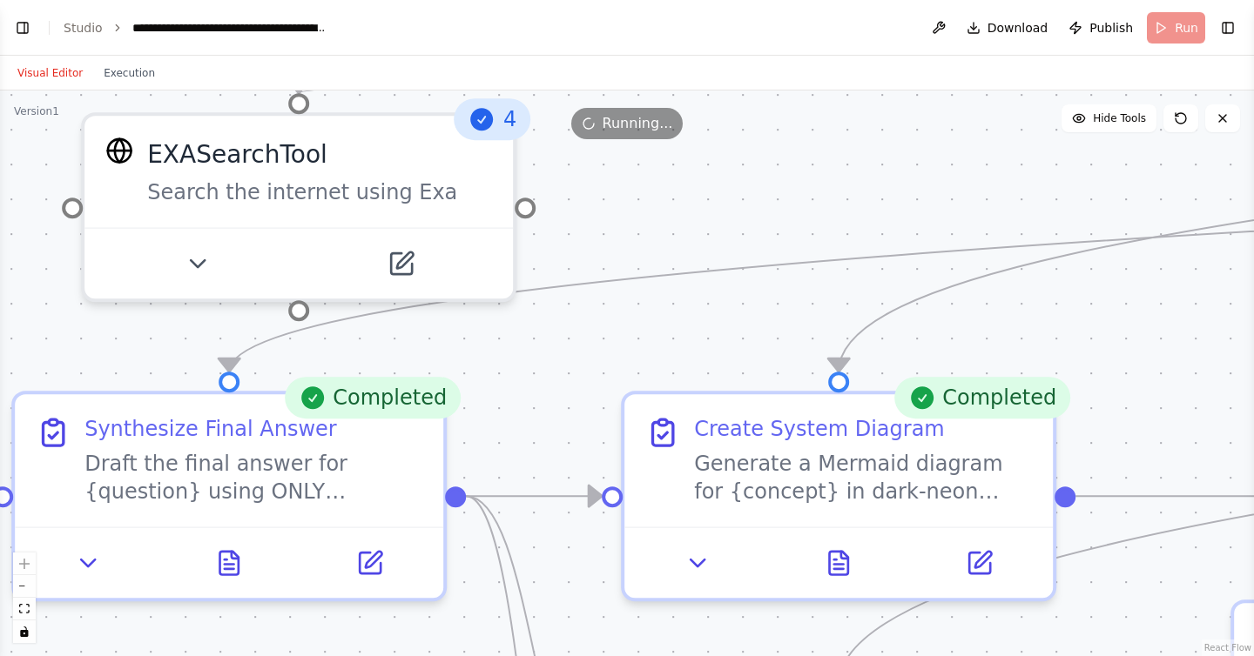
drag, startPoint x: 845, startPoint y: 231, endPoint x: 602, endPoint y: 158, distance: 254.3
click at [602, 158] on div ".deletable-edge-delete-btn { width: 20px; height: 20px; border: 0px solid #ffff…" at bounding box center [627, 374] width 1254 height 566
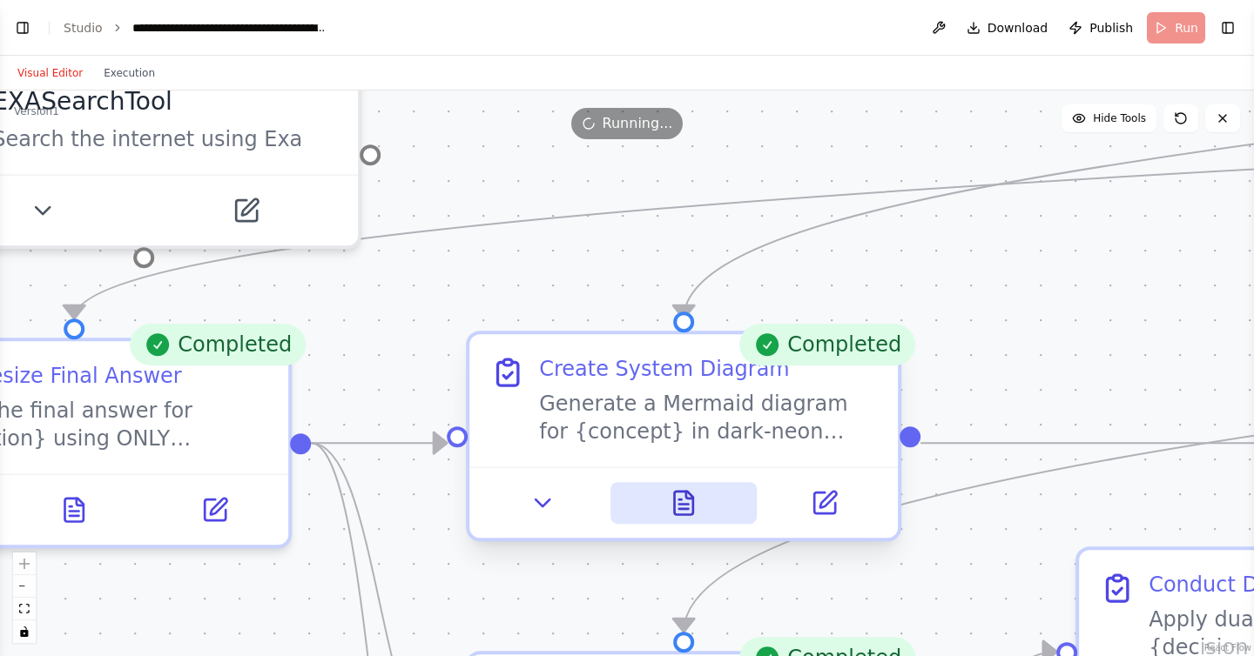
click at [688, 495] on icon at bounding box center [689, 495] width 7 height 7
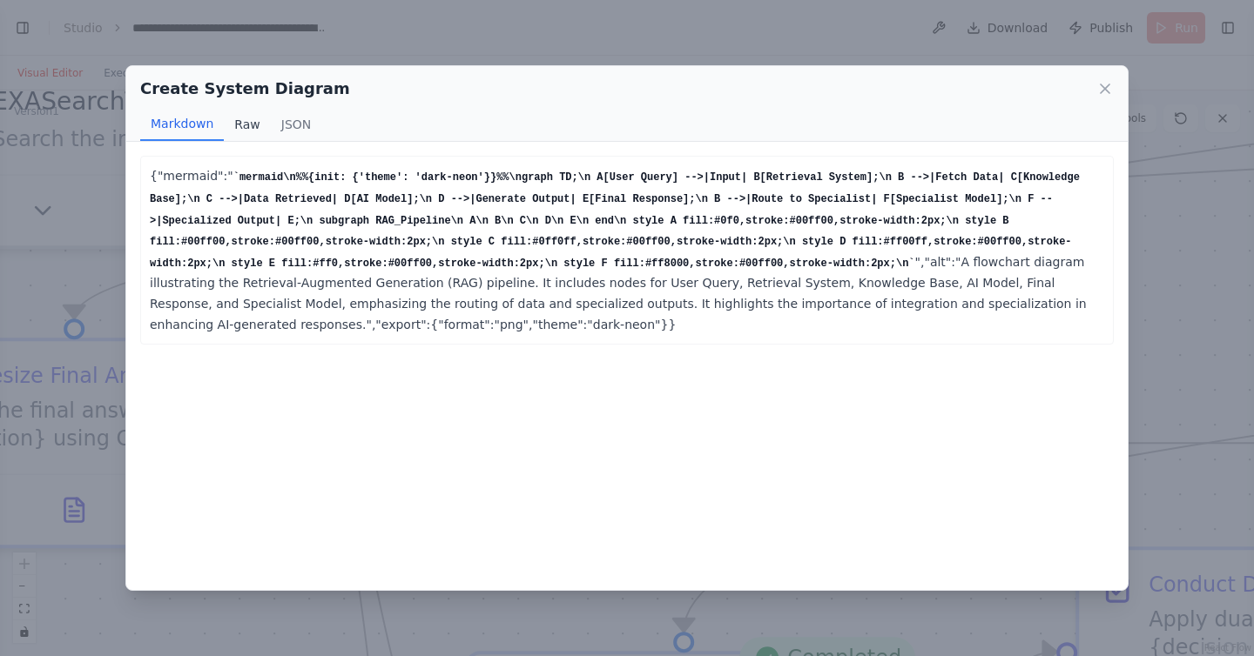
click at [240, 127] on button "Raw" at bounding box center [247, 124] width 46 height 33
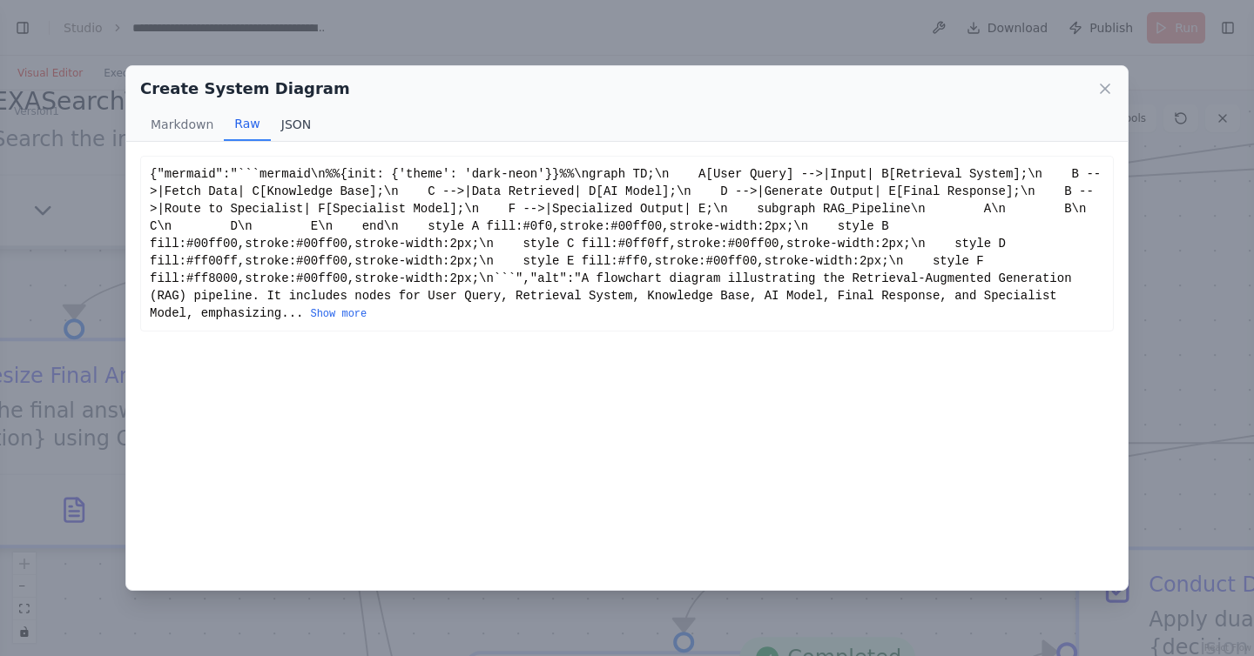
click at [296, 124] on button "JSON" at bounding box center [296, 124] width 51 height 33
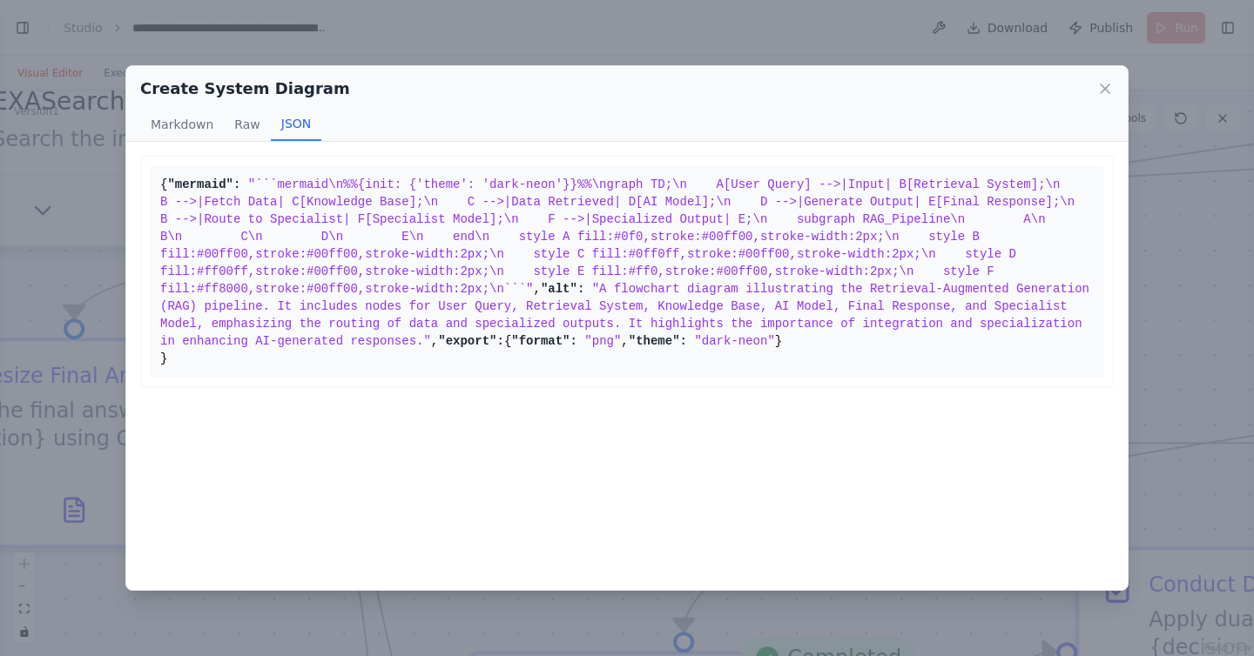
click at [53, 187] on div "Create System Diagram Markdown Raw JSON {"mermaid":" mermaid\n%%{init: {'theme'…" at bounding box center [627, 328] width 1254 height 656
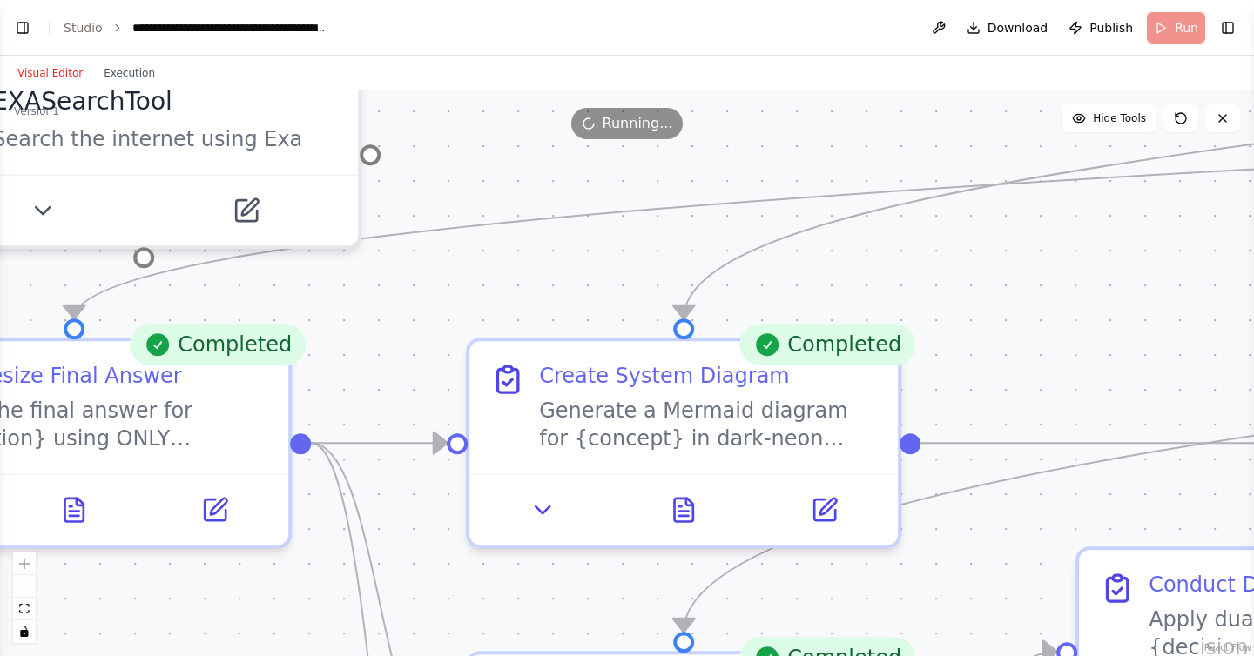
click at [552, 245] on div ".deletable-edge-delete-btn { width: 20px; height: 20px; border: 0px solid #ffff…" at bounding box center [627, 374] width 1254 height 566
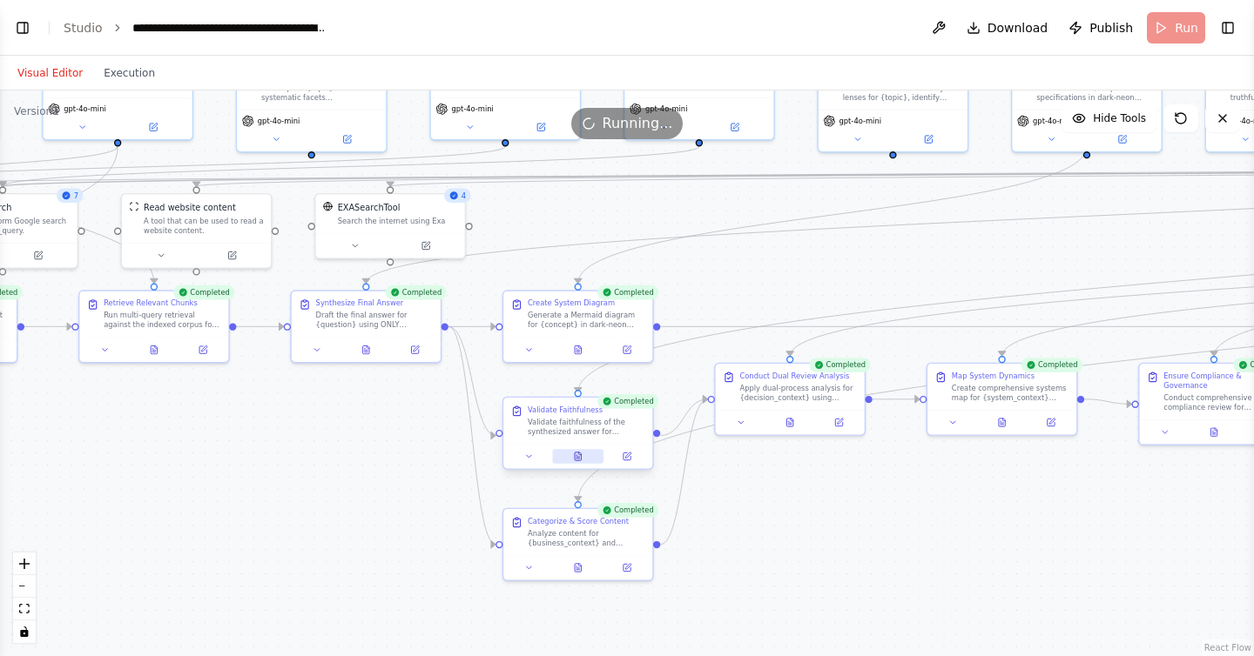
click at [577, 456] on icon at bounding box center [578, 457] width 6 height 8
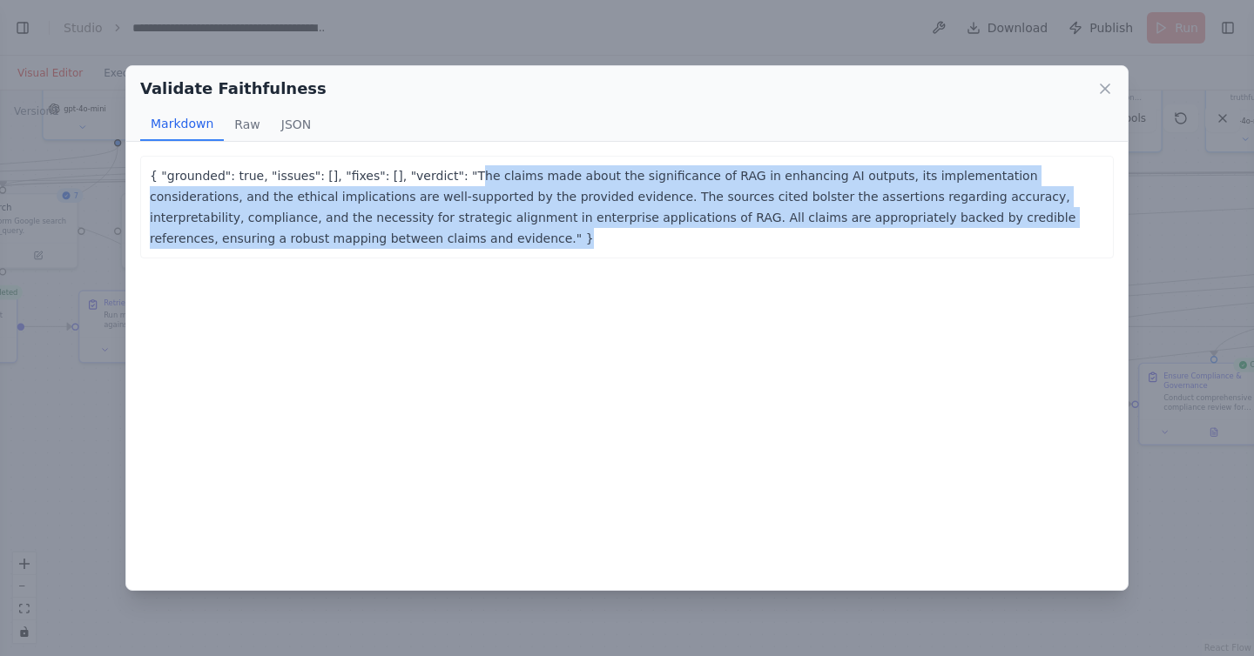
drag, startPoint x: 456, startPoint y: 172, endPoint x: 468, endPoint y: 240, distance: 68.8
click at [468, 241] on p "{ "grounded": true, "issues": [], "fixes": [], "verdict": "The claims made abou…" at bounding box center [627, 207] width 954 height 84
click at [1105, 93] on icon at bounding box center [1104, 88] width 17 height 17
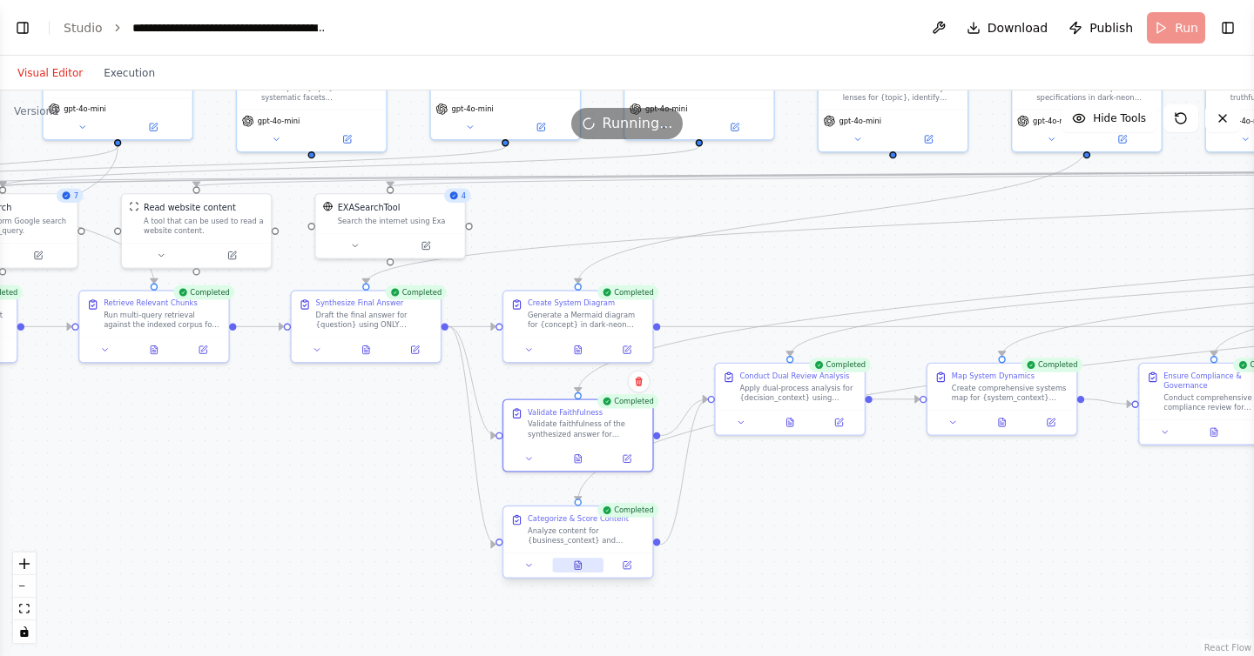
click at [576, 569] on icon at bounding box center [578, 566] width 6 height 8
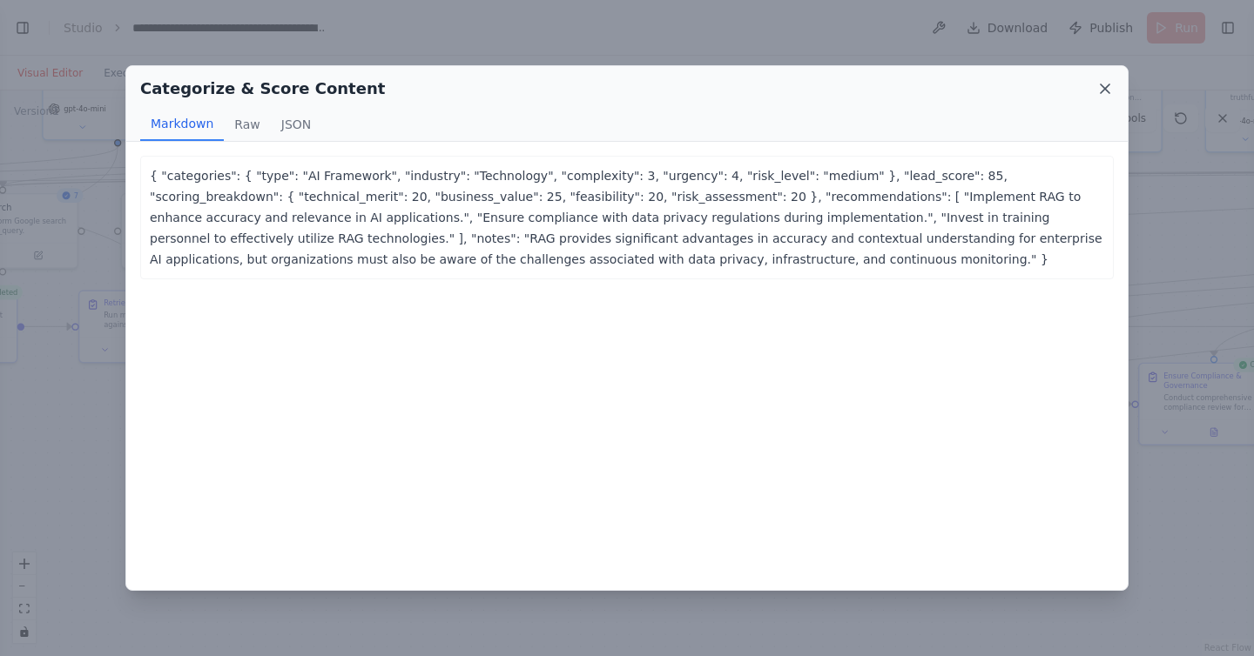
click at [1101, 88] on icon at bounding box center [1104, 88] width 17 height 17
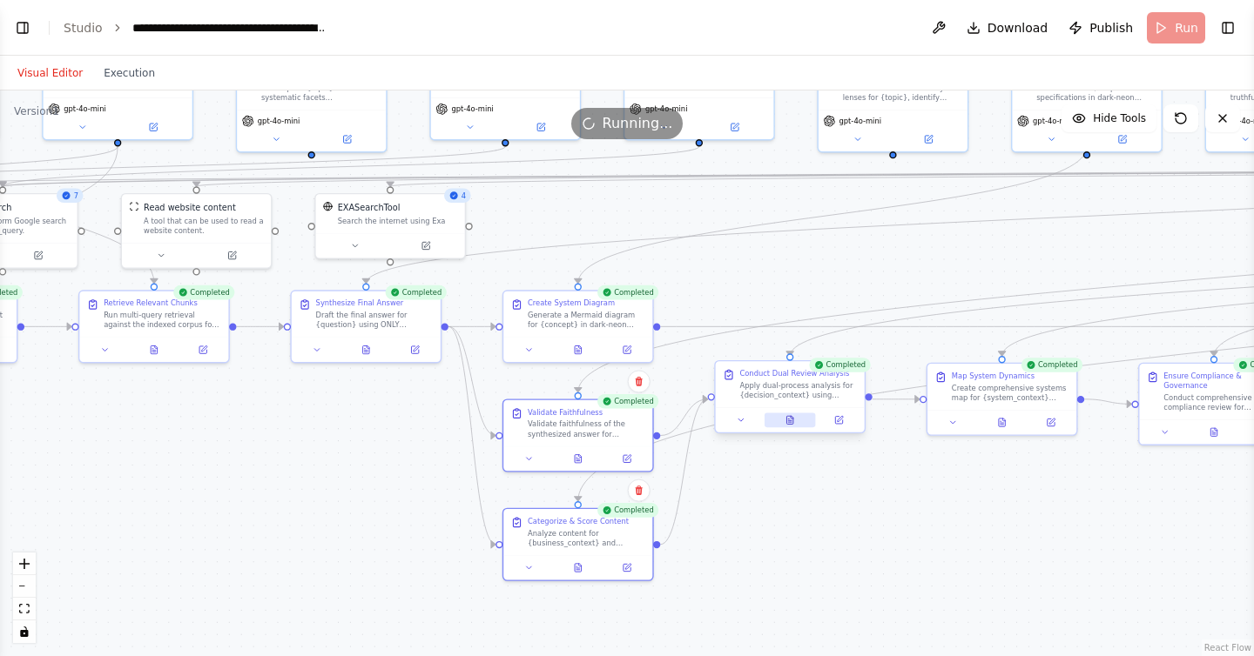
click at [794, 422] on icon at bounding box center [790, 420] width 10 height 10
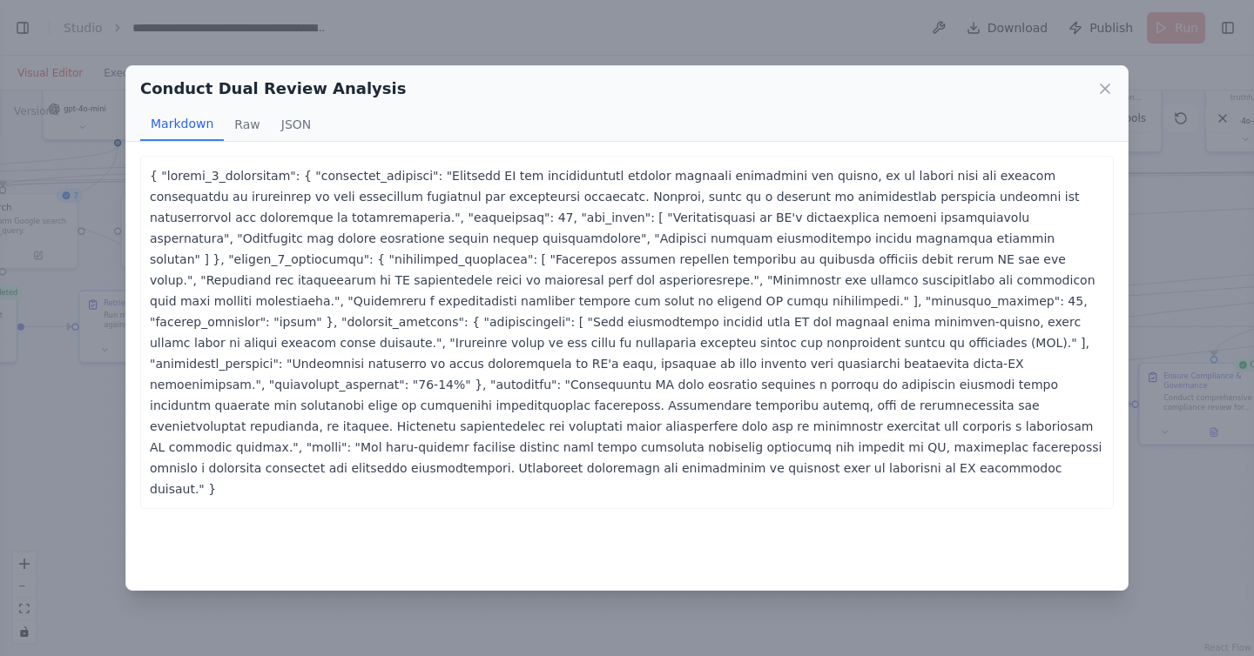
click at [68, 310] on div "Conduct Dual Review Analysis Markdown Raw JSON ... Show more { "system_1_assess…" at bounding box center [627, 328] width 1254 height 656
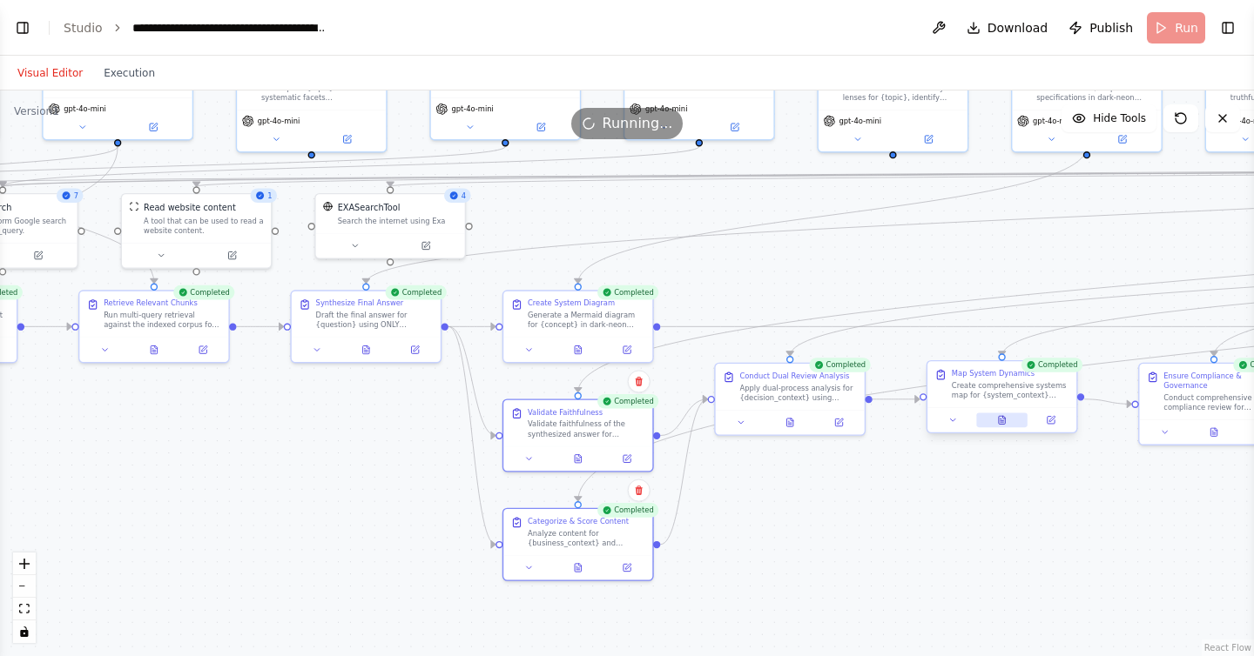
click at [993, 425] on button at bounding box center [1001, 420] width 51 height 15
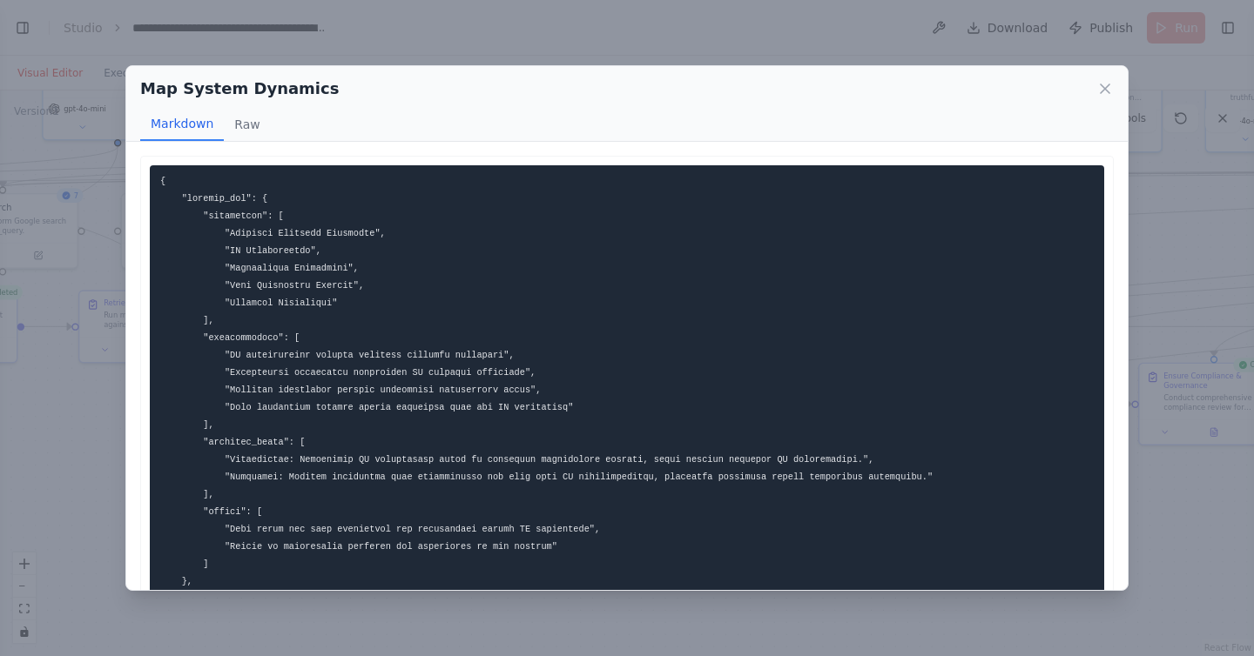
click at [59, 443] on div "Map System Dynamics Markdown Raw ... Show more Not valid JSON" at bounding box center [627, 328] width 1254 height 656
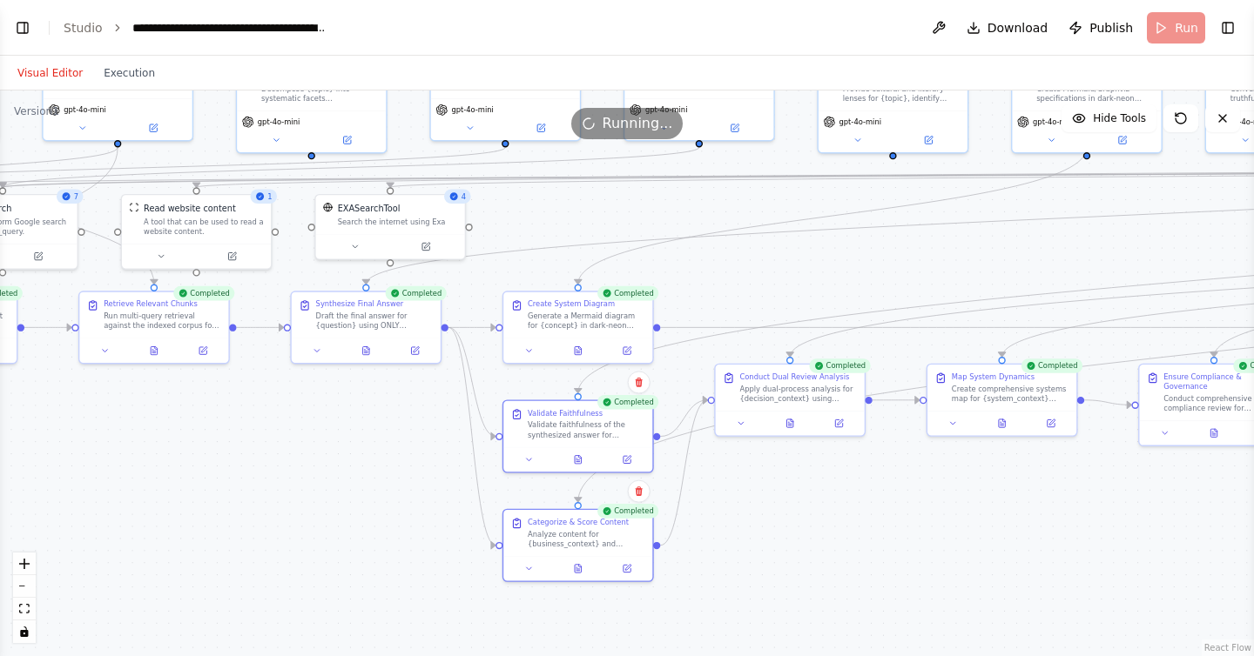
click at [819, 472] on div ".deletable-edge-delete-btn { width: 20px; height: 20px; border: 0px solid #ffff…" at bounding box center [627, 374] width 1254 height 566
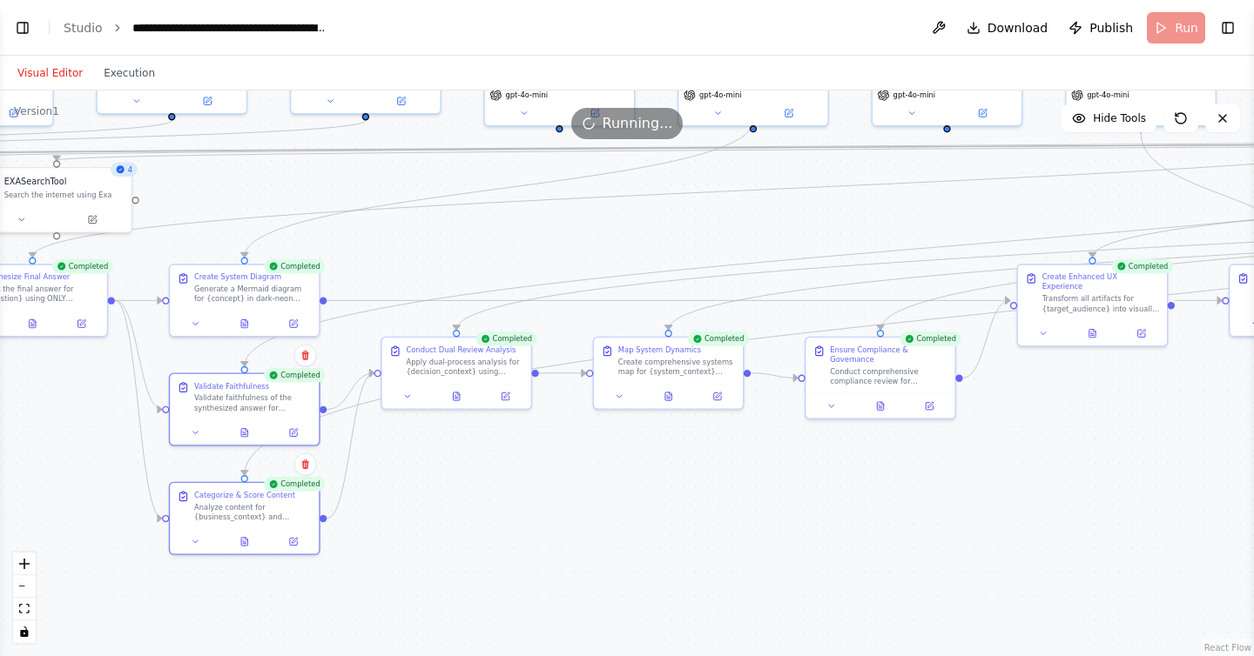
drag, startPoint x: 819, startPoint y: 472, endPoint x: 437, endPoint y: 454, distance: 382.7
click at [437, 454] on div ".deletable-edge-delete-btn { width: 20px; height: 20px; border: 0px solid #ffff…" at bounding box center [627, 374] width 1254 height 566
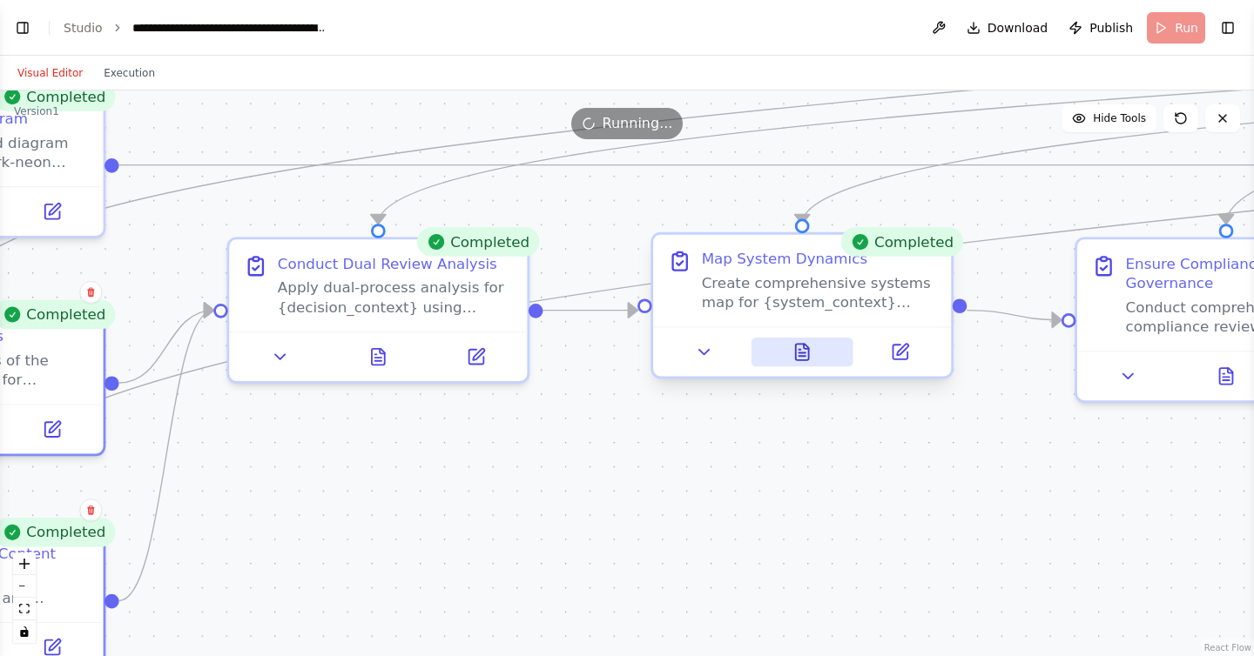
click at [802, 347] on icon at bounding box center [802, 352] width 13 height 17
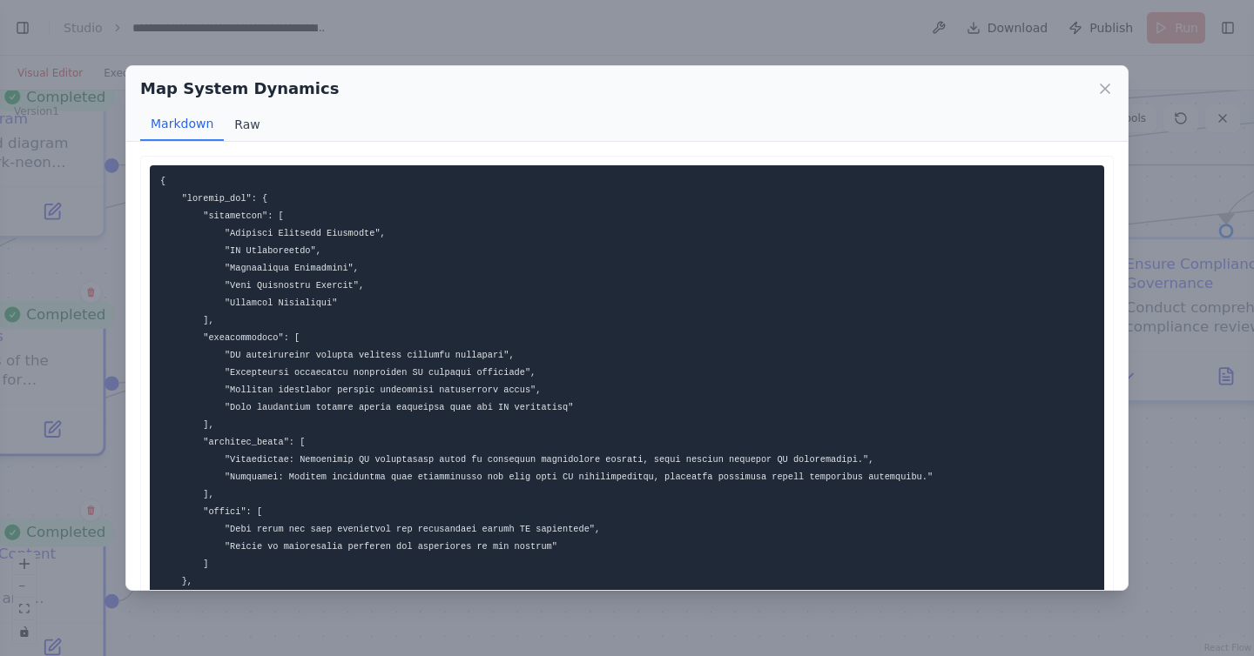
click at [248, 126] on button "Raw" at bounding box center [247, 124] width 46 height 33
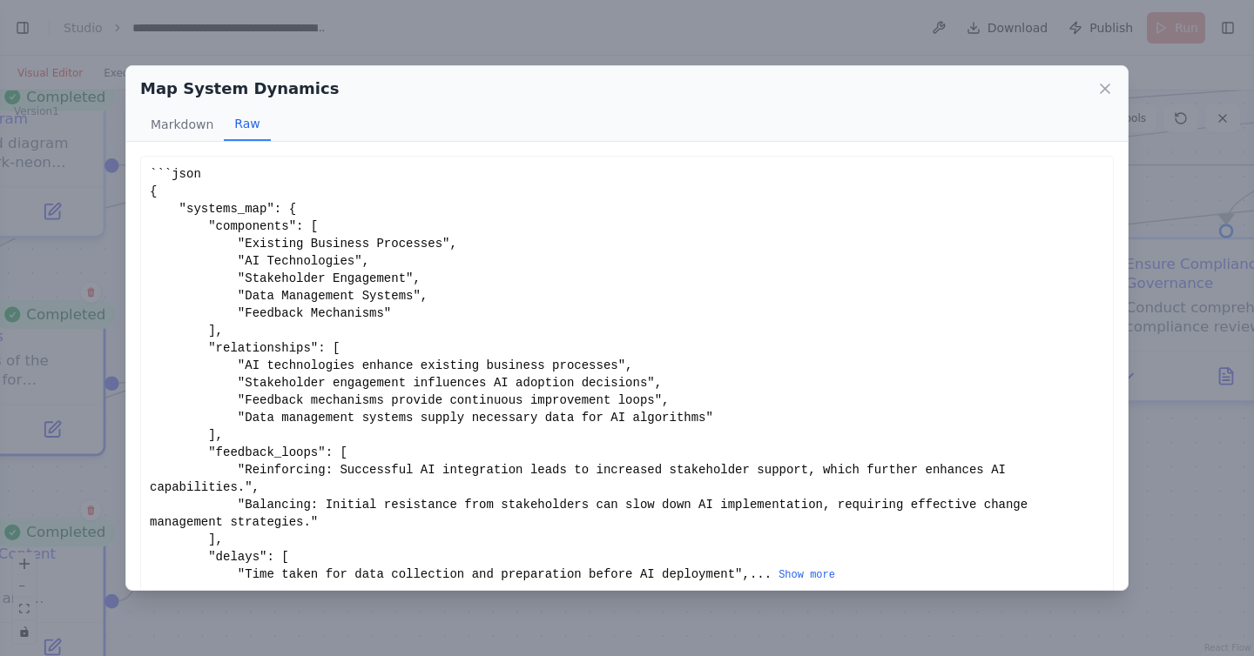
scroll to position [35, 0]
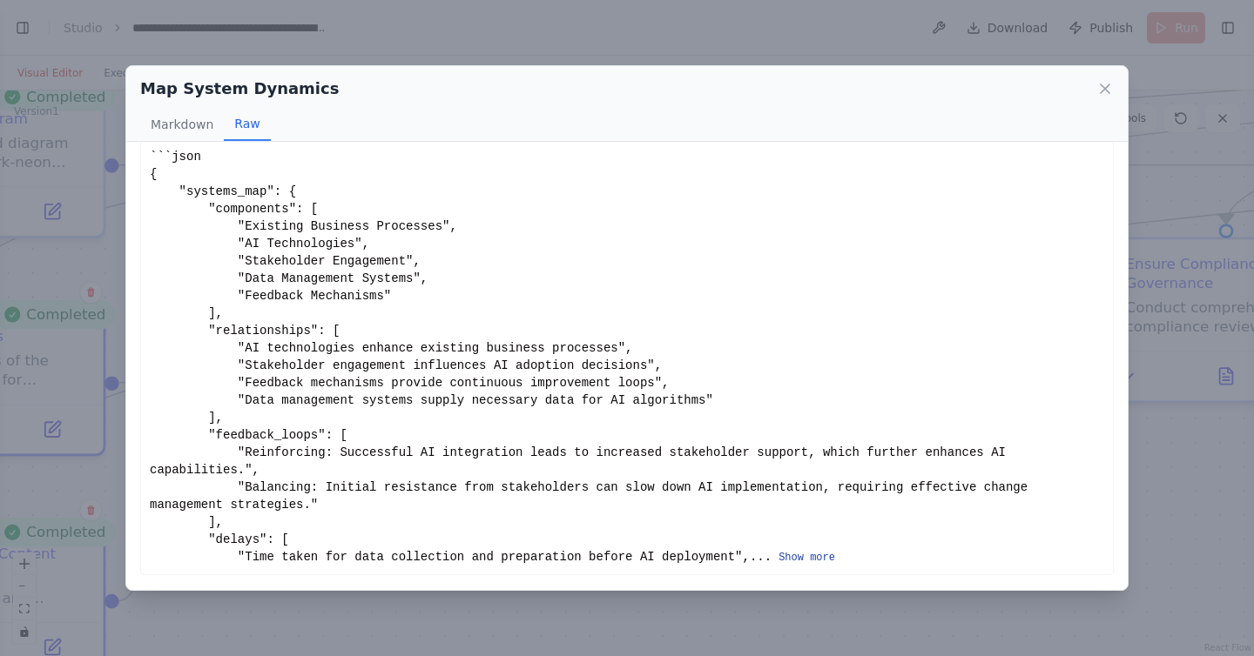
click at [778, 557] on button "Show more" at bounding box center [806, 558] width 57 height 14
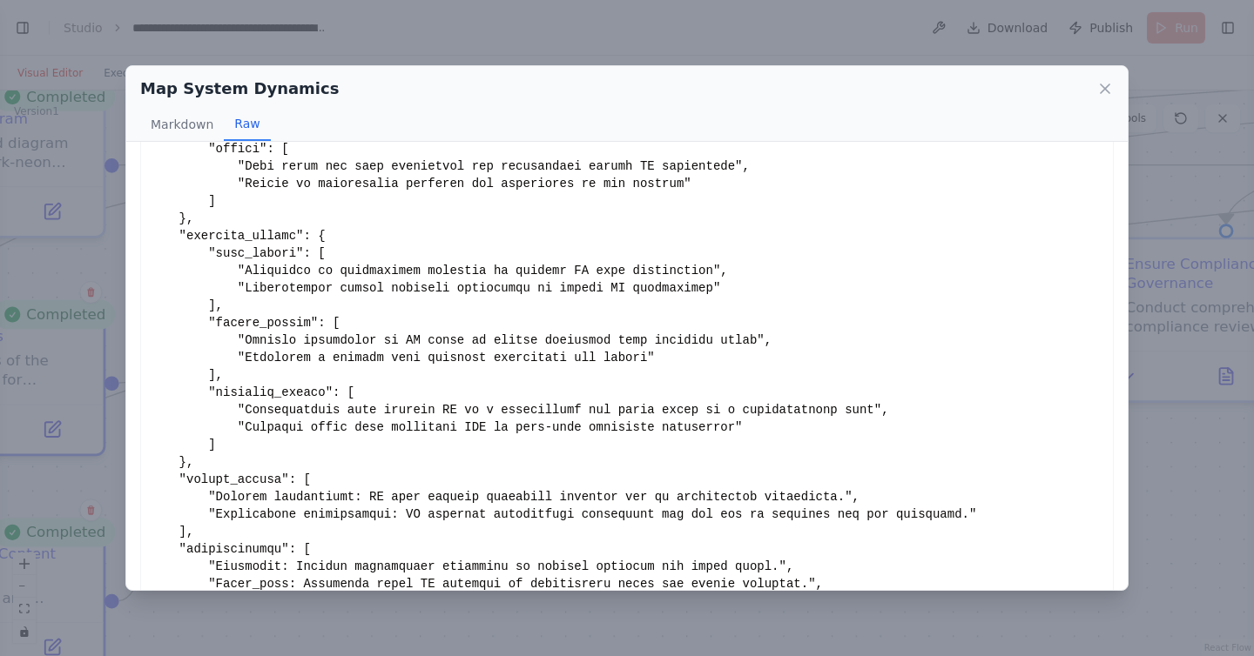
scroll to position [434, 0]
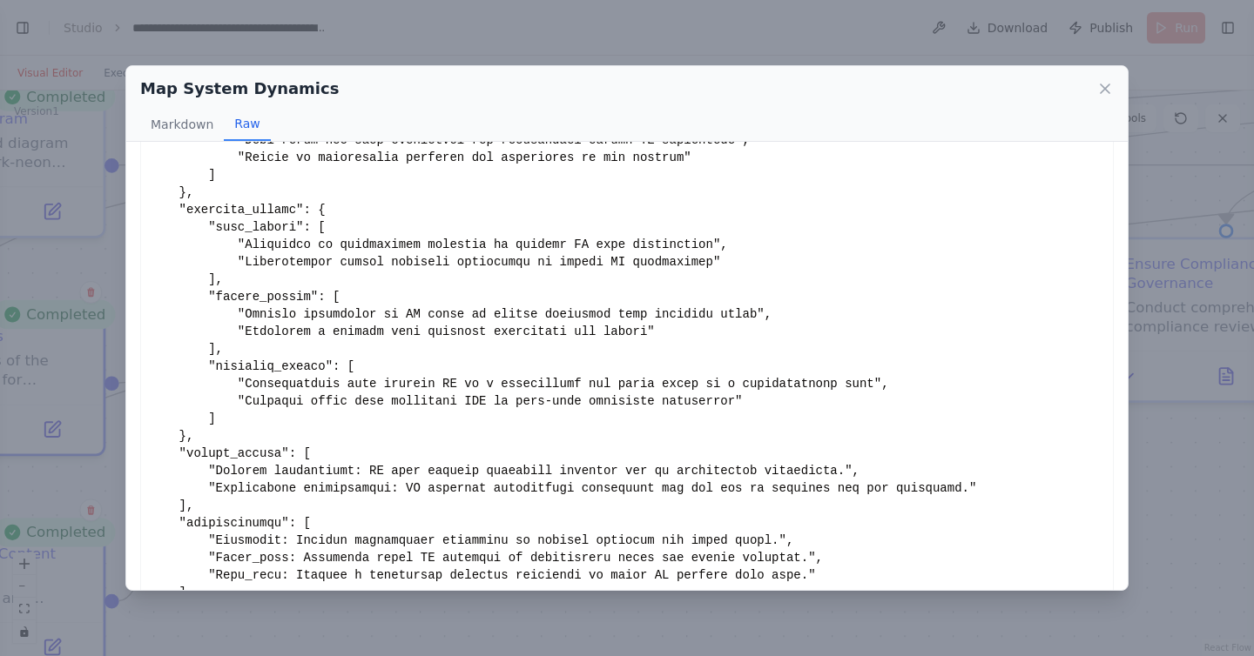
click at [1104, 98] on div "Map System Dynamics" at bounding box center [626, 89] width 973 height 24
click at [1104, 85] on icon at bounding box center [1104, 88] width 17 height 17
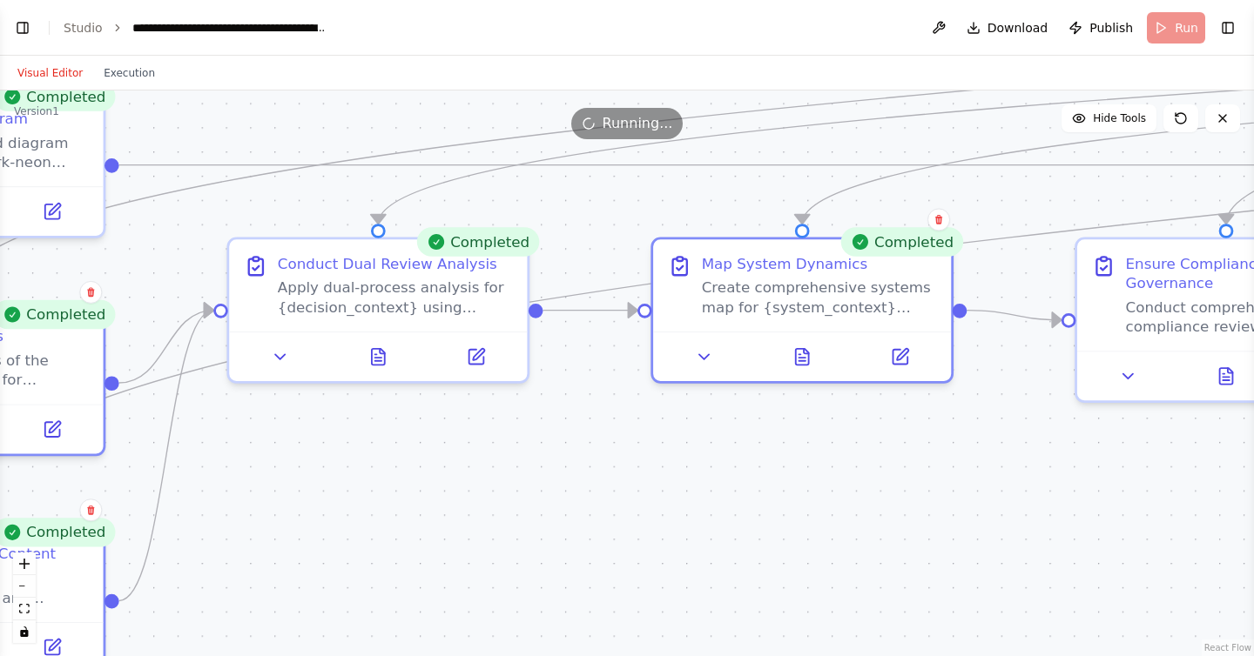
click at [976, 441] on div ".deletable-edge-delete-btn { width: 20px; height: 20px; border: 0px solid #ffff…" at bounding box center [627, 374] width 1254 height 566
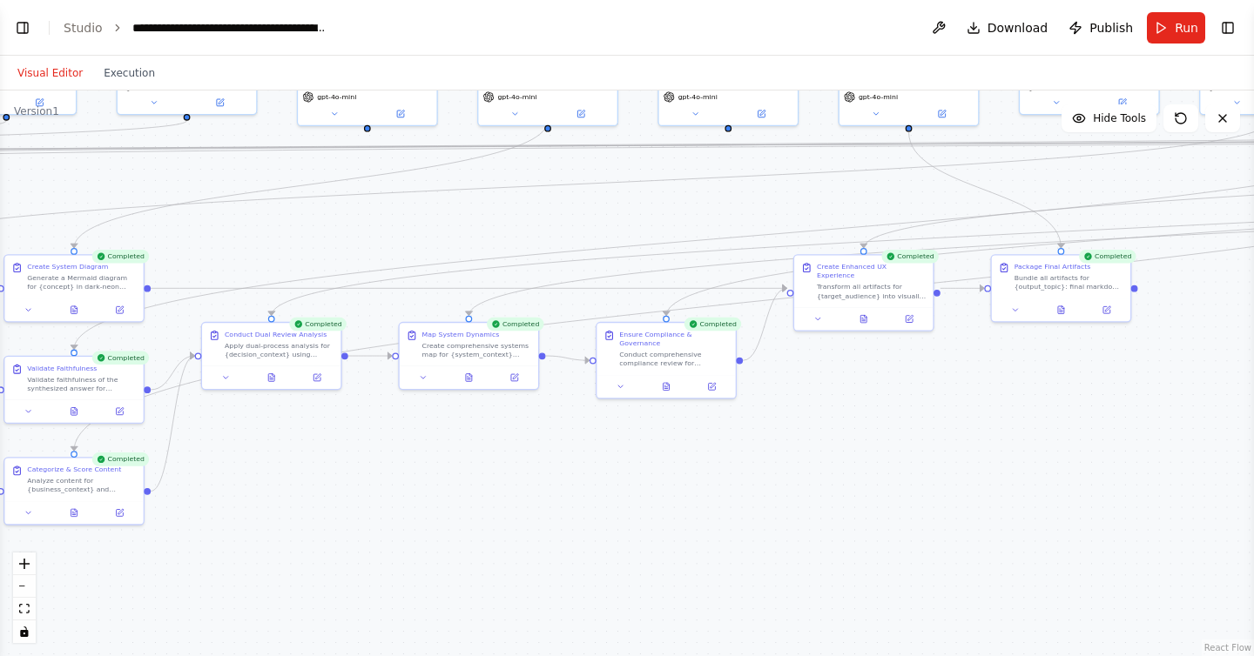
drag, startPoint x: 1014, startPoint y: 448, endPoint x: 582, endPoint y: 422, distance: 432.6
click at [582, 422] on div ".deletable-edge-delete-btn { width: 20px; height: 20px; border: 0px solid #ffff…" at bounding box center [627, 374] width 1254 height 566
click at [662, 389] on button at bounding box center [667, 385] width 48 height 14
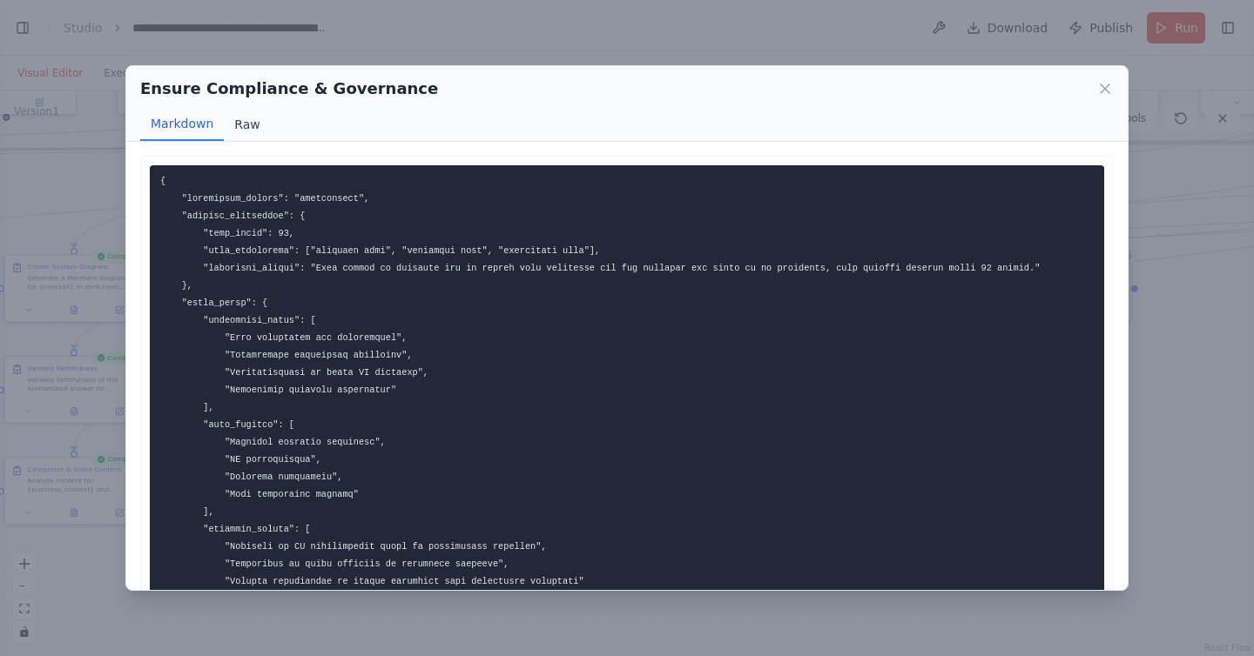
click at [249, 124] on button "Raw" at bounding box center [247, 124] width 46 height 33
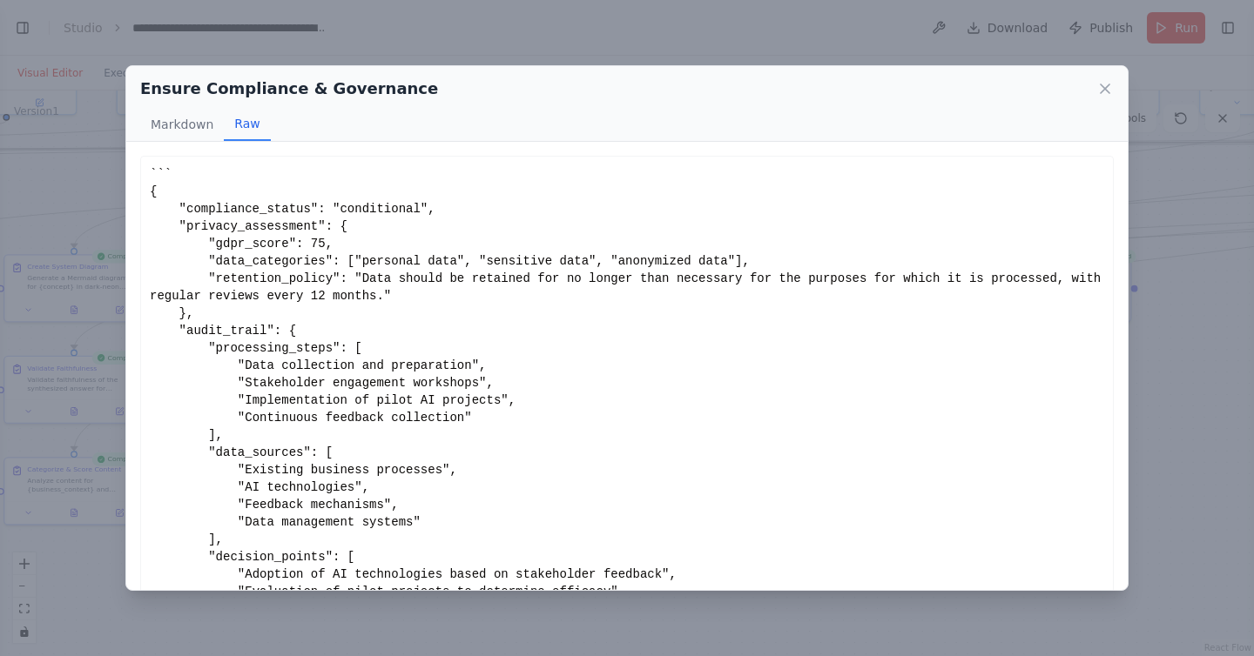
click at [107, 281] on div "Ensure Compliance & Governance Markdown Raw ... Show more Not valid JSON" at bounding box center [627, 328] width 1254 height 656
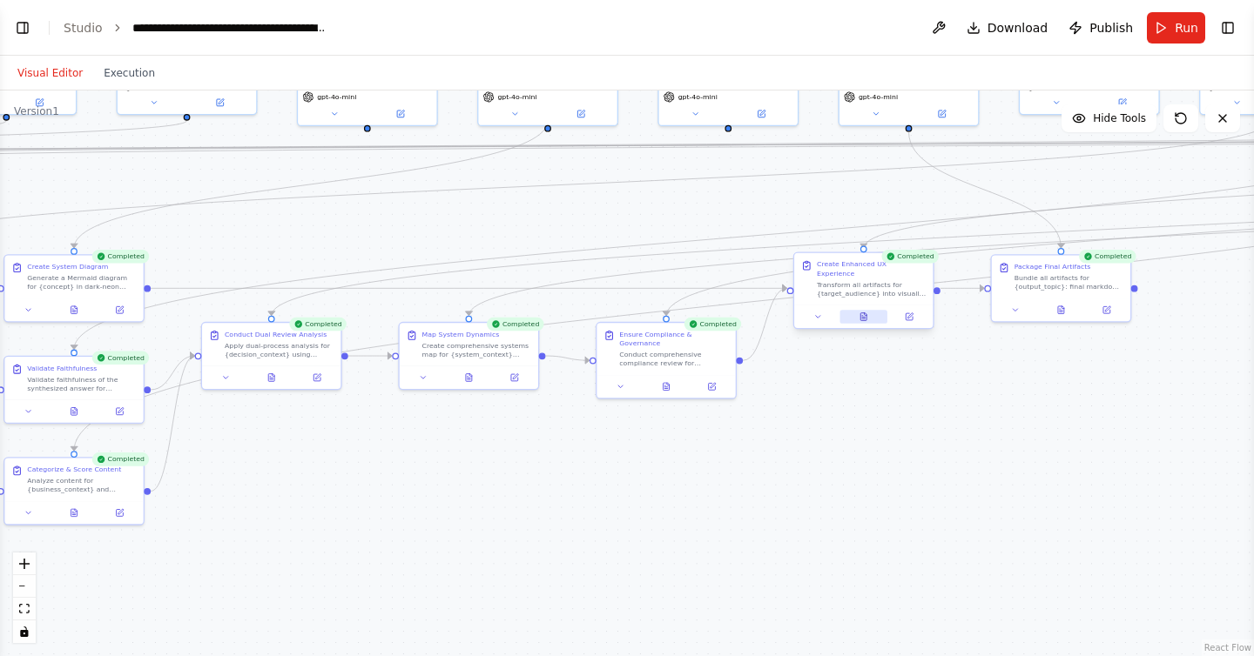
click at [865, 313] on icon at bounding box center [863, 317] width 9 height 9
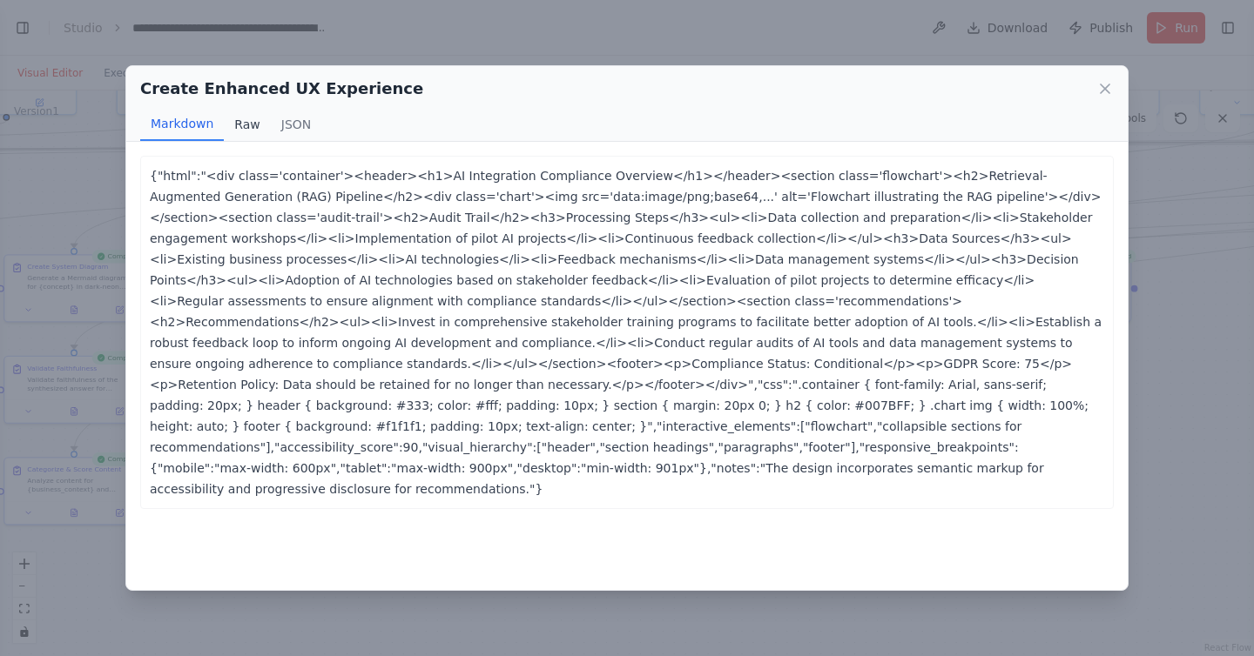
click at [235, 126] on button "Raw" at bounding box center [247, 124] width 46 height 33
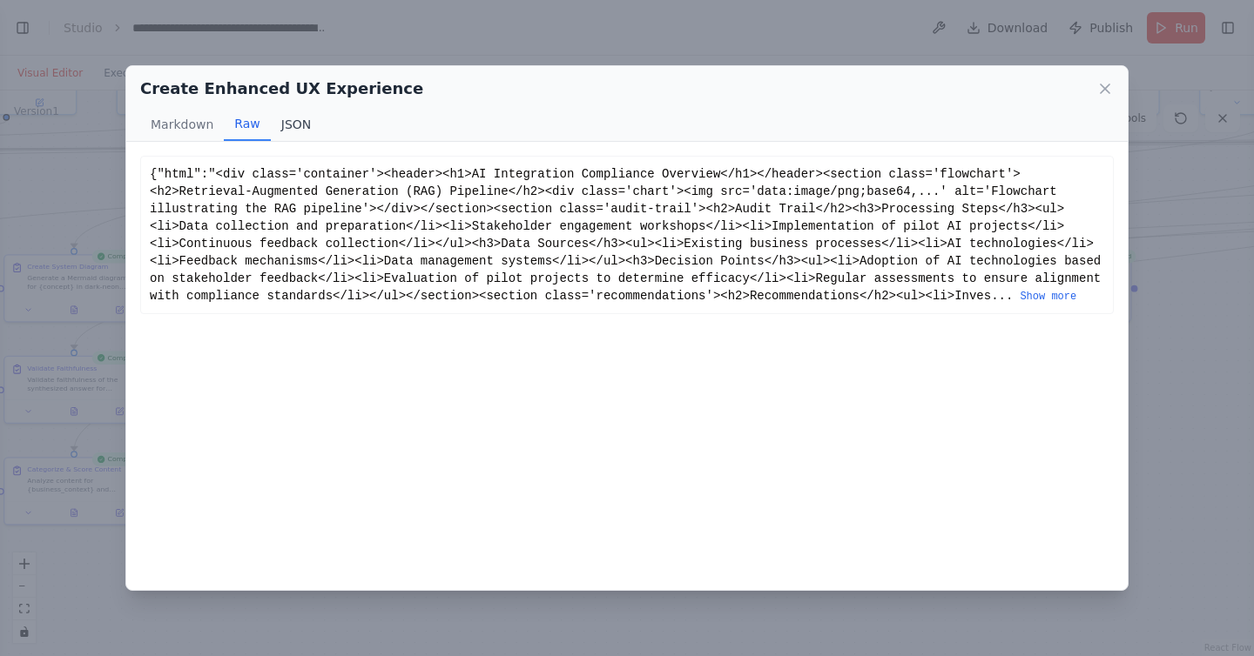
click at [288, 128] on button "JSON" at bounding box center [296, 124] width 51 height 33
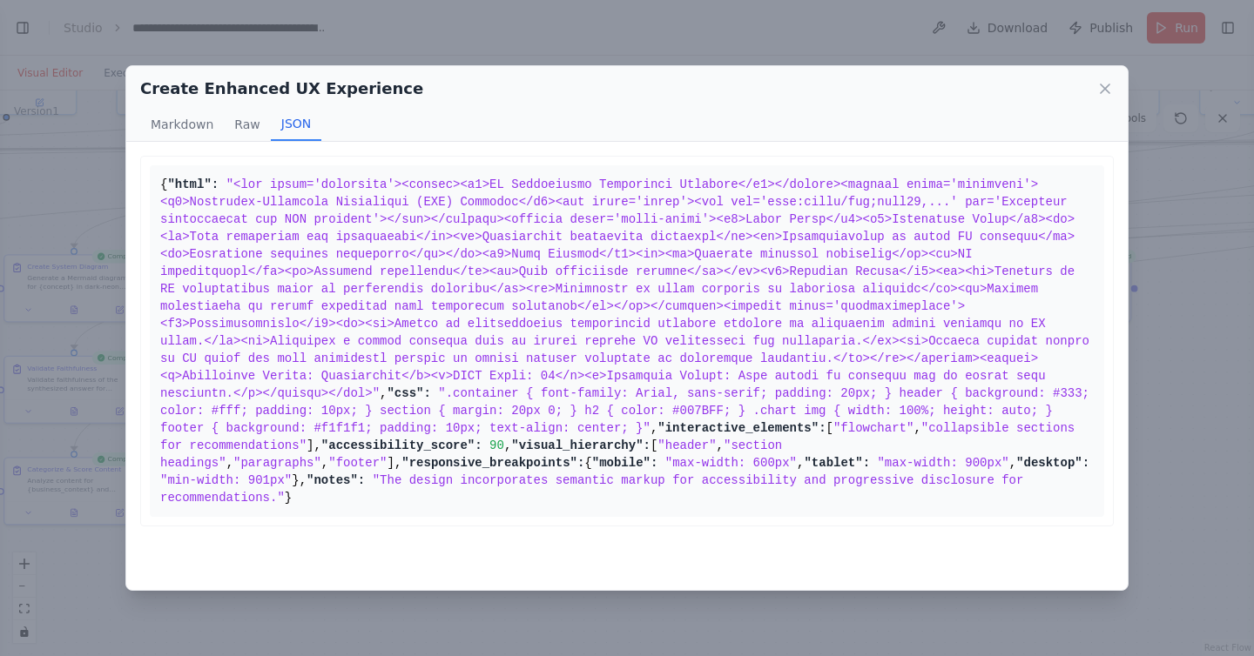
click at [305, 231] on span at bounding box center [628, 289] width 936 height 223
click at [1113, 91] on icon at bounding box center [1104, 88] width 17 height 17
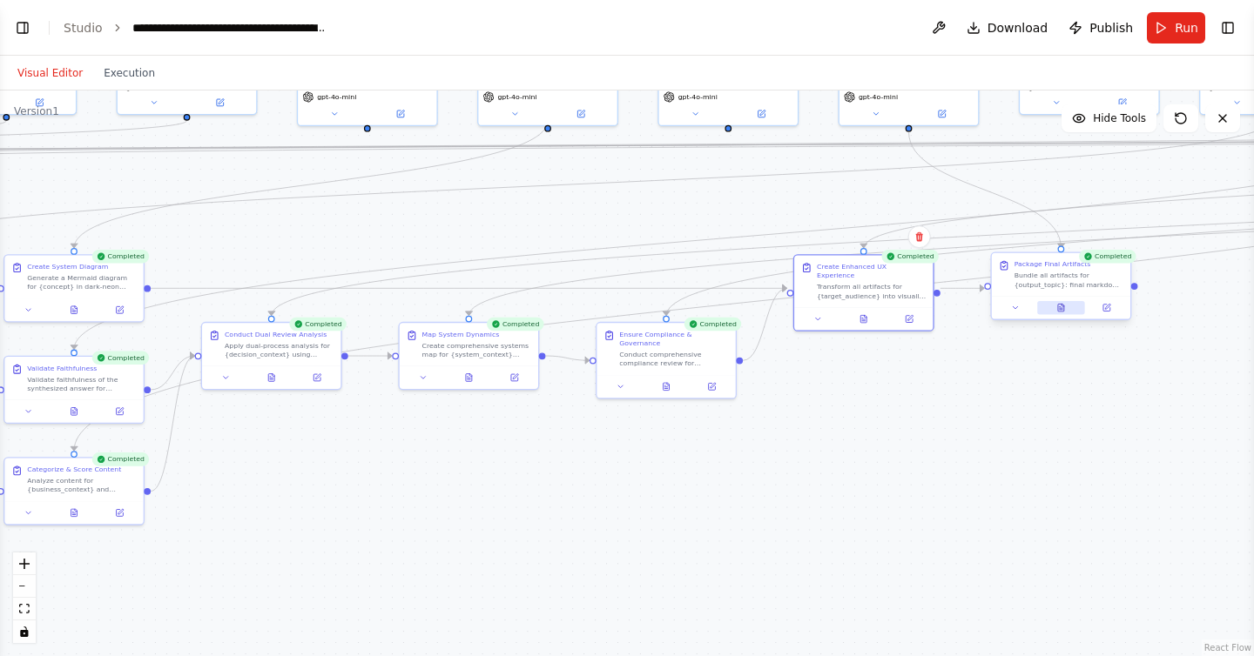
click at [1061, 306] on icon at bounding box center [1062, 305] width 3 height 3
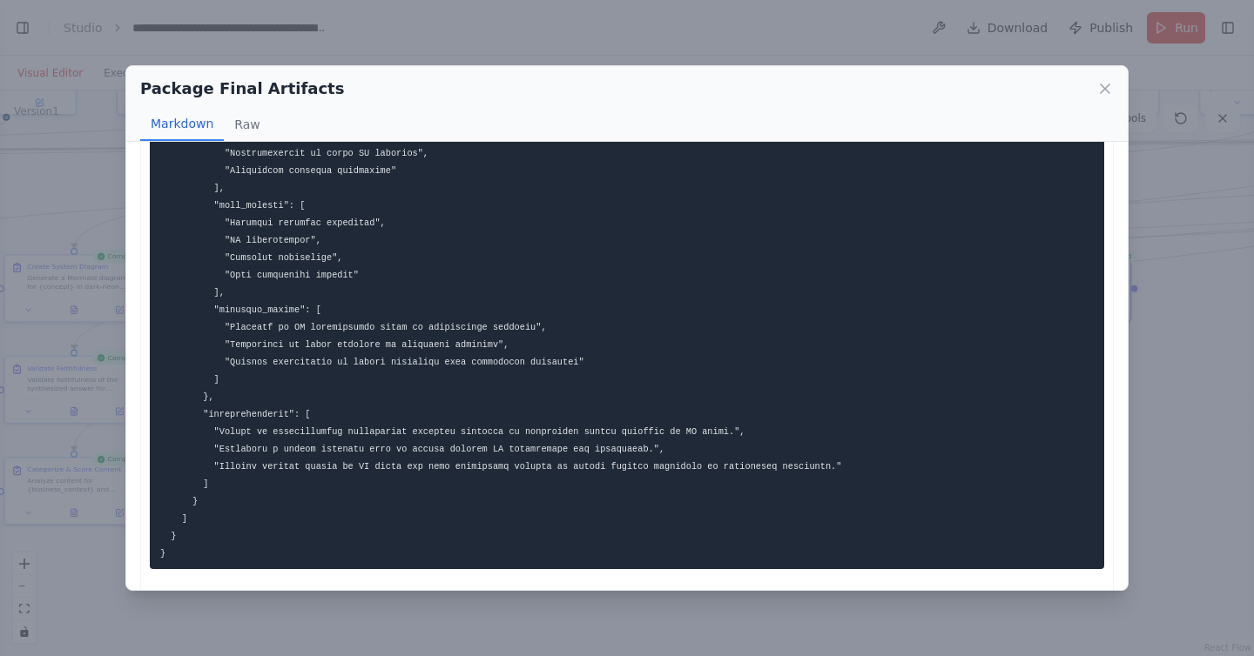
scroll to position [557, 0]
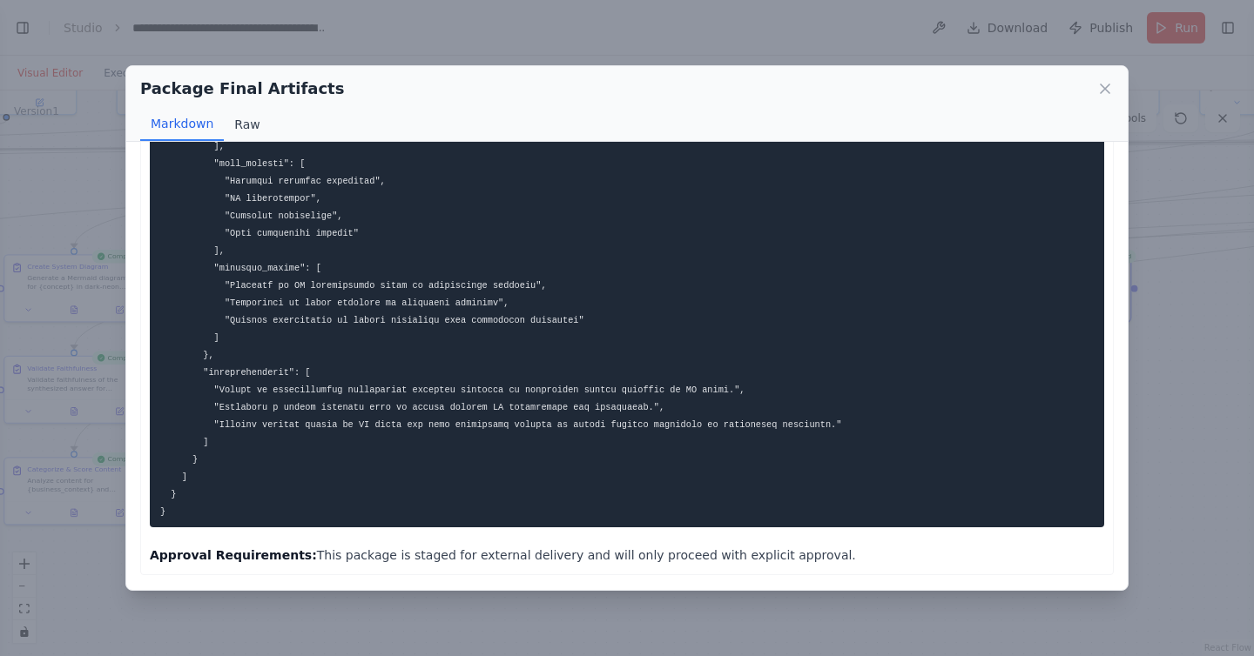
click at [241, 122] on button "Raw" at bounding box center [247, 124] width 46 height 33
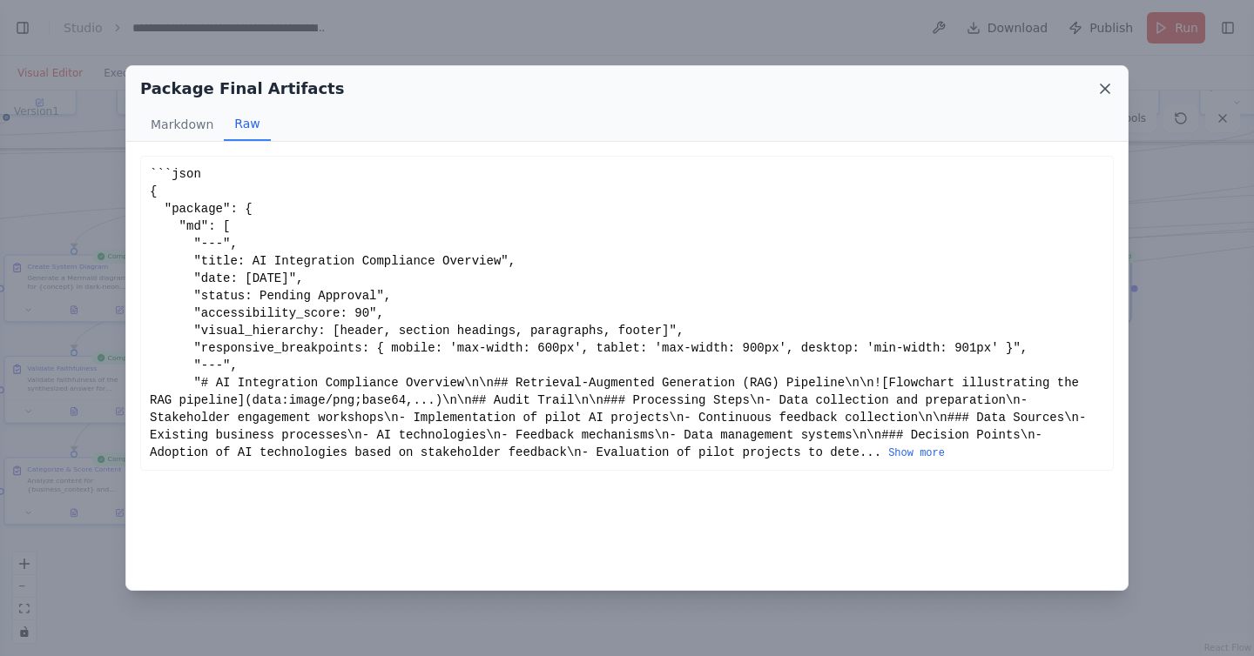
click at [1107, 88] on icon at bounding box center [1104, 88] width 17 height 17
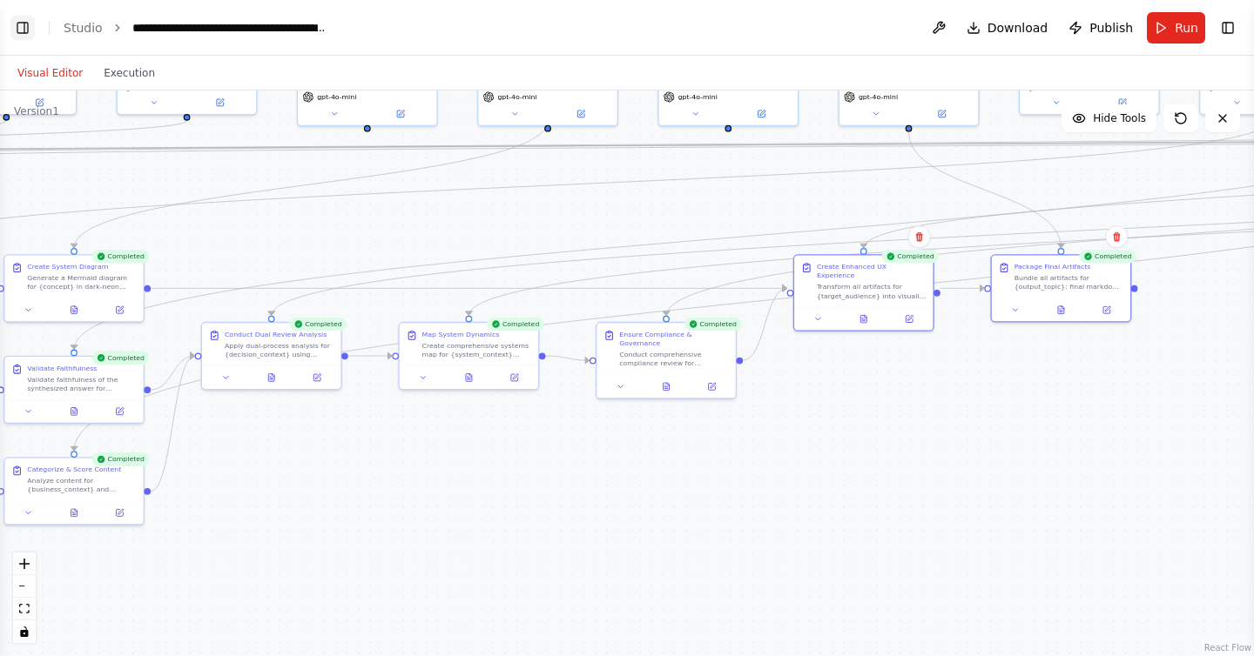
click at [20, 21] on button "Toggle Left Sidebar" at bounding box center [22, 28] width 24 height 24
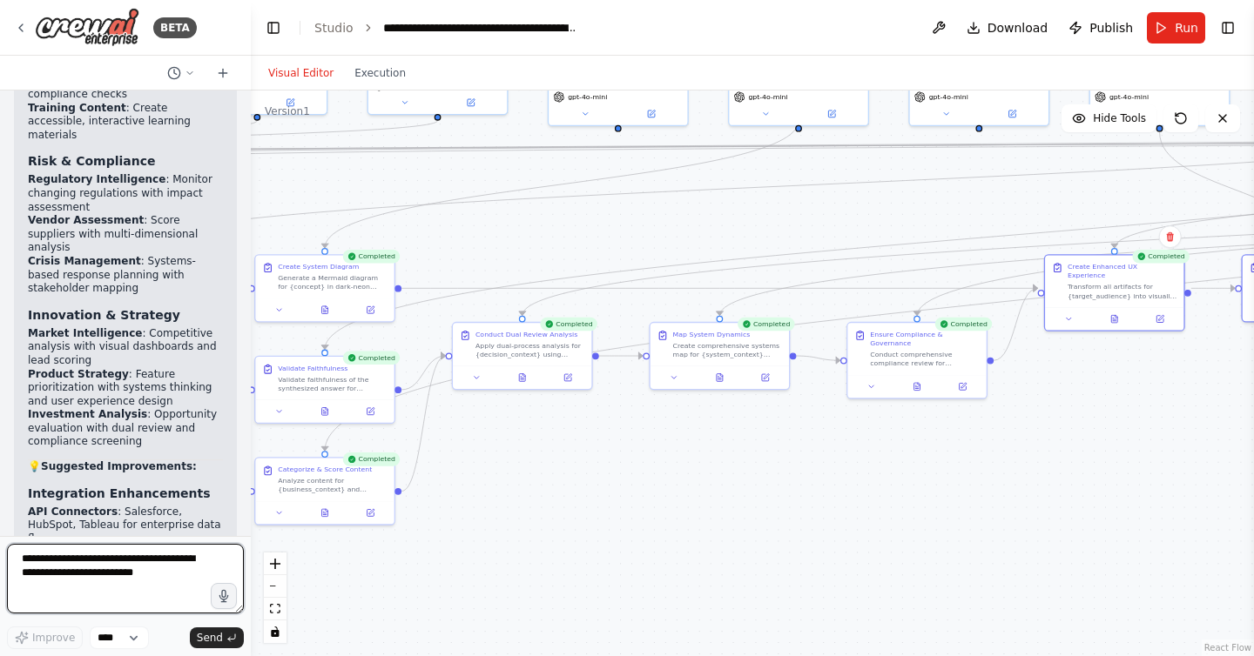
click at [127, 561] on textarea at bounding box center [125, 579] width 237 height 70
click at [163, 559] on textarea "**********" at bounding box center [125, 579] width 237 height 70
type textarea "**********"
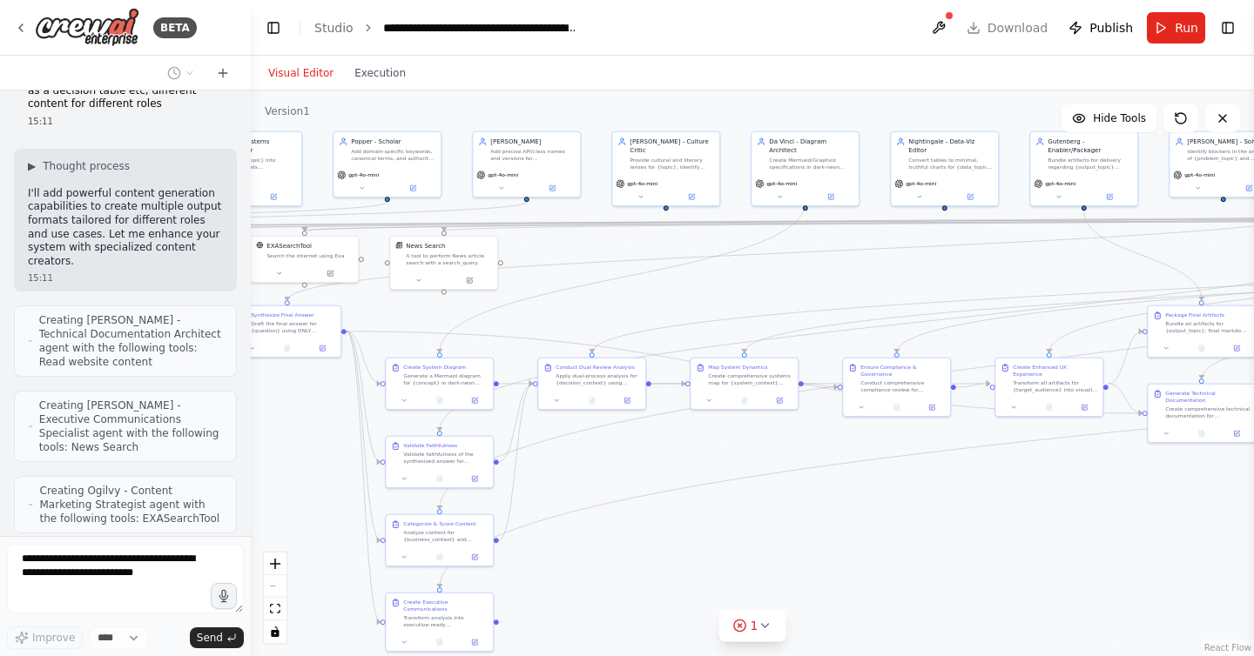
scroll to position [16066, 0]
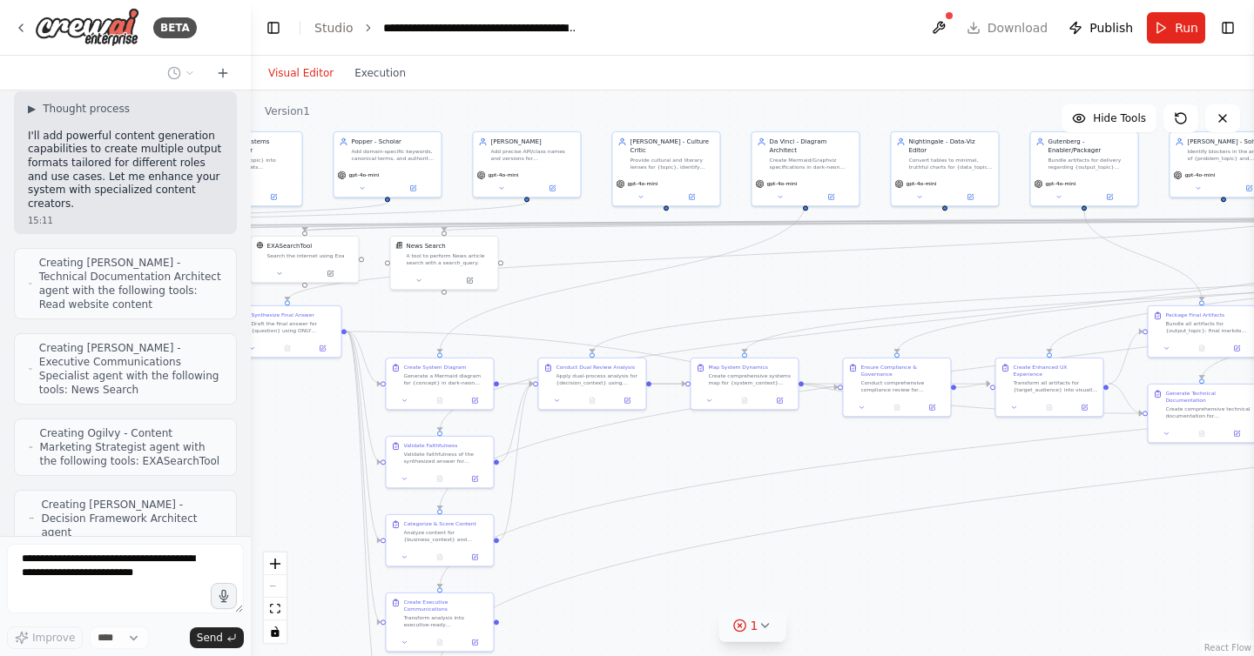
click at [764, 626] on icon at bounding box center [764, 625] width 7 height 3
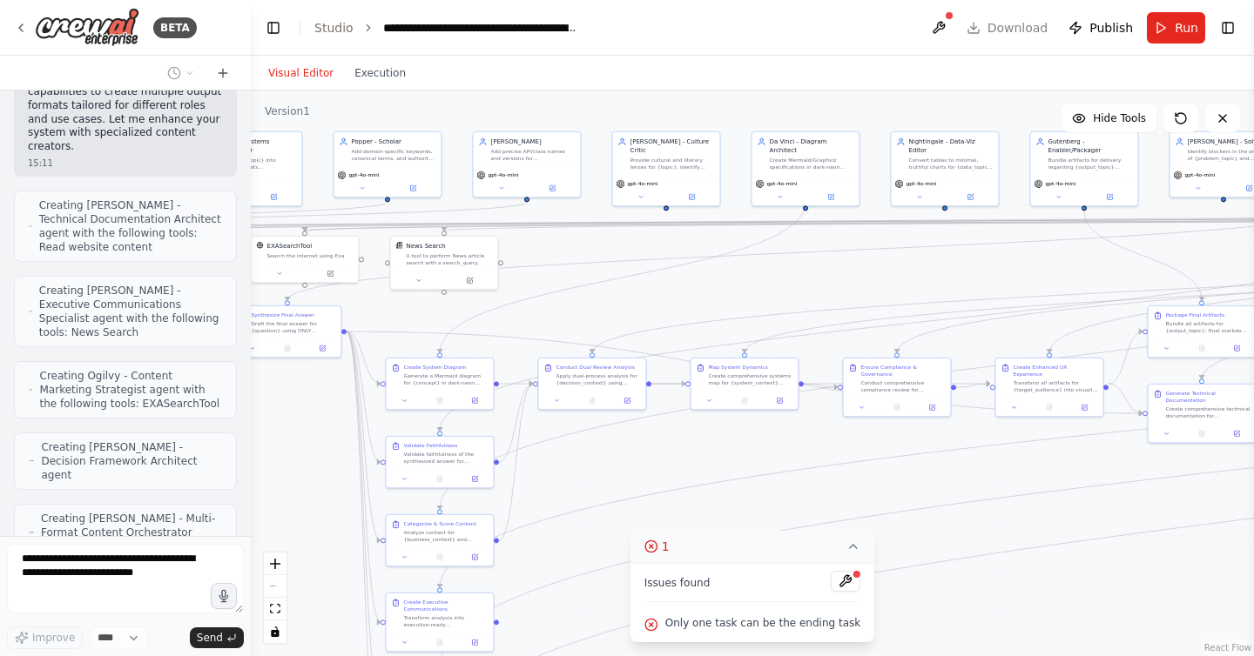
click at [733, 581] on div "Issues found" at bounding box center [752, 586] width 216 height 31
click at [712, 623] on span "Only one task can be the ending task" at bounding box center [762, 623] width 195 height 14
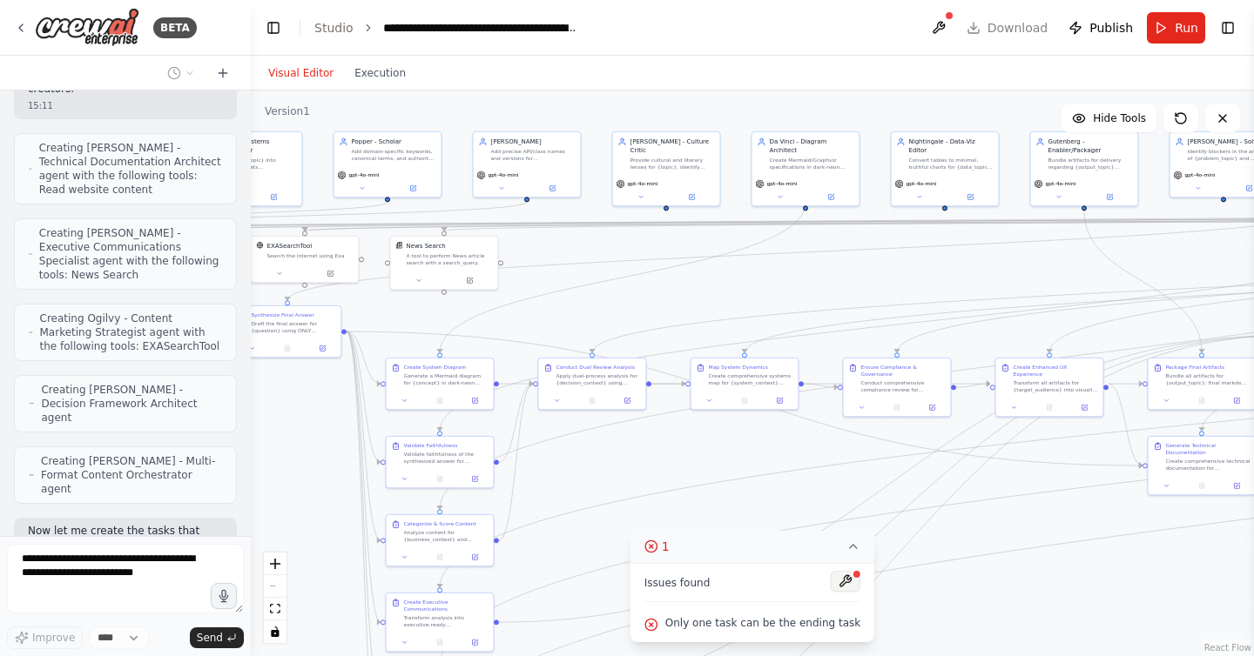
click at [844, 589] on button at bounding box center [846, 581] width 30 height 21
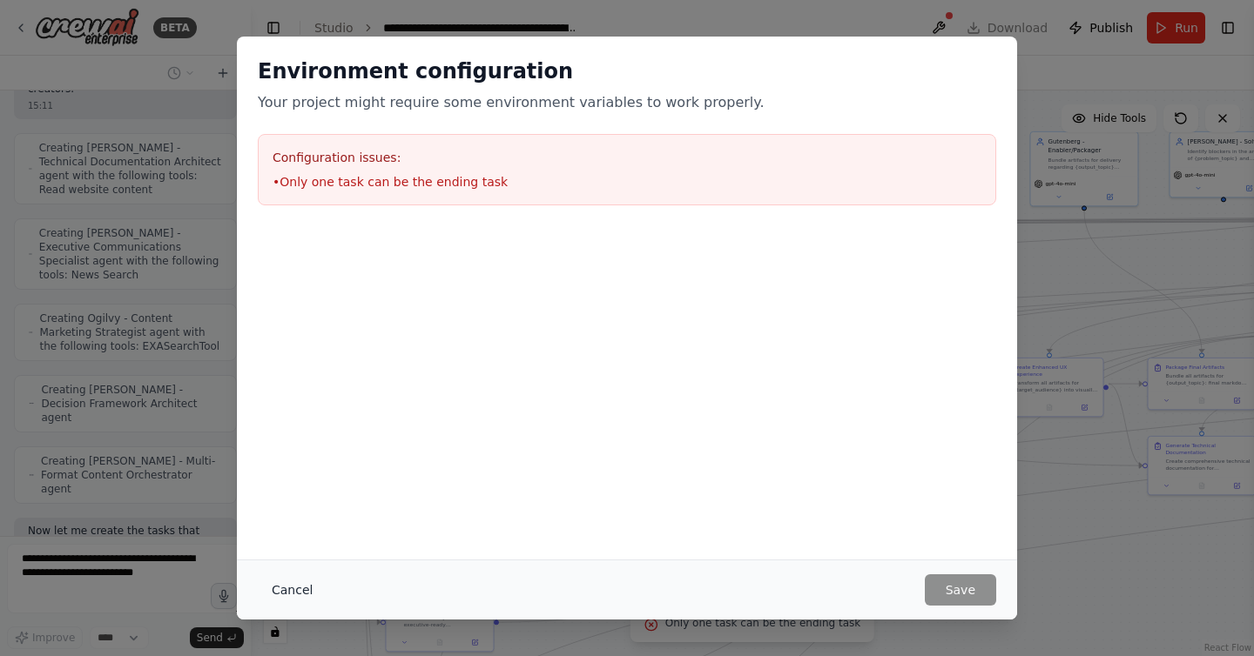
click at [296, 593] on button "Cancel" at bounding box center [292, 590] width 69 height 31
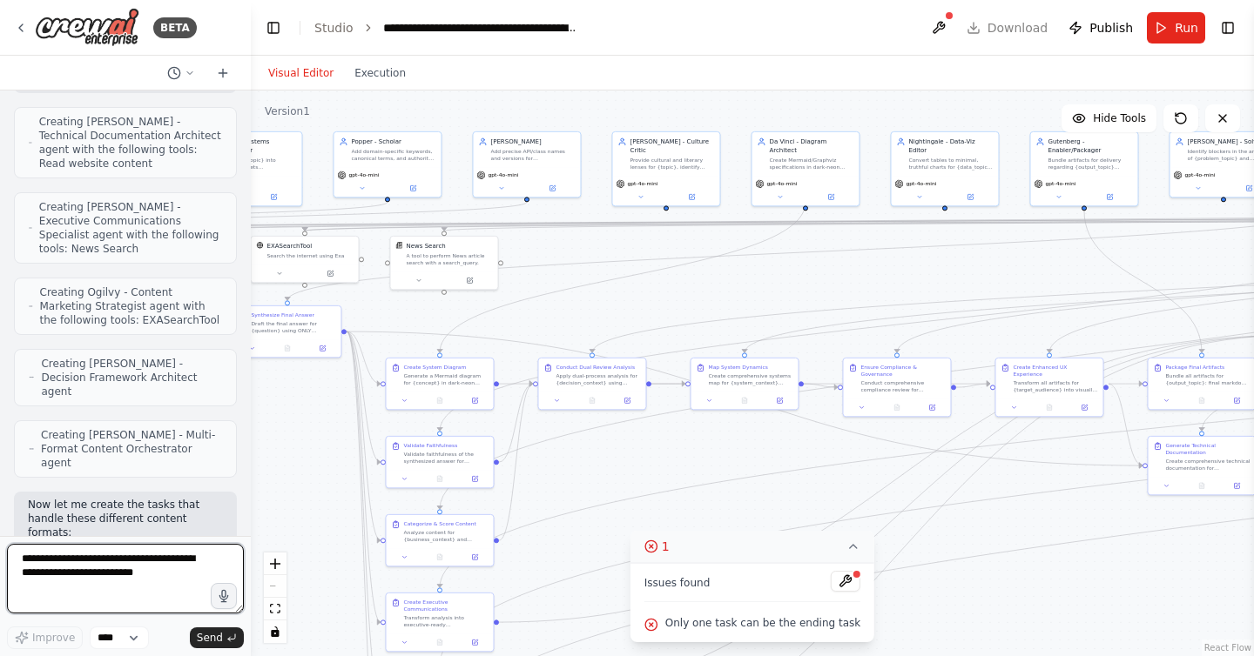
scroll to position [16221, 0]
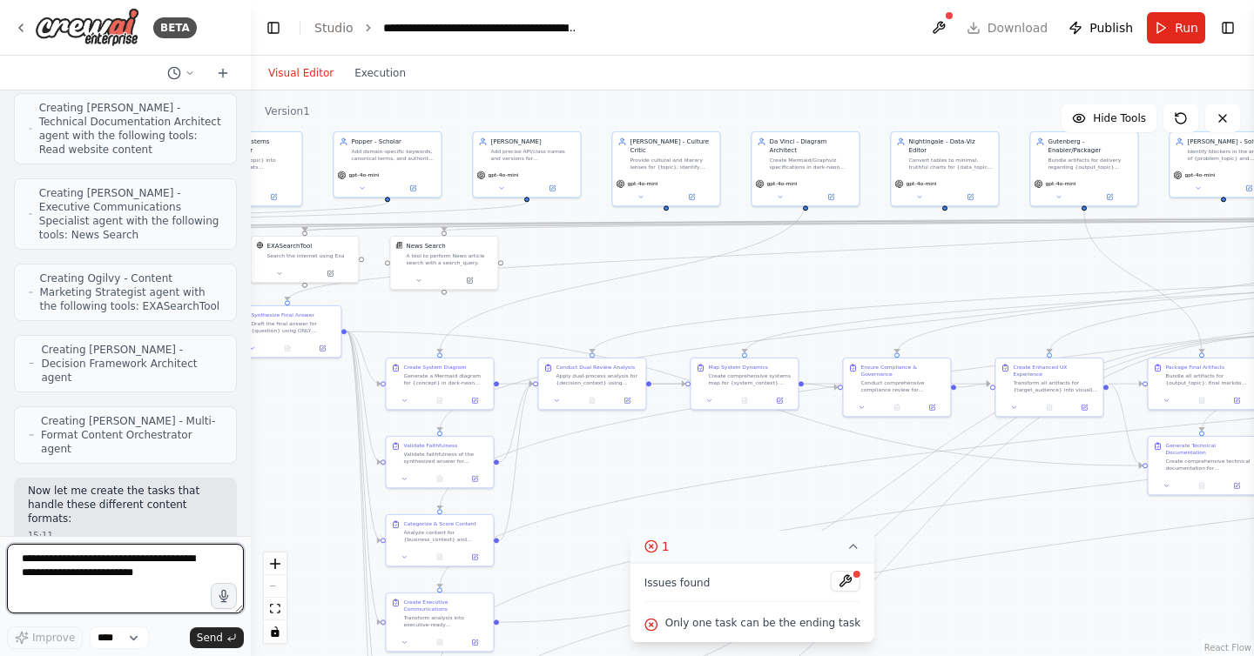
click at [175, 571] on textarea at bounding box center [125, 579] width 237 height 70
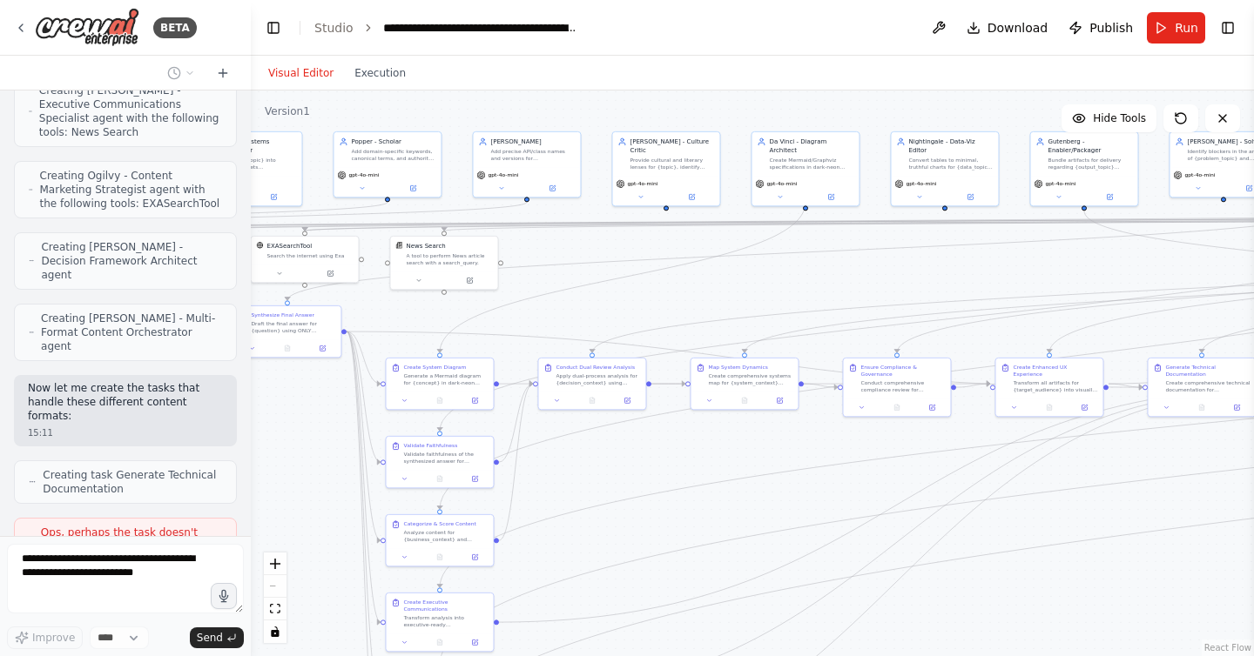
scroll to position [16381, 0]
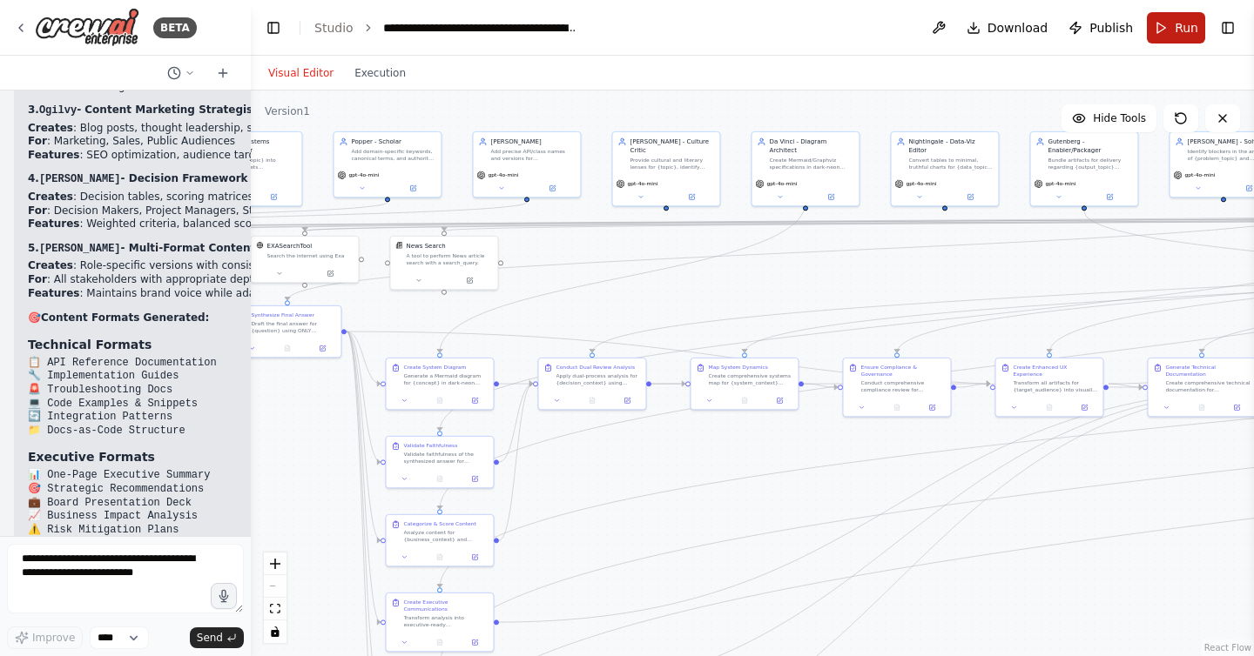
click at [1164, 25] on button "Run" at bounding box center [1176, 27] width 58 height 31
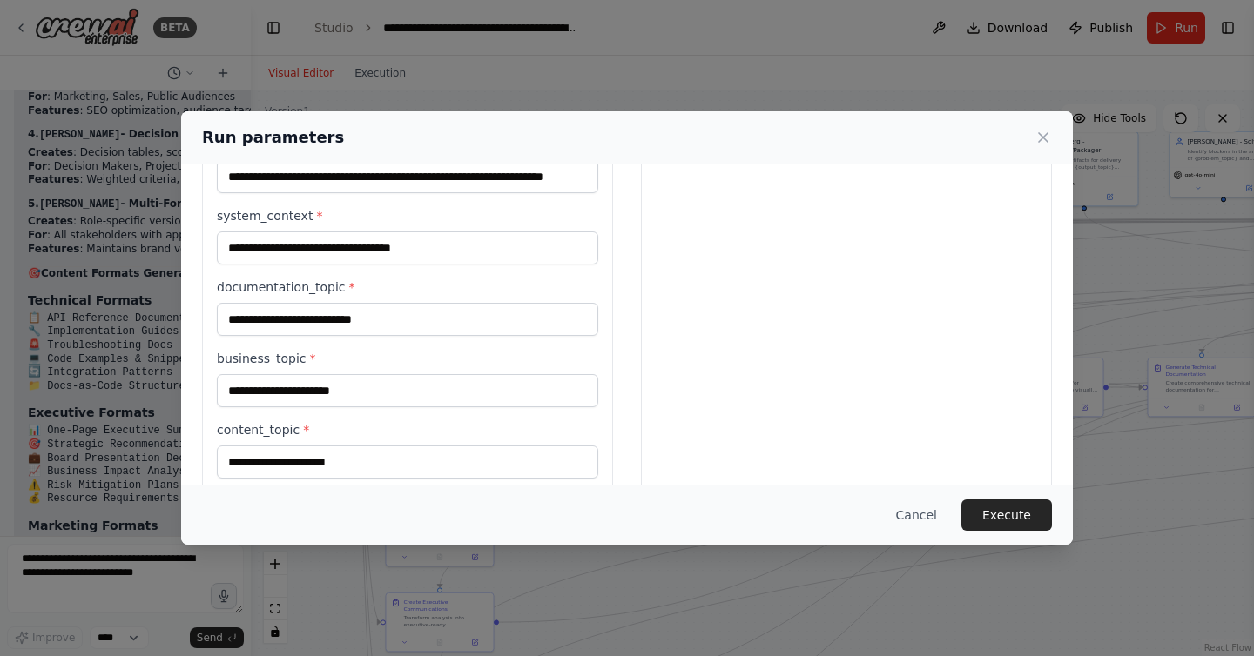
scroll to position [1081, 0]
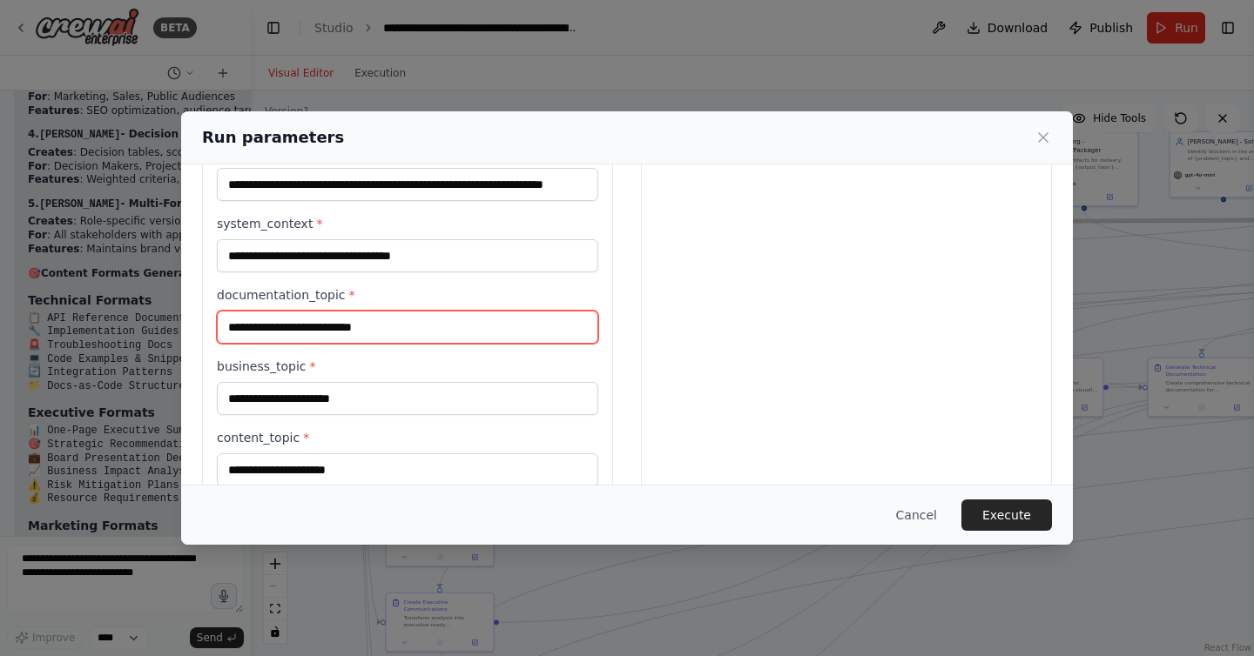
click at [427, 327] on input "documentation_topic *" at bounding box center [407, 327] width 381 height 33
type input "***"
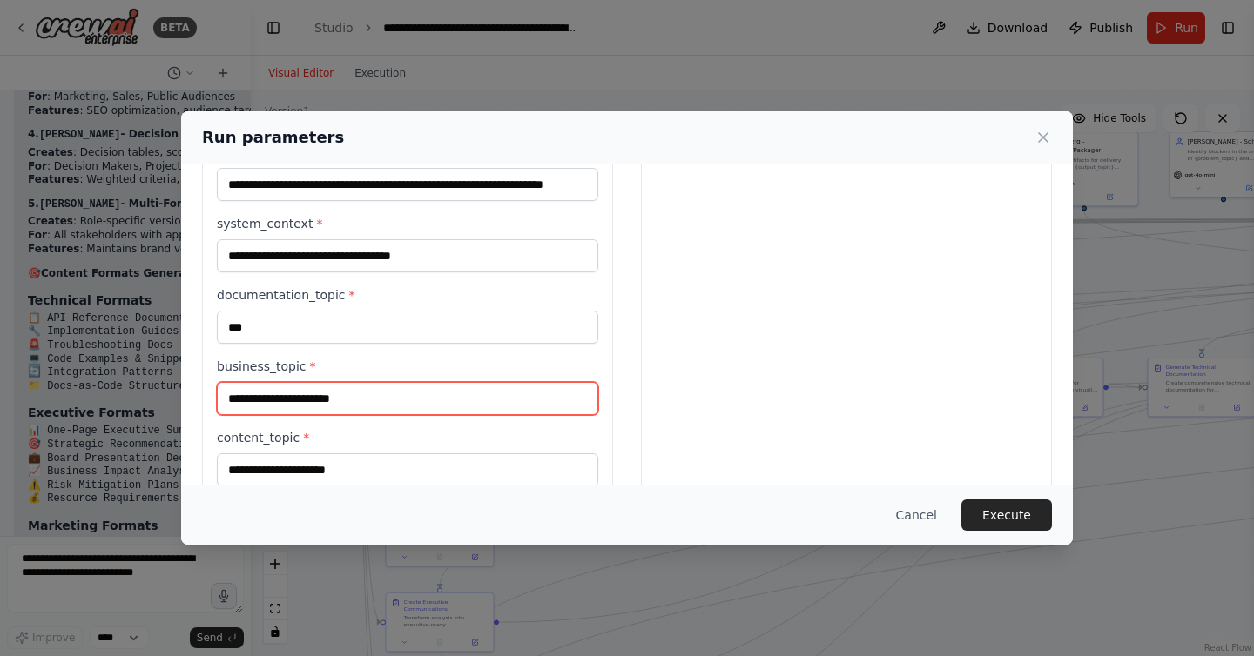
click at [375, 401] on input "business_topic *" at bounding box center [407, 398] width 381 height 33
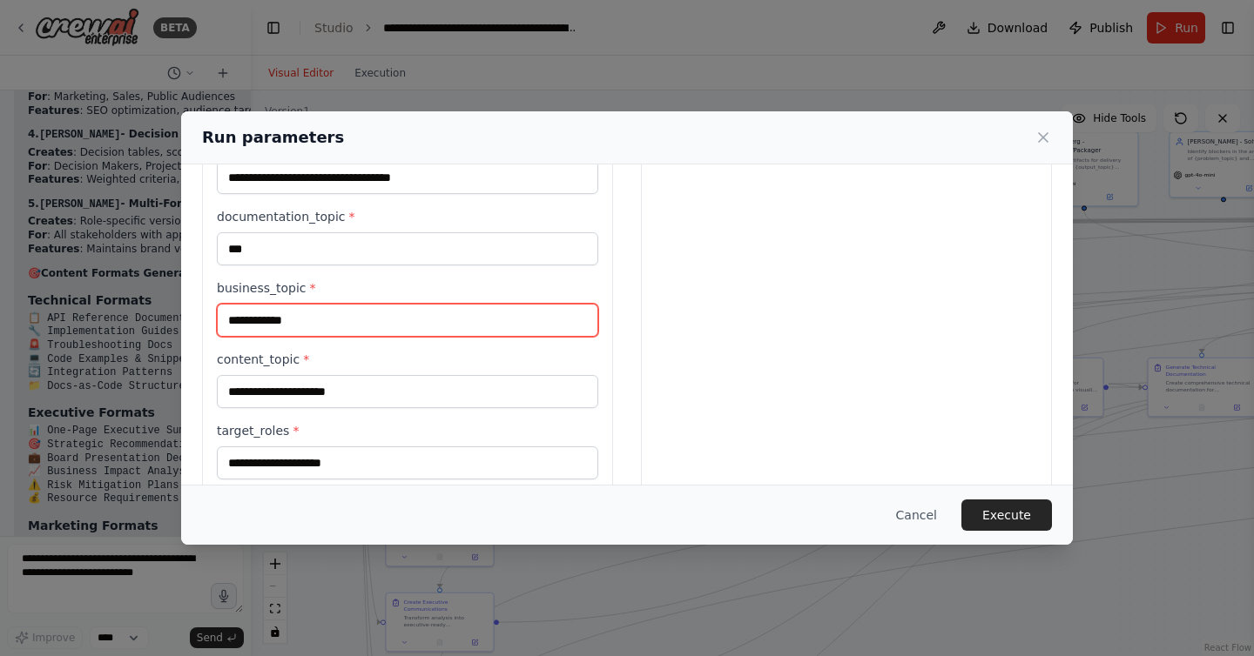
scroll to position [1177, 0]
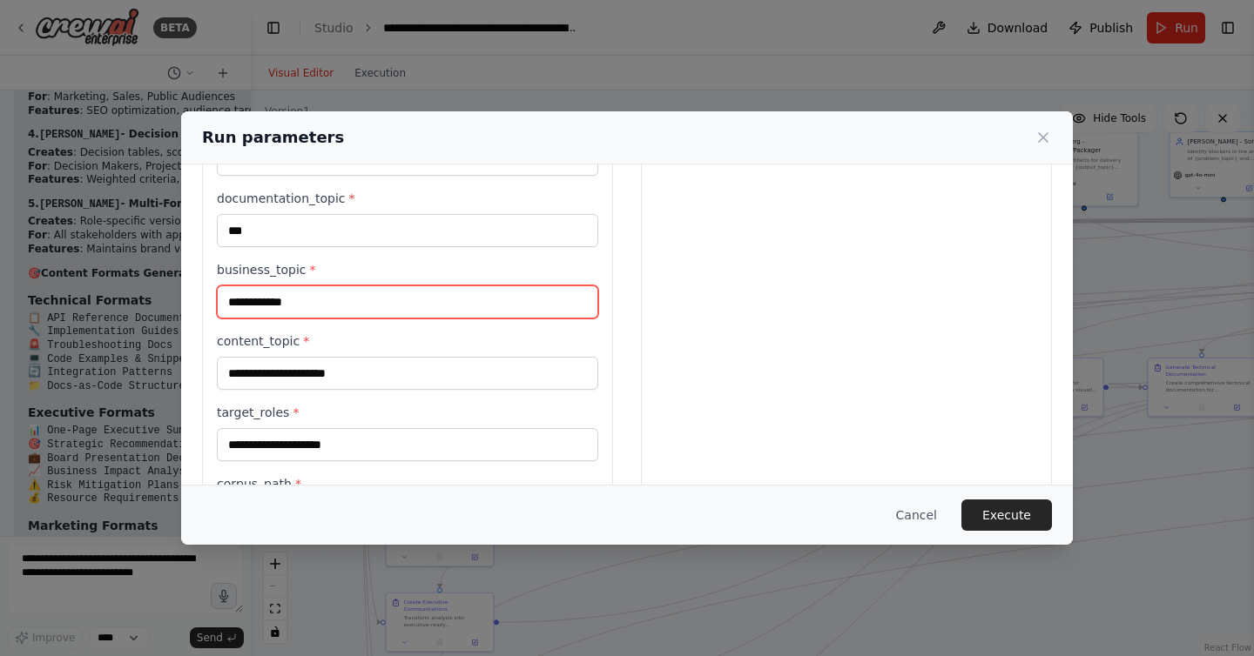
type input "**********"
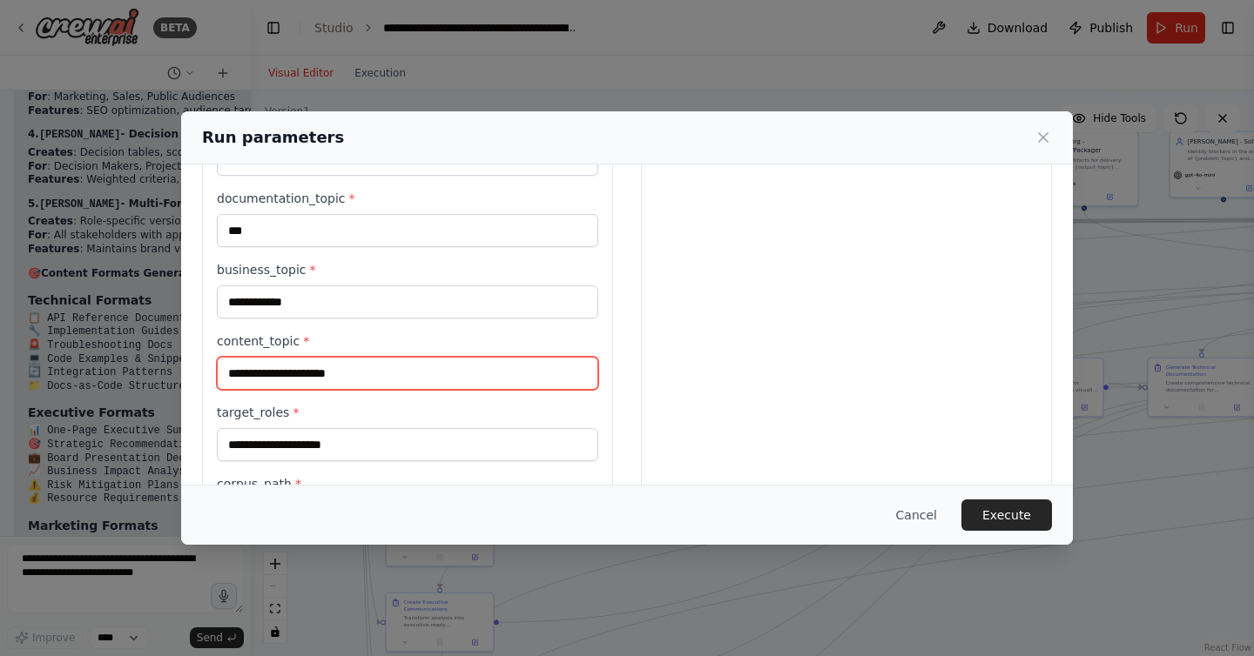
click at [378, 367] on input "content_topic *" at bounding box center [407, 373] width 381 height 33
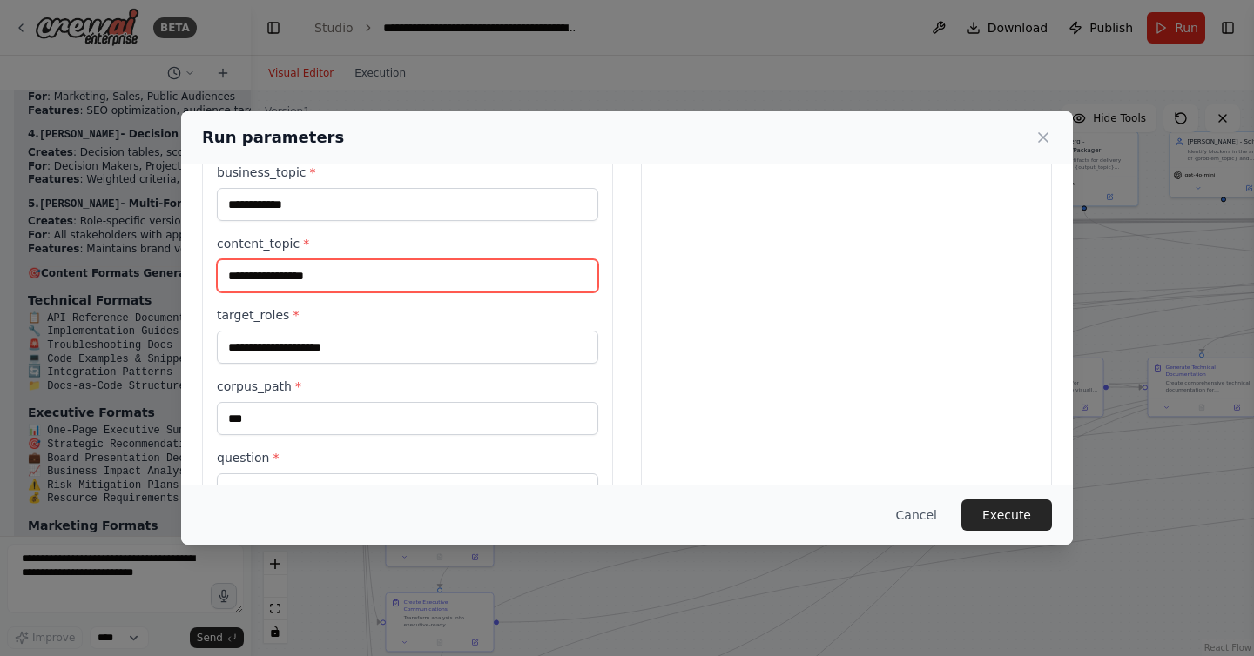
scroll to position [1293, 0]
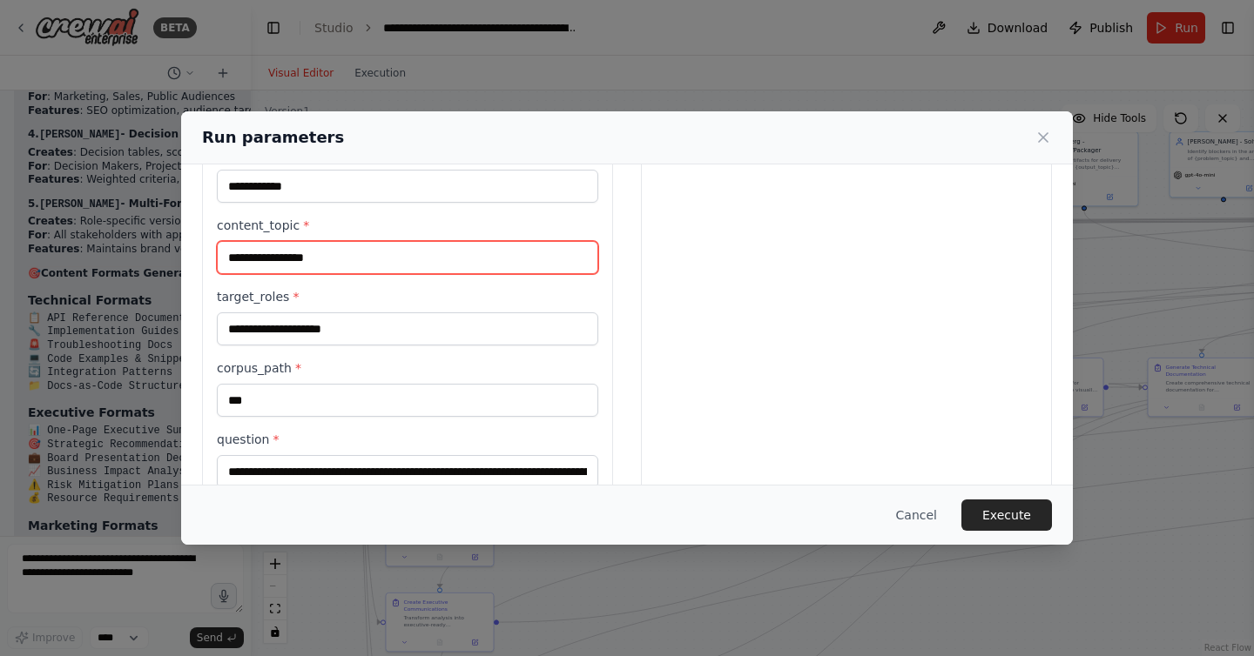
type input "**********"
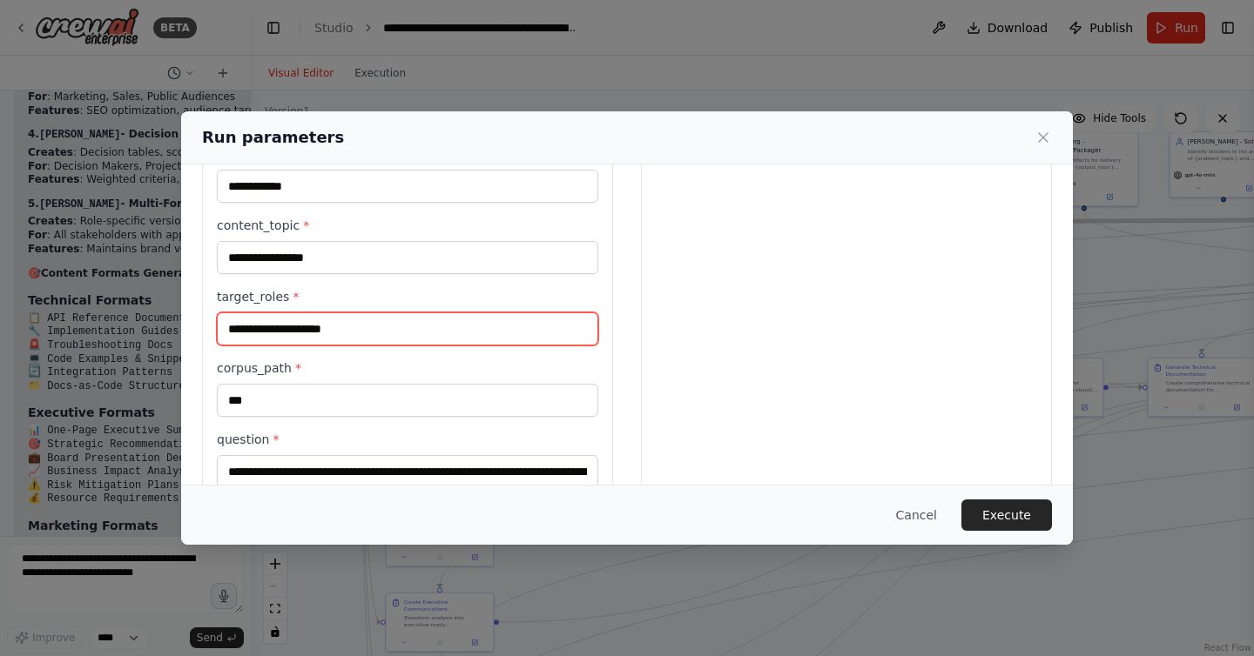
click at [382, 327] on input "target_roles *" at bounding box center [407, 329] width 381 height 33
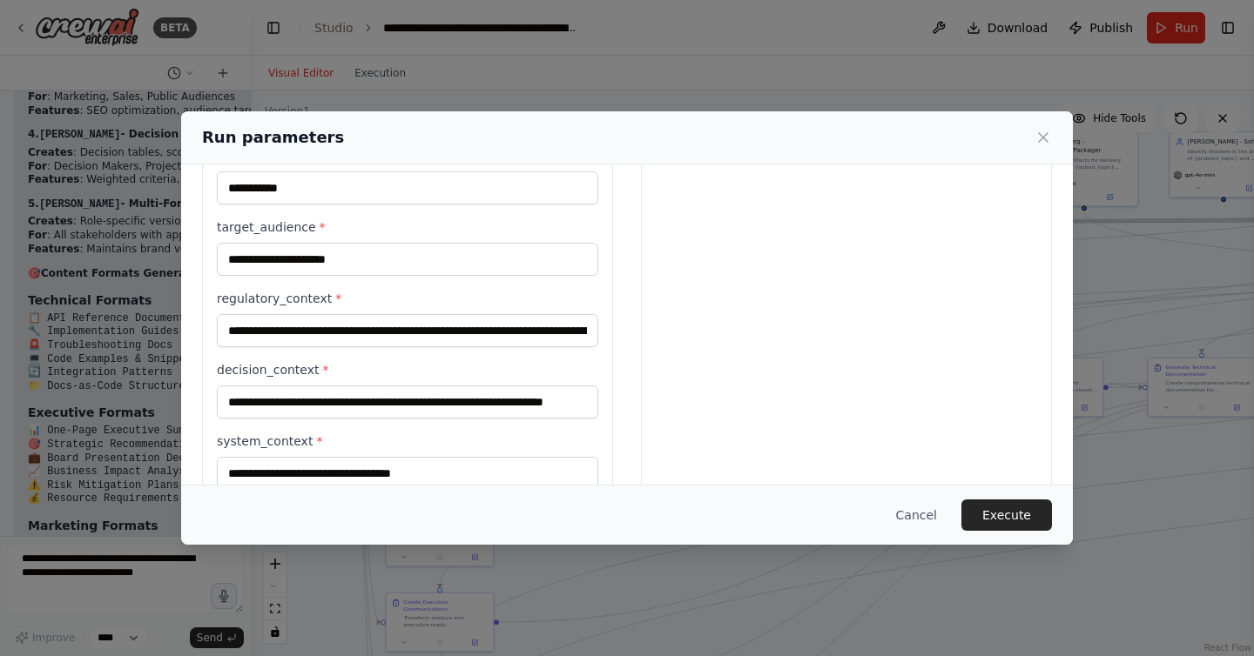
scroll to position [857, 0]
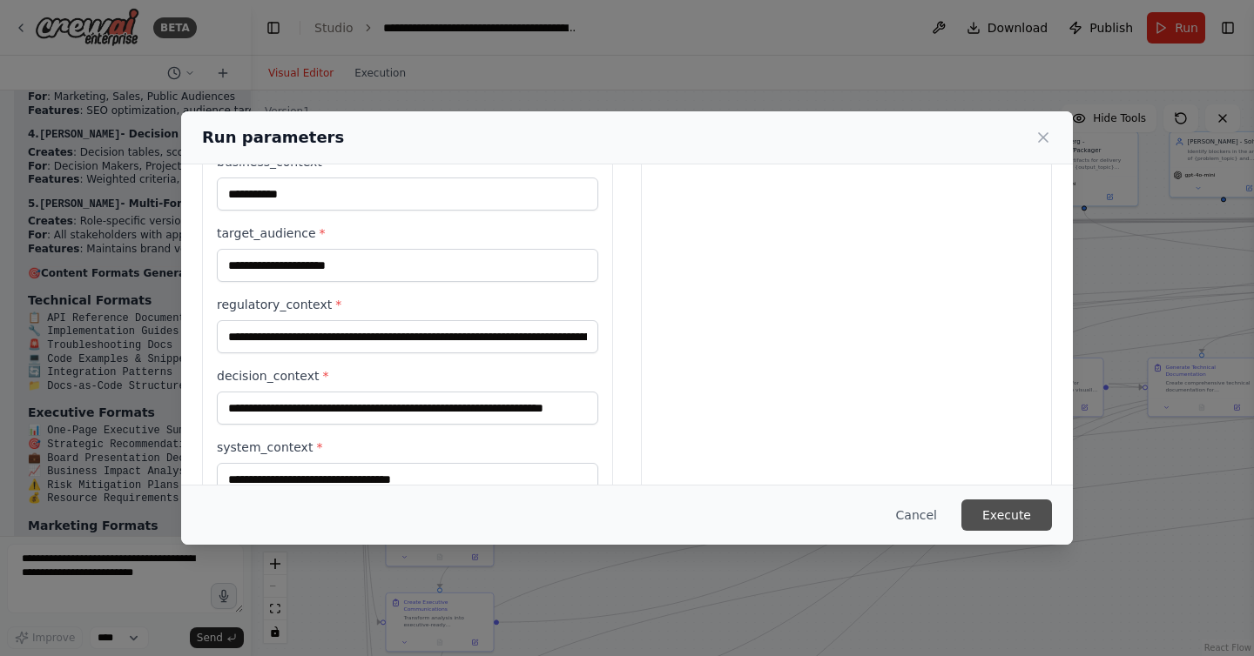
type input "**********"
click at [1022, 522] on button "Execute" at bounding box center [1006, 515] width 91 height 31
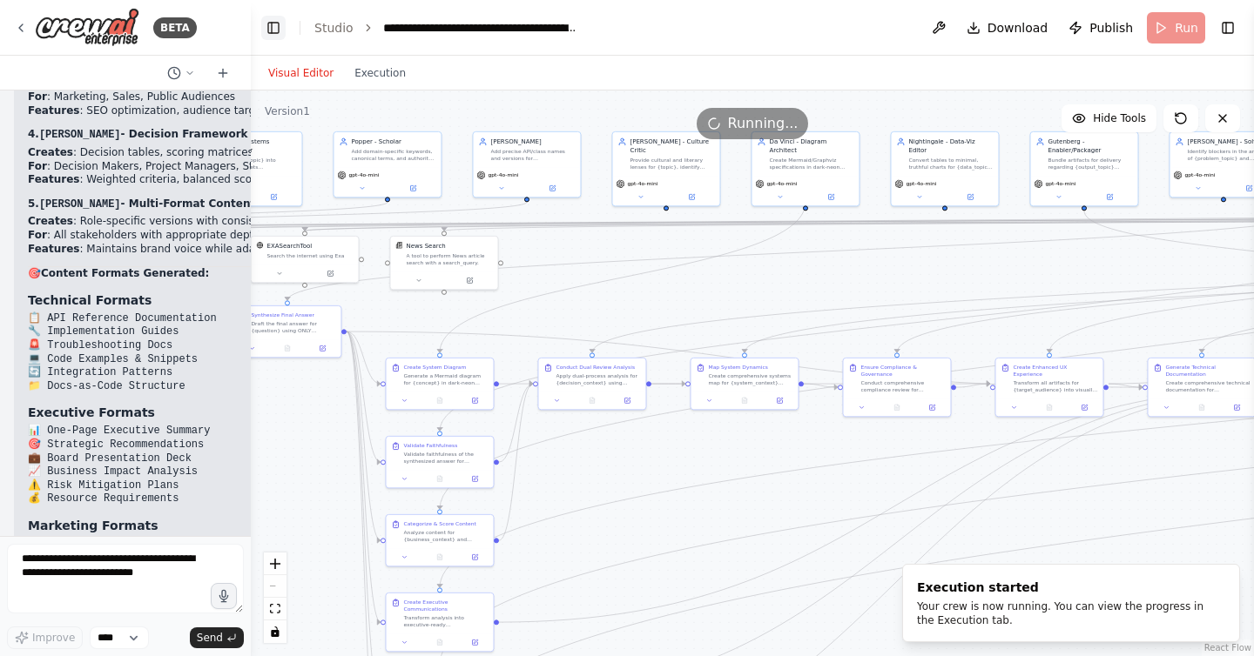
click at [273, 26] on button "Toggle Left Sidebar" at bounding box center [273, 28] width 24 height 24
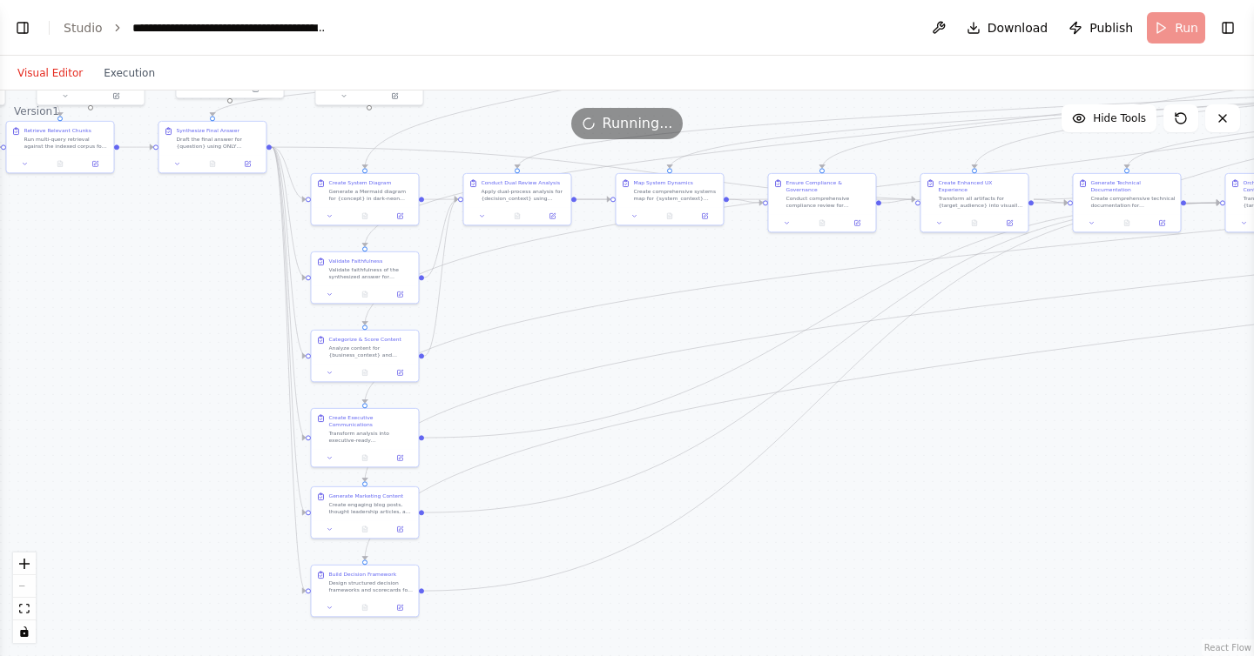
drag, startPoint x: 712, startPoint y: 269, endPoint x: 891, endPoint y: 84, distance: 256.8
click at [889, 84] on div "Visual Editor Execution Version 1 Hide Tools .deletable-edge-delete-btn { width…" at bounding box center [627, 356] width 1254 height 601
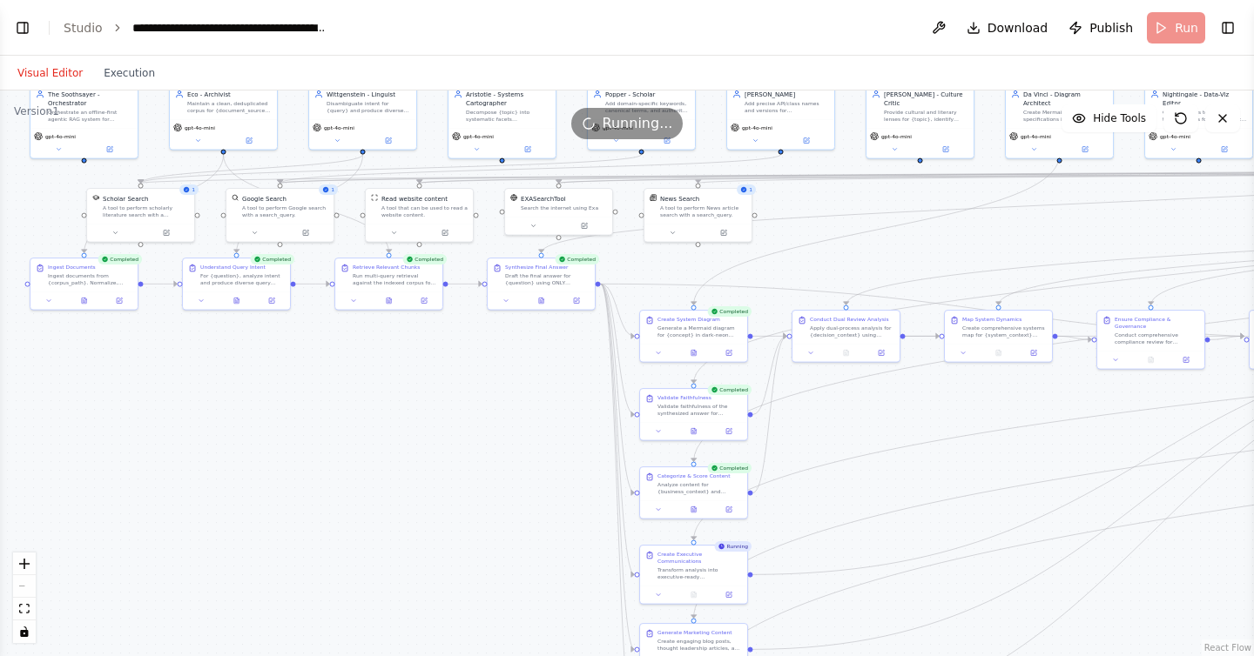
drag, startPoint x: 288, startPoint y: 272, endPoint x: 401, endPoint y: 406, distance: 175.5
click at [401, 406] on div ".deletable-edge-delete-btn { width: 20px; height: 20px; border: 0px solid #ffff…" at bounding box center [627, 374] width 1254 height 566
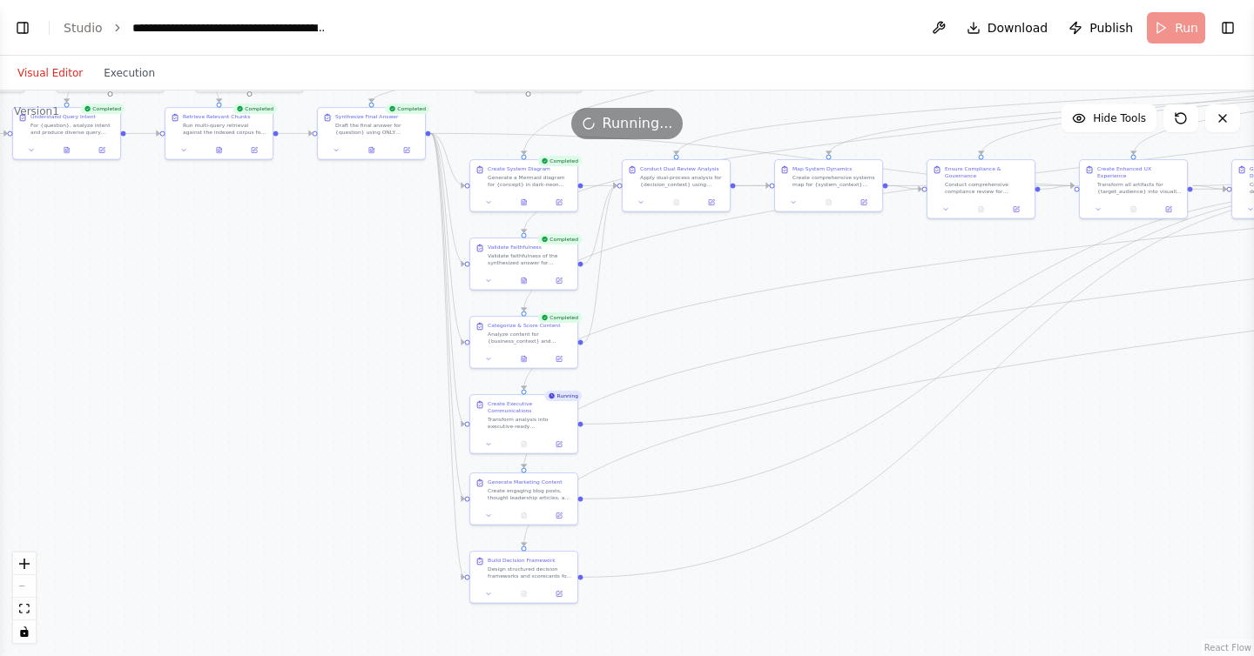
drag, startPoint x: 435, startPoint y: 407, endPoint x: 266, endPoint y: 257, distance: 226.4
click at [266, 257] on div ".deletable-edge-delete-btn { width: 20px; height: 20px; border: 0px solid #ffff…" at bounding box center [627, 374] width 1254 height 566
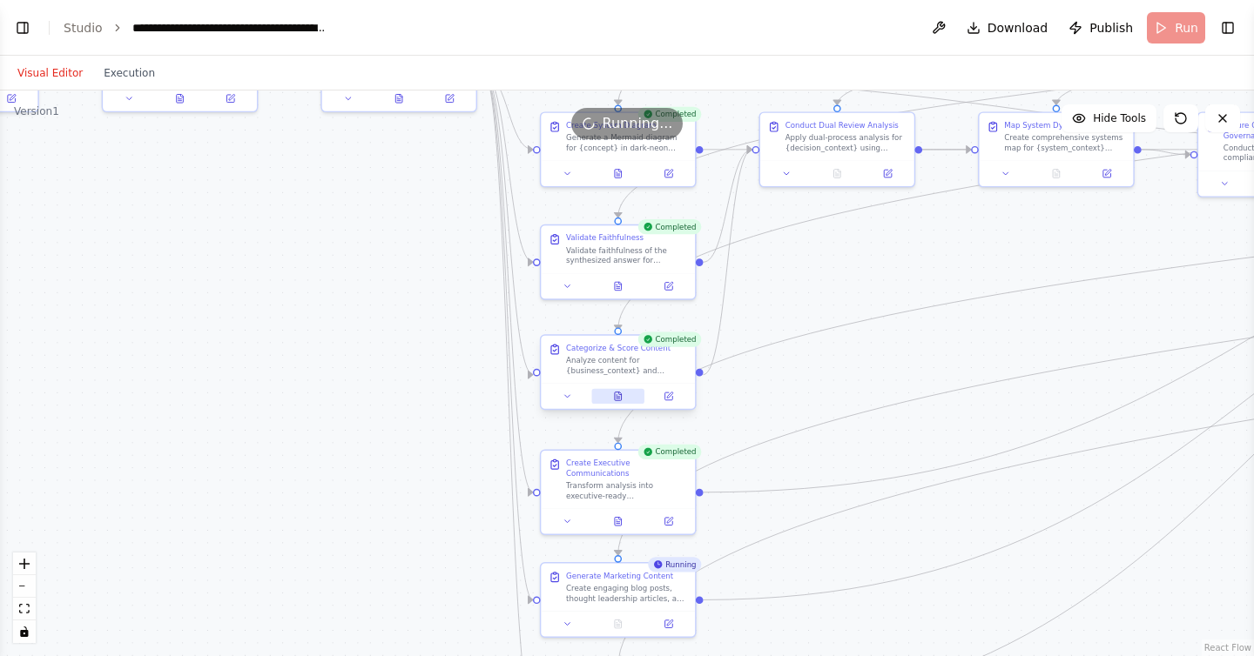
click at [615, 397] on icon at bounding box center [618, 397] width 7 height 9
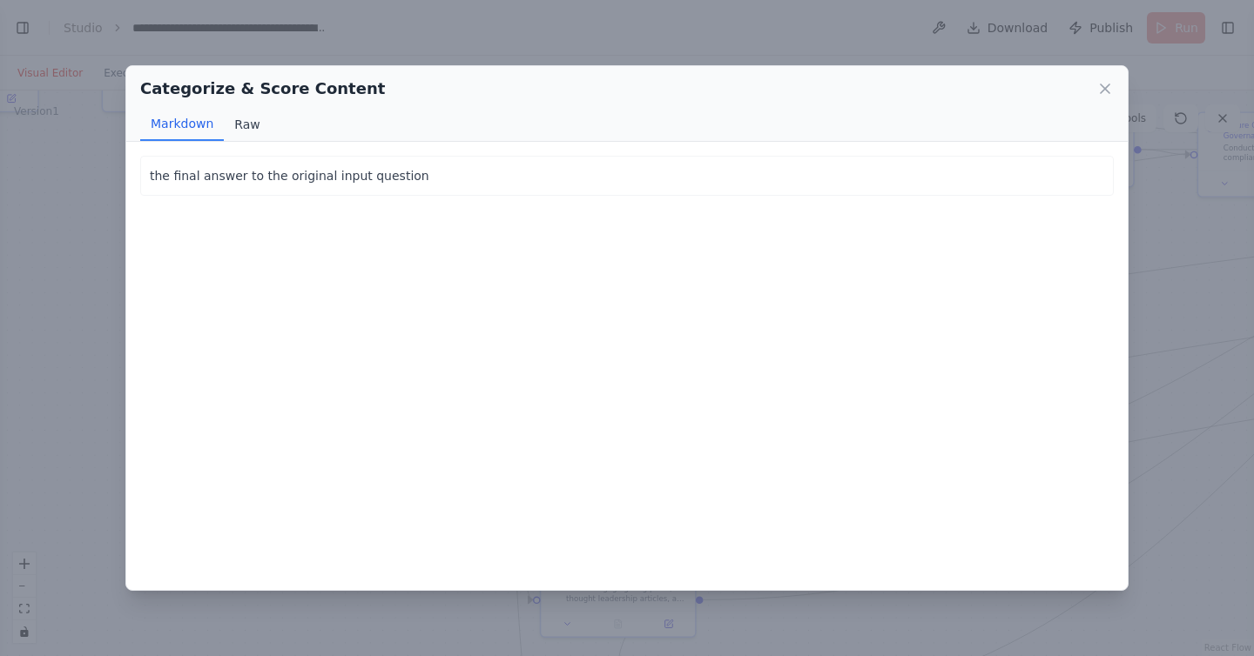
click at [249, 125] on button "Raw" at bounding box center [247, 124] width 46 height 33
click at [183, 118] on button "Markdown" at bounding box center [182, 124] width 84 height 33
click at [1101, 88] on icon at bounding box center [1104, 88] width 17 height 17
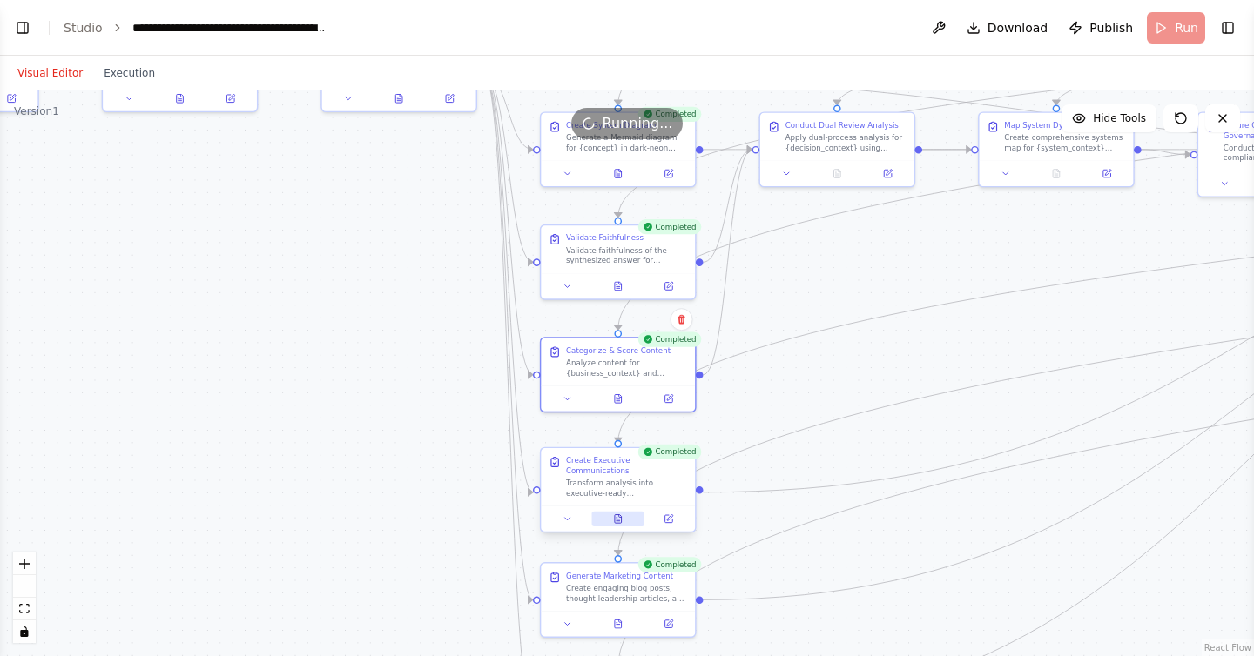
click at [617, 517] on icon at bounding box center [618, 519] width 7 height 9
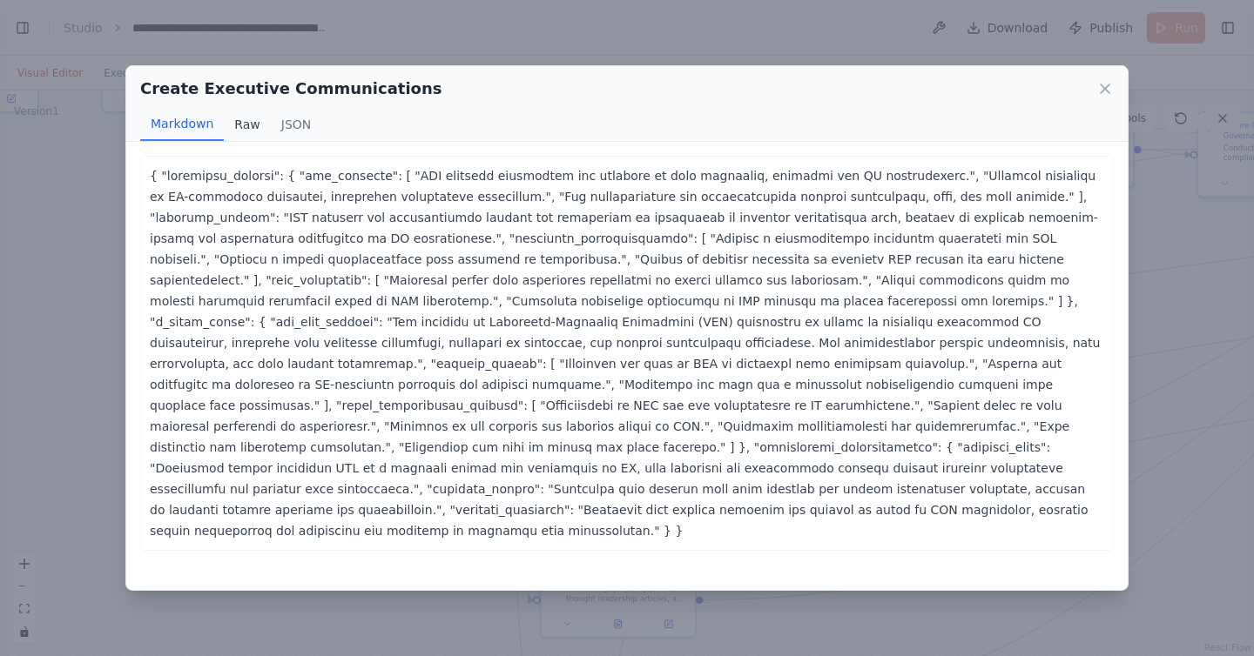
click at [243, 124] on button "Raw" at bounding box center [247, 124] width 46 height 33
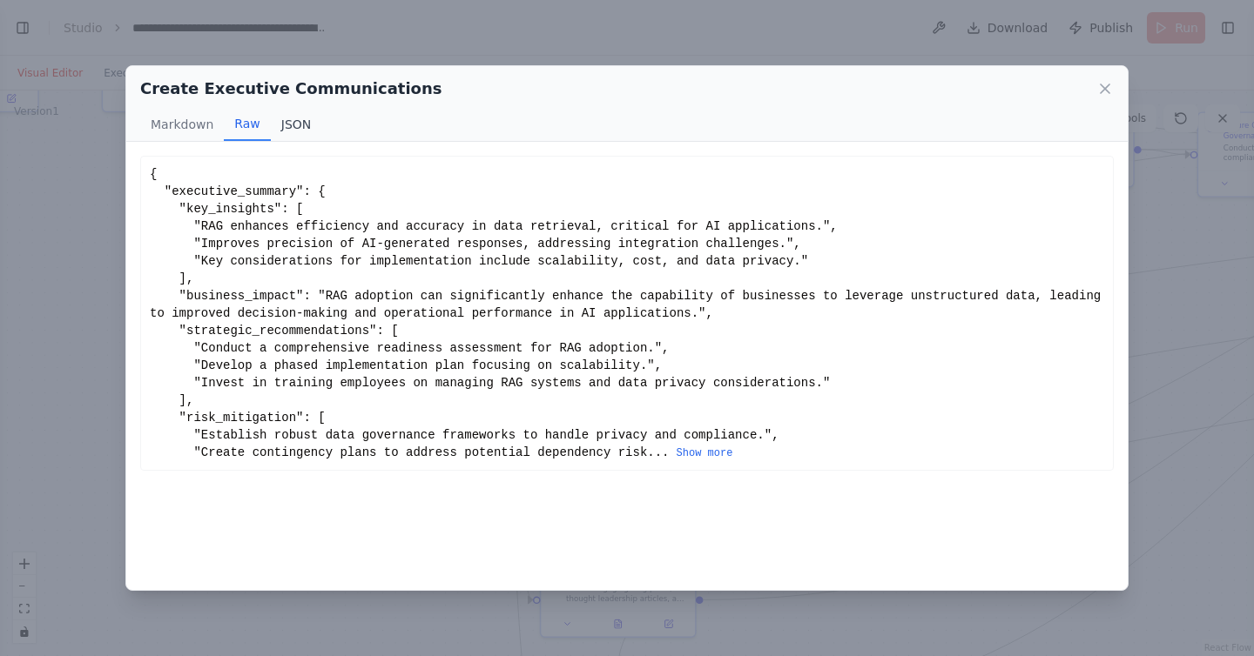
click at [293, 125] on button "JSON" at bounding box center [296, 124] width 51 height 33
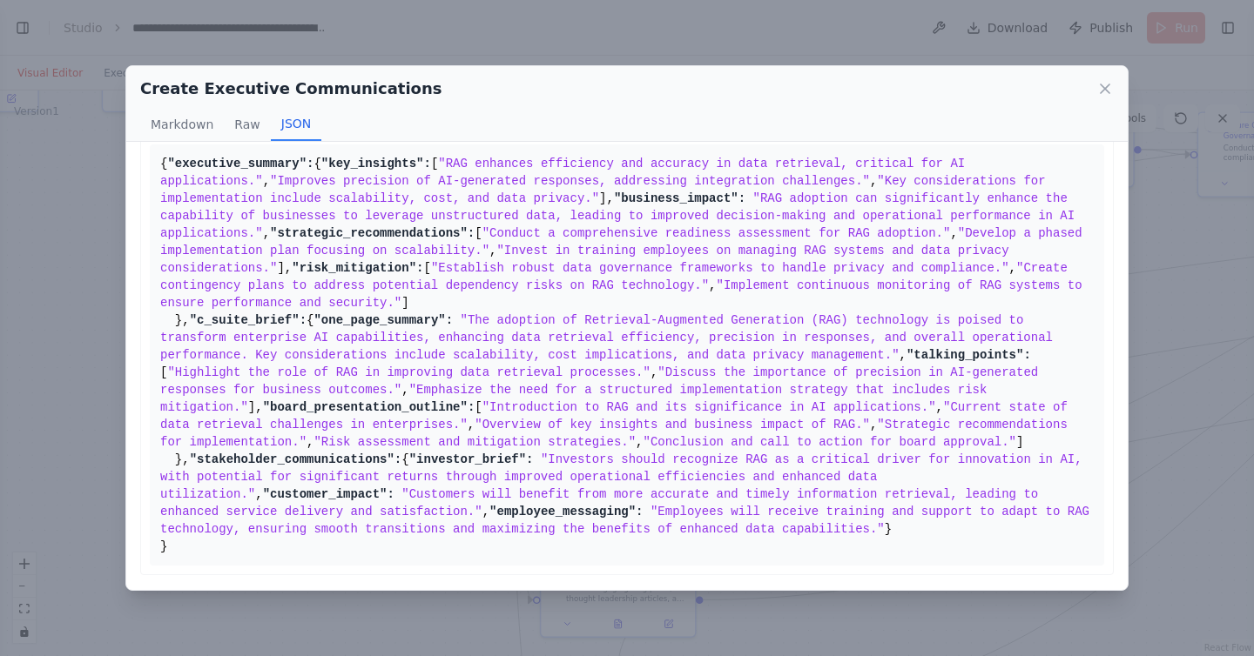
scroll to position [439, 0]
click at [89, 205] on div "Create Executive Communications Markdown Raw JSON ... Show more { "executive_su…" at bounding box center [627, 328] width 1254 height 656
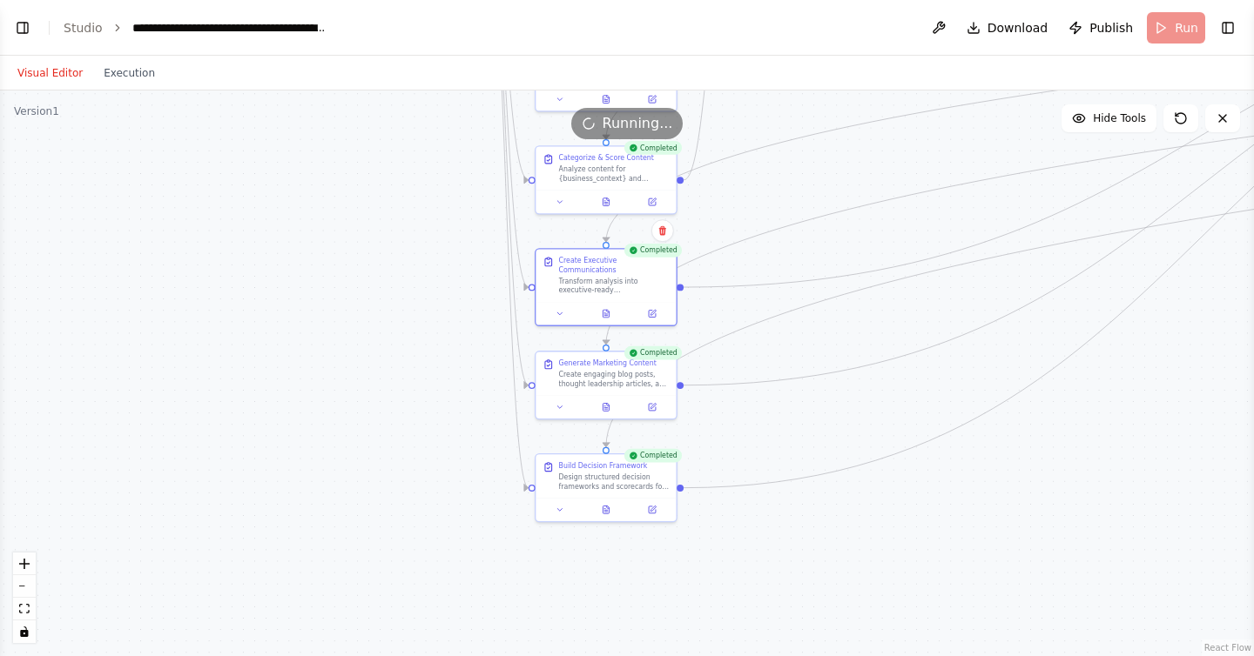
drag, startPoint x: 808, startPoint y: 552, endPoint x: 778, endPoint y: 333, distance: 221.4
click at [778, 333] on div ".deletable-edge-delete-btn { width: 20px; height: 20px; border: 0px solid #ffff…" at bounding box center [627, 374] width 1254 height 566
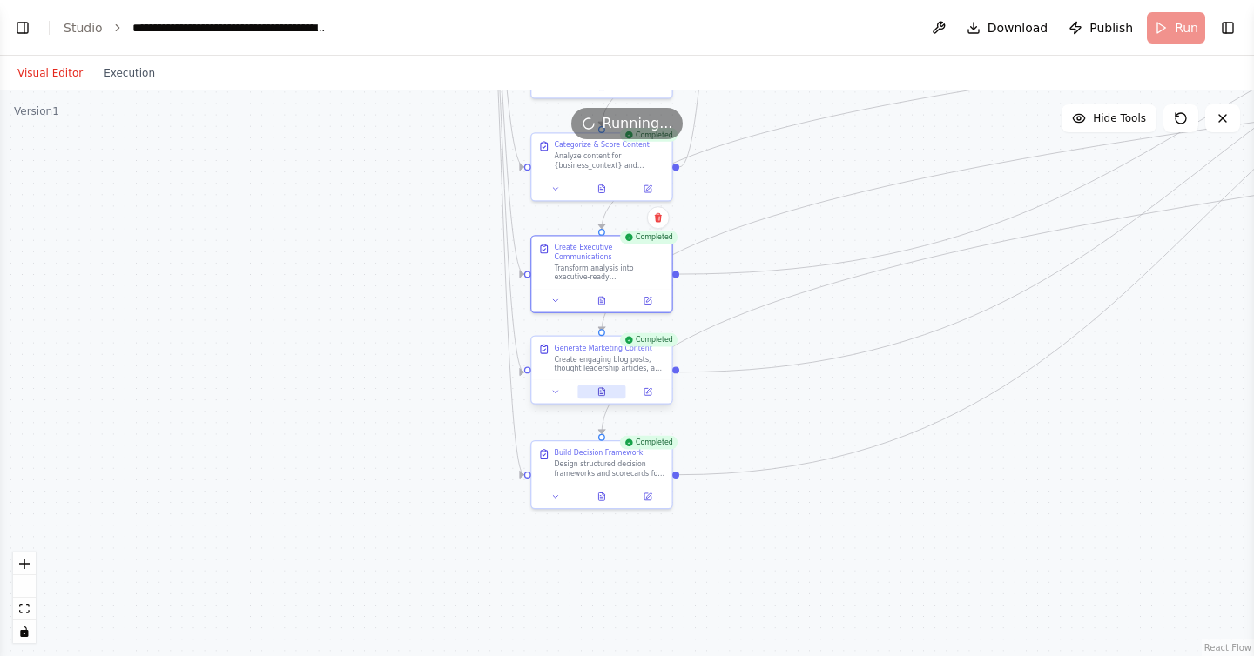
click at [600, 391] on icon at bounding box center [600, 391] width 1 height 0
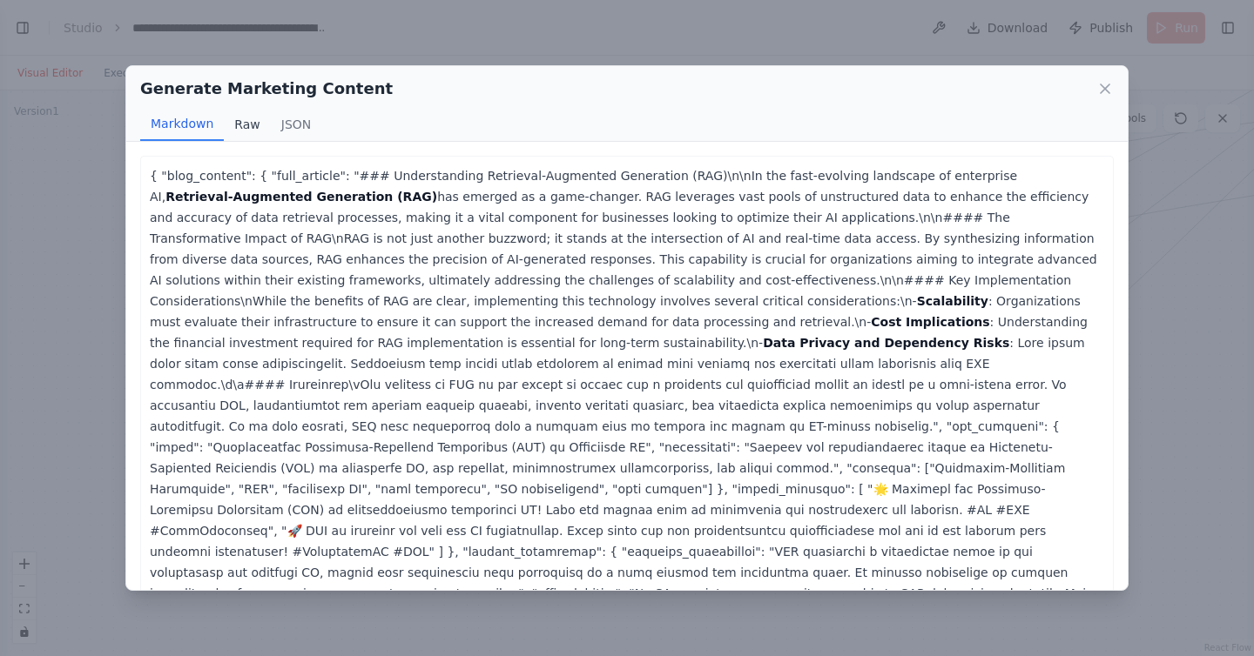
click at [237, 118] on button "Raw" at bounding box center [247, 124] width 46 height 33
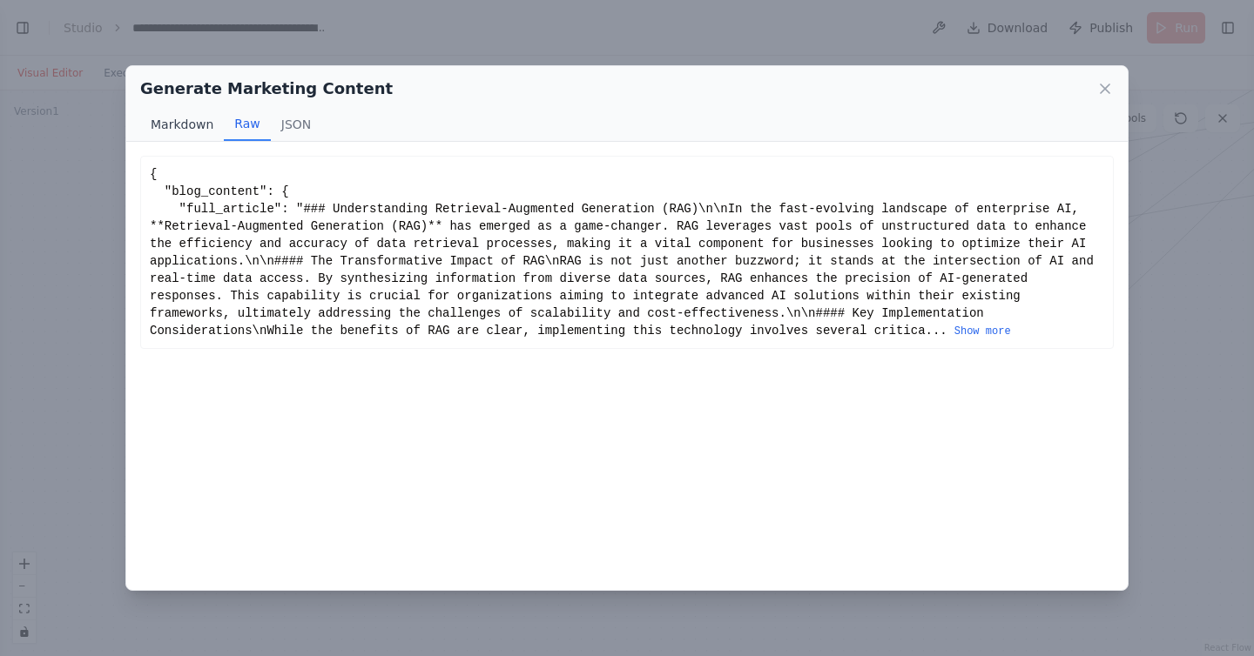
click at [192, 122] on button "Markdown" at bounding box center [182, 124] width 84 height 33
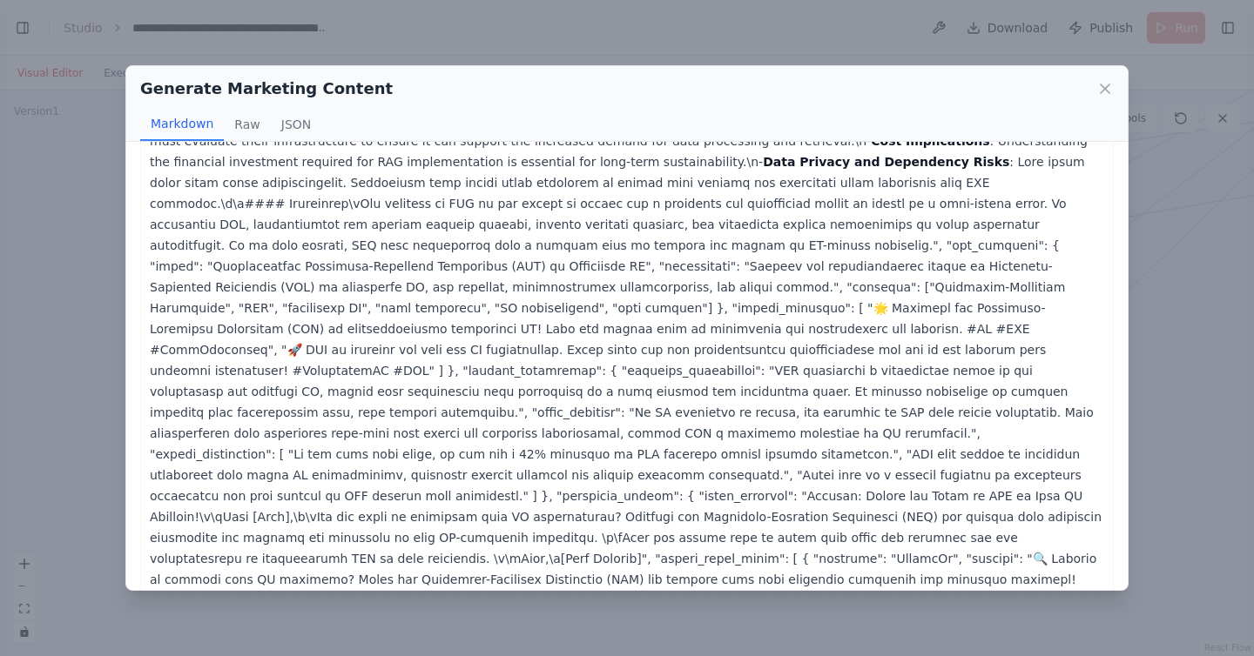
scroll to position [268, 0]
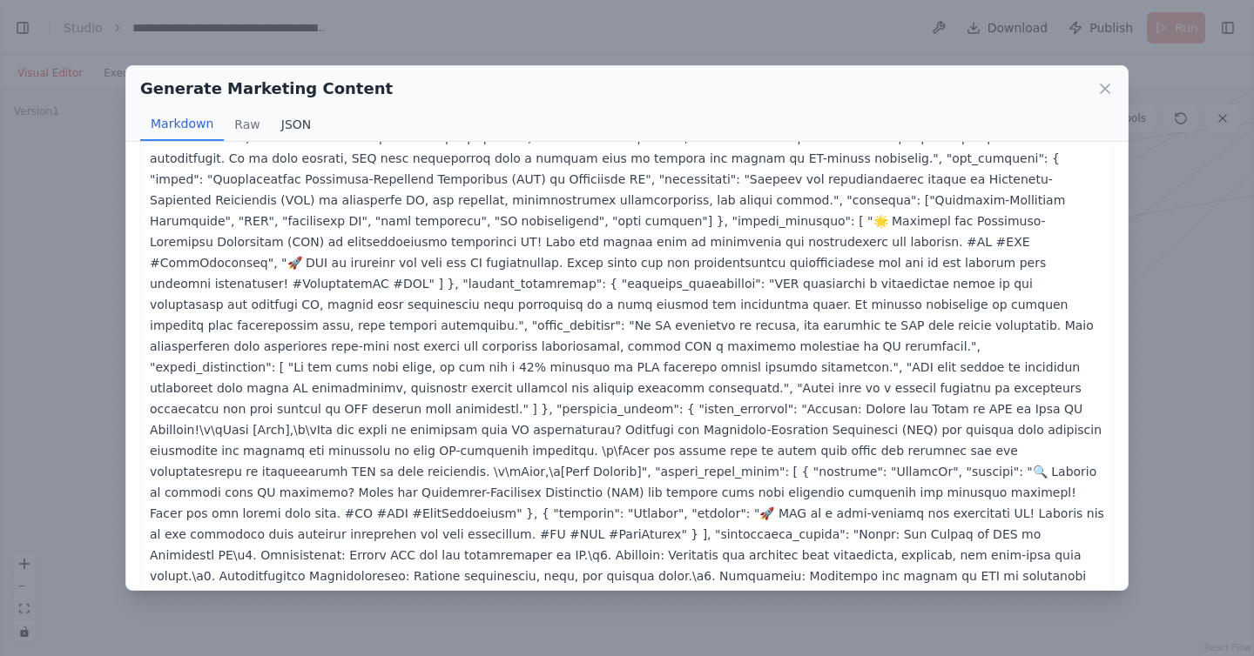
click at [291, 124] on button "JSON" at bounding box center [296, 124] width 51 height 33
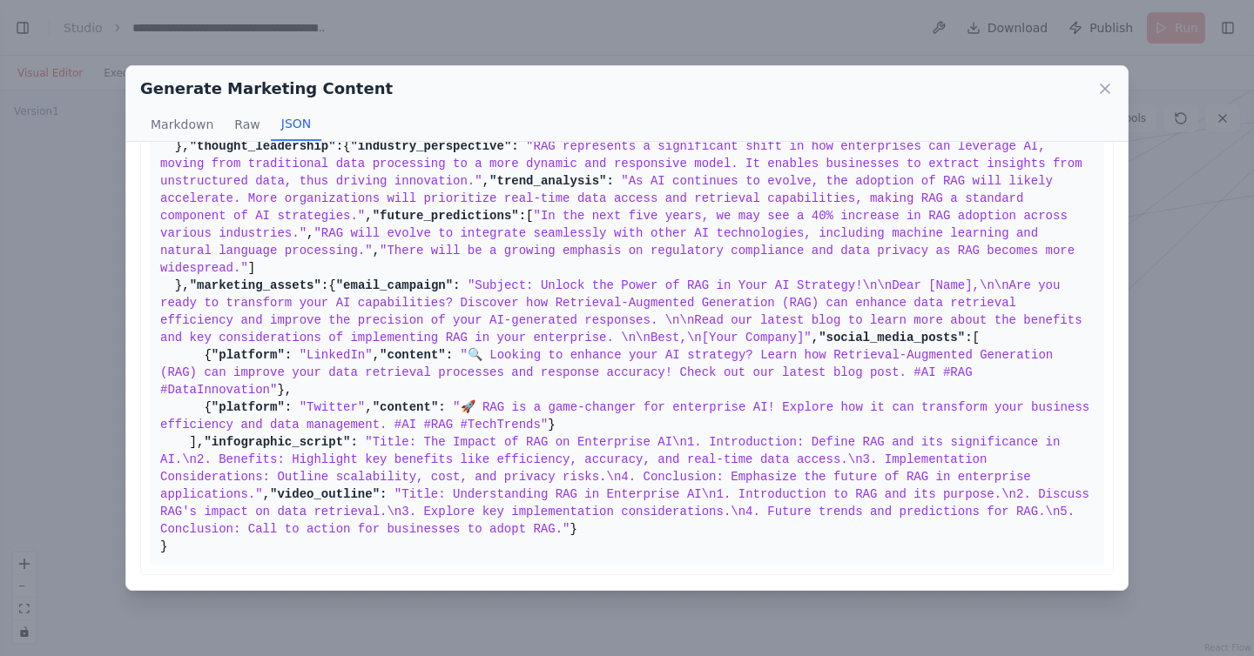
scroll to position [961, 0]
click at [91, 365] on div "Generate Marketing Content Markdown Raw JSON { "blog_content": { "full_article"…" at bounding box center [627, 328] width 1254 height 656
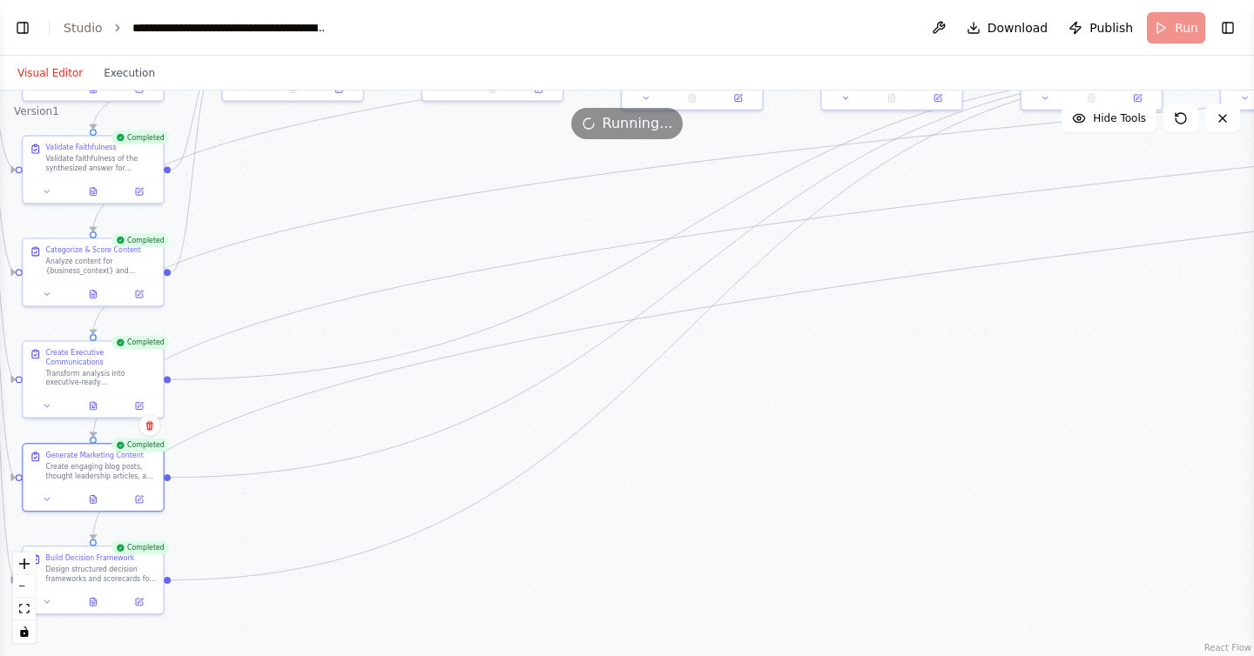
drag, startPoint x: 1052, startPoint y: 523, endPoint x: 483, endPoint y: 656, distance: 583.8
click at [483, 656] on div ".deletable-edge-delete-btn { width: 20px; height: 20px; border: 0px solid #ffff…" at bounding box center [627, 374] width 1254 height 566
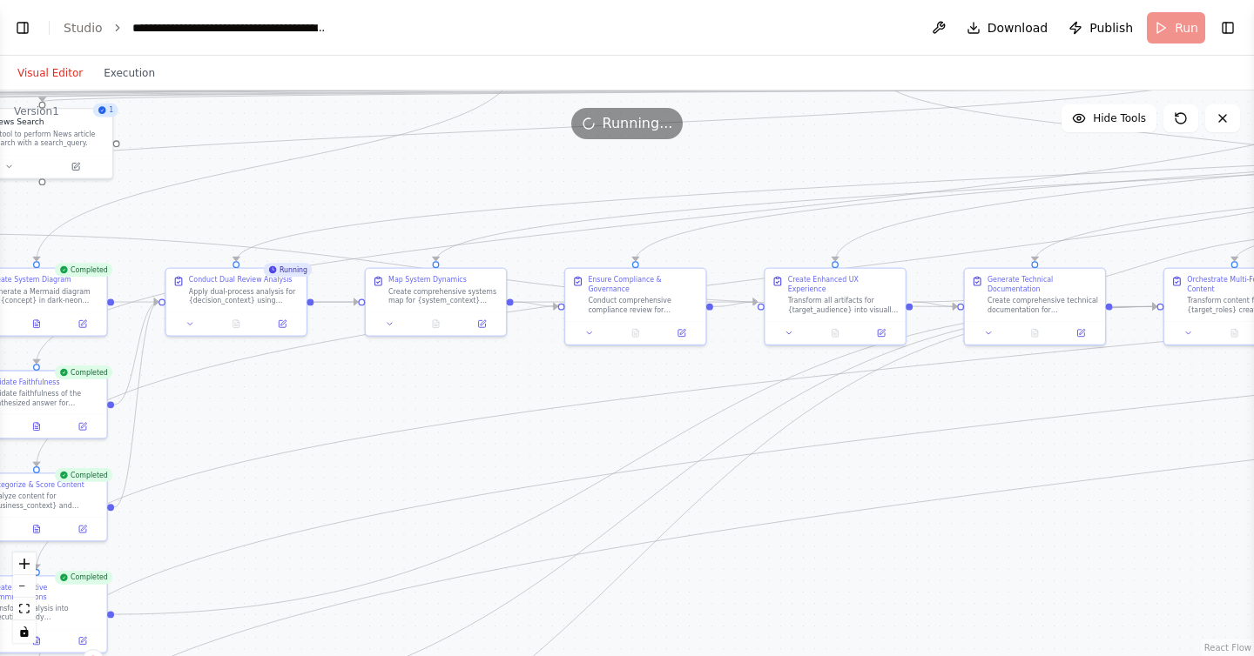
drag, startPoint x: 713, startPoint y: 428, endPoint x: 717, endPoint y: 635, distance: 206.4
click at [717, 636] on div ".deletable-edge-delete-btn { width: 20px; height: 20px; border: 0px solid #ffff…" at bounding box center [627, 374] width 1254 height 566
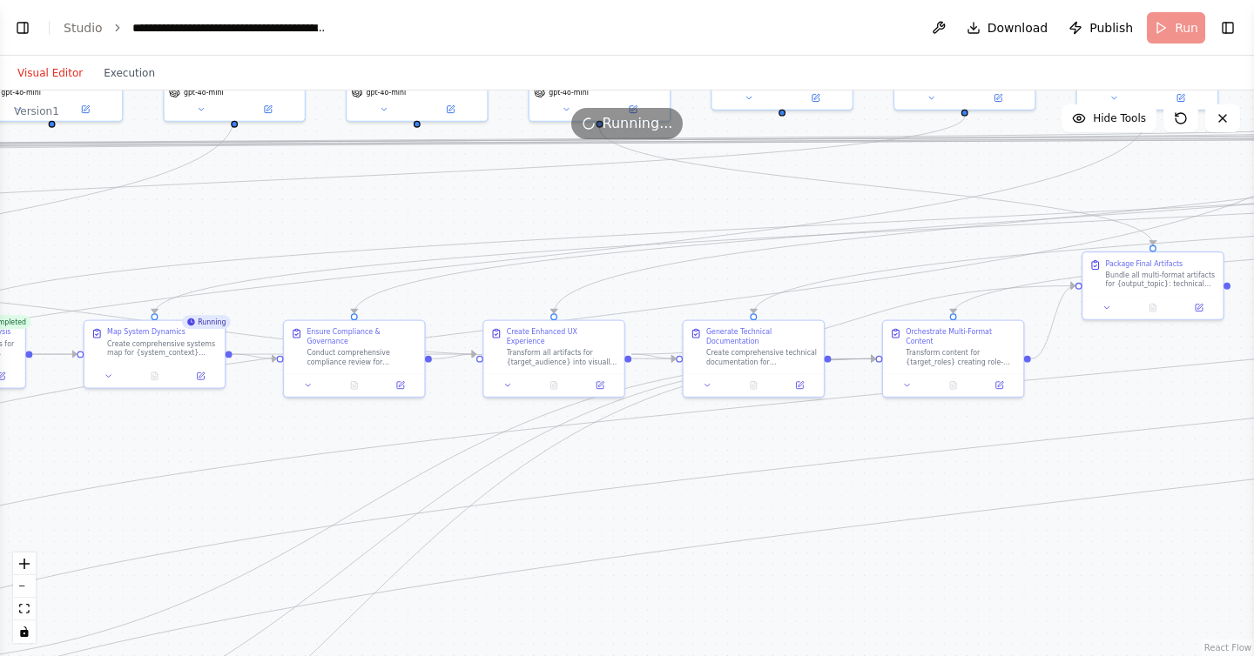
drag, startPoint x: 978, startPoint y: 520, endPoint x: 697, endPoint y: 570, distance: 284.9
click at [697, 571] on div ".deletable-edge-delete-btn { width: 20px; height: 20px; border: 0px solid #ffff…" at bounding box center [627, 374] width 1254 height 566
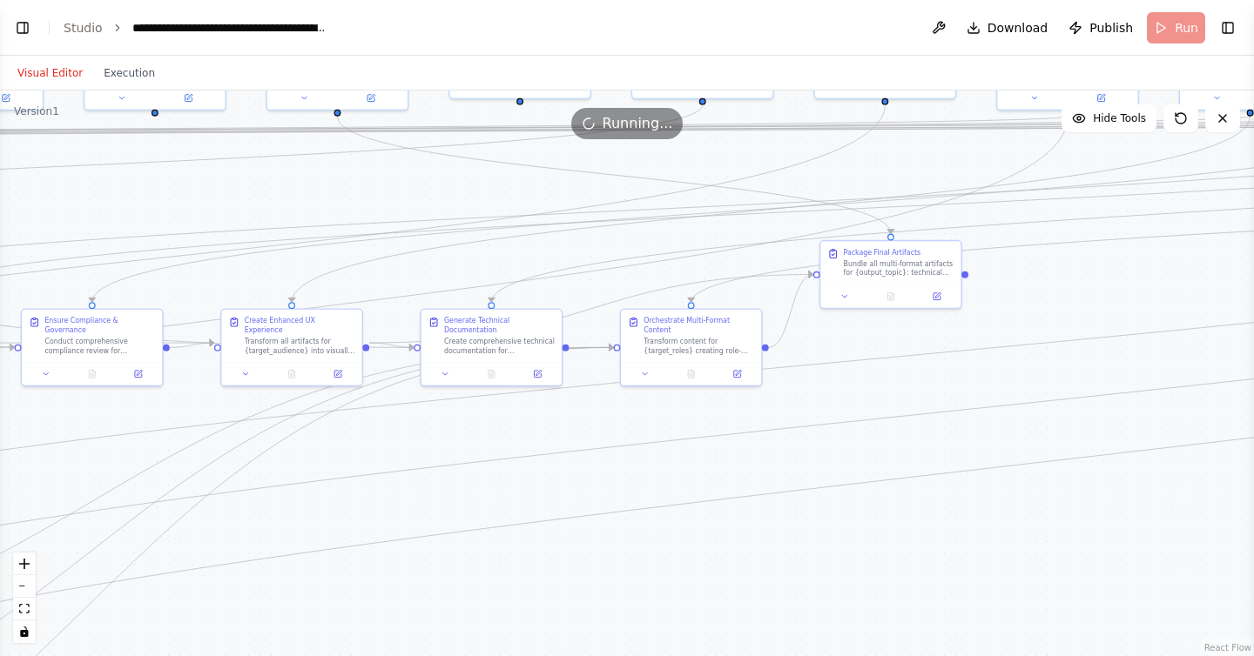
drag, startPoint x: 910, startPoint y: 577, endPoint x: 648, endPoint y: 566, distance: 262.3
click at [647, 566] on div ".deletable-edge-delete-btn { width: 20px; height: 20px; border: 0px solid #ffff…" at bounding box center [627, 374] width 1254 height 566
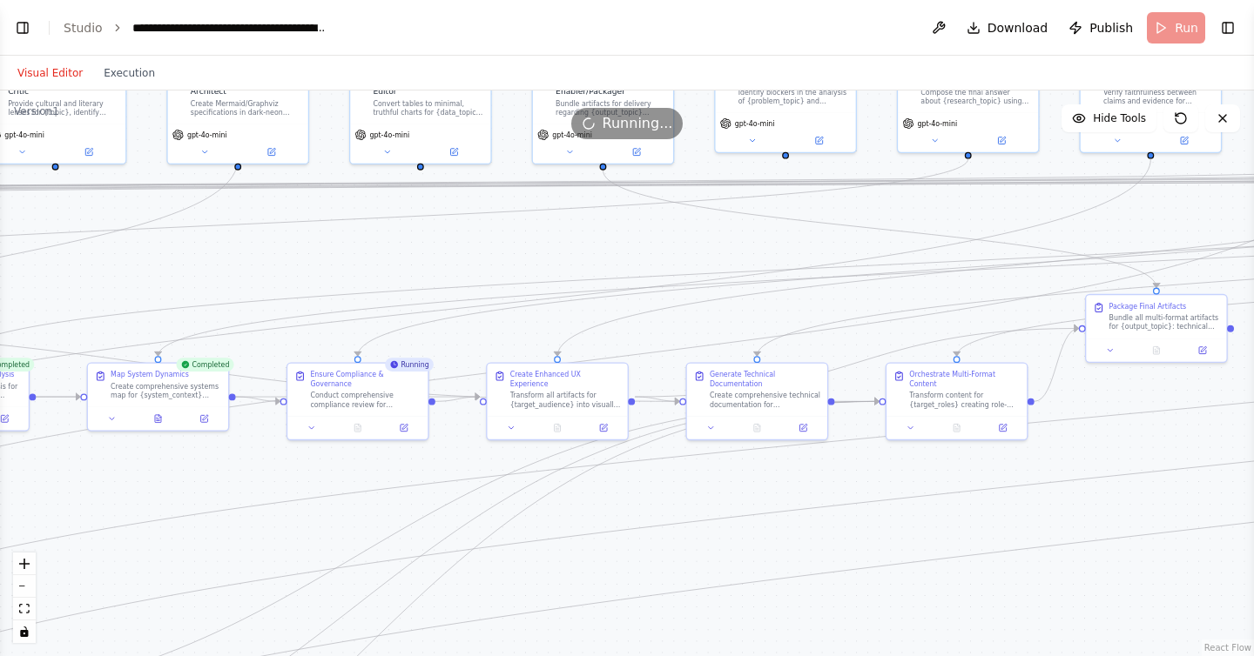
drag, startPoint x: 132, startPoint y: 407, endPoint x: 398, endPoint y: 461, distance: 271.2
click at [398, 461] on div ".deletable-edge-delete-btn { width: 20px; height: 20px; border: 0px solid #ffff…" at bounding box center [627, 374] width 1254 height 566
click at [158, 414] on icon at bounding box center [158, 417] width 6 height 8
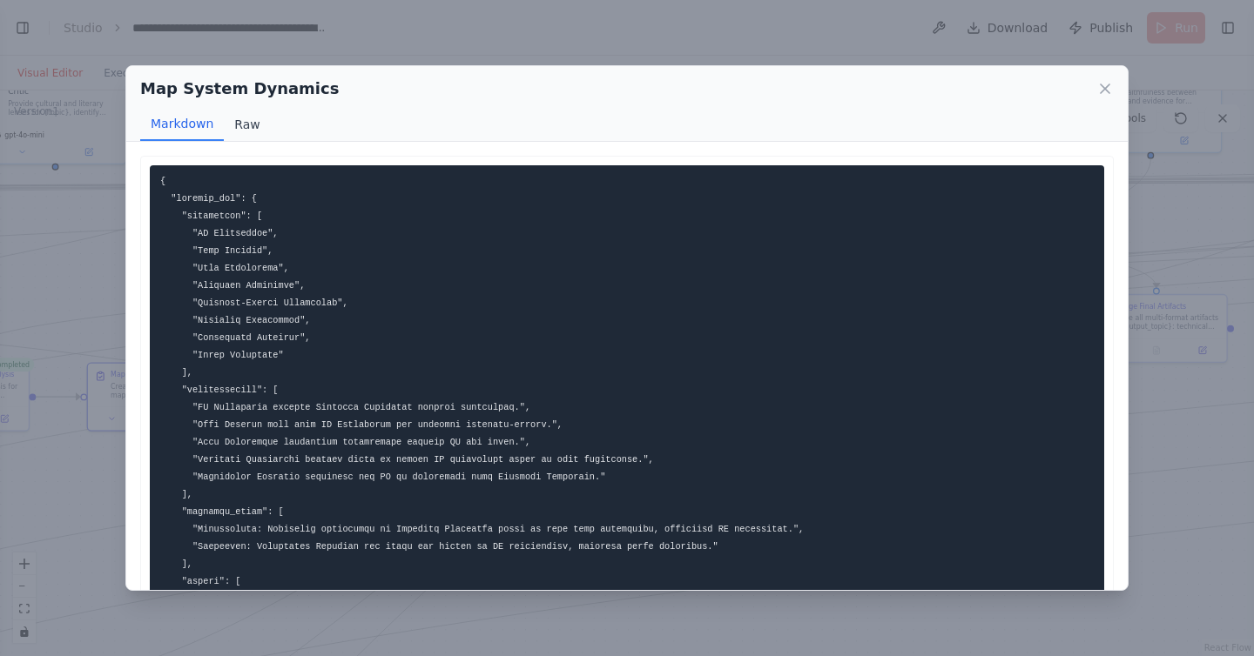
click at [233, 138] on button "Raw" at bounding box center [247, 124] width 46 height 33
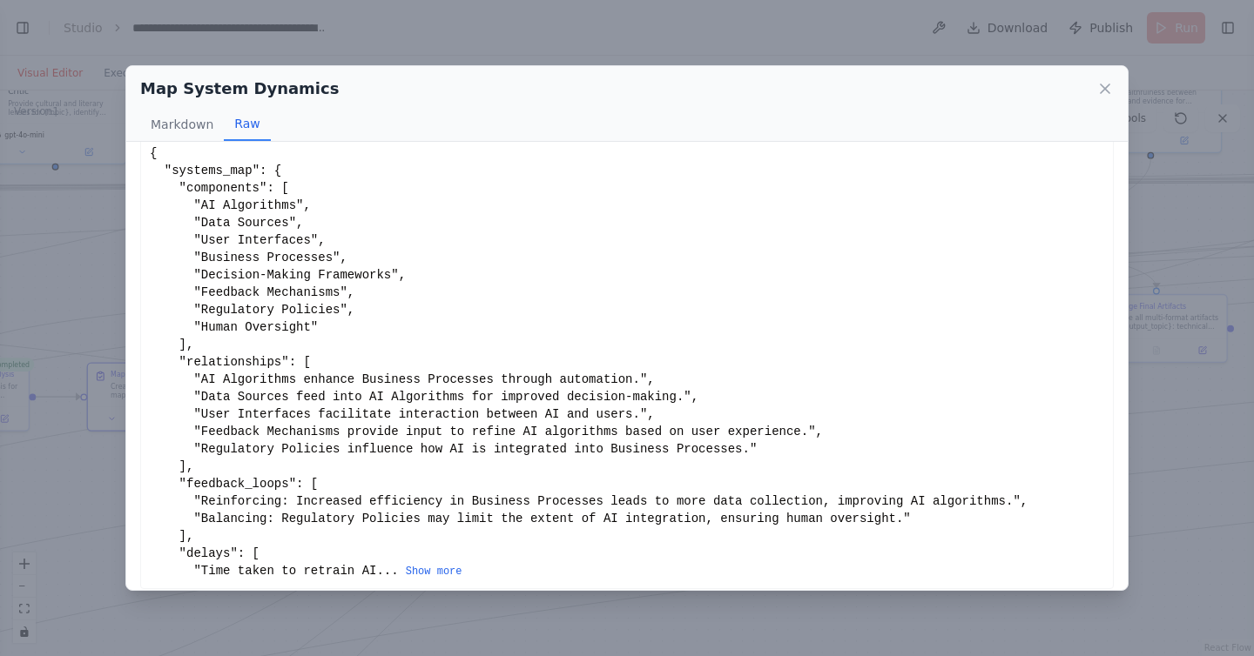
scroll to position [52, 0]
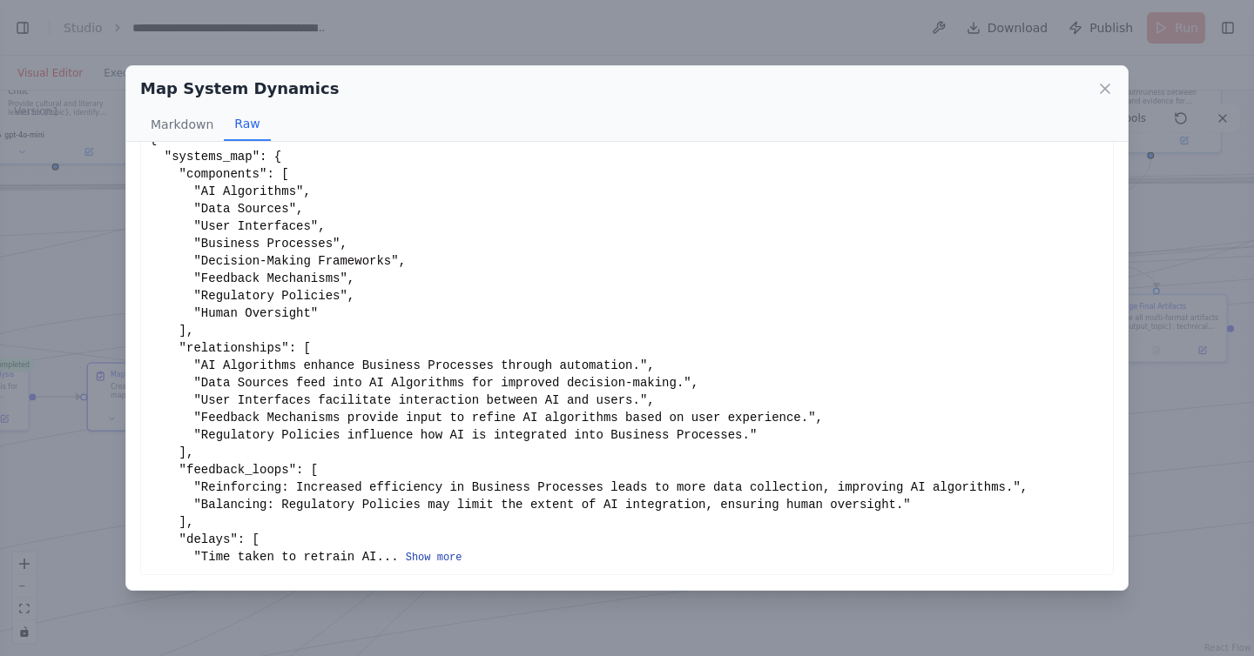
click at [453, 555] on button "Show more" at bounding box center [434, 558] width 57 height 14
click at [451, 561] on button "Show more" at bounding box center [434, 558] width 57 height 14
click at [423, 556] on button "Show more" at bounding box center [434, 558] width 57 height 14
click at [429, 557] on button "Show more" at bounding box center [434, 558] width 57 height 14
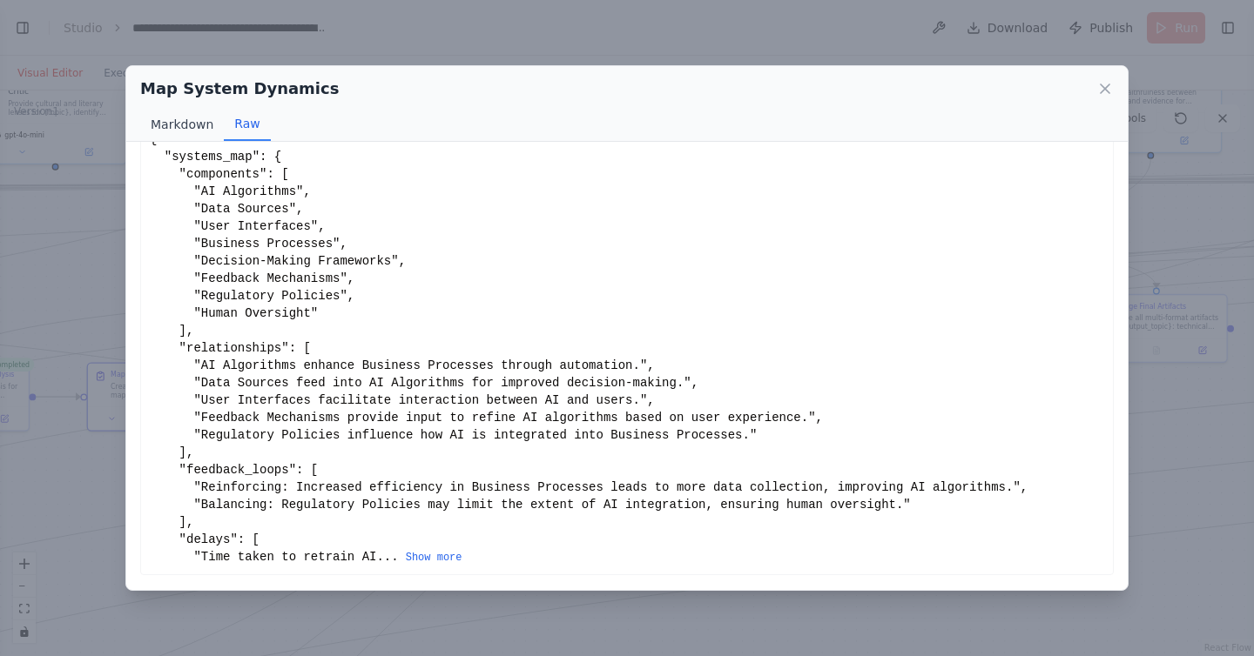
click at [196, 121] on button "Markdown" at bounding box center [182, 124] width 84 height 33
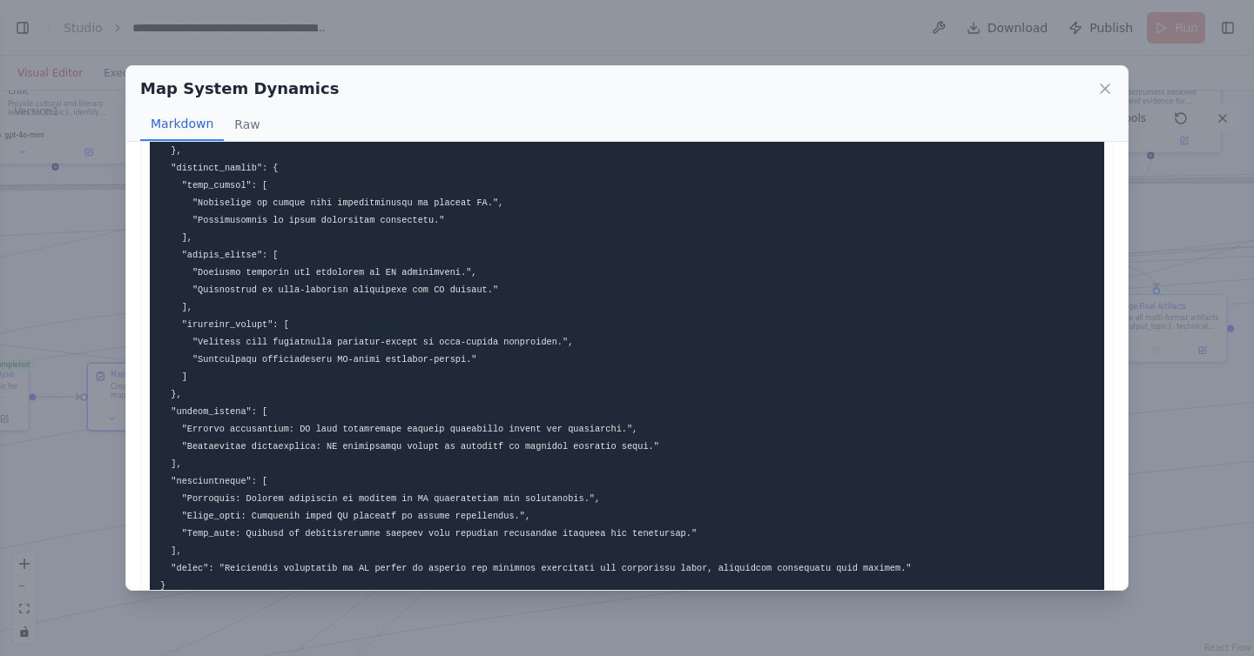
scroll to position [536, 0]
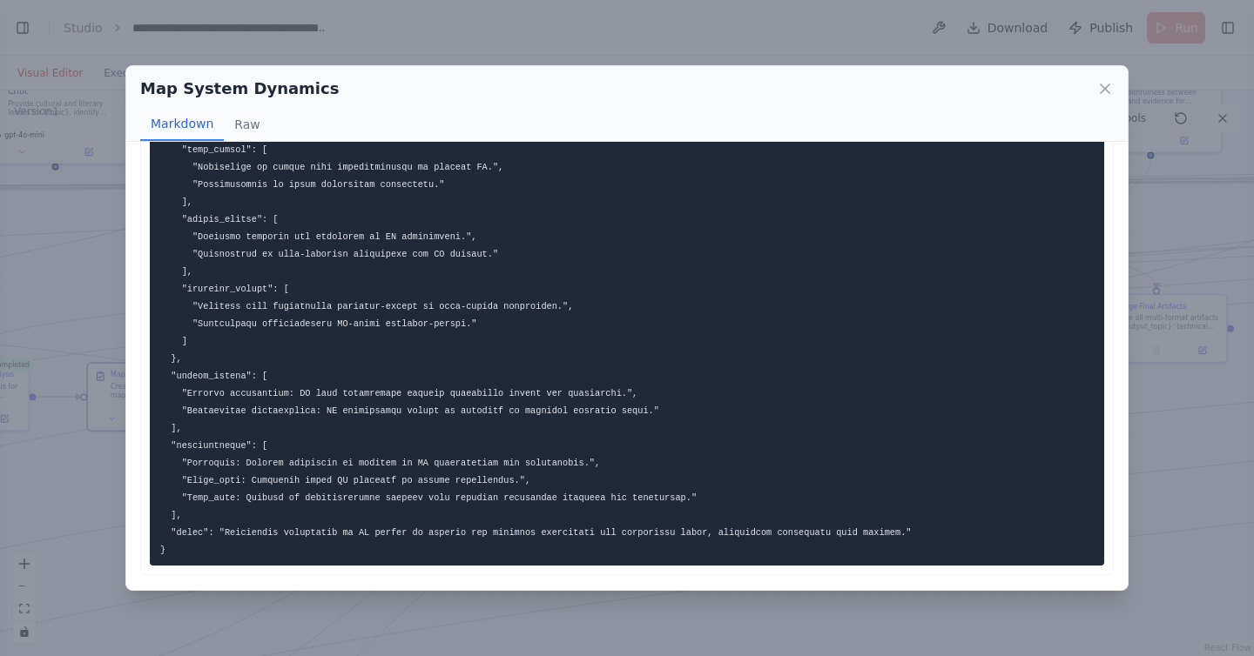
click at [79, 448] on div "Map System Dynamics Markdown Raw ... Show more Not valid JSON" at bounding box center [627, 328] width 1254 height 656
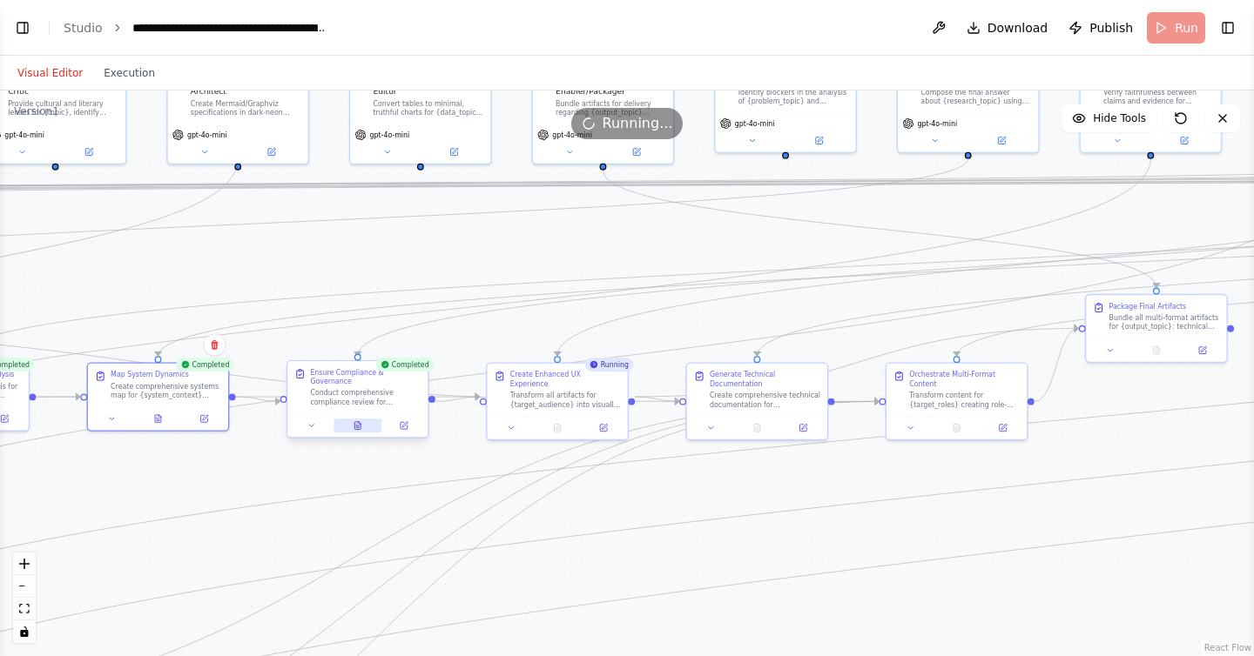
click at [360, 427] on icon at bounding box center [357, 426] width 6 height 8
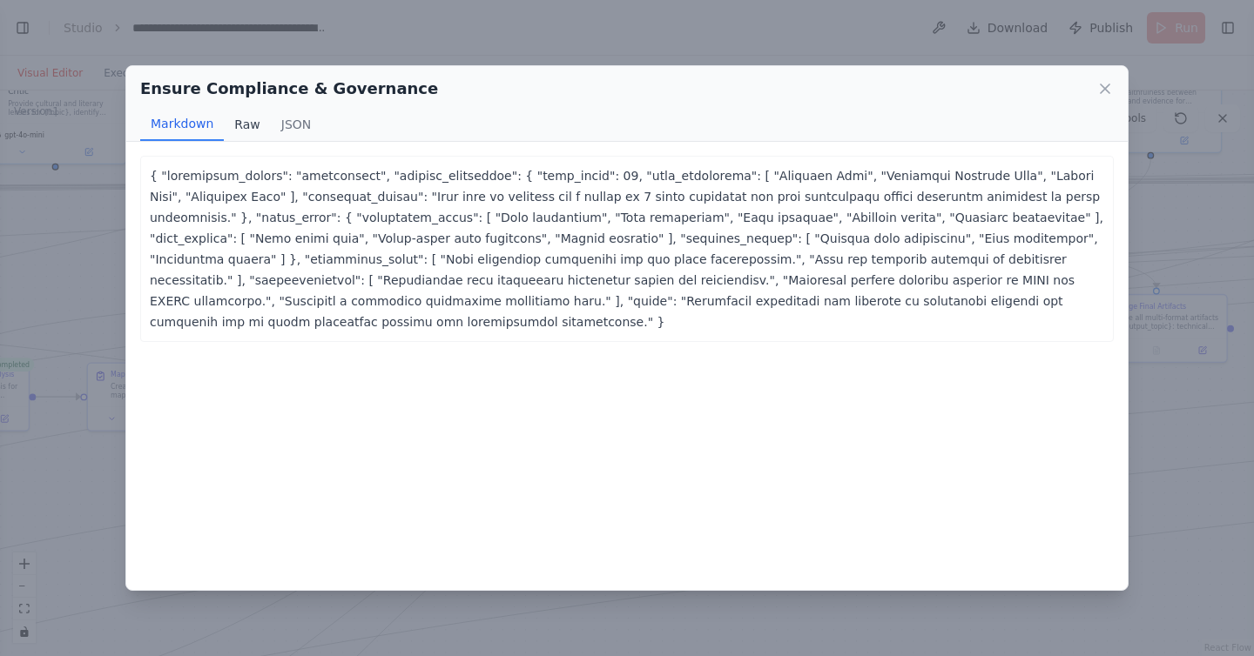
click at [242, 121] on button "Raw" at bounding box center [247, 124] width 46 height 33
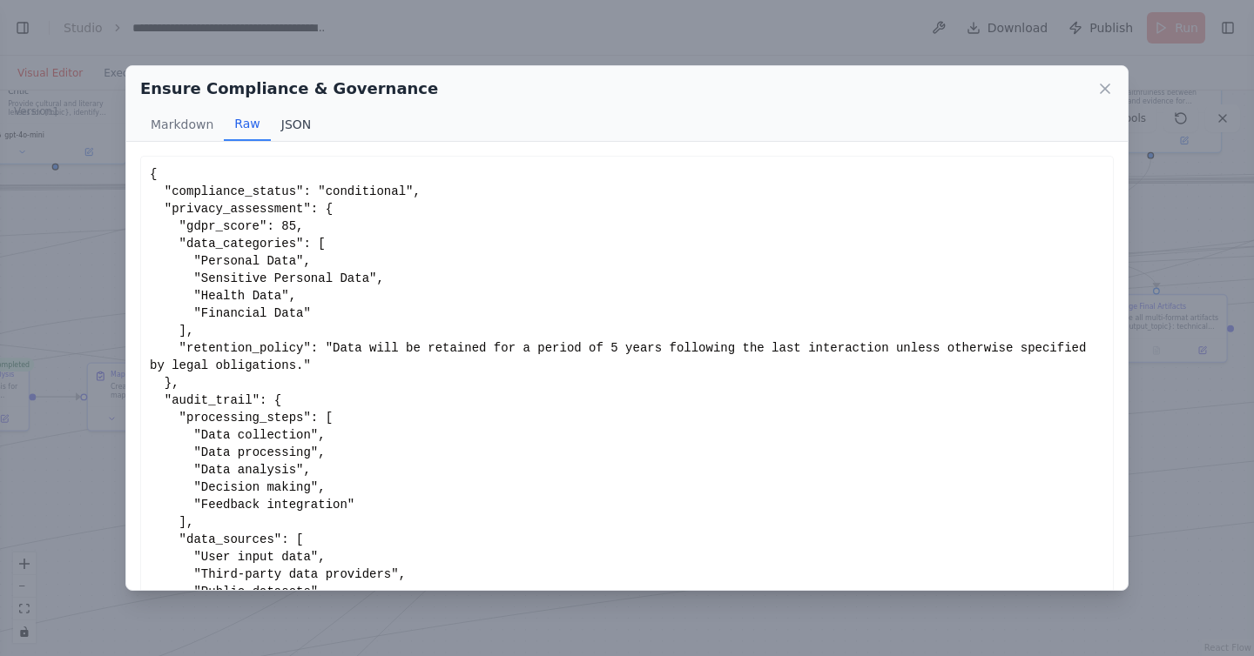
click at [286, 122] on button "JSON" at bounding box center [296, 124] width 51 height 33
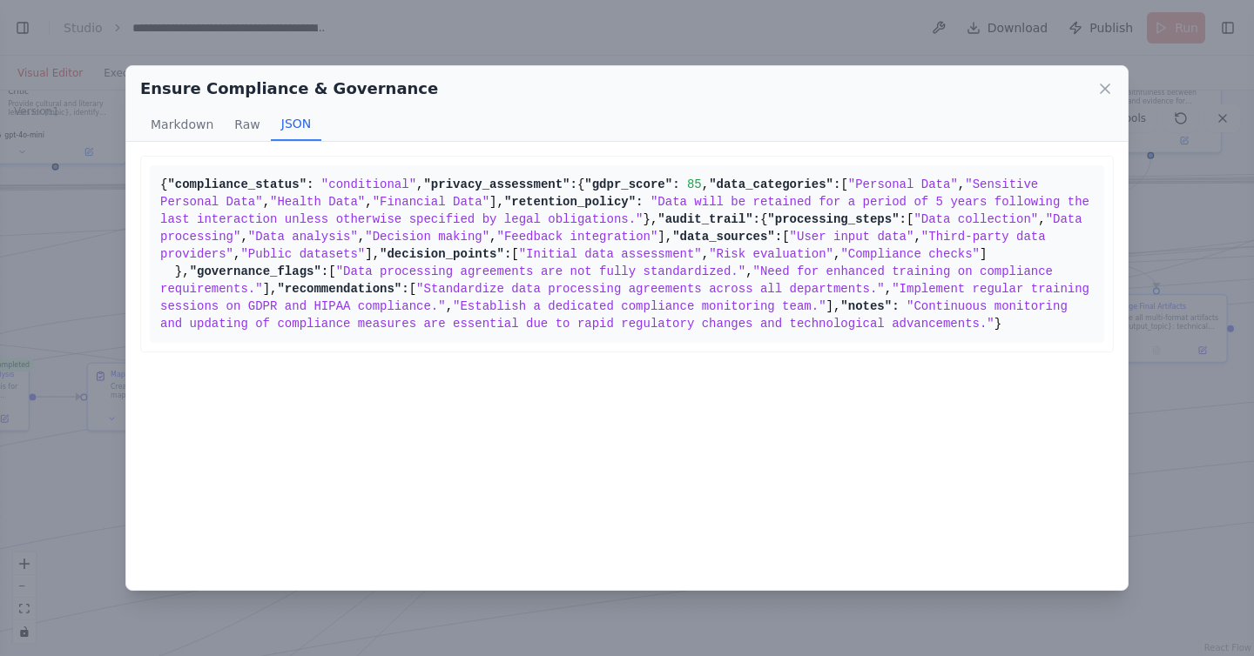
scroll to position [387, 0]
click at [89, 351] on div "Ensure Compliance & Governance Markdown Raw JSON ... Show more { "compliance_st…" at bounding box center [627, 328] width 1254 height 656
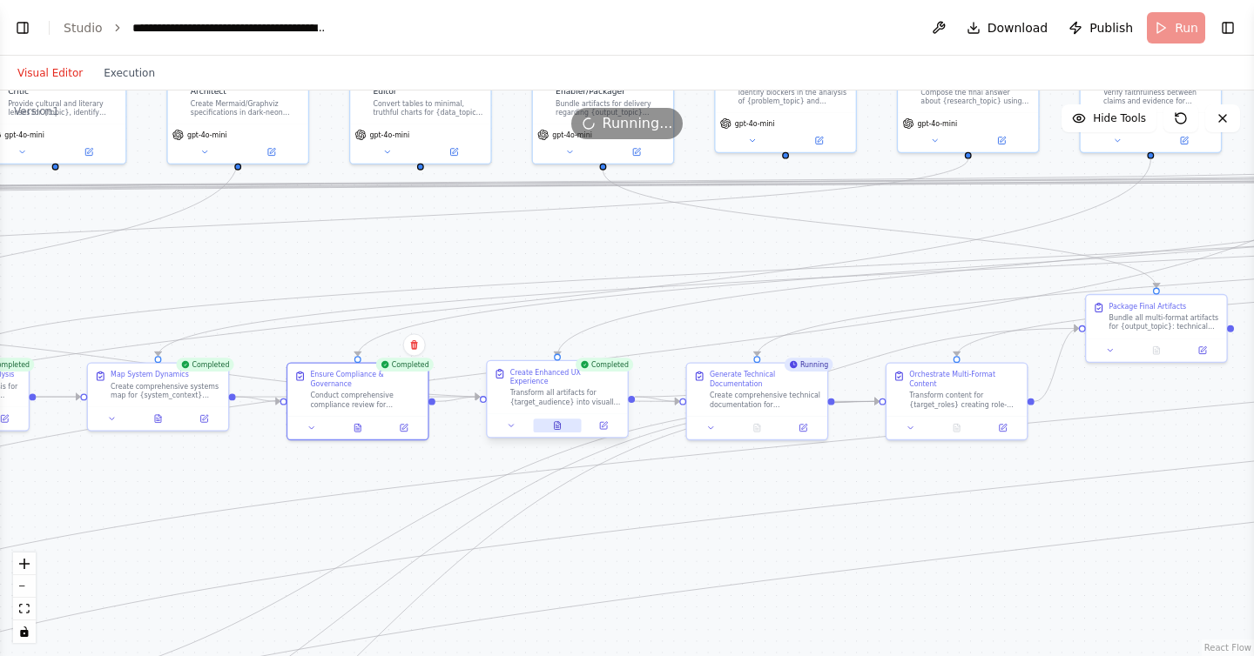
click at [555, 422] on icon at bounding box center [558, 426] width 6 height 8
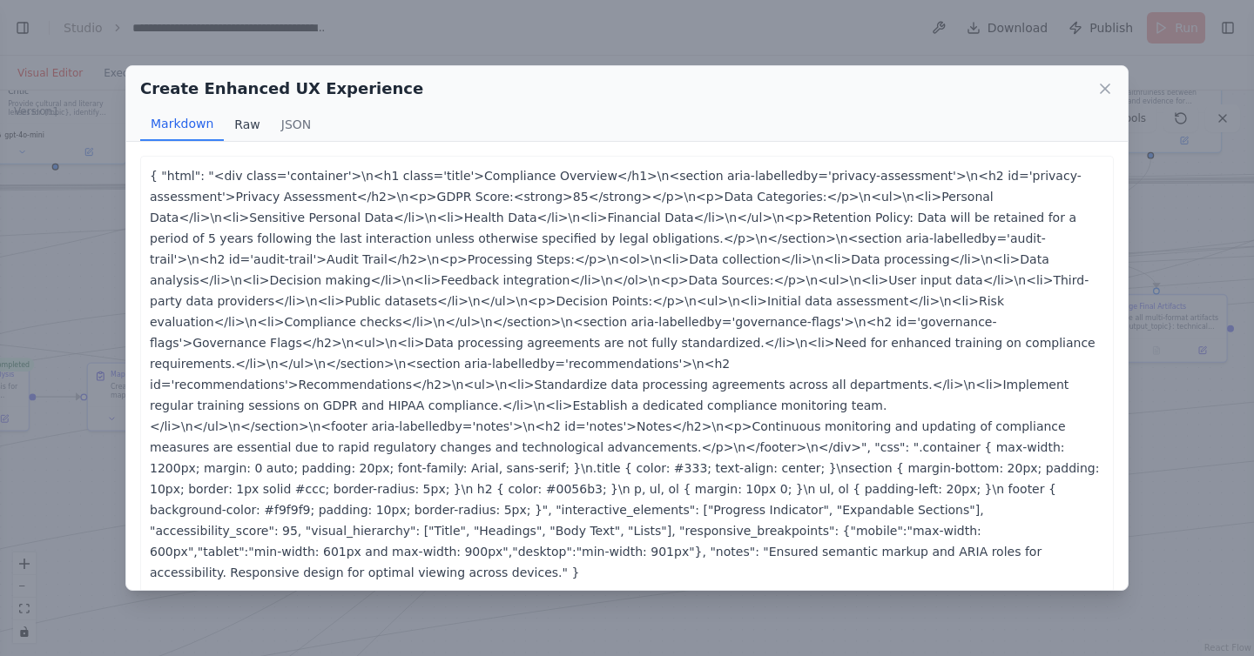
click at [253, 125] on button "Raw" at bounding box center [247, 124] width 46 height 33
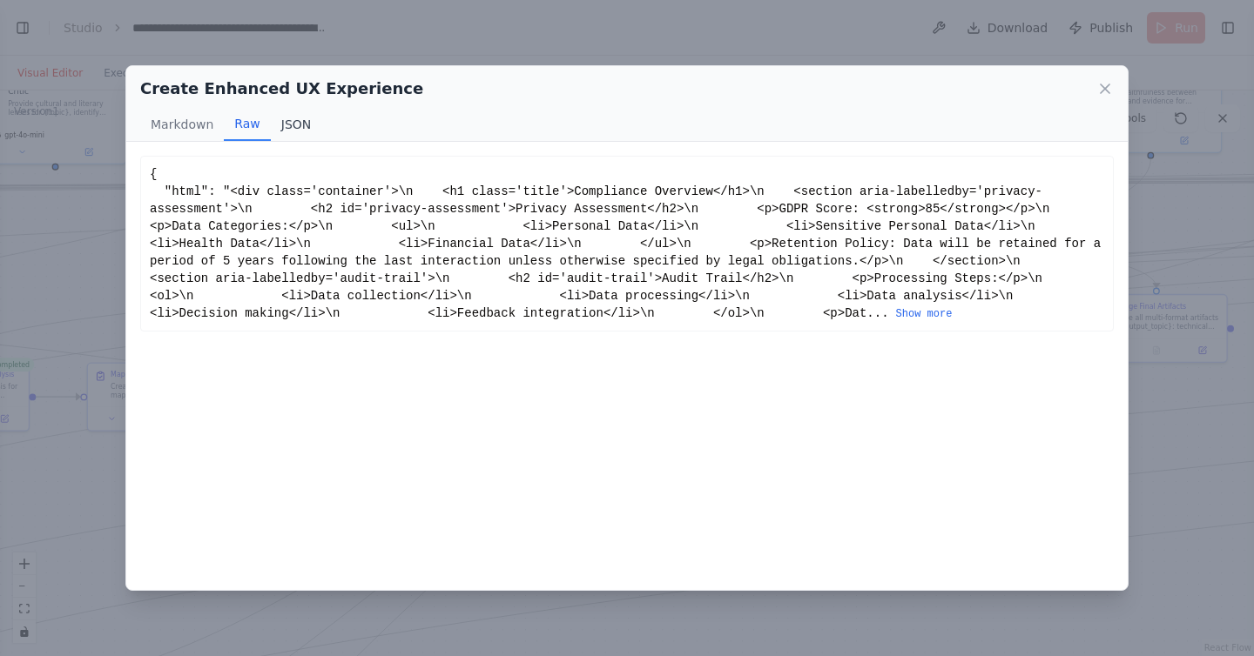
click at [282, 125] on button "JSON" at bounding box center [296, 124] width 51 height 33
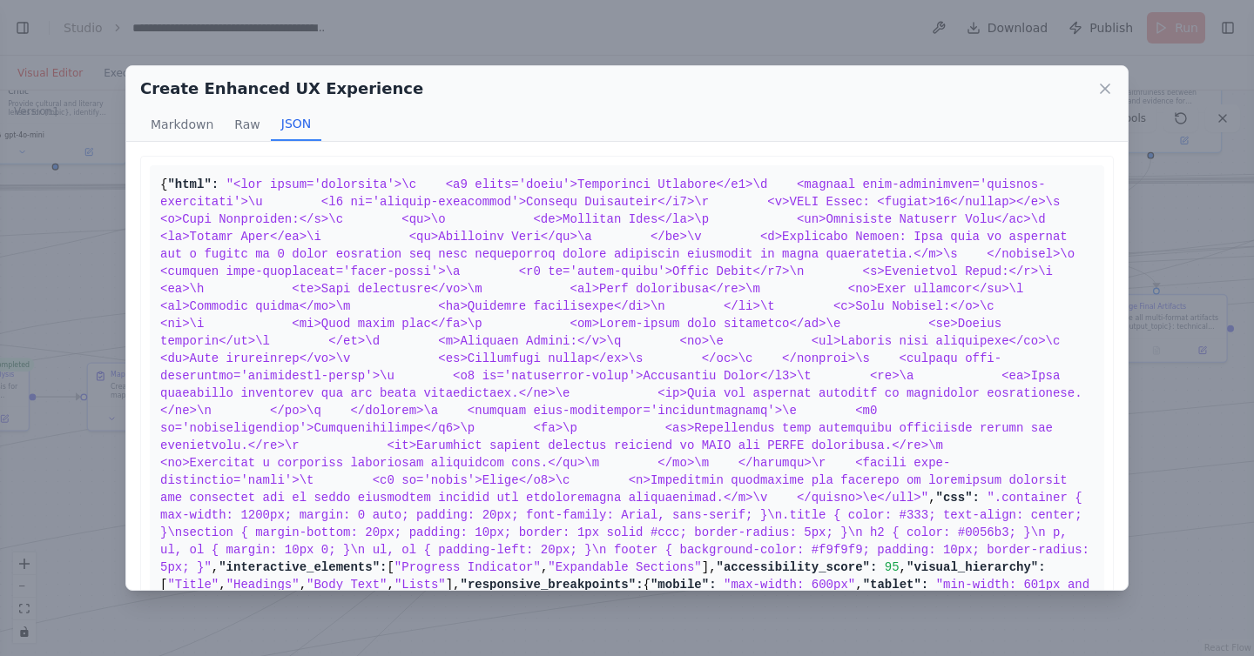
click at [286, 317] on span at bounding box center [653, 341] width 987 height 327
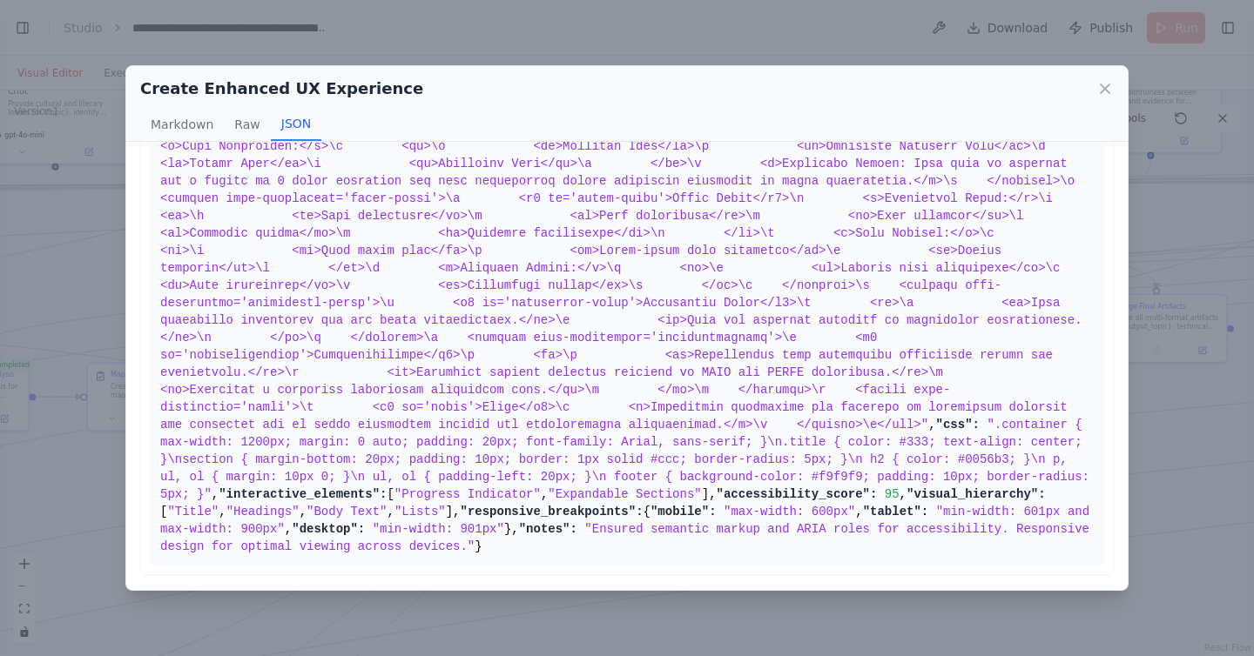
scroll to position [0, 0]
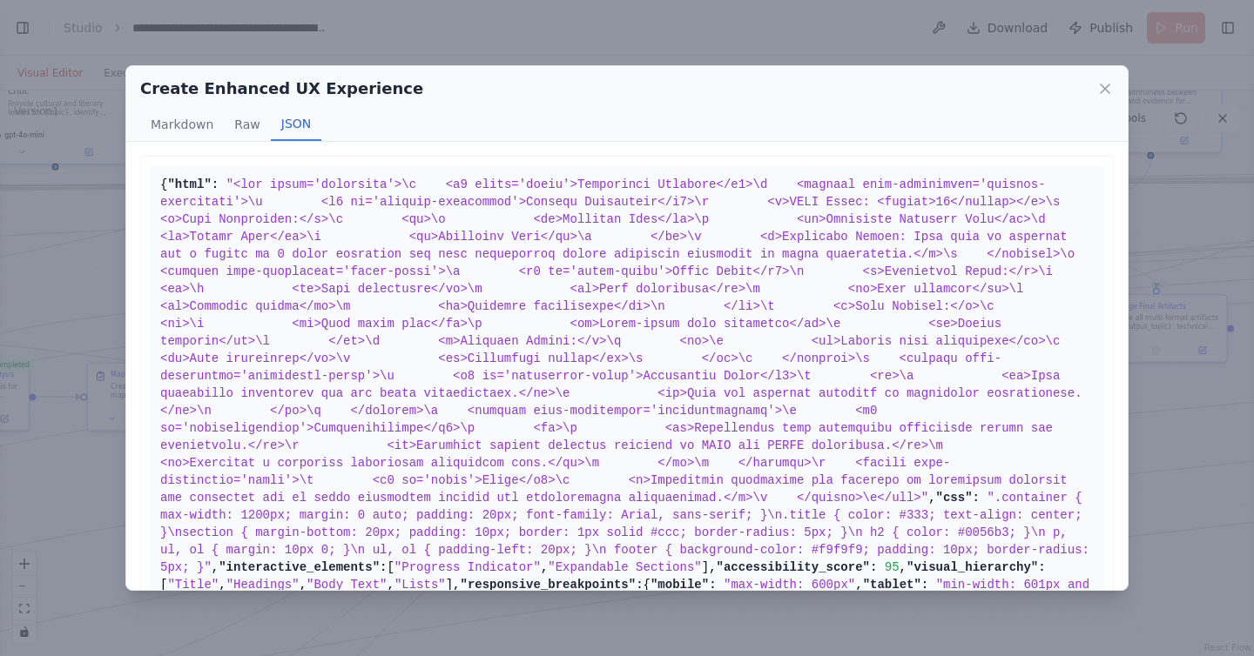
click at [86, 338] on div "Create Enhanced UX Experience Markdown Raw JSON { "html": " <div class='contain…" at bounding box center [627, 328] width 1254 height 656
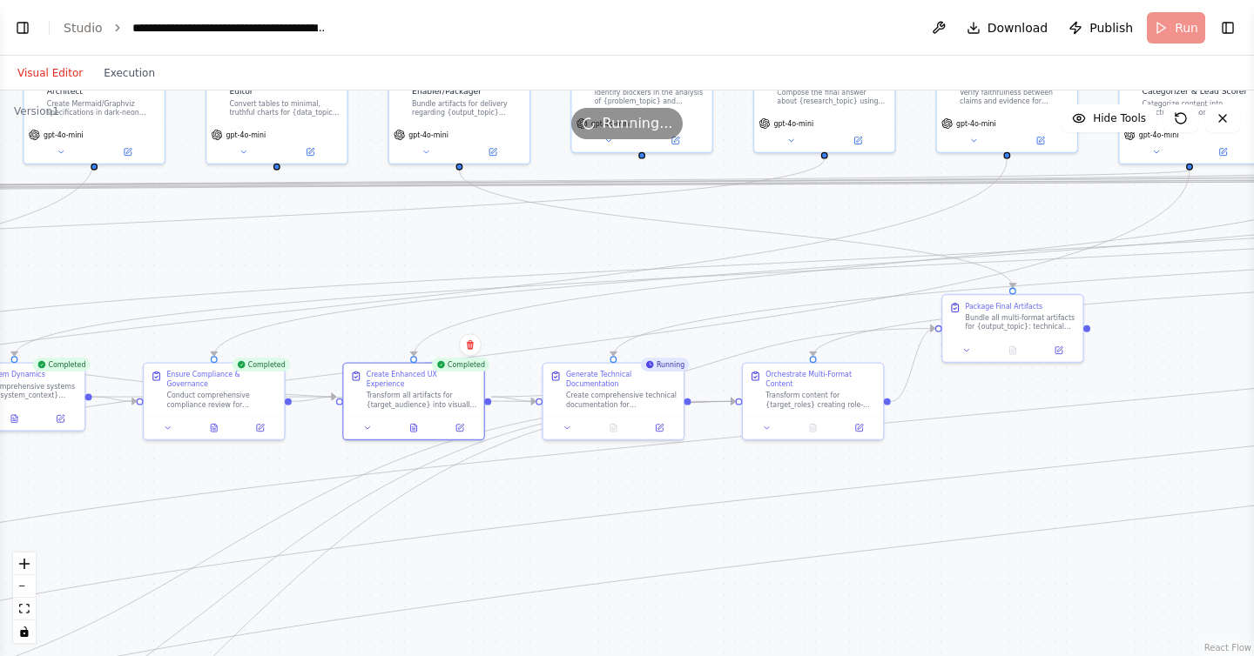
drag, startPoint x: 948, startPoint y: 521, endPoint x: 805, endPoint y: 521, distance: 143.7
click at [805, 521] on div ".deletable-edge-delete-btn { width: 20px; height: 20px; border: 0px solid #ffff…" at bounding box center [627, 374] width 1254 height 566
drag, startPoint x: 656, startPoint y: 222, endPoint x: 505, endPoint y: 452, distance: 275.3
click at [505, 452] on div ".deletable-edge-delete-btn { width: 20px; height: 20px; border: 0px solid #ffff…" at bounding box center [627, 374] width 1254 height 566
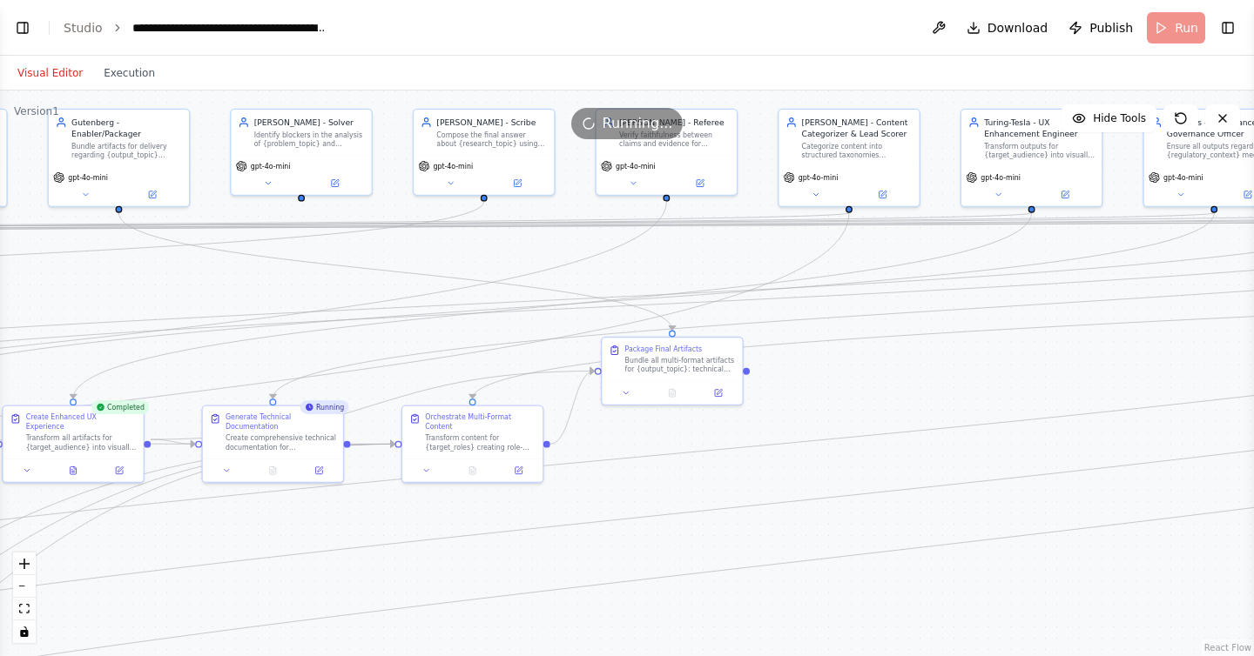
drag, startPoint x: 726, startPoint y: 204, endPoint x: 386, endPoint y: 246, distance: 343.1
click at [386, 246] on div ".deletable-edge-delete-btn { width: 20px; height: 20px; border: 0px solid #ffff…" at bounding box center [627, 374] width 1254 height 566
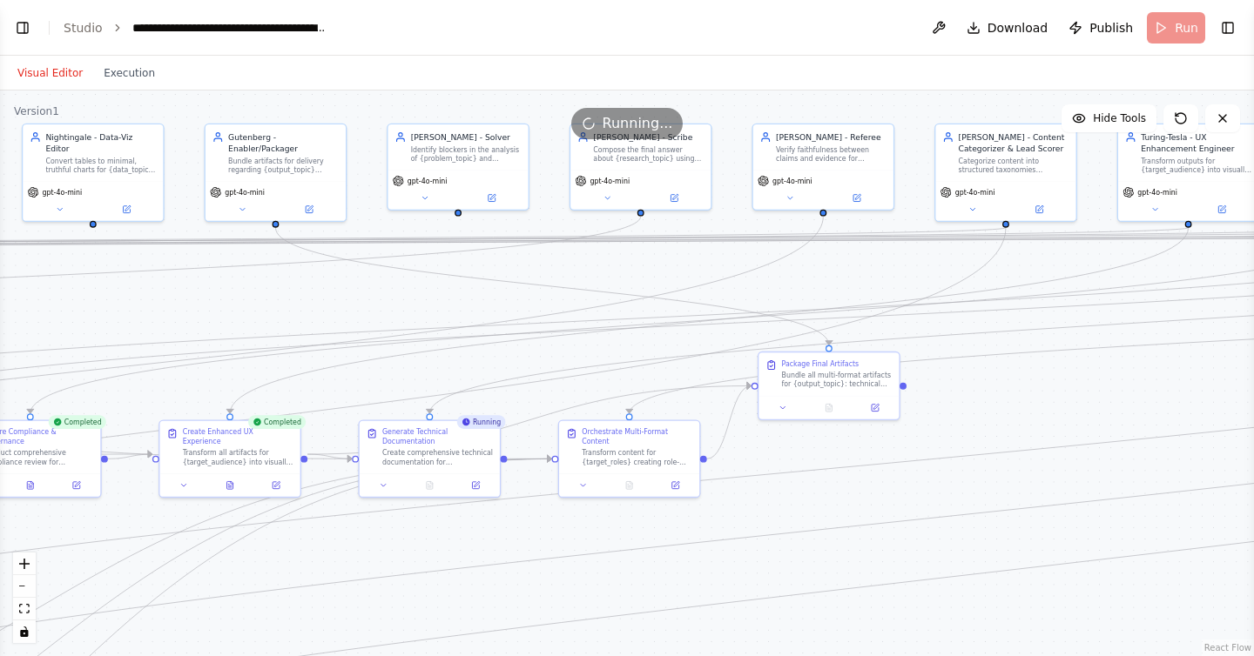
drag, startPoint x: 807, startPoint y: 492, endPoint x: 964, endPoint y: 508, distance: 157.5
click at [964, 508] on div ".deletable-edge-delete-btn { width: 20px; height: 20px; border: 0px solid #ffff…" at bounding box center [627, 374] width 1254 height 566
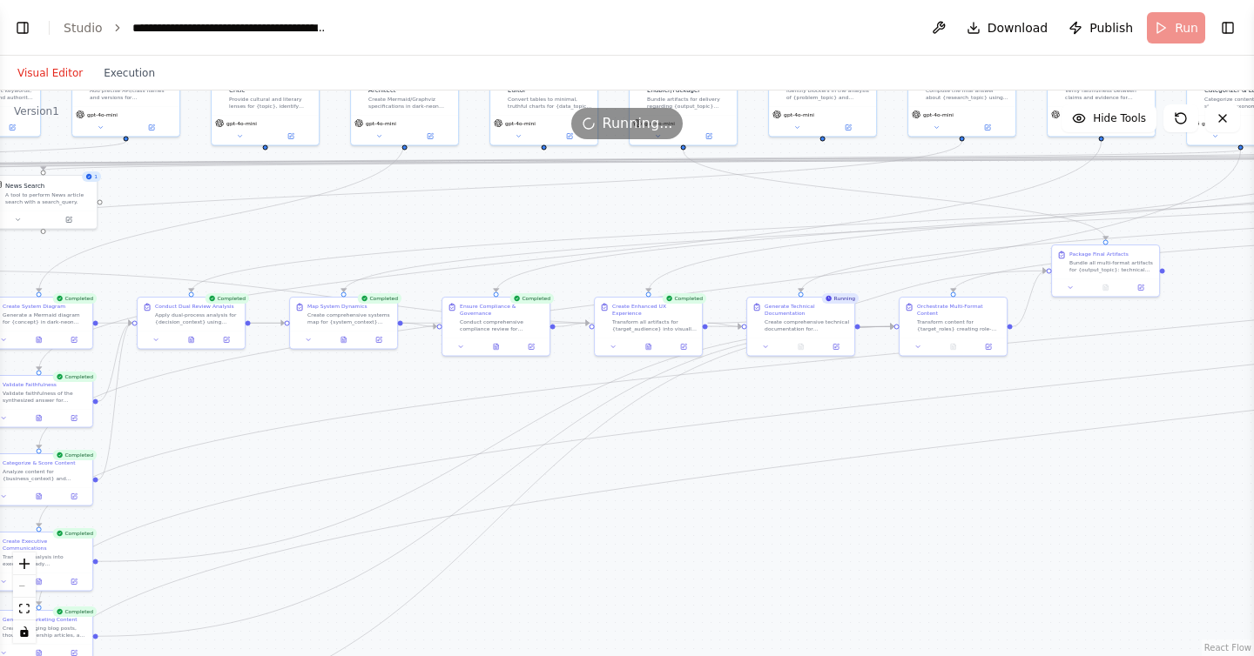
drag, startPoint x: 542, startPoint y: 545, endPoint x: 788, endPoint y: 404, distance: 283.2
click at [788, 404] on div ".deletable-edge-delete-btn { width: 20px; height: 20px; border: 0px solid #ffff…" at bounding box center [627, 374] width 1254 height 566
click at [800, 349] on icon at bounding box center [801, 349] width 3 height 0
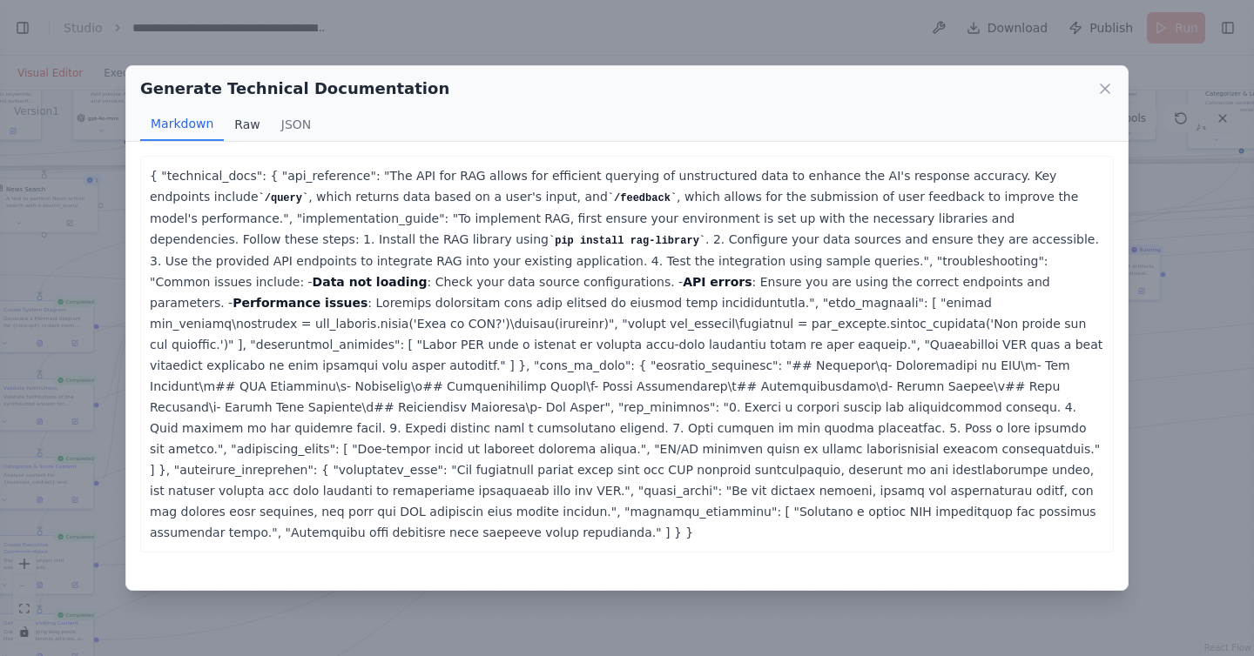
click at [247, 134] on button "Raw" at bounding box center [247, 124] width 46 height 33
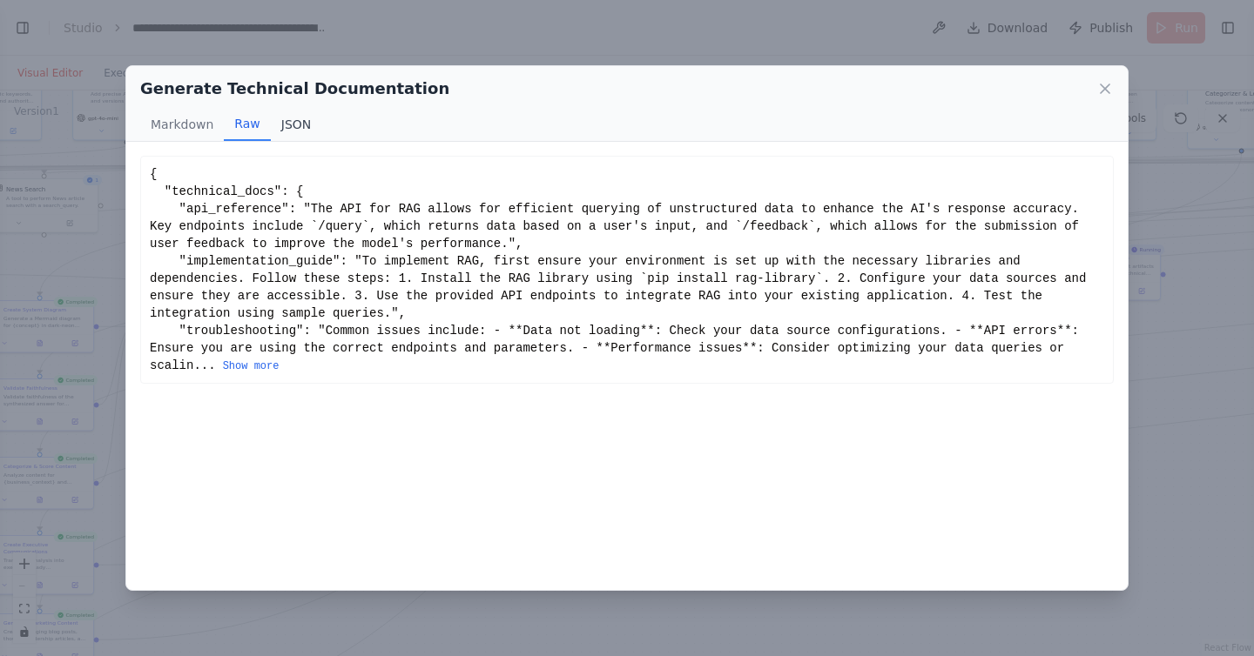
click at [300, 128] on button "JSON" at bounding box center [296, 124] width 51 height 33
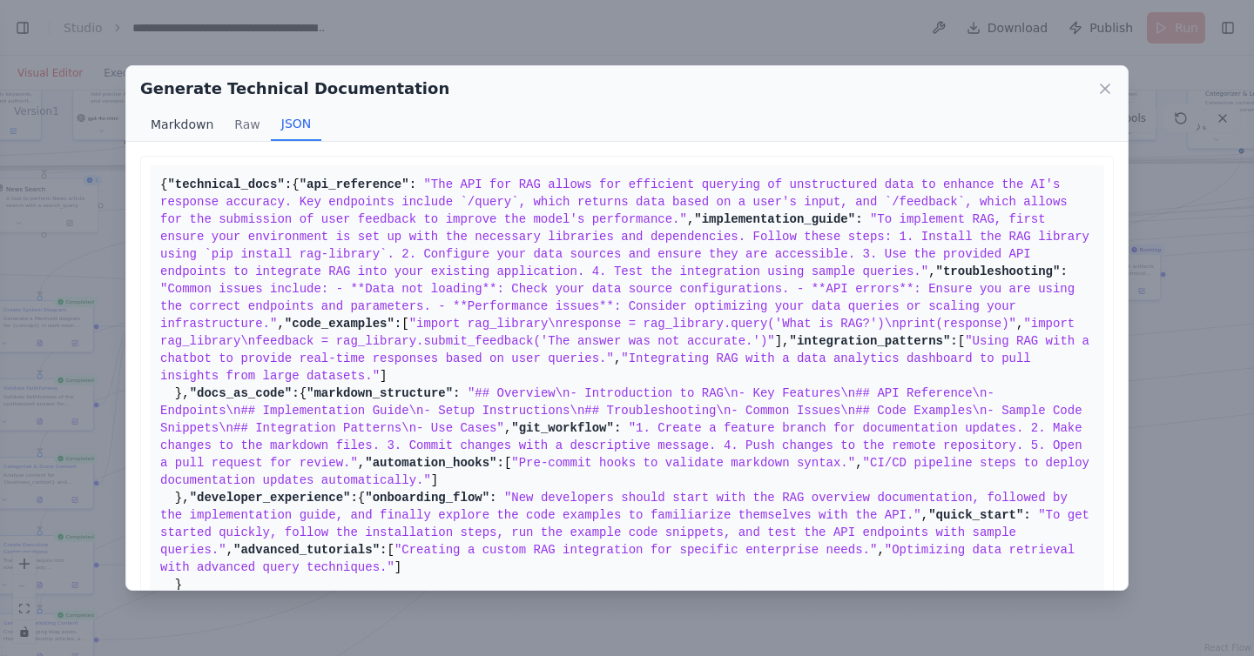
click at [197, 132] on button "Markdown" at bounding box center [182, 124] width 84 height 33
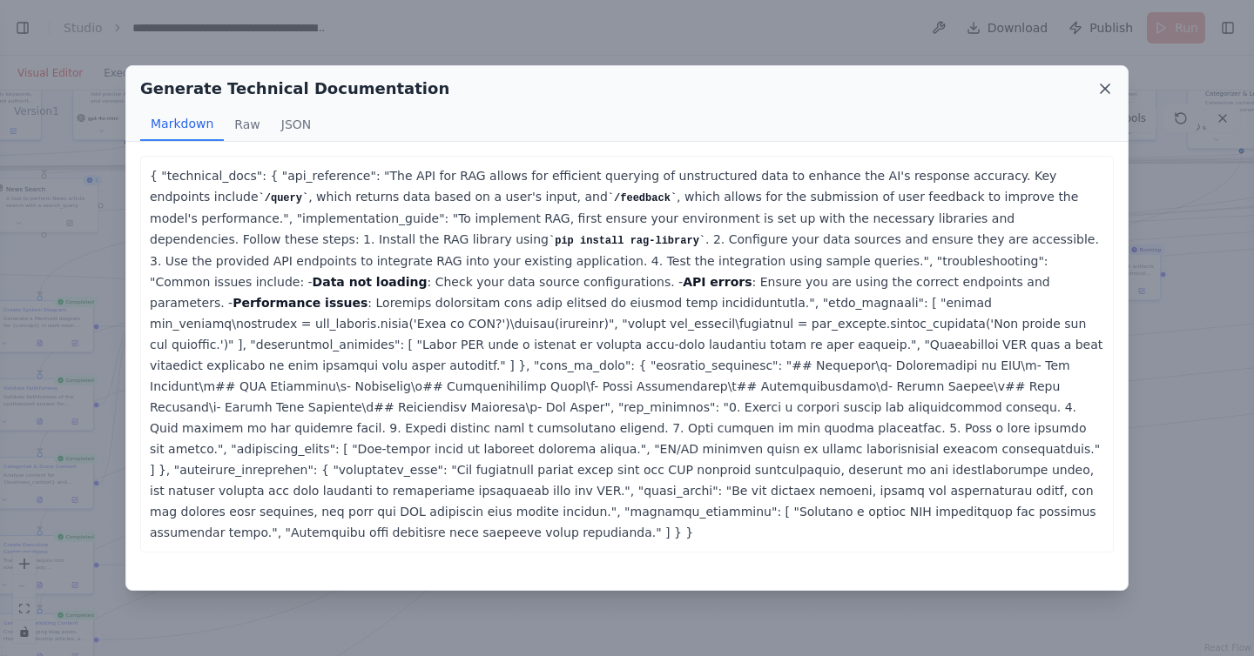
click at [1102, 82] on icon at bounding box center [1104, 88] width 17 height 17
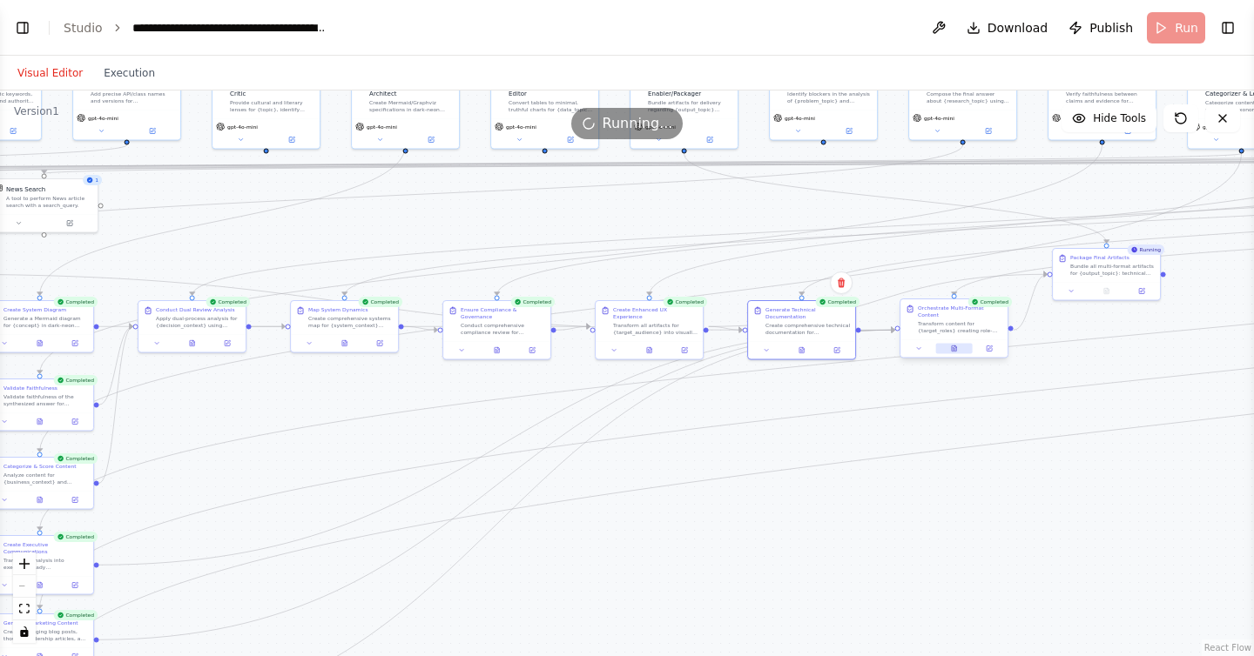
click at [955, 350] on icon at bounding box center [954, 349] width 4 height 6
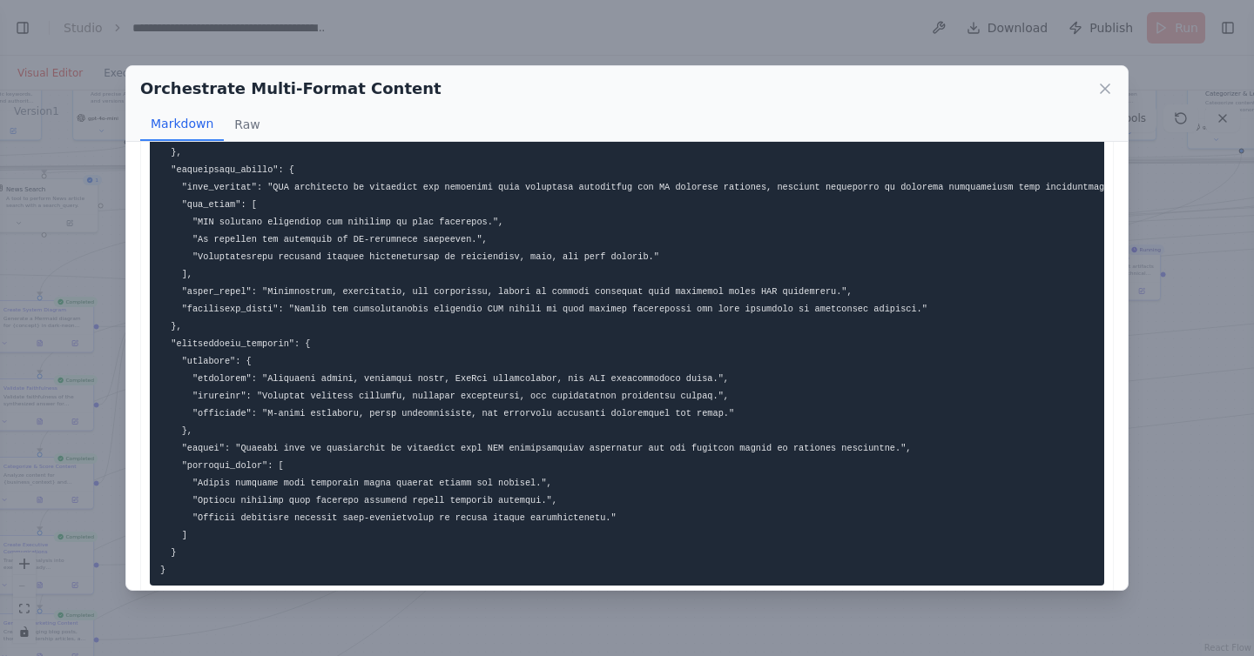
scroll to position [1982, 0]
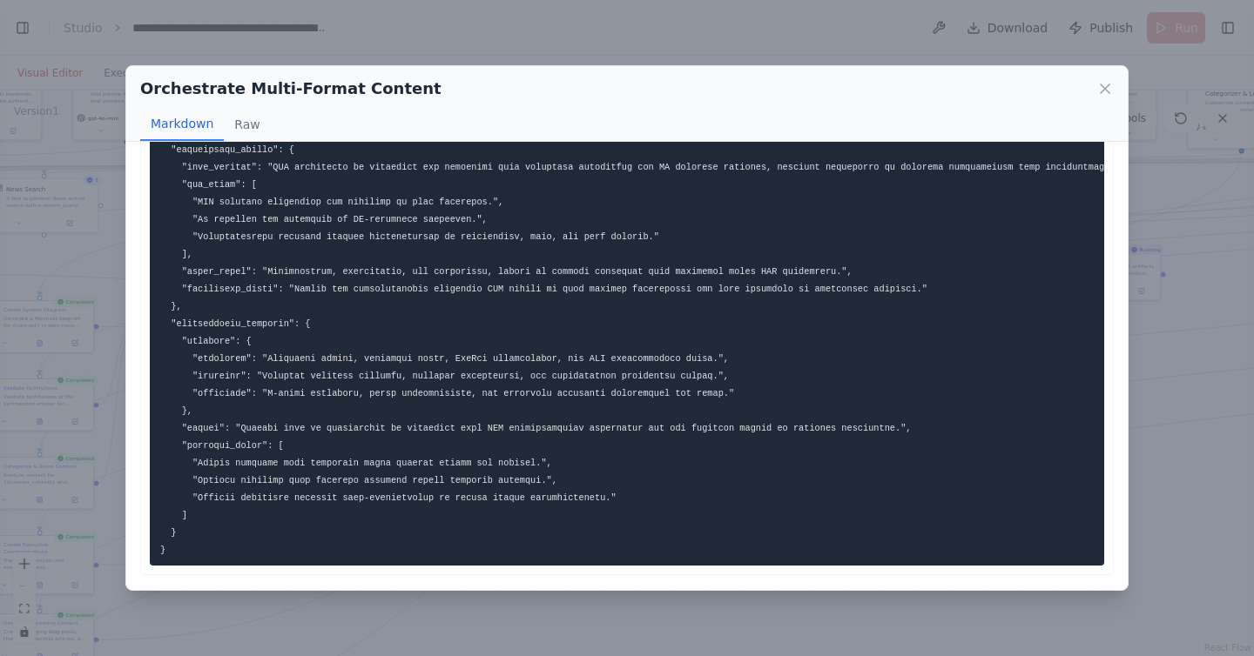
click at [1210, 242] on div "Orchestrate Multi-Format Content Markdown Raw ... Show more Not valid JSON" at bounding box center [627, 328] width 1254 height 656
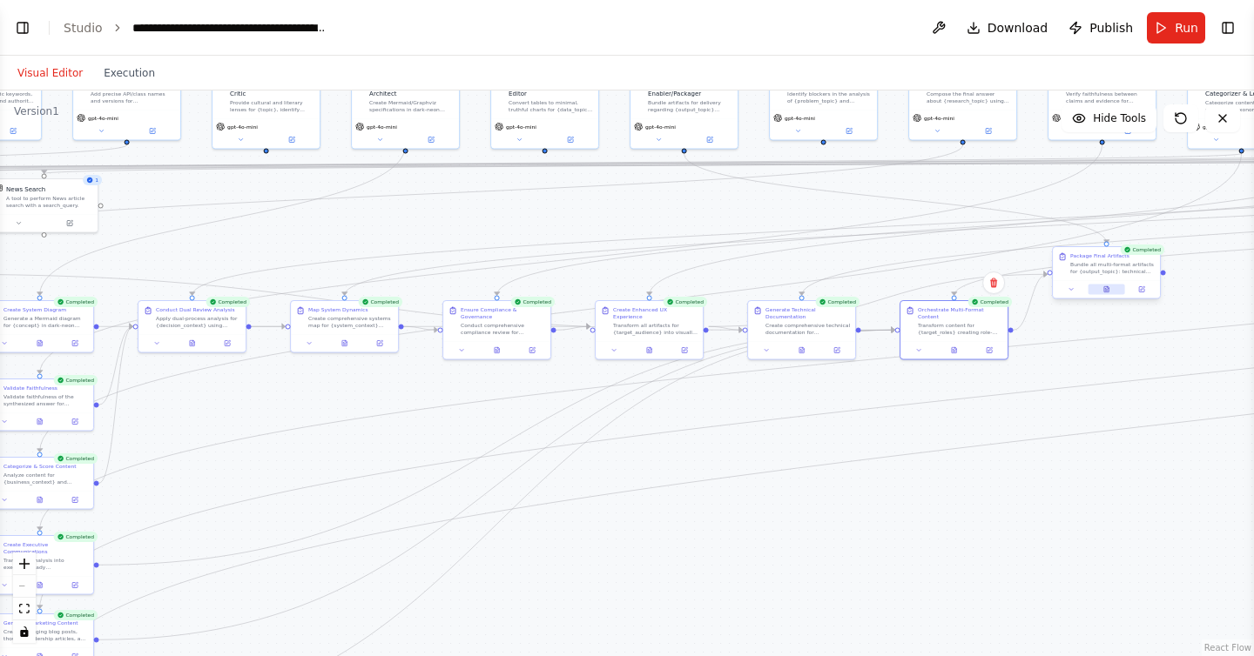
click at [1108, 290] on icon at bounding box center [1106, 289] width 4 height 6
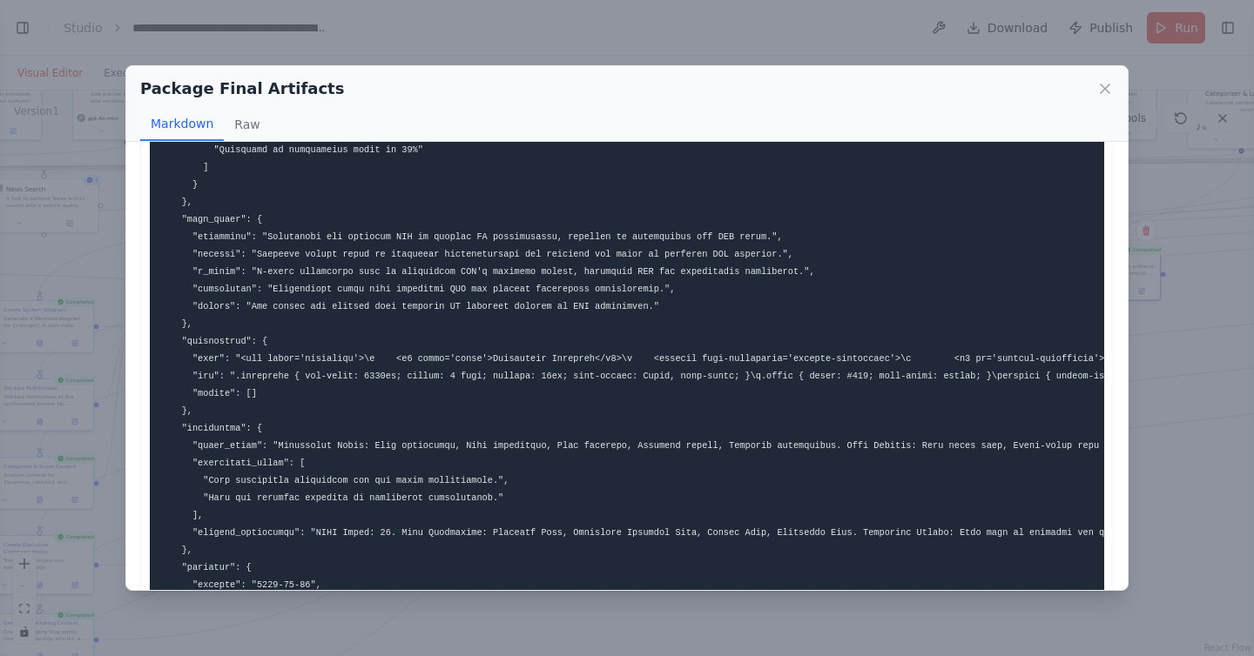
scroll to position [1581, 0]
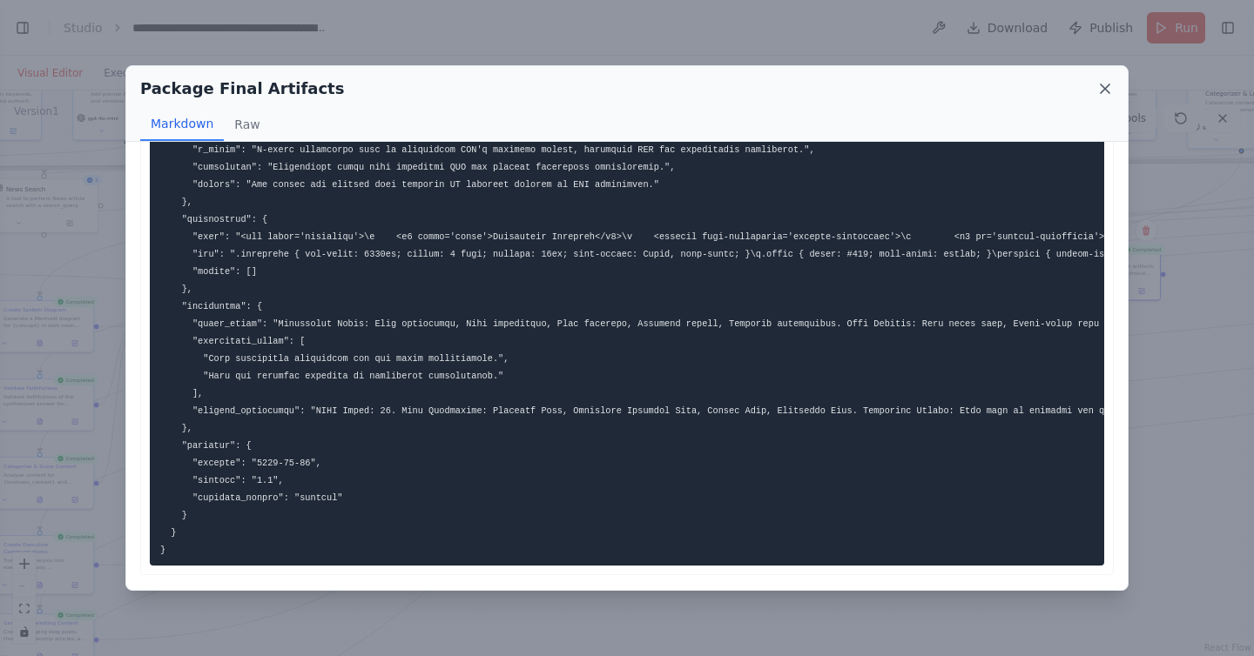
click at [1101, 84] on icon at bounding box center [1104, 88] width 17 height 17
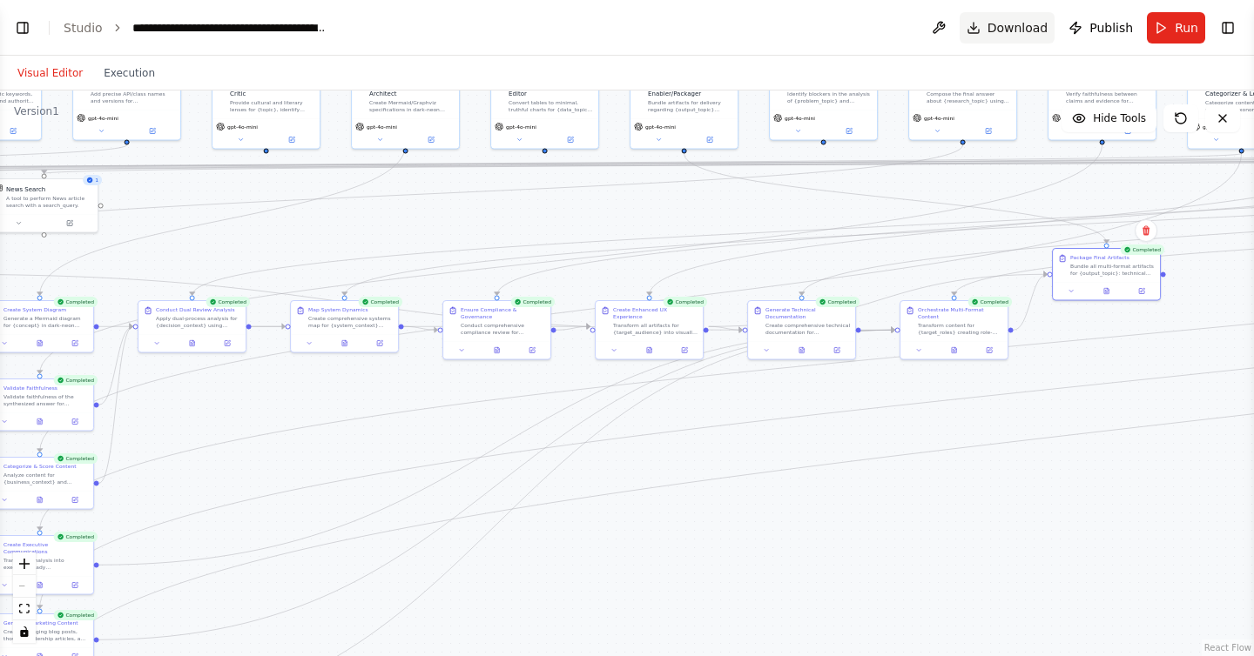
click at [1033, 35] on span "Download" at bounding box center [1017, 27] width 61 height 17
click at [982, 436] on div ".deletable-edge-delete-btn { width: 20px; height: 20px; border: 0px solid #ffff…" at bounding box center [627, 374] width 1254 height 566
click at [29, 37] on button "Toggle Left Sidebar" at bounding box center [22, 28] width 24 height 24
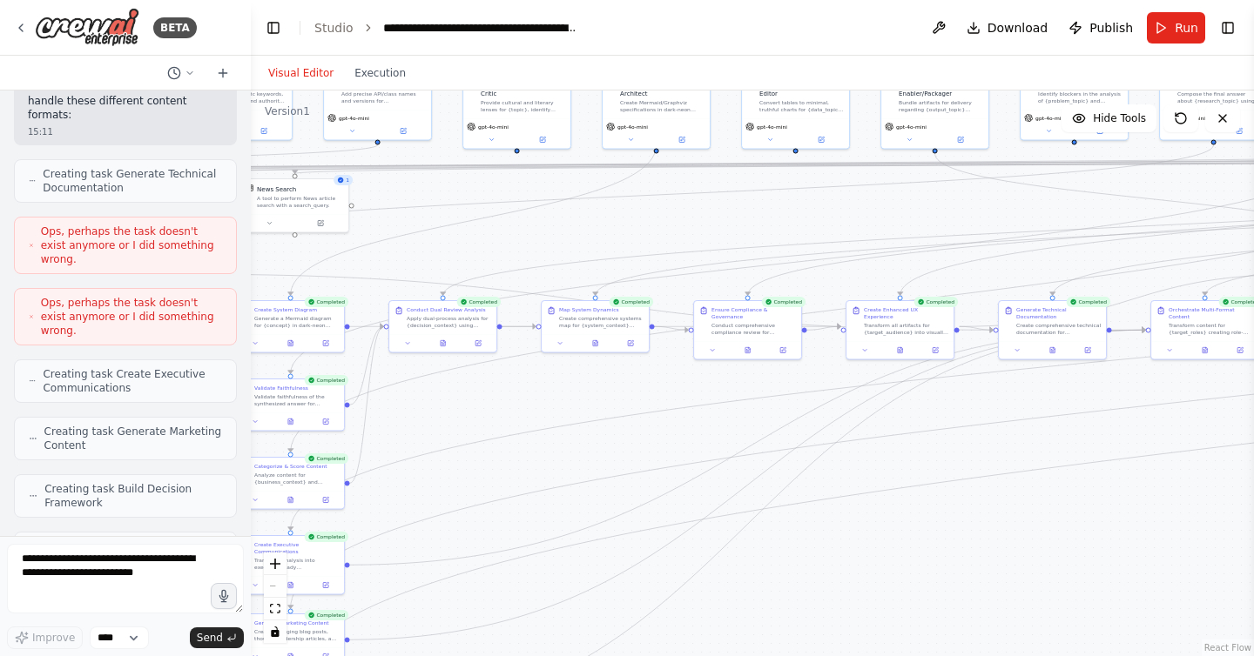
scroll to position [16623, 0]
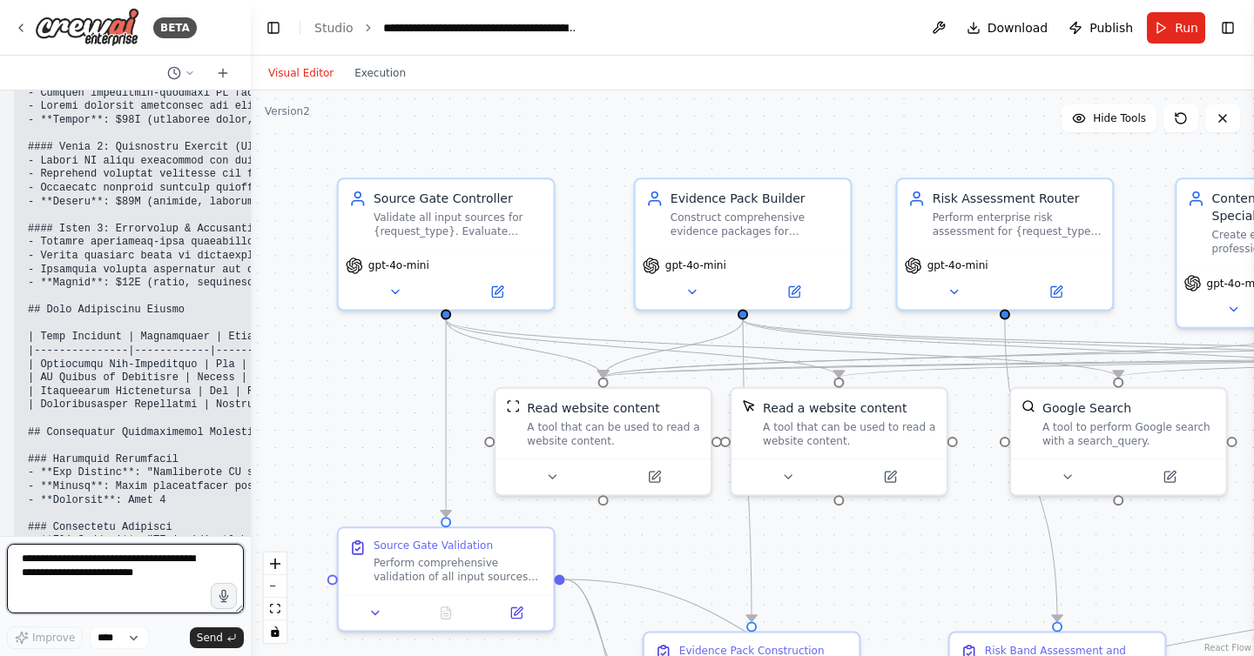
click at [101, 577] on textarea at bounding box center [125, 579] width 237 height 70
type textarea "**********"
click at [108, 589] on textarea "**********" at bounding box center [125, 579] width 237 height 70
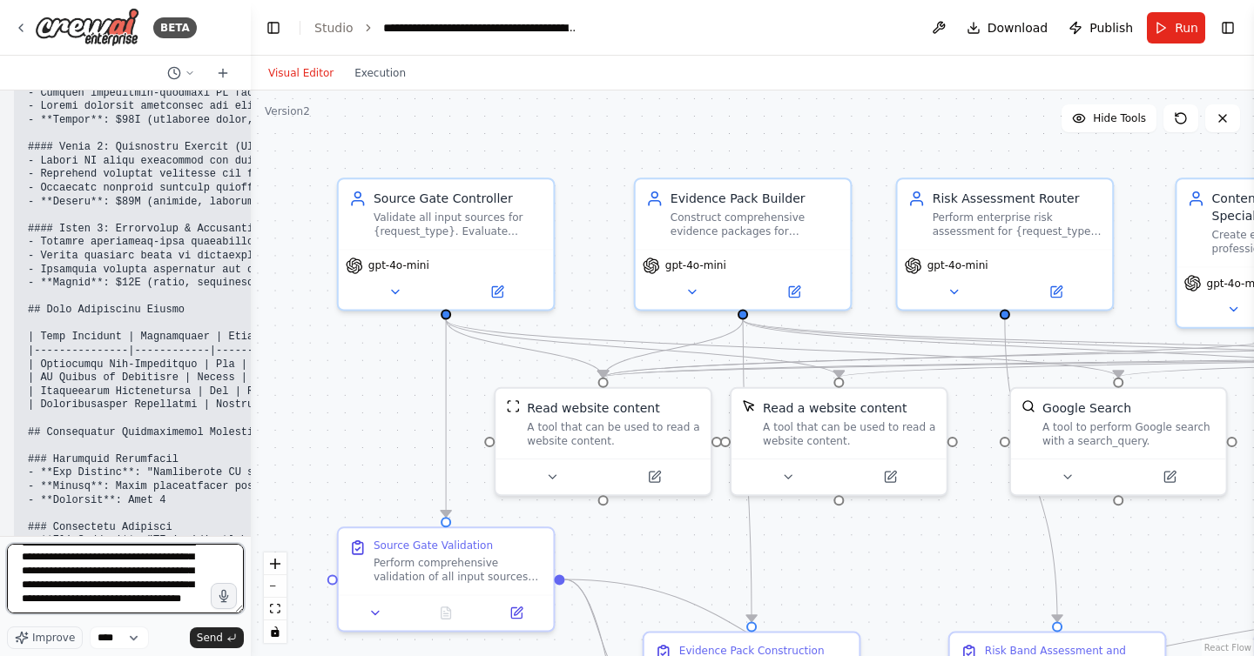
click at [137, 572] on textarea "**********" at bounding box center [125, 579] width 237 height 70
click at [188, 573] on textarea "**********" at bounding box center [125, 579] width 237 height 70
click at [78, 598] on textarea "**********" at bounding box center [125, 579] width 237 height 70
type textarea "**********"
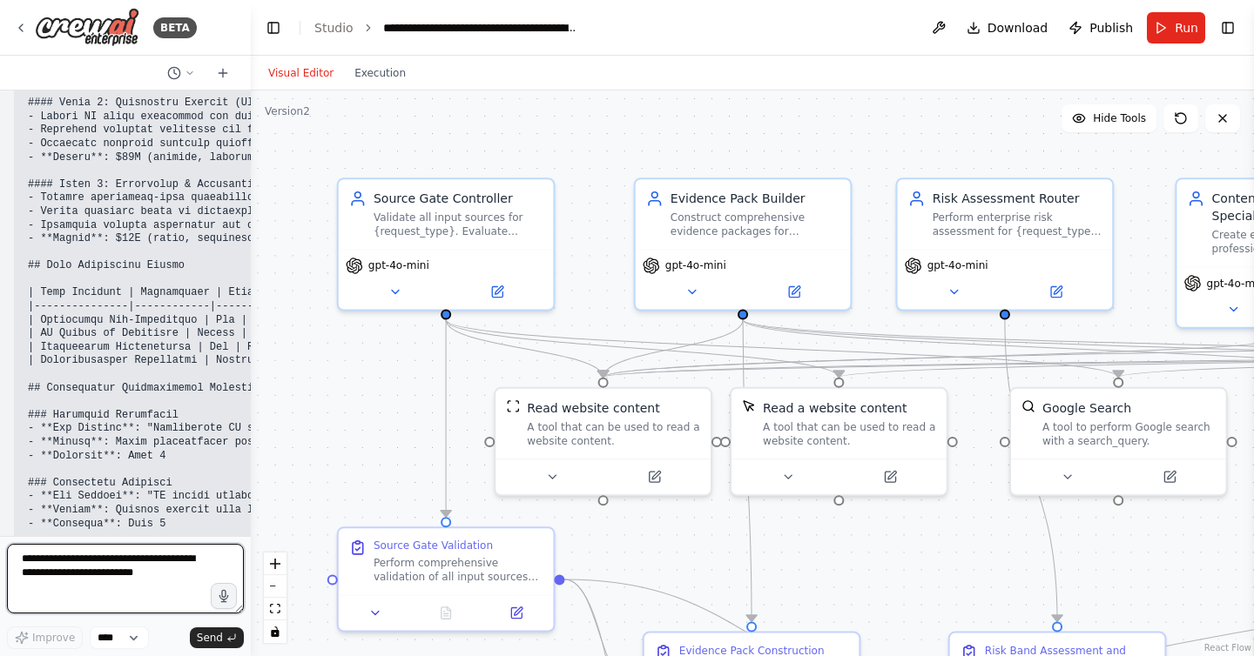
scroll to position [109455, 0]
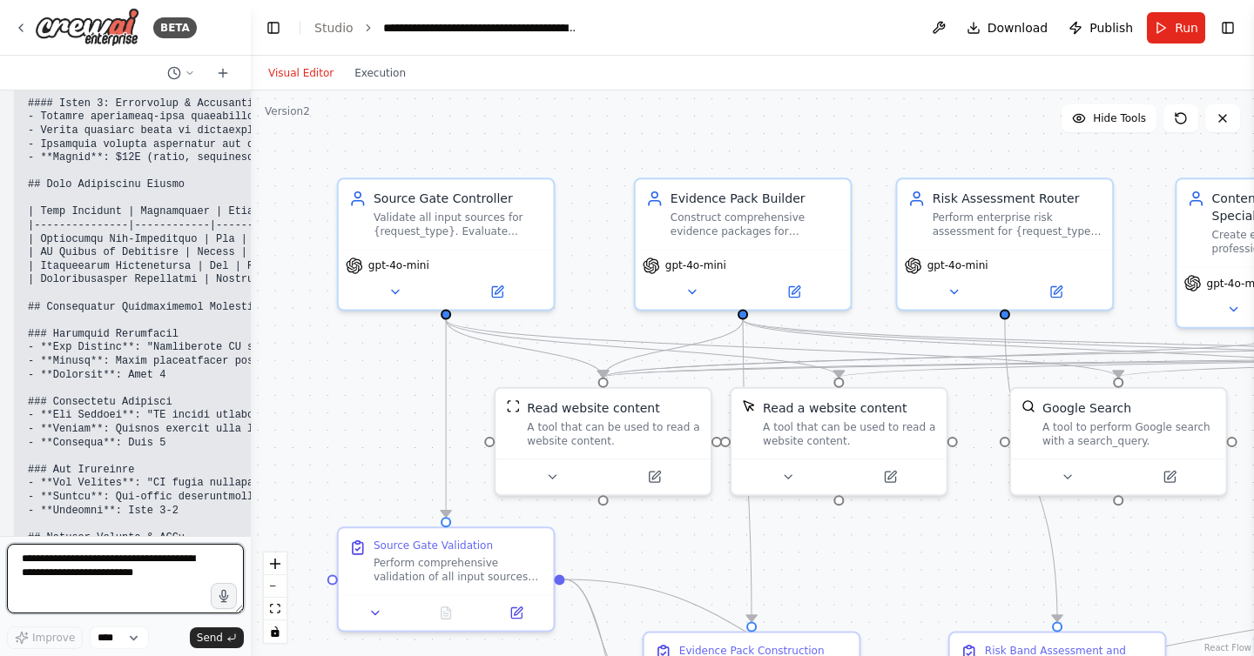
click at [152, 570] on textarea at bounding box center [125, 579] width 237 height 70
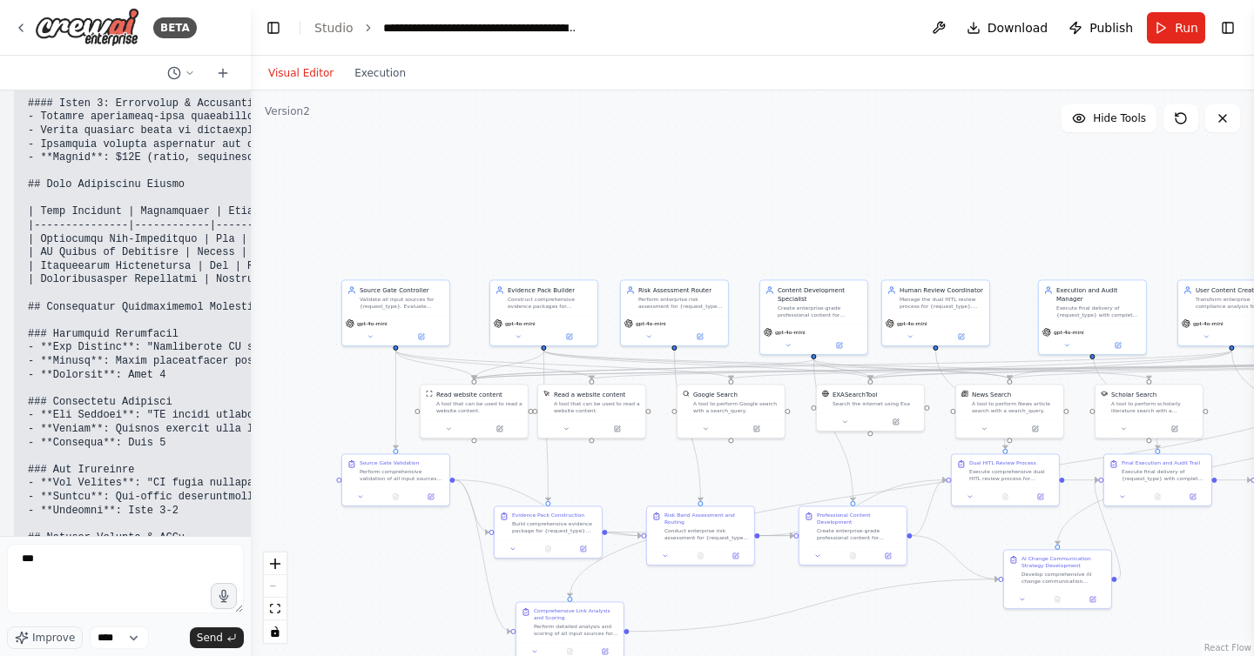
drag, startPoint x: 90, startPoint y: 492, endPoint x: 17, endPoint y: 426, distance: 98.6
copy p "give a description on this project, align it with current business goals and ro…"
click at [98, 561] on textarea "**" at bounding box center [125, 579] width 237 height 70
paste textarea "**********"
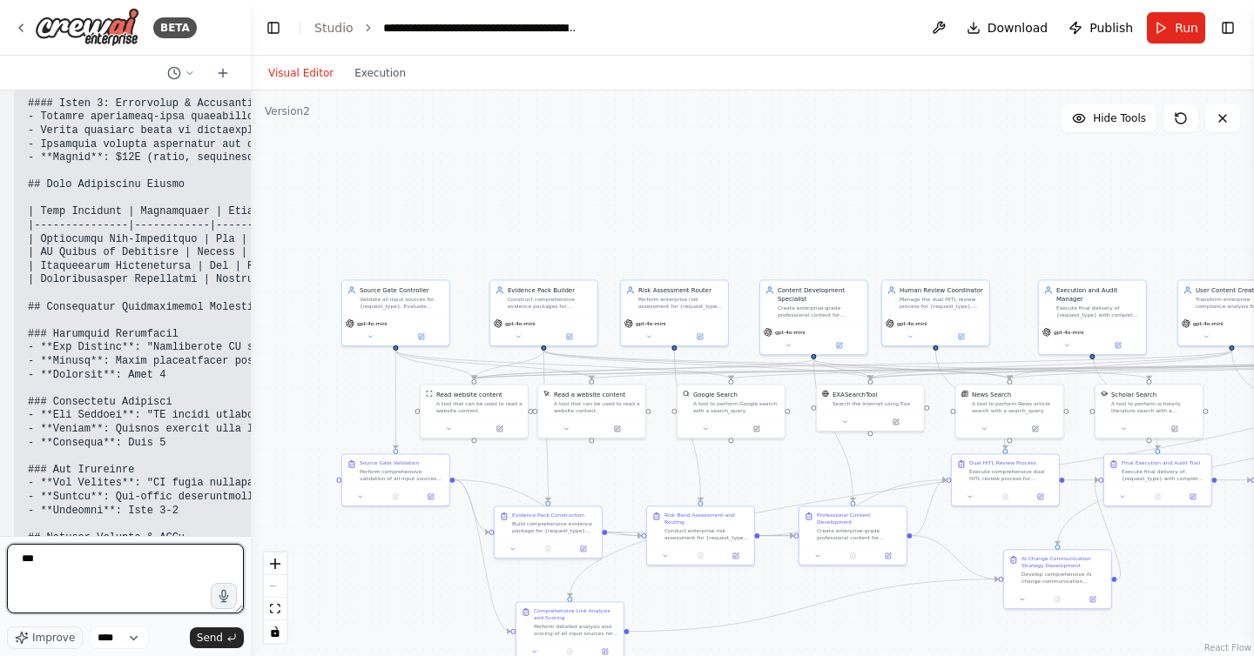
type textarea "**********"
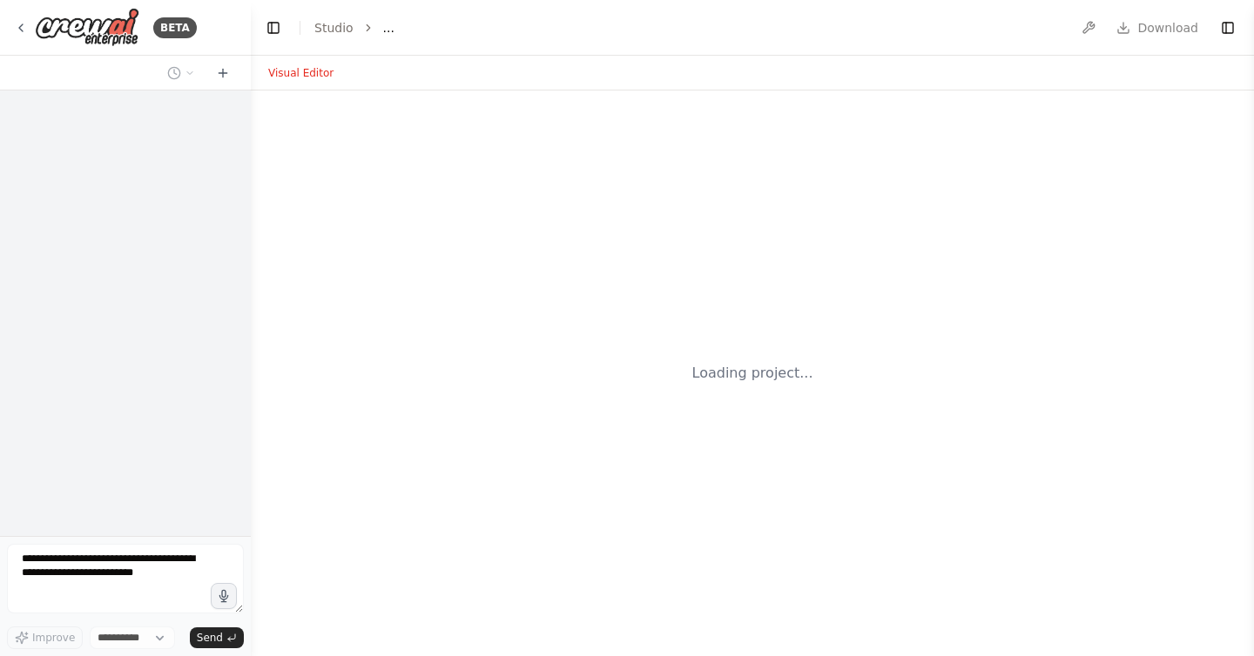
select select "****"
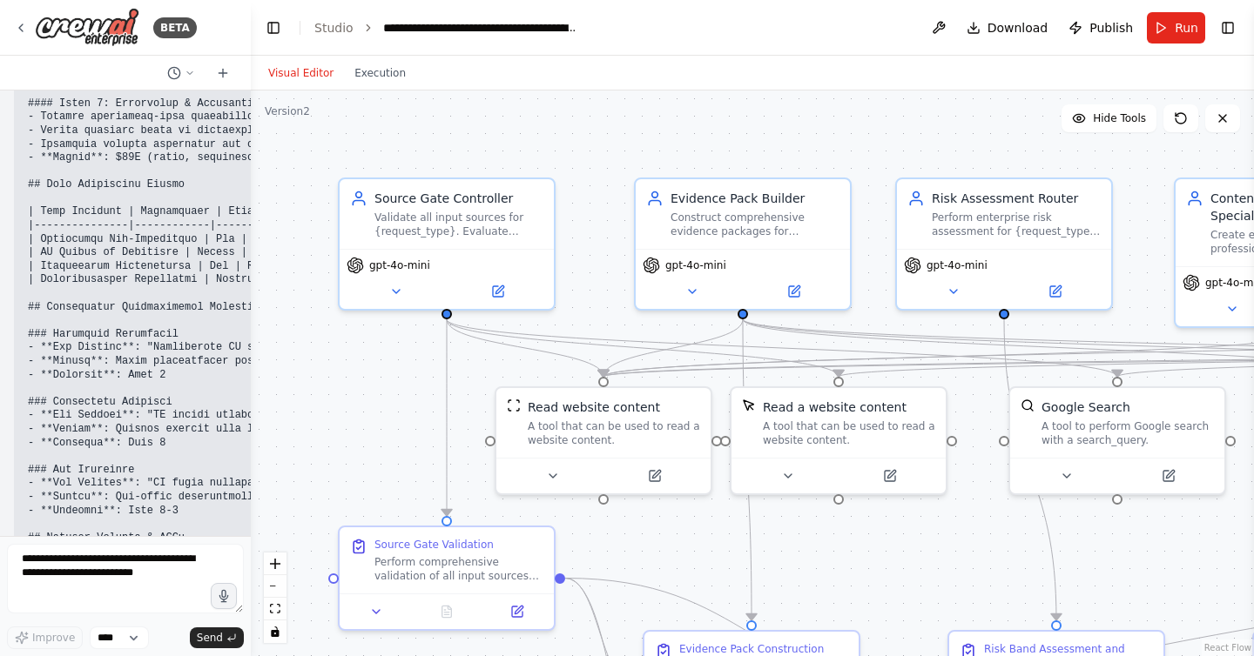
scroll to position [109329, 0]
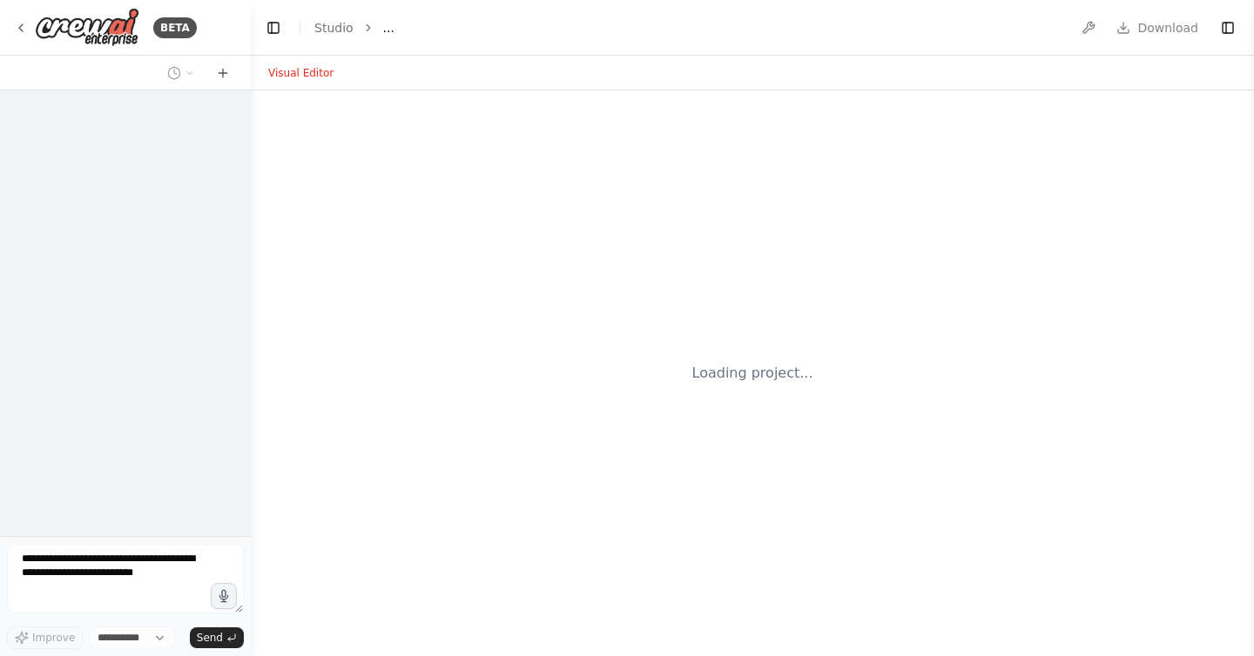
select select "****"
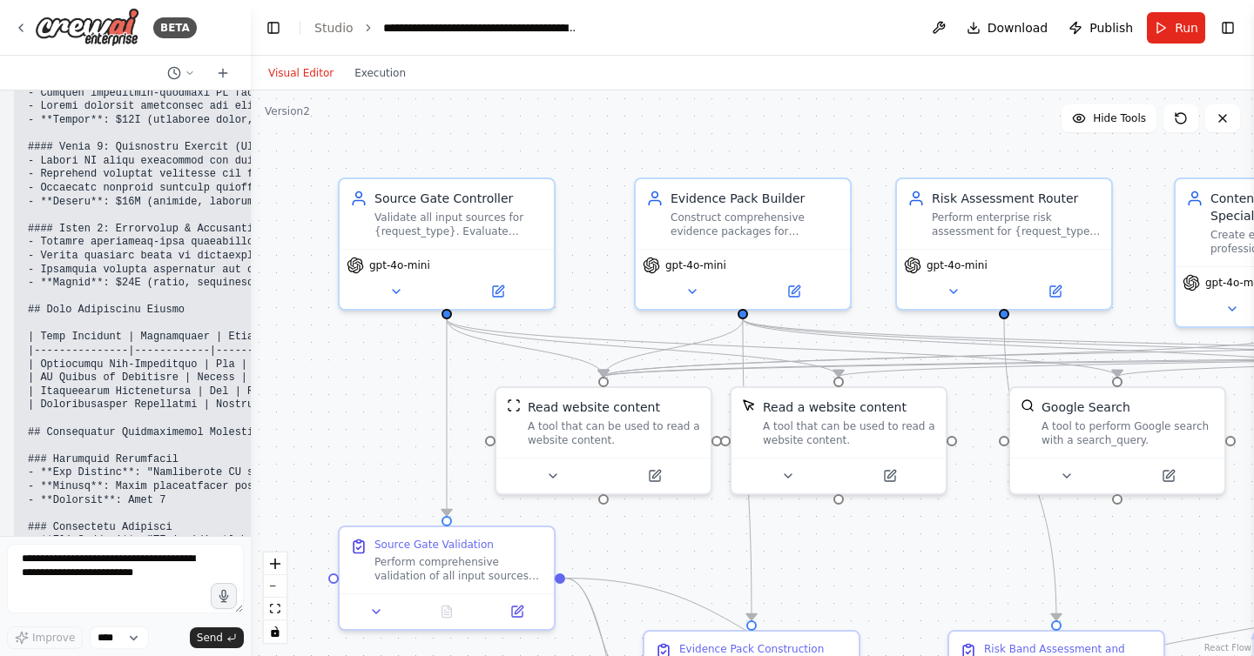
scroll to position [109329, 0]
click at [118, 565] on textarea at bounding box center [125, 579] width 237 height 70
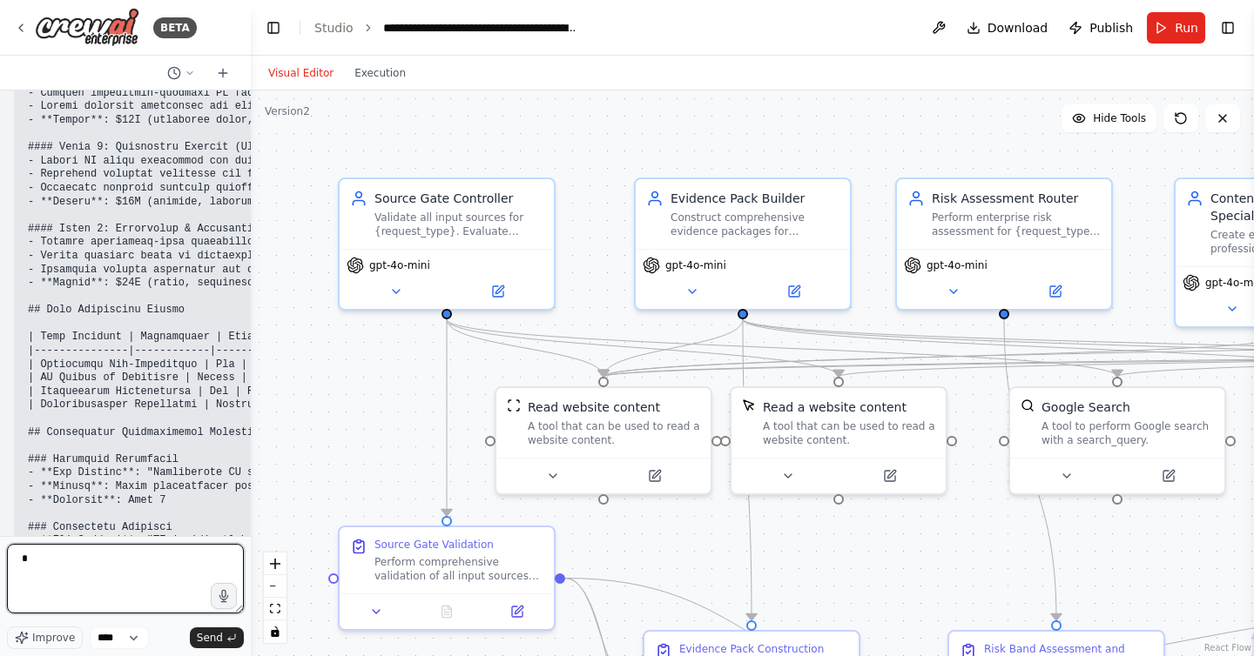
type textarea "**"
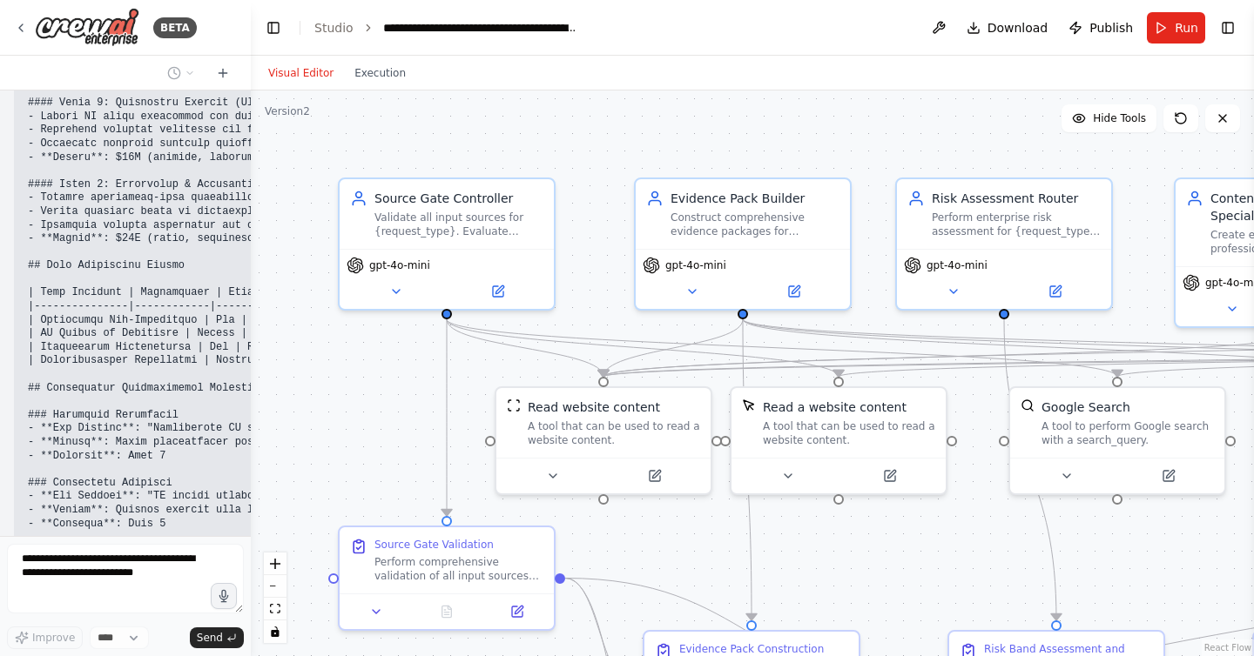
scroll to position [109432, 0]
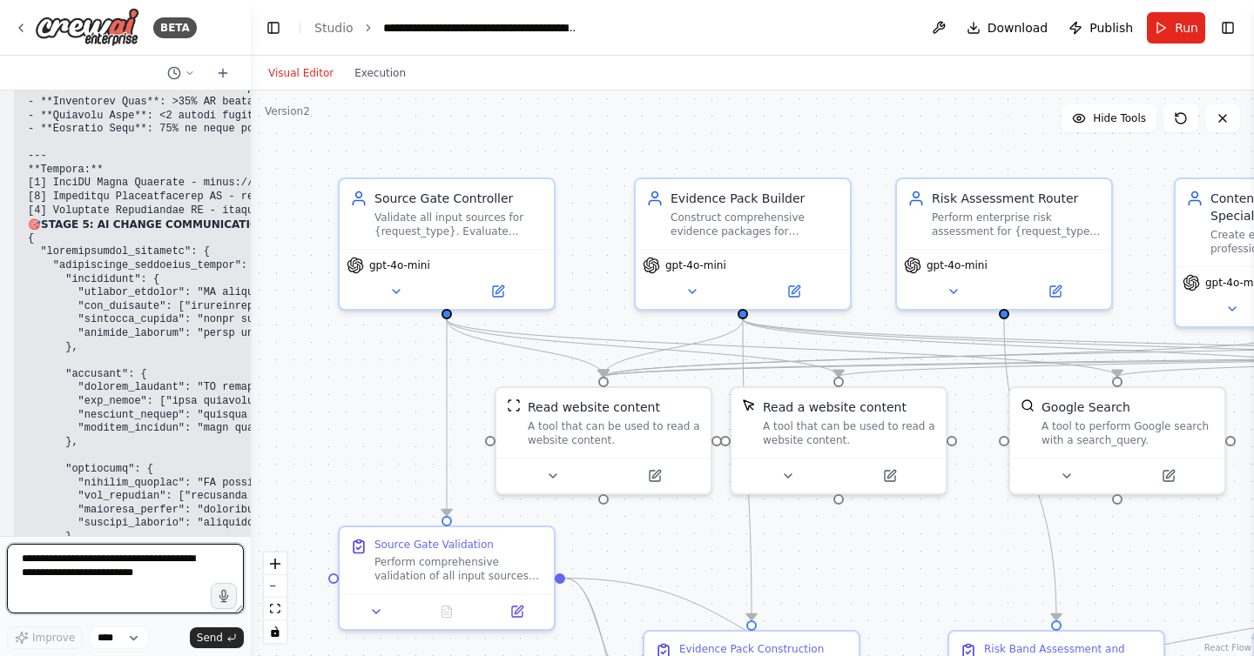
click at [100, 573] on textarea at bounding box center [125, 579] width 237 height 70
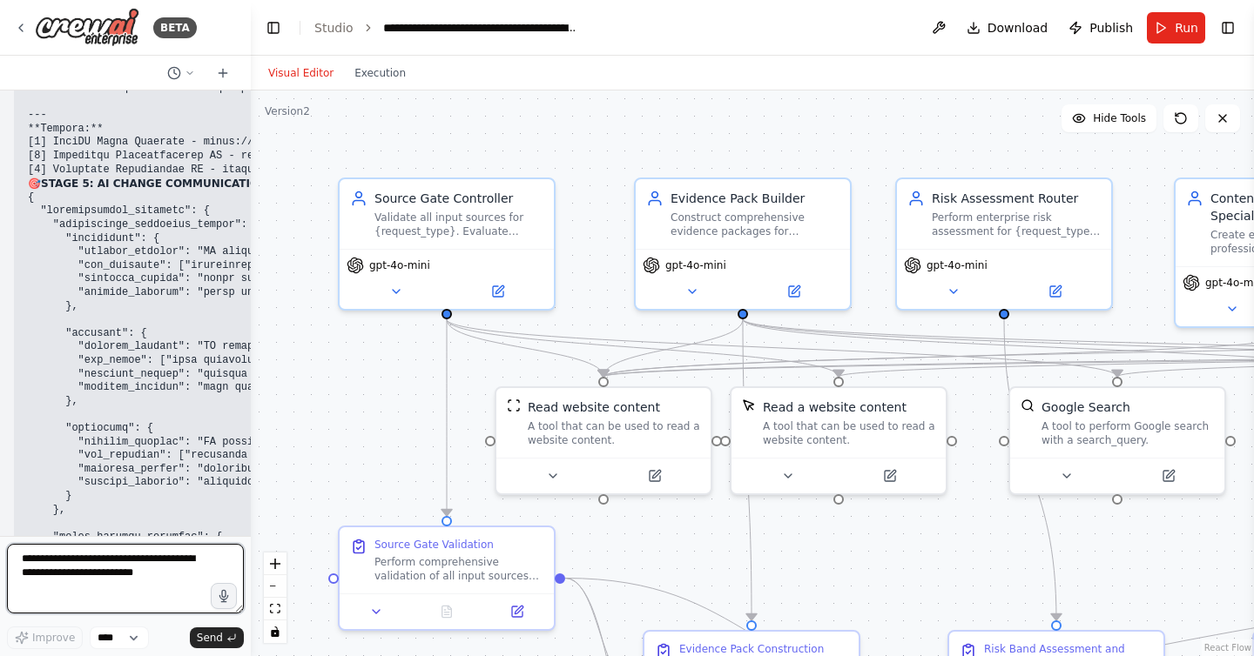
paste textarea "**********"
type textarea "**********"
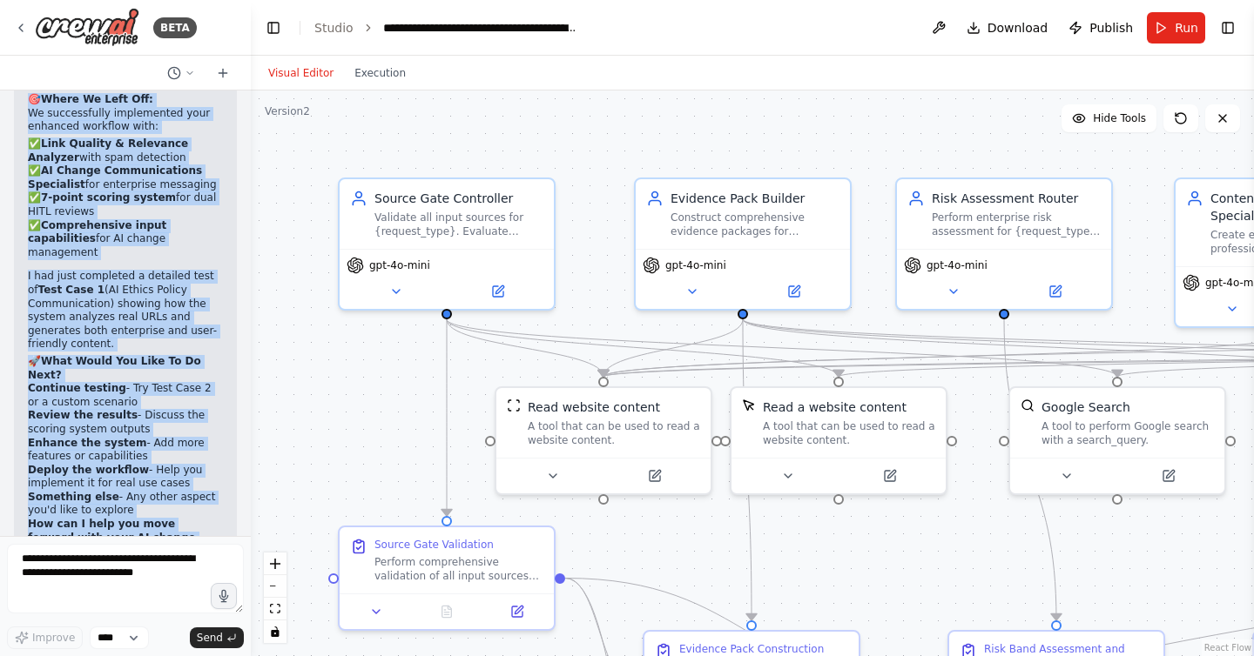
scroll to position [113438, 0]
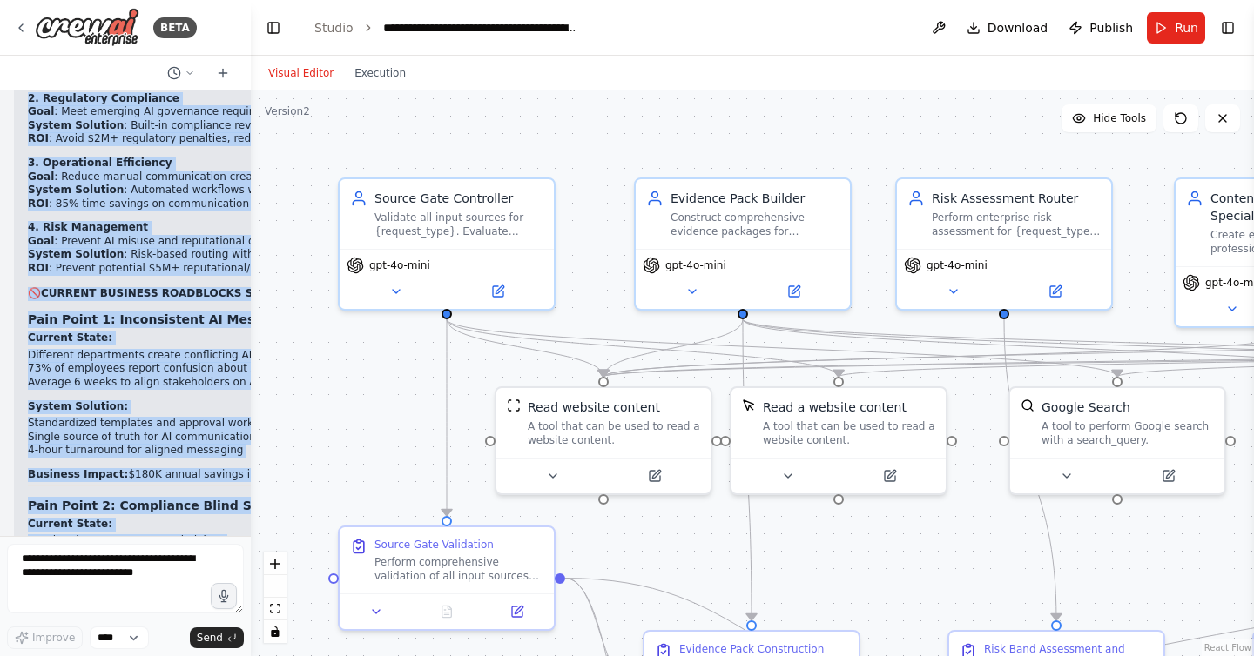
drag, startPoint x: 30, startPoint y: 308, endPoint x: 128, endPoint y: 525, distance: 237.7
click at [128, 525] on div "Here’s a copy-paste, production-minded prompt pack to spin up an agentic workfl…" at bounding box center [125, 314] width 251 height 446
copy div "👋 Lorem! Ipsumdo Sita Conse ad eli sed doeiu! Te inci utla etdolor ma aliq EN A…"
